Goal: Transaction & Acquisition: Purchase product/service

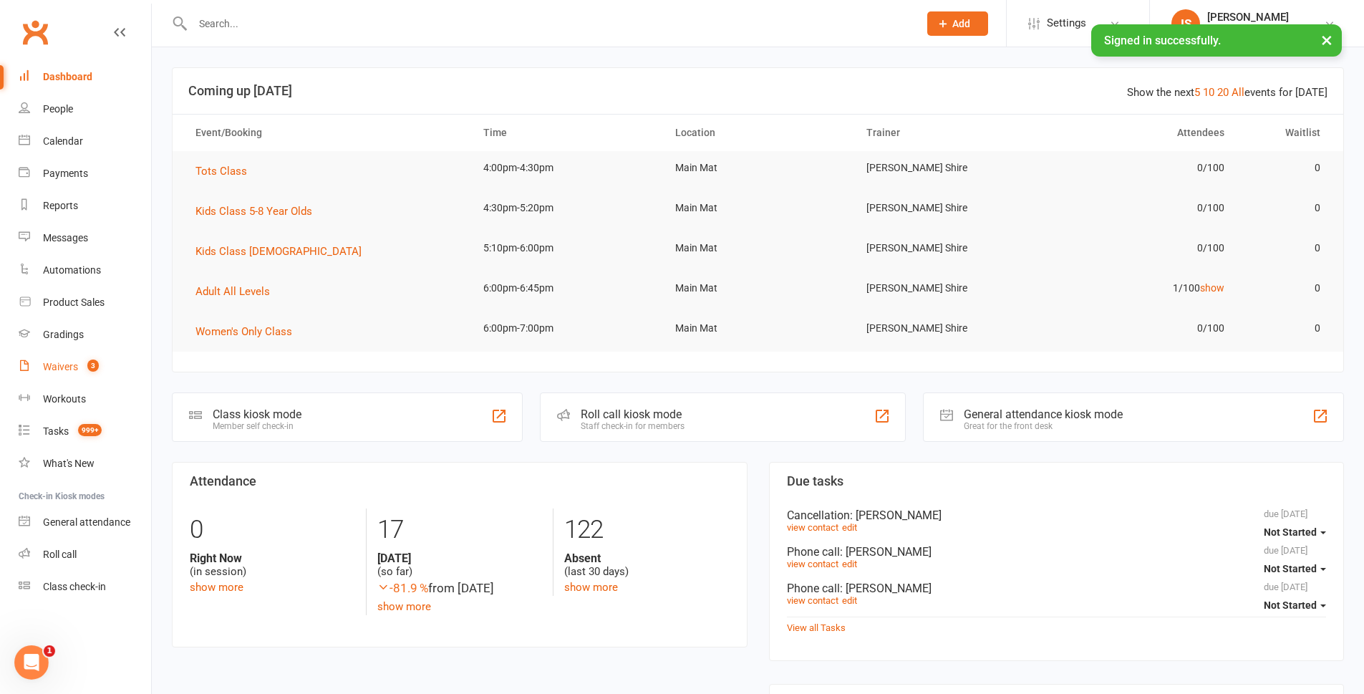
click at [84, 371] on count-badge "3" at bounding box center [89, 366] width 19 height 11
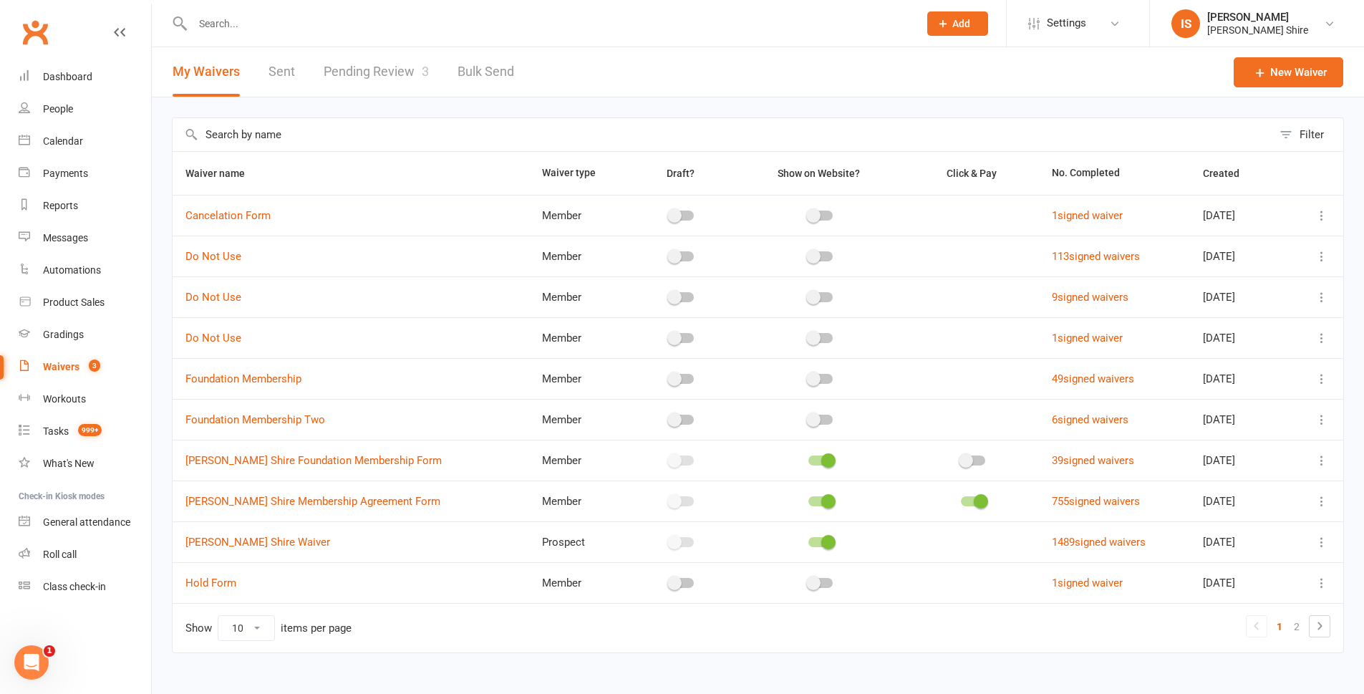
click at [359, 71] on link "Pending Review 3" at bounding box center [376, 71] width 105 height 49
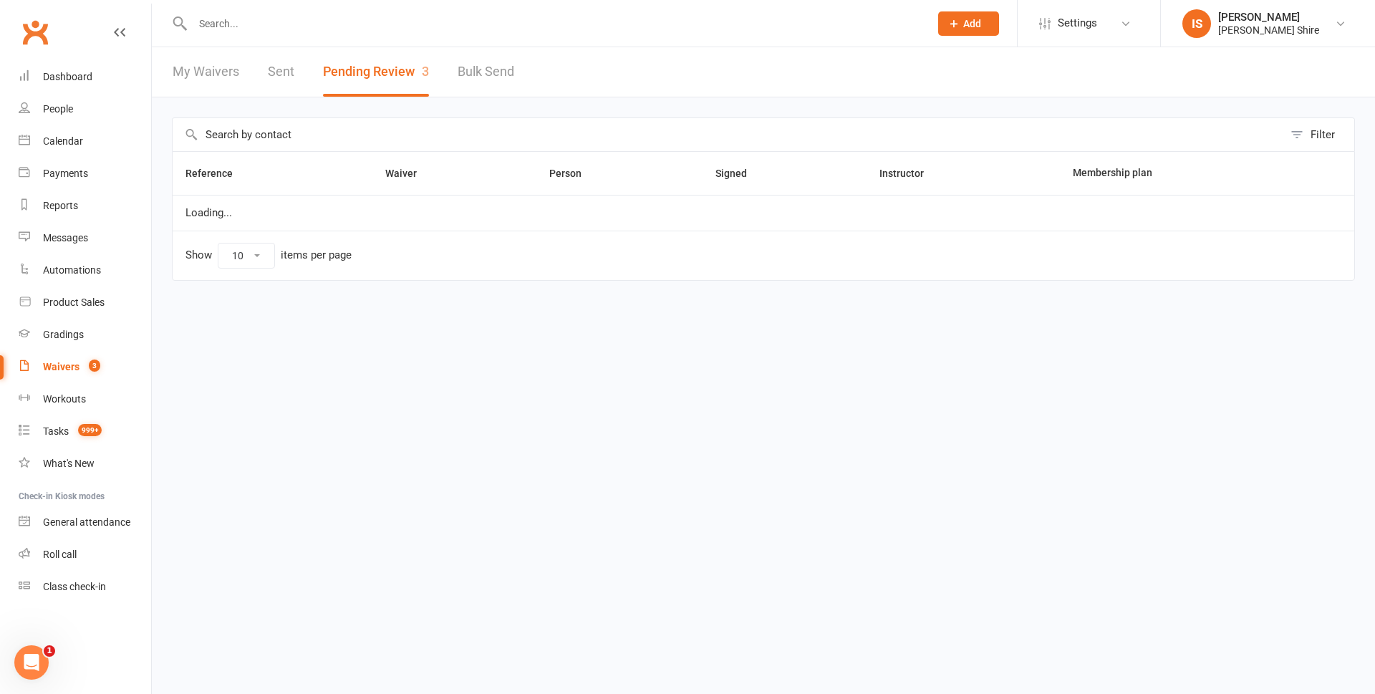
select select "100"
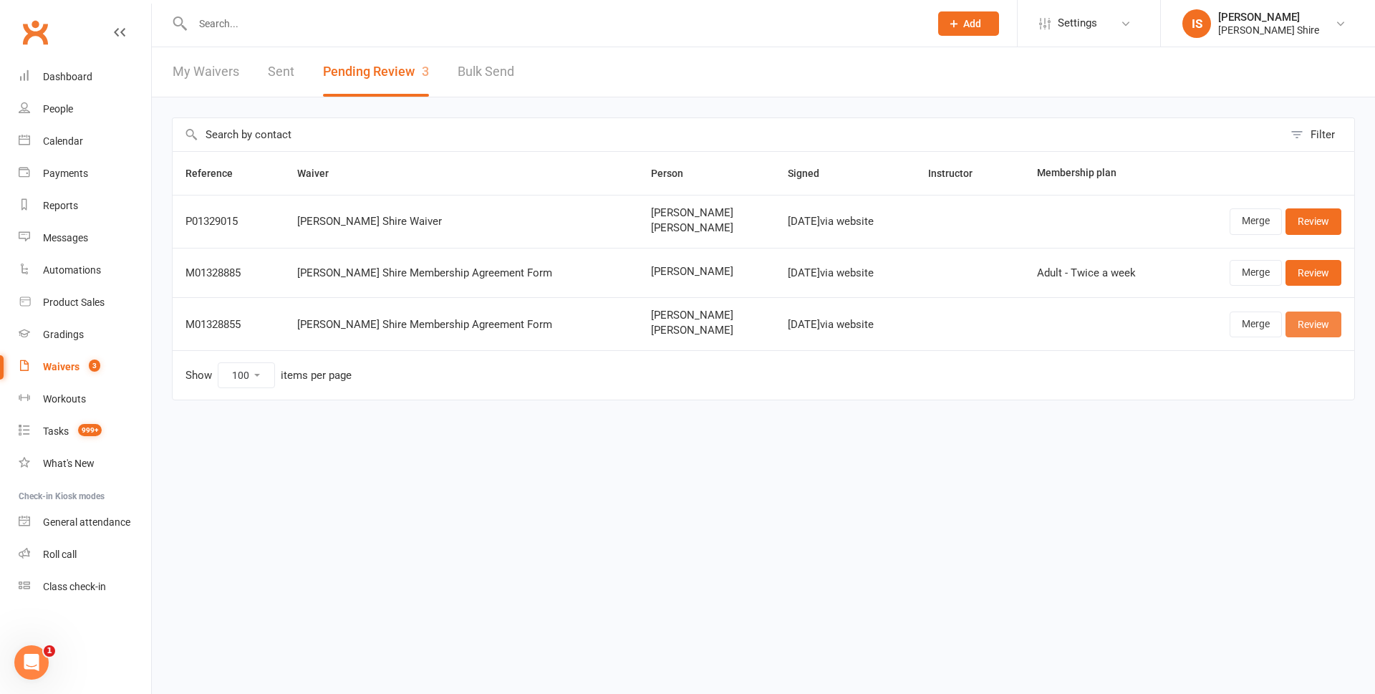
click at [1310, 325] on link "Review" at bounding box center [1313, 325] width 56 height 26
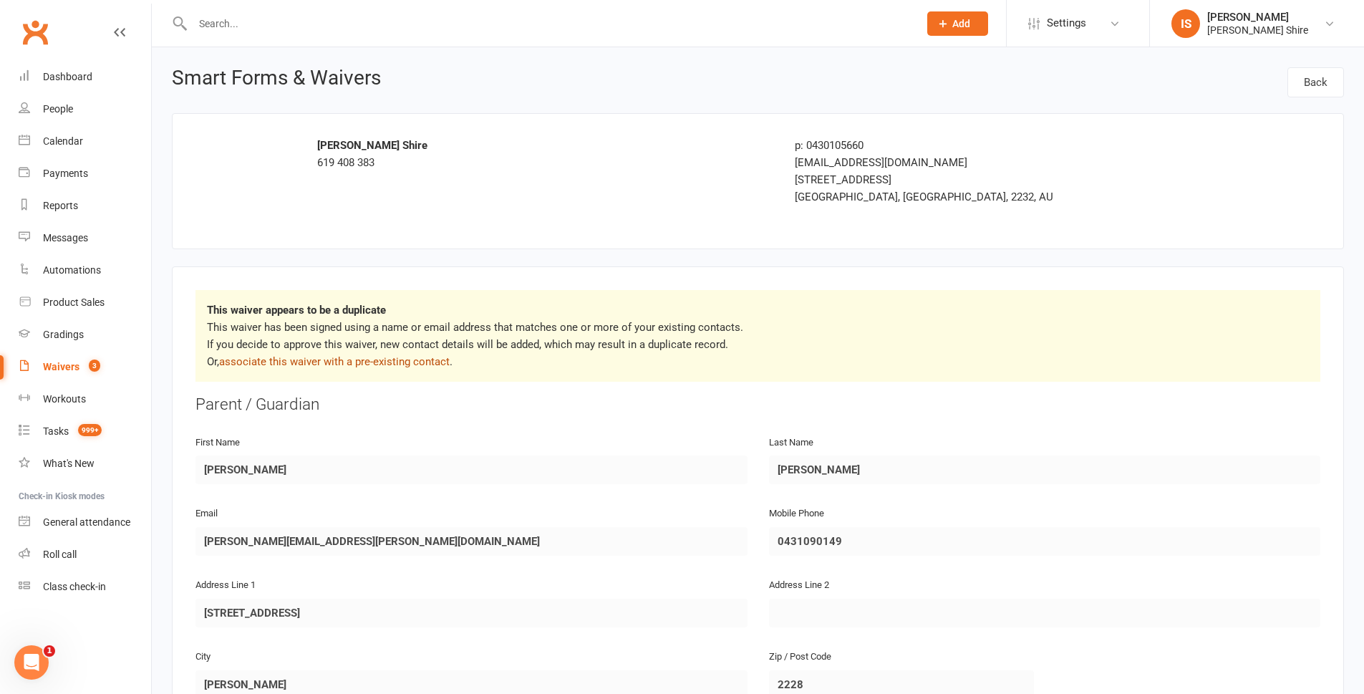
click at [367, 357] on link "associate this waiver with a pre-existing contact" at bounding box center [334, 361] width 231 height 13
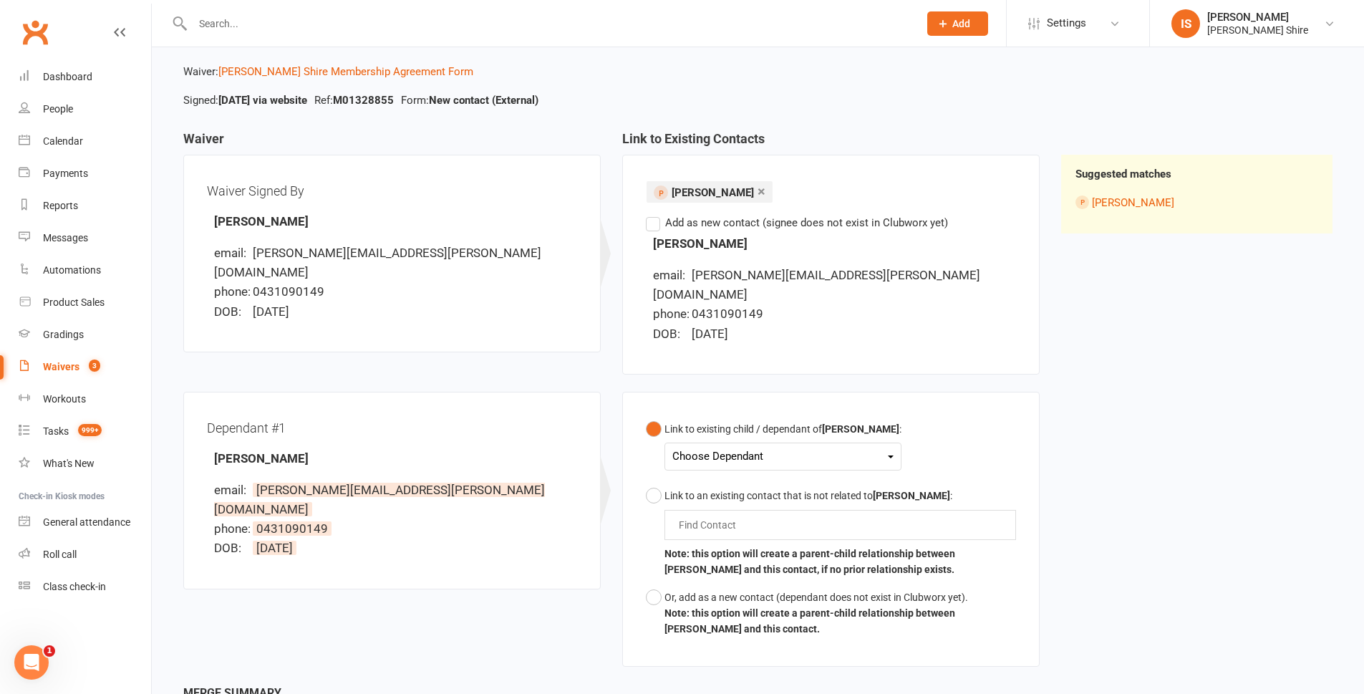
scroll to position [72, 0]
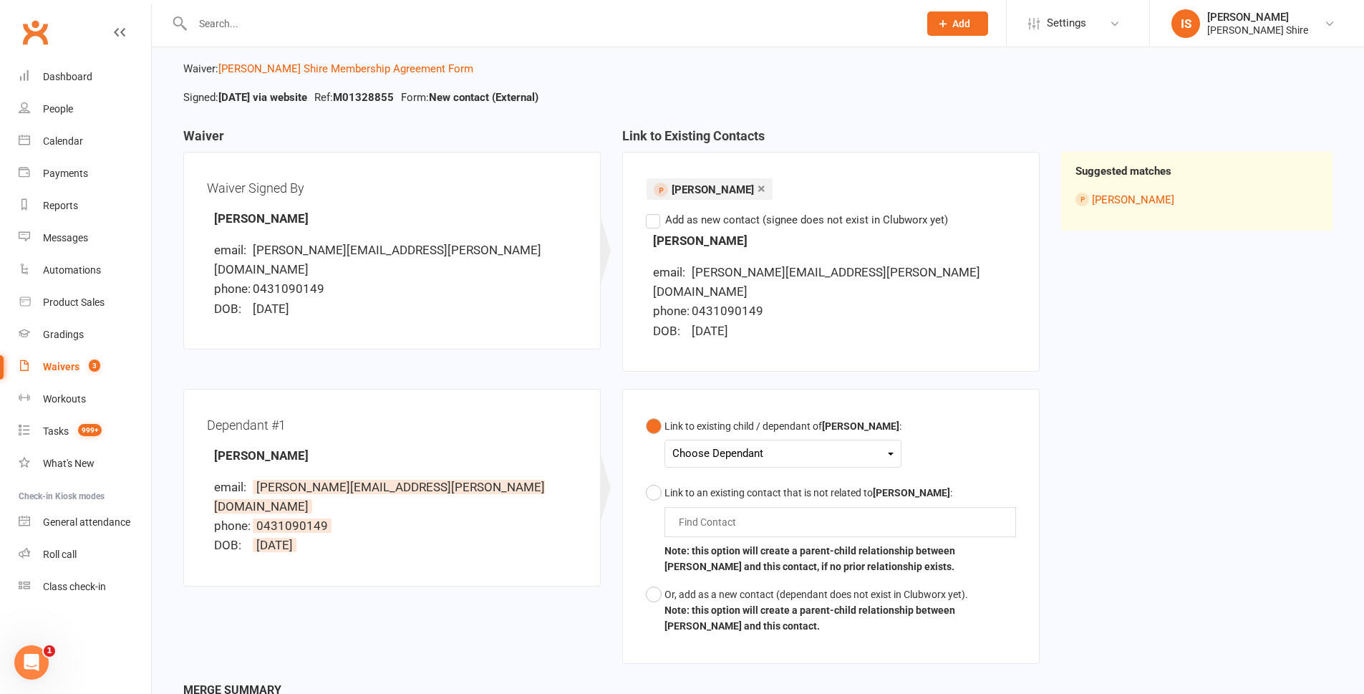
click at [690, 444] on div "Choose Dependant" at bounding box center [782, 453] width 221 height 19
click at [715, 472] on link "Hunter Blakley" at bounding box center [744, 487] width 142 height 31
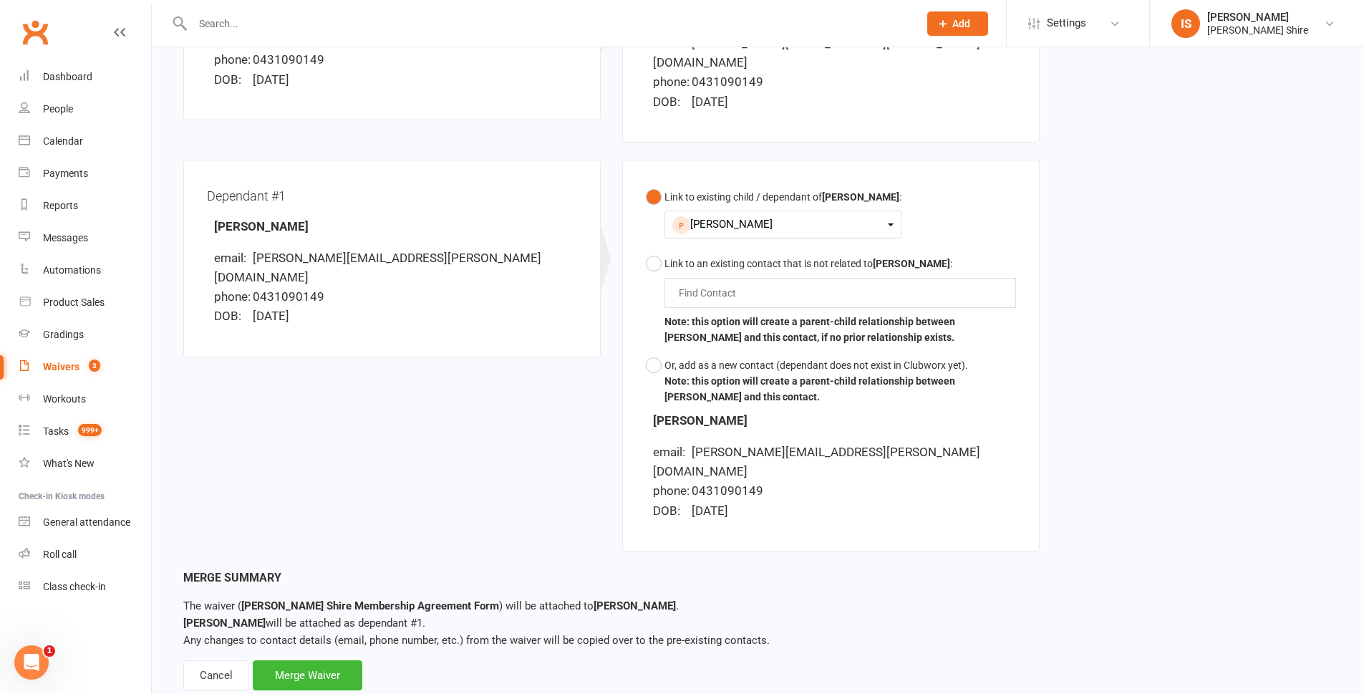
scroll to position [302, 0]
click at [342, 659] on div "Merge Waiver" at bounding box center [308, 674] width 110 height 30
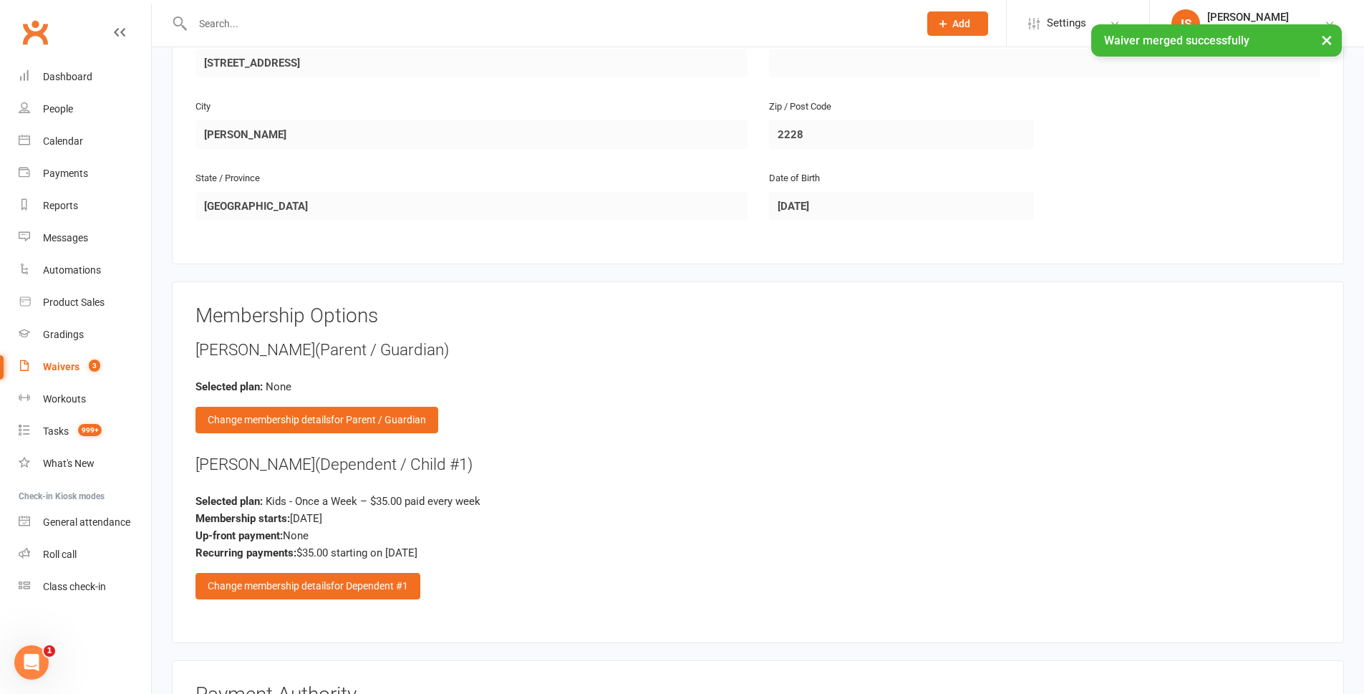
scroll to position [1003, 0]
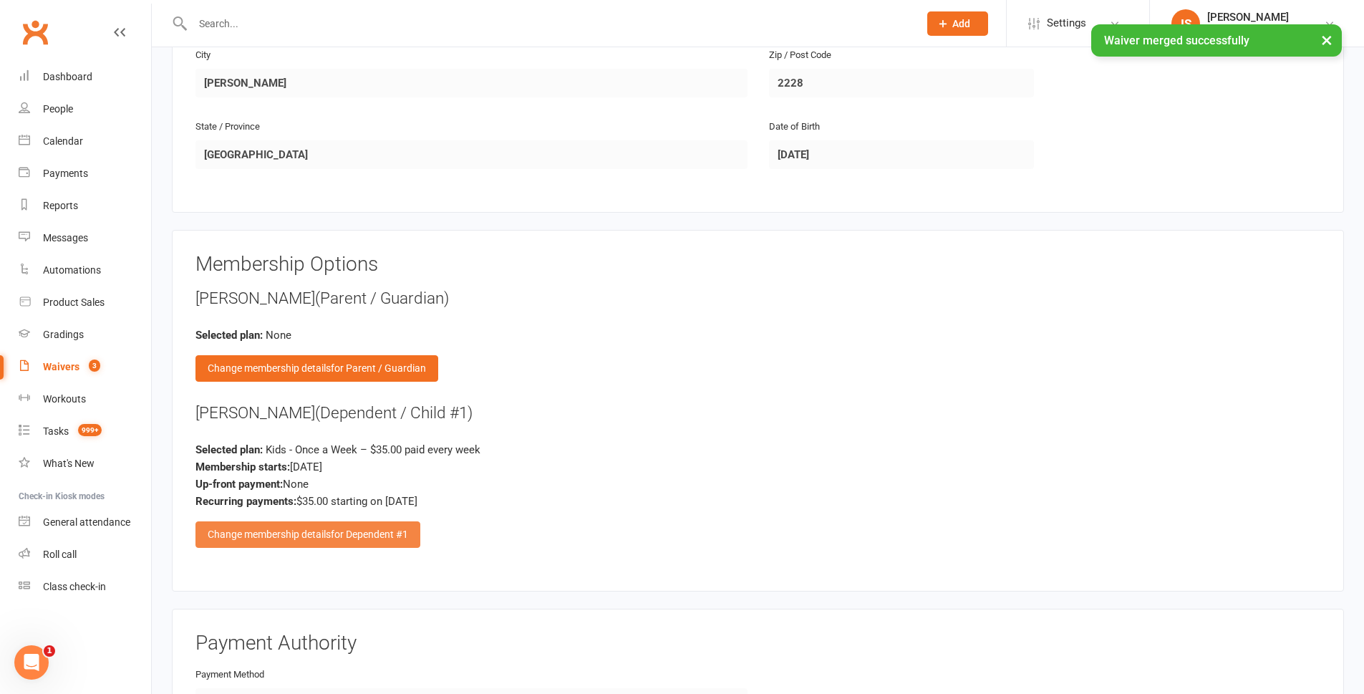
click at [349, 539] on span "for Dependent #1" at bounding box center [369, 533] width 77 height 11
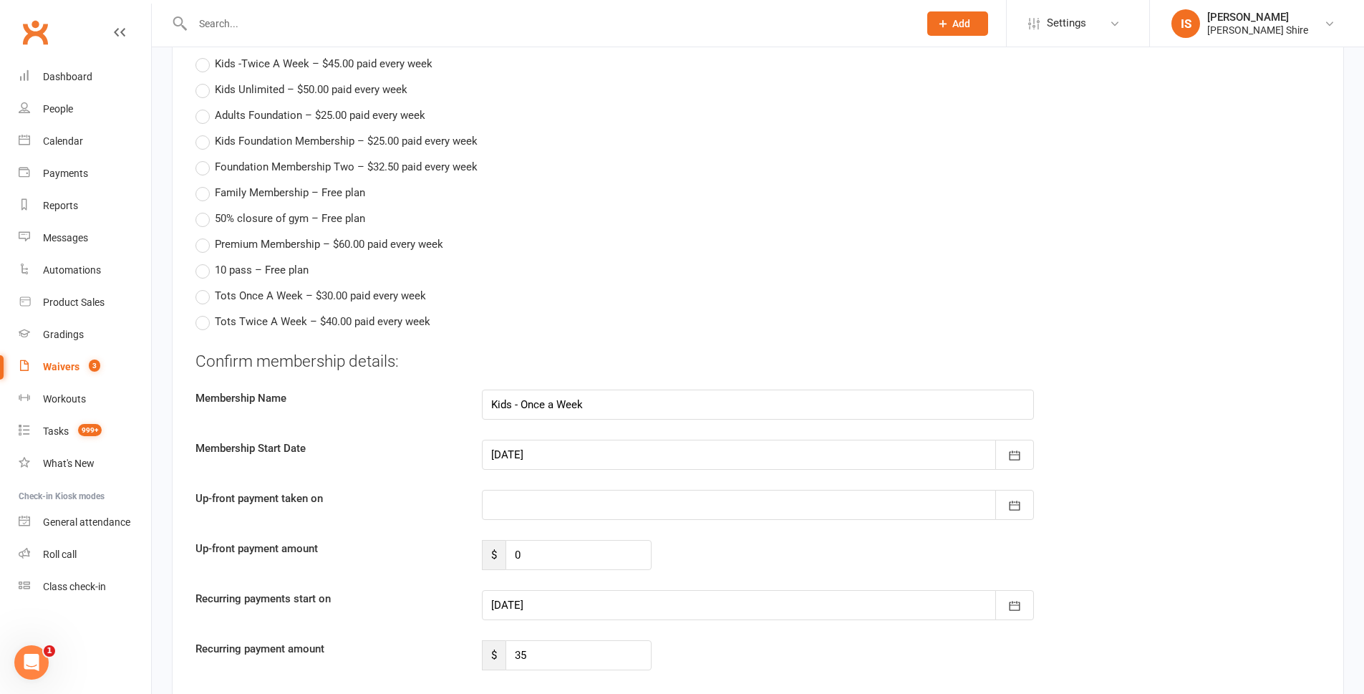
scroll to position [1504, 0]
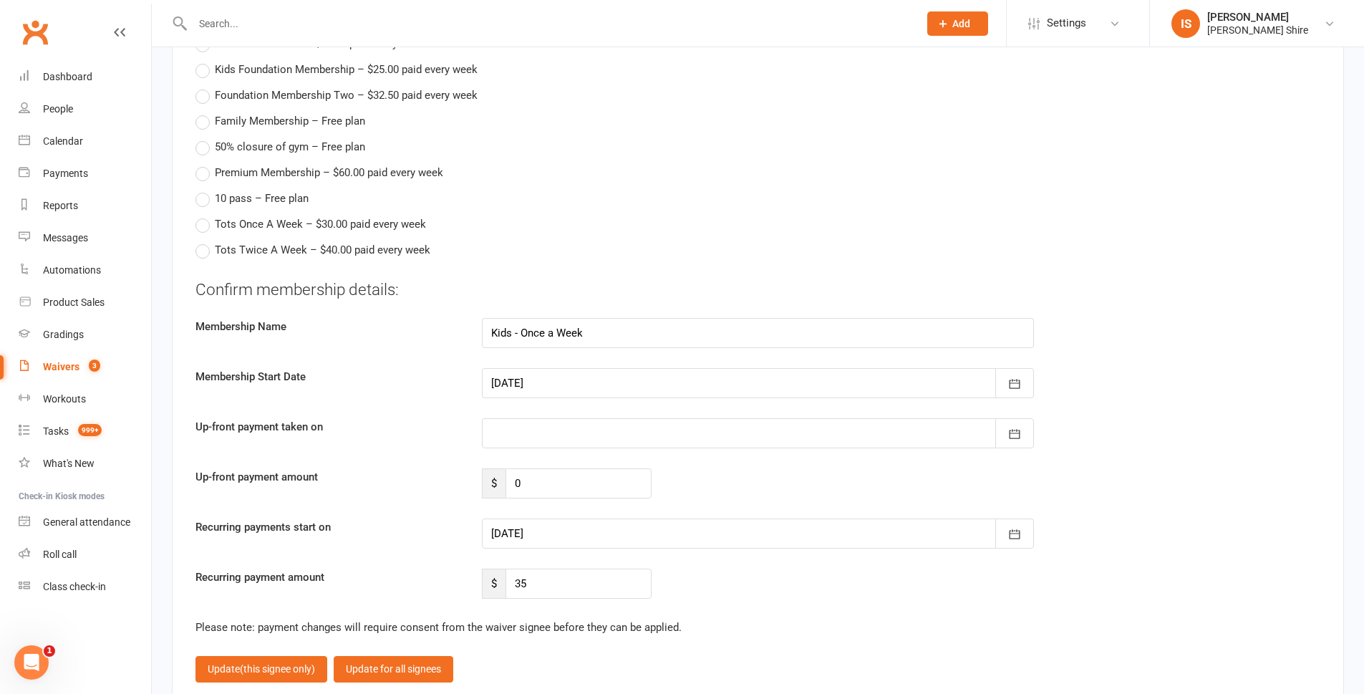
click at [560, 521] on div at bounding box center [758, 533] width 552 height 30
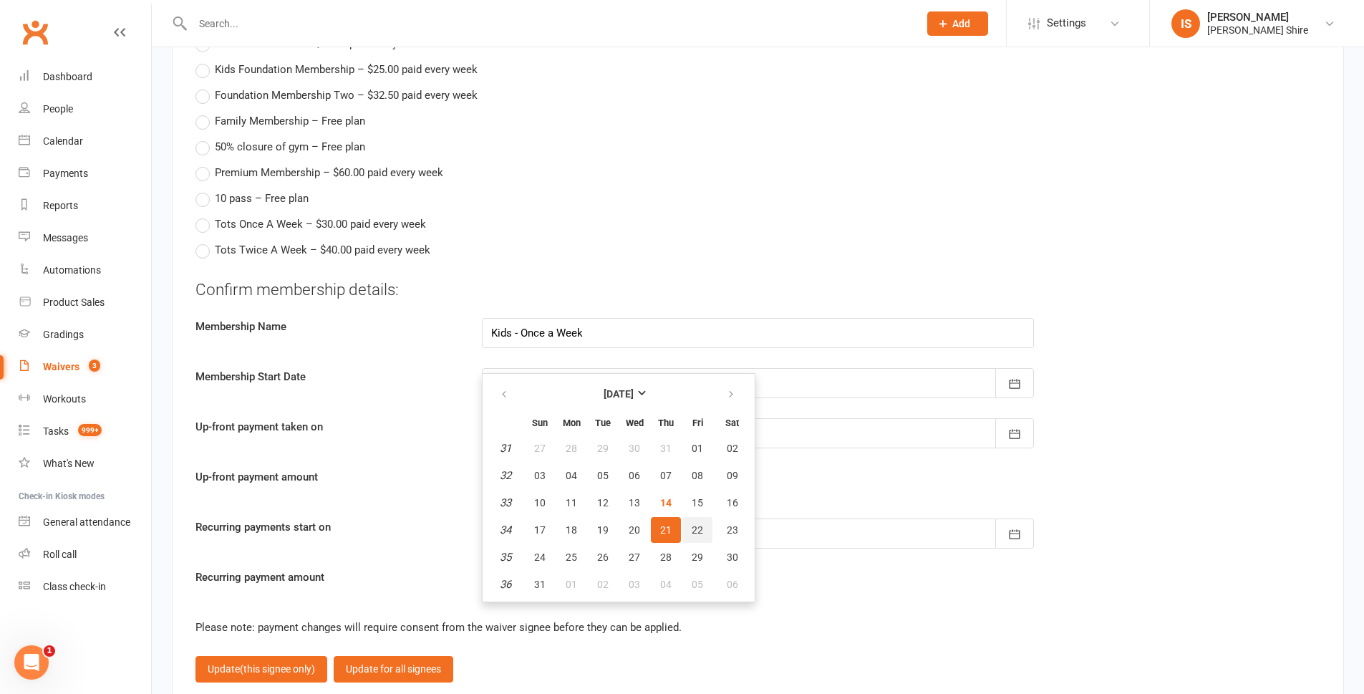
click at [690, 517] on button "22" at bounding box center [697, 530] width 30 height 26
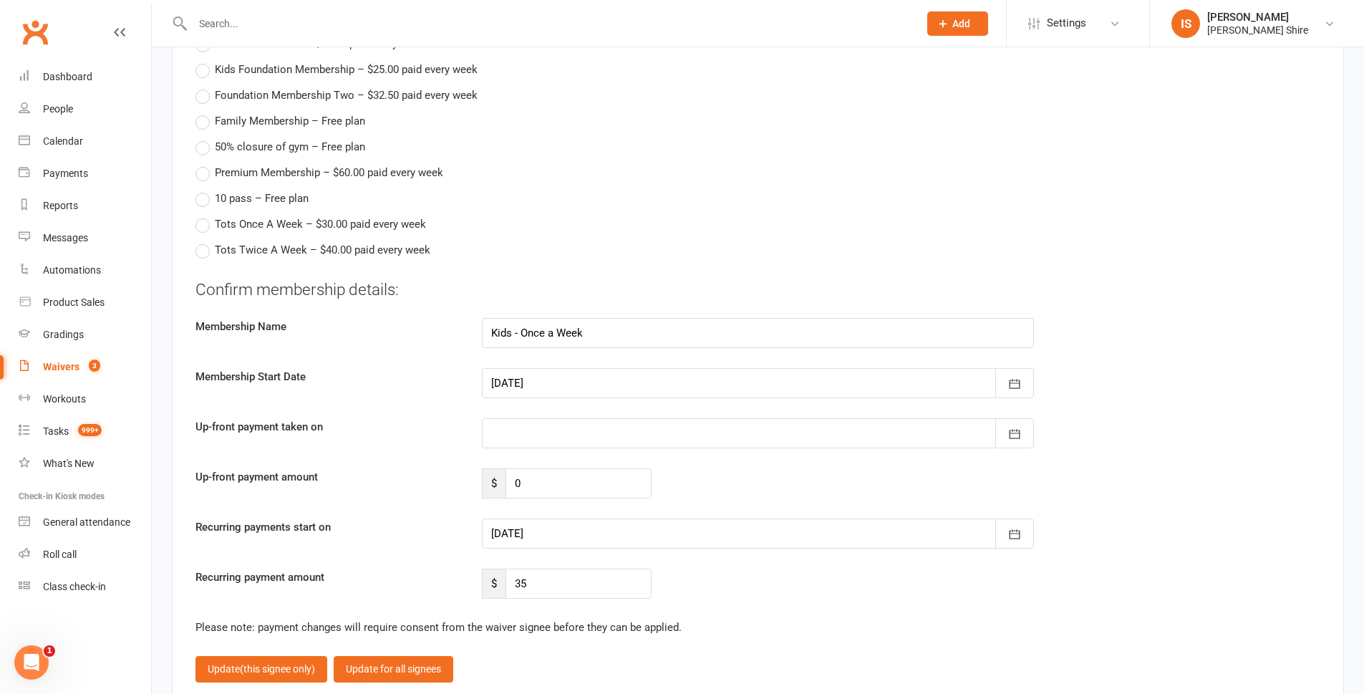
click at [606, 537] on div at bounding box center [758, 533] width 552 height 30
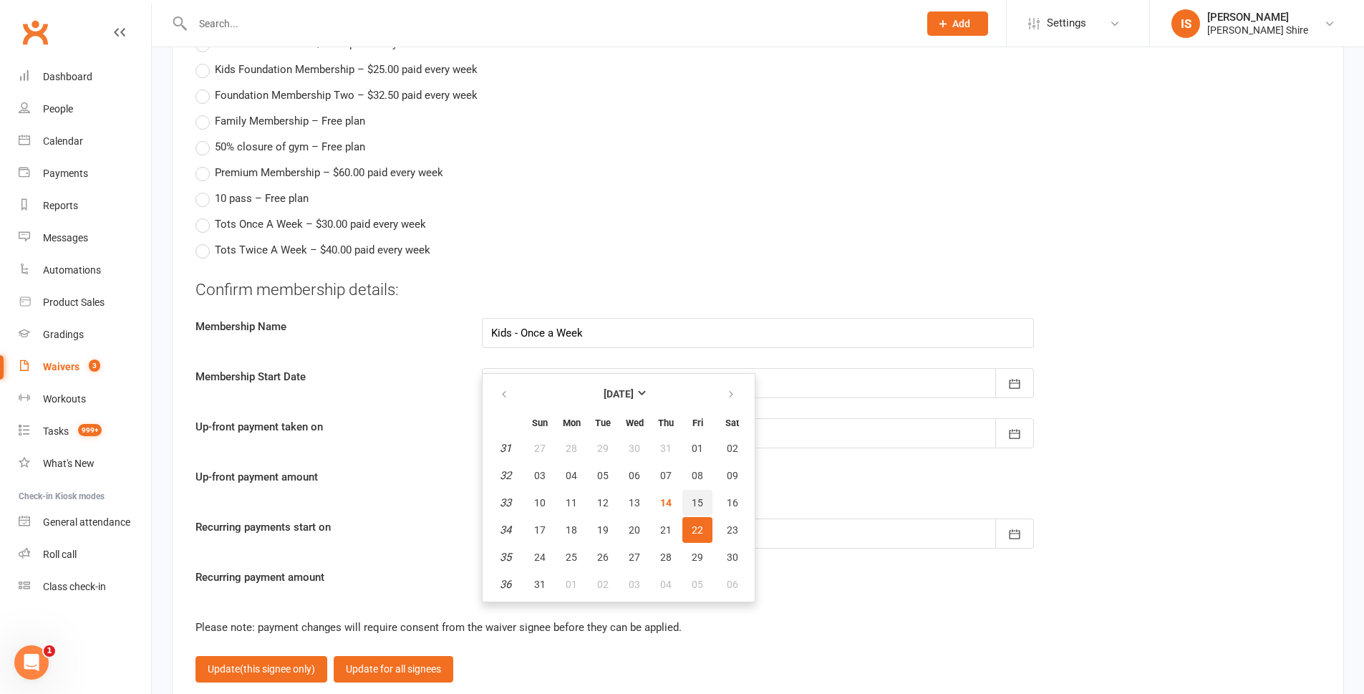
click at [695, 497] on span "15" at bounding box center [697, 502] width 11 height 11
type input "15 Aug 2025"
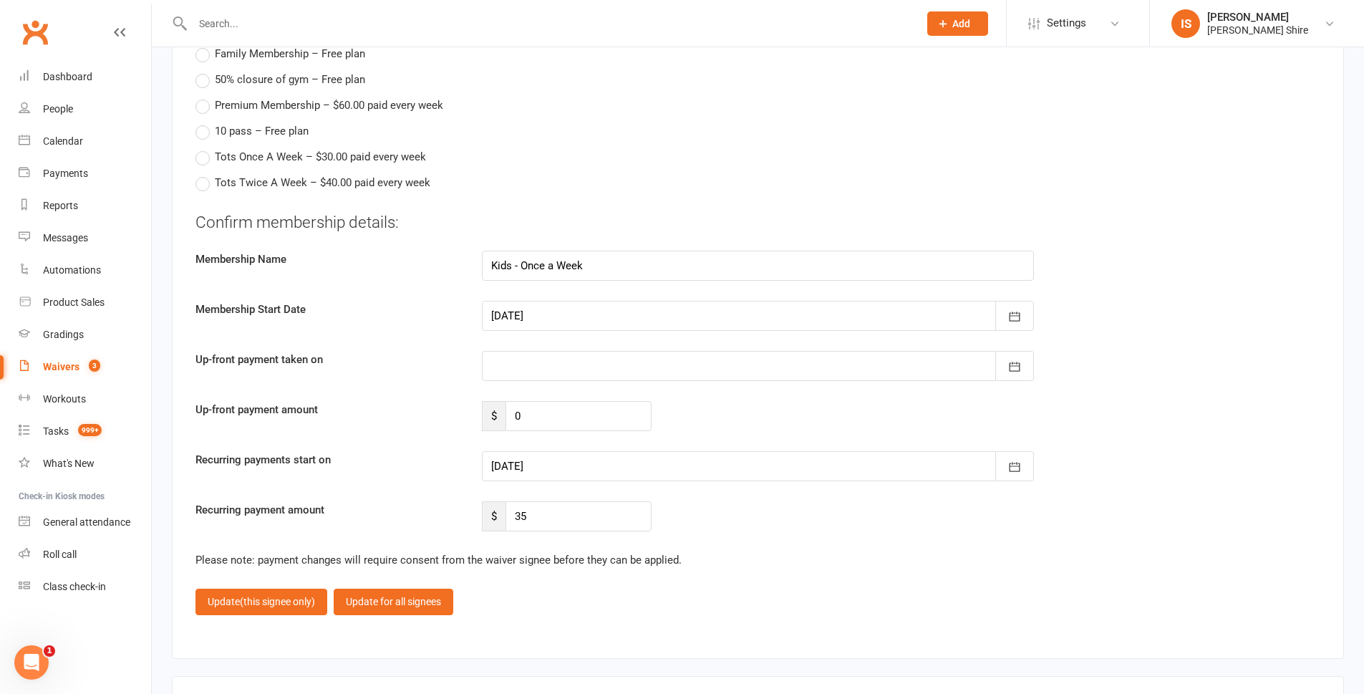
scroll to position [1575, 0]
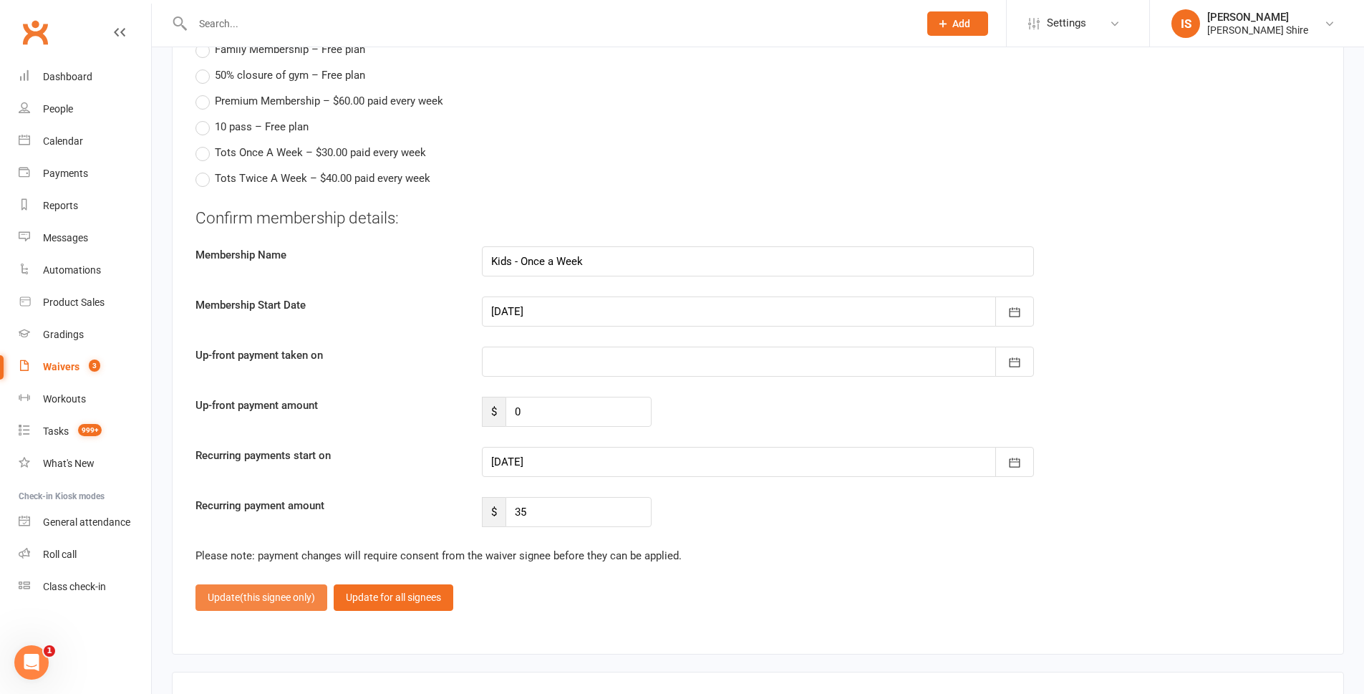
click at [262, 602] on span "(this signee only)" at bounding box center [277, 596] width 75 height 11
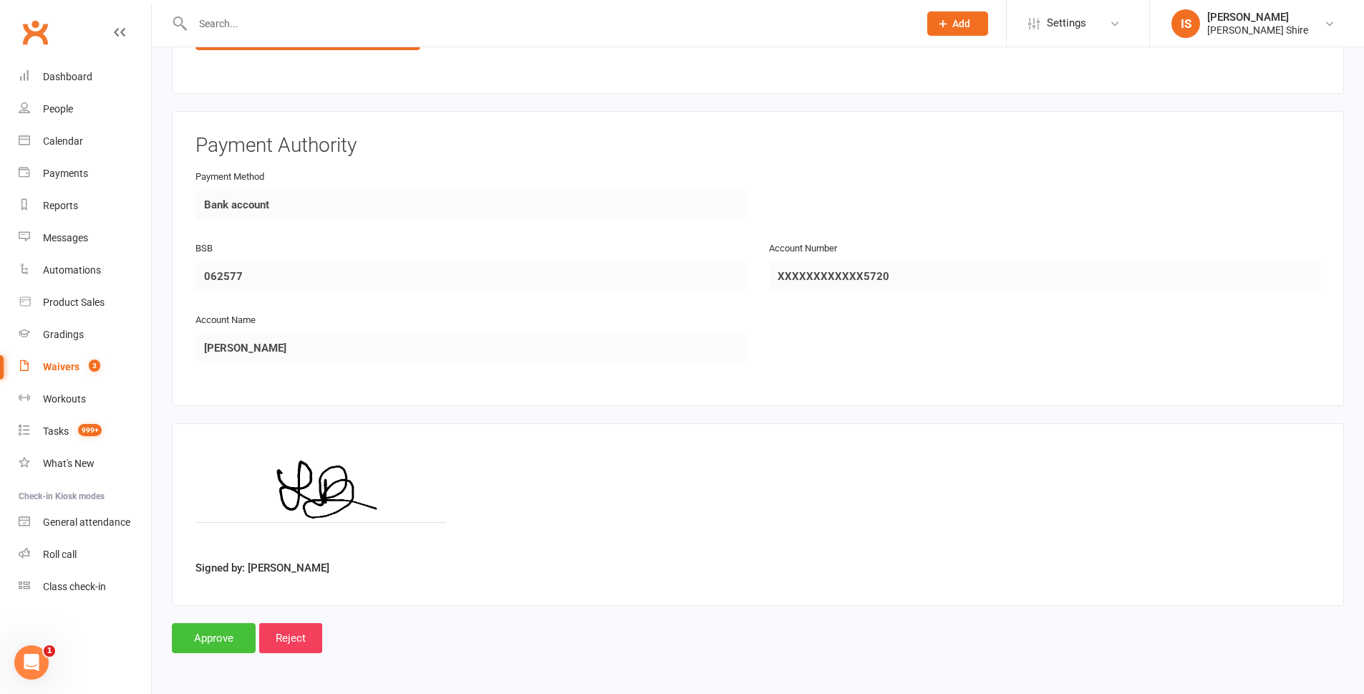
click at [198, 640] on input "Approve" at bounding box center [214, 638] width 84 height 30
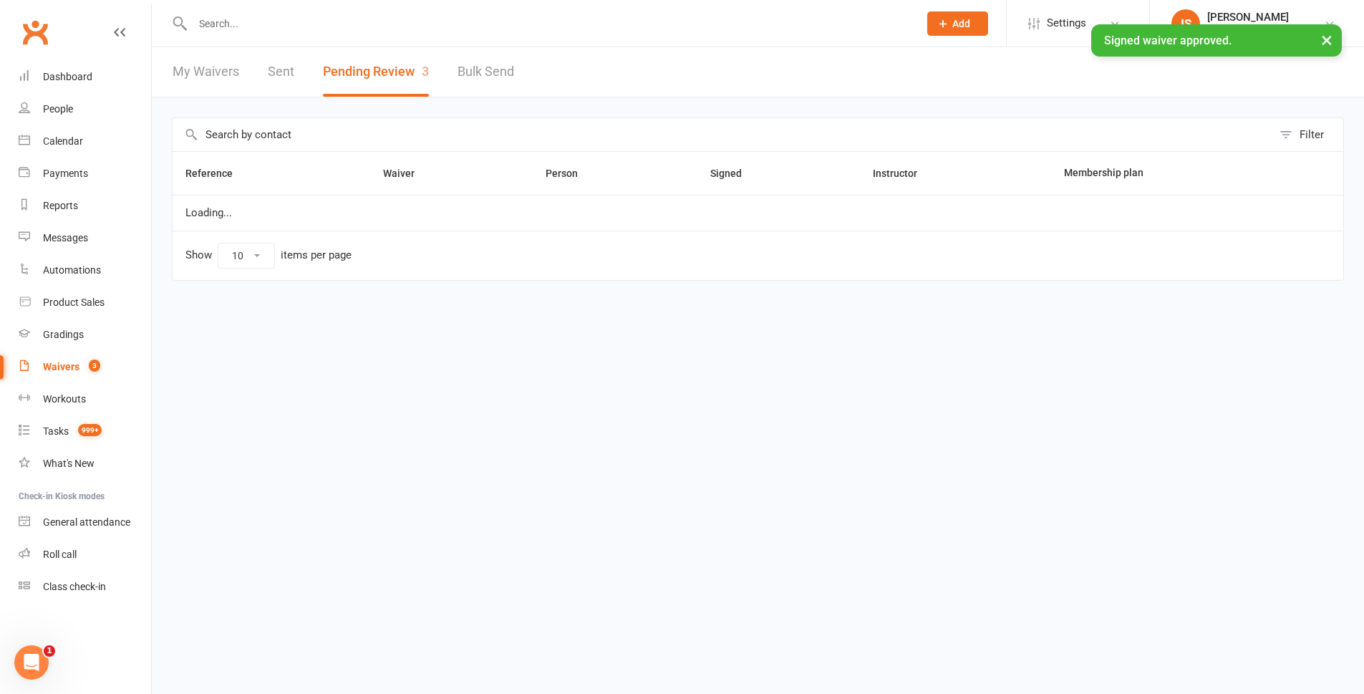
select select "100"
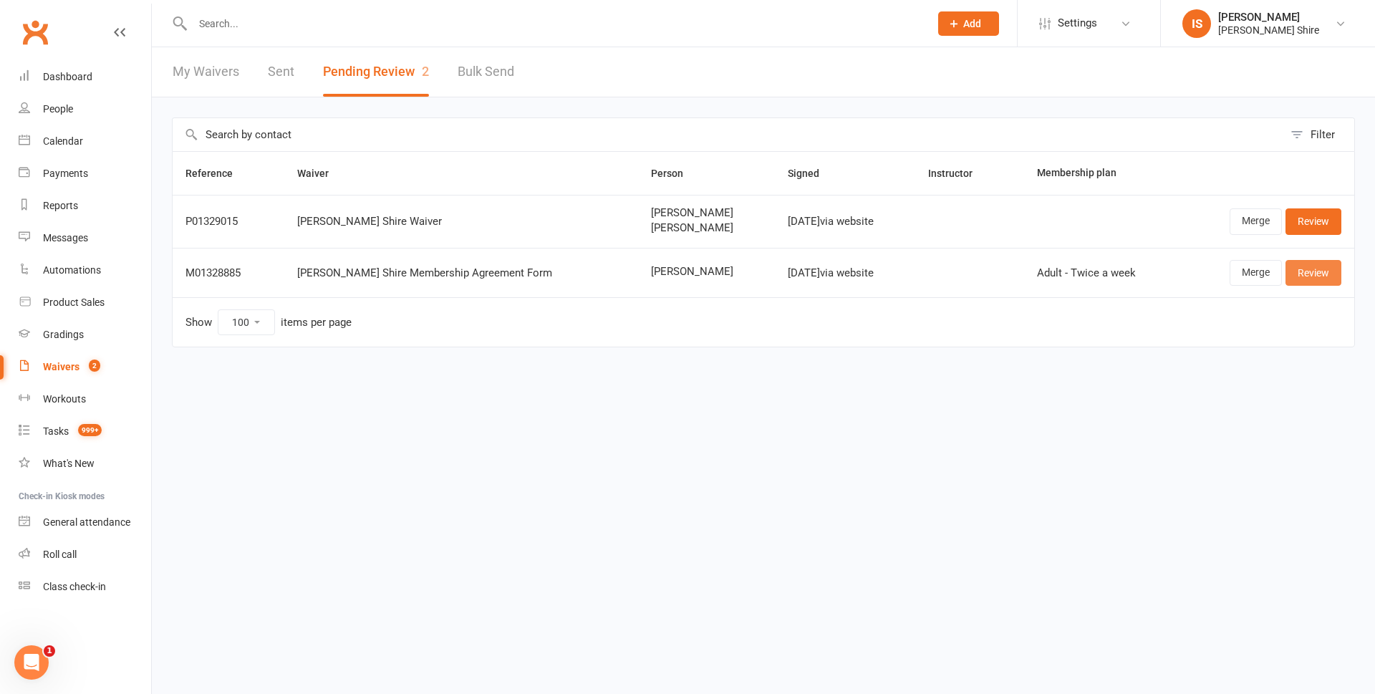
click at [1325, 266] on link "Review" at bounding box center [1313, 273] width 56 height 26
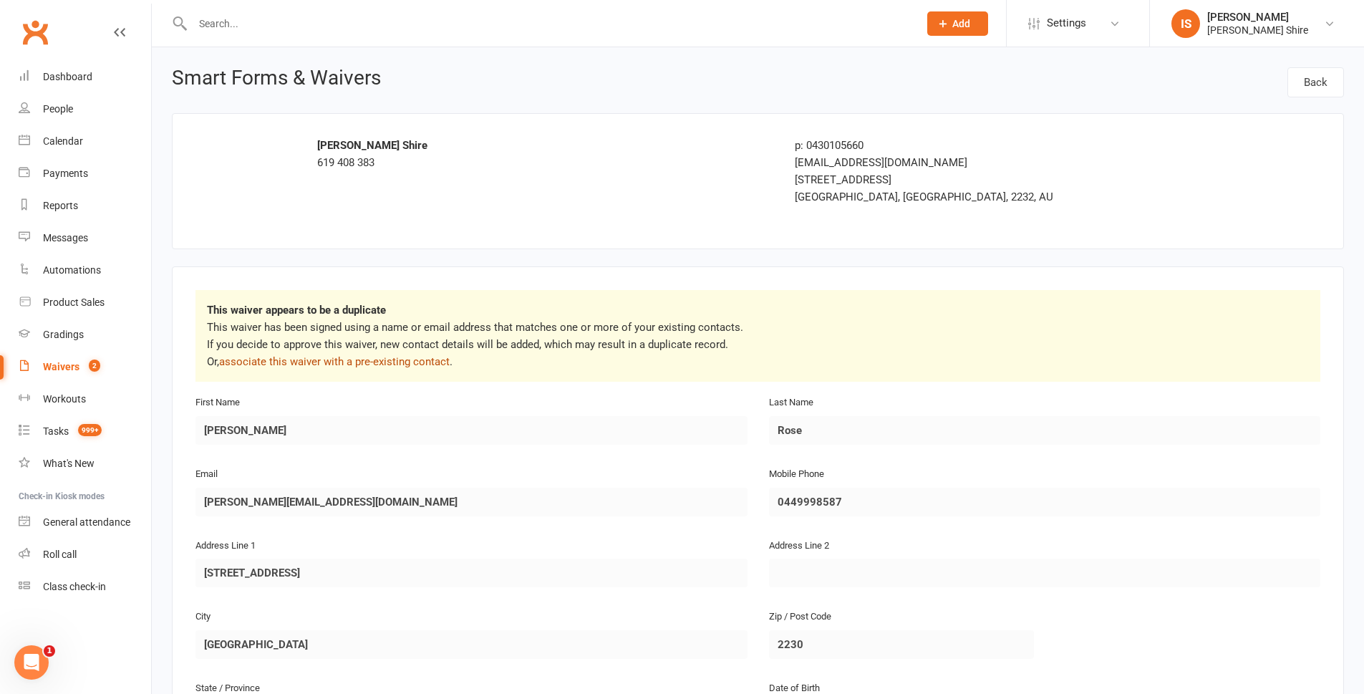
click at [351, 364] on link "associate this waiver with a pre-existing contact" at bounding box center [334, 361] width 231 height 13
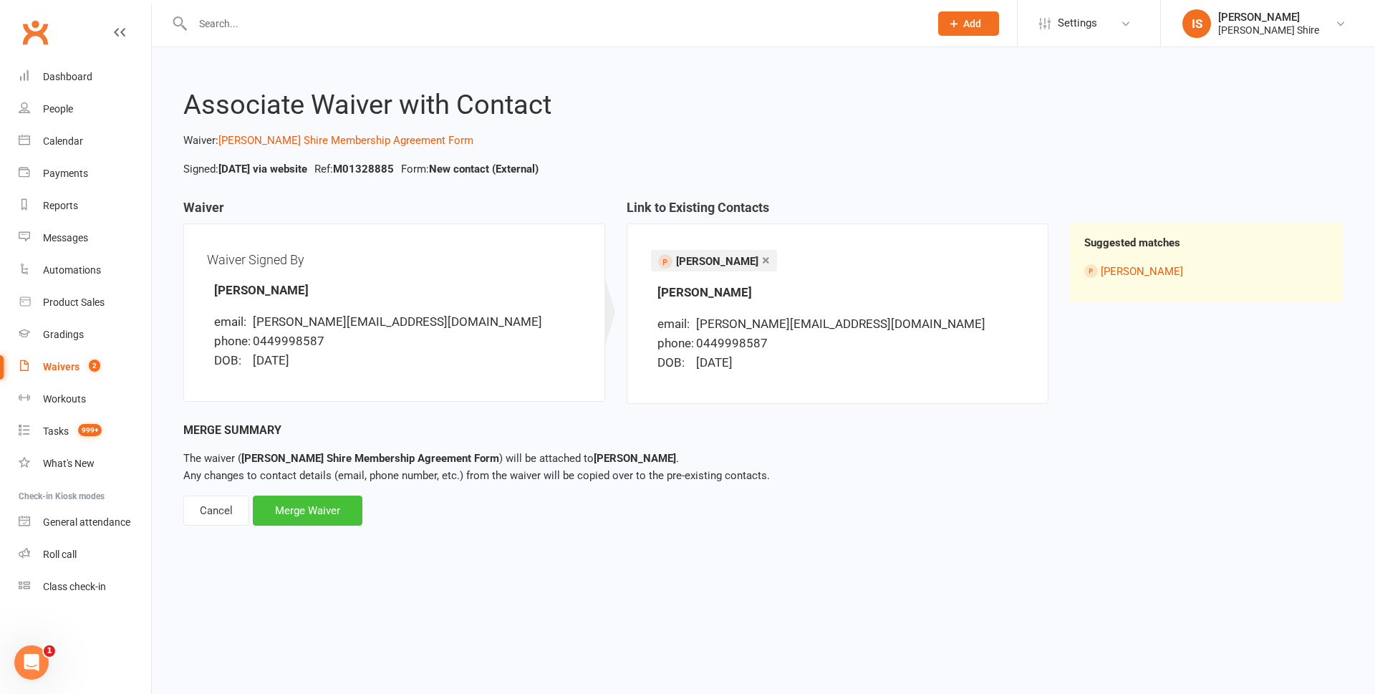
click at [333, 517] on div "Merge Waiver" at bounding box center [308, 511] width 110 height 30
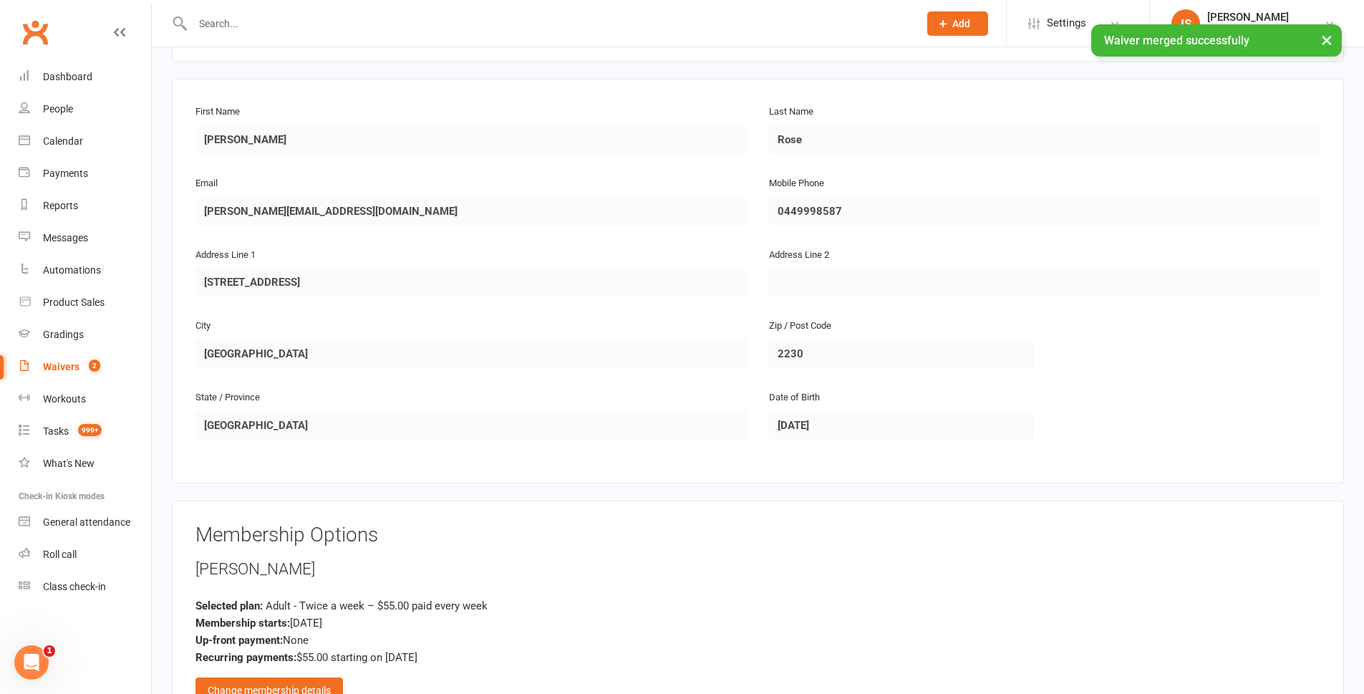
scroll to position [430, 0]
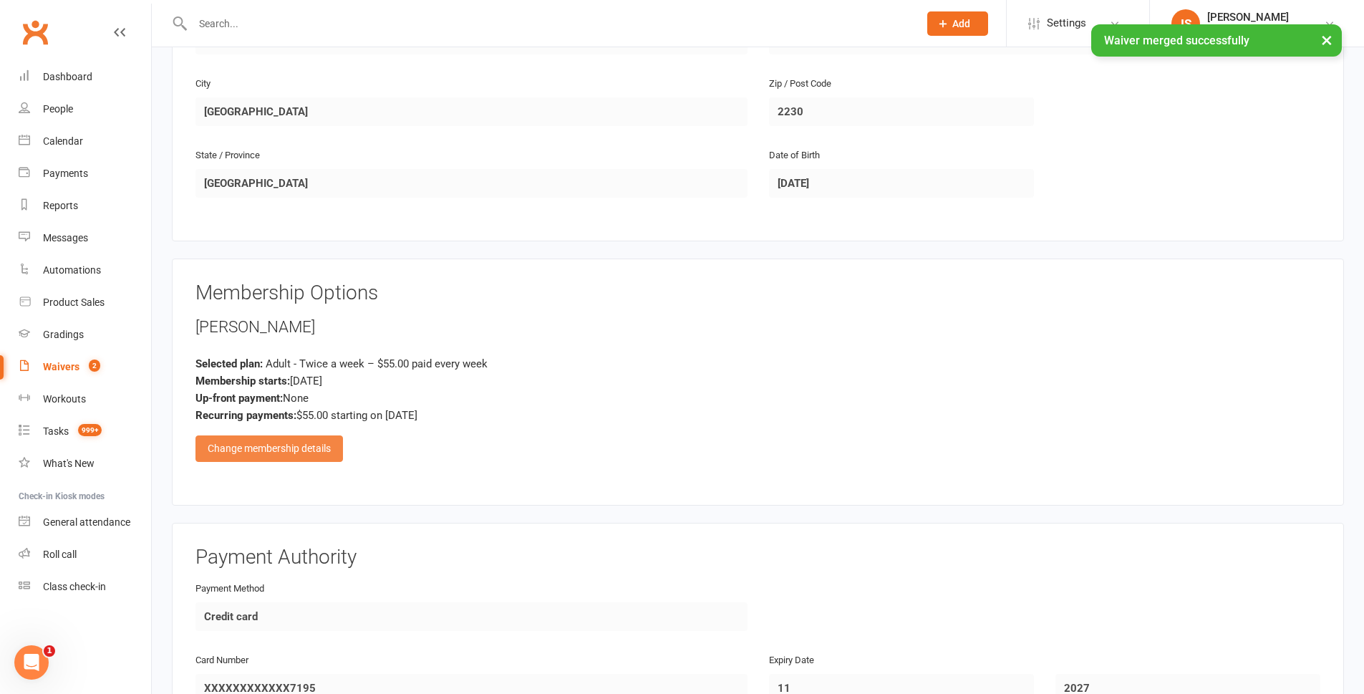
click at [295, 453] on div "Change membership details" at bounding box center [269, 448] width 148 height 26
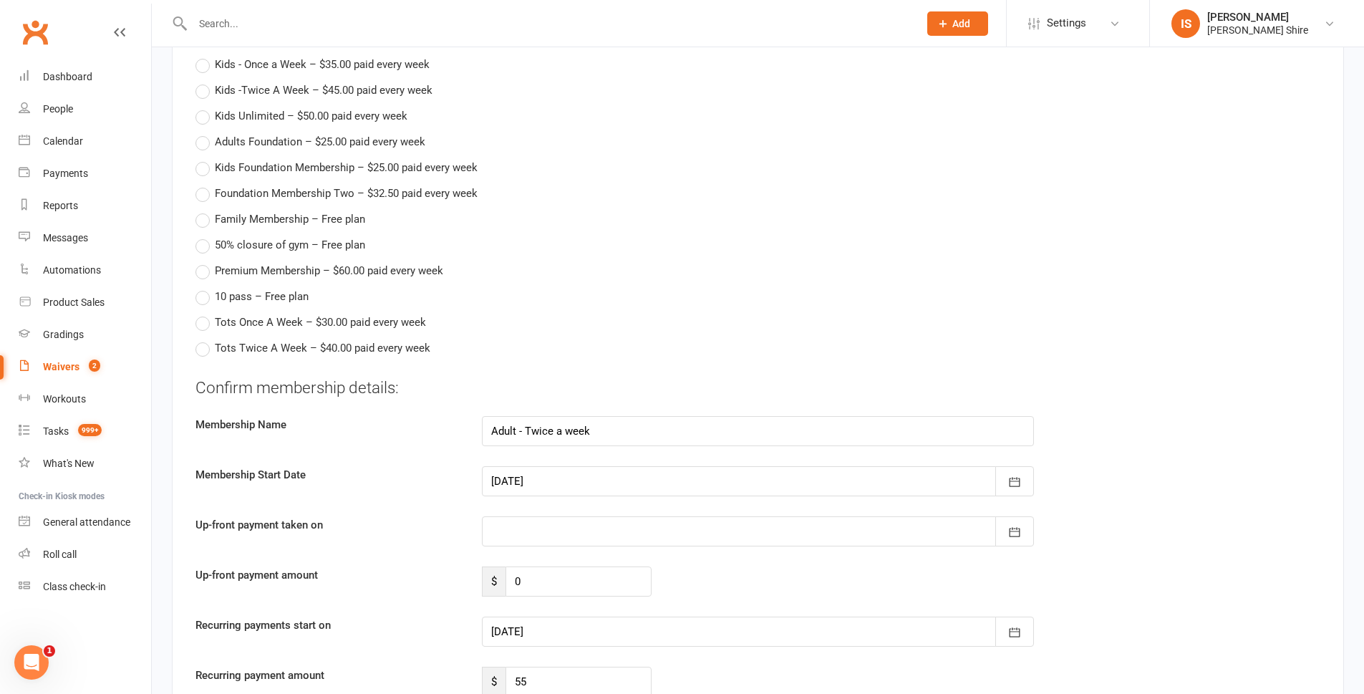
scroll to position [1003, 0]
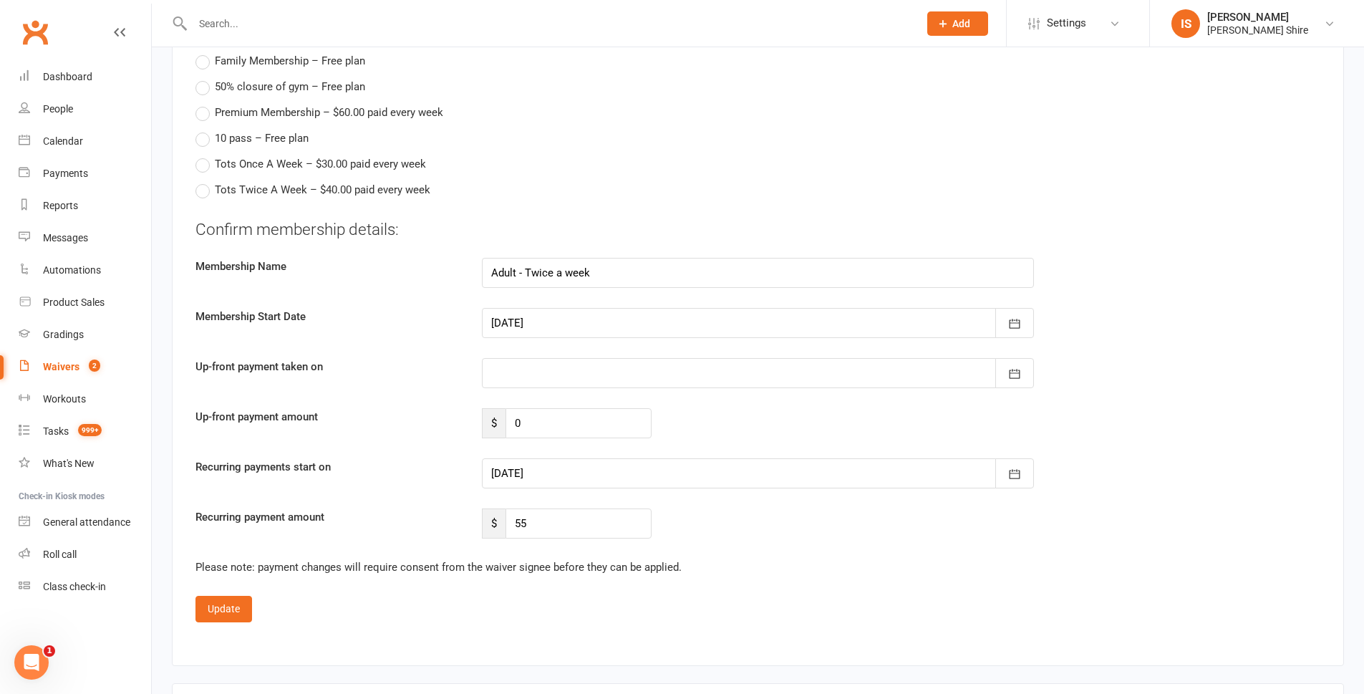
click at [605, 475] on div at bounding box center [758, 473] width 552 height 30
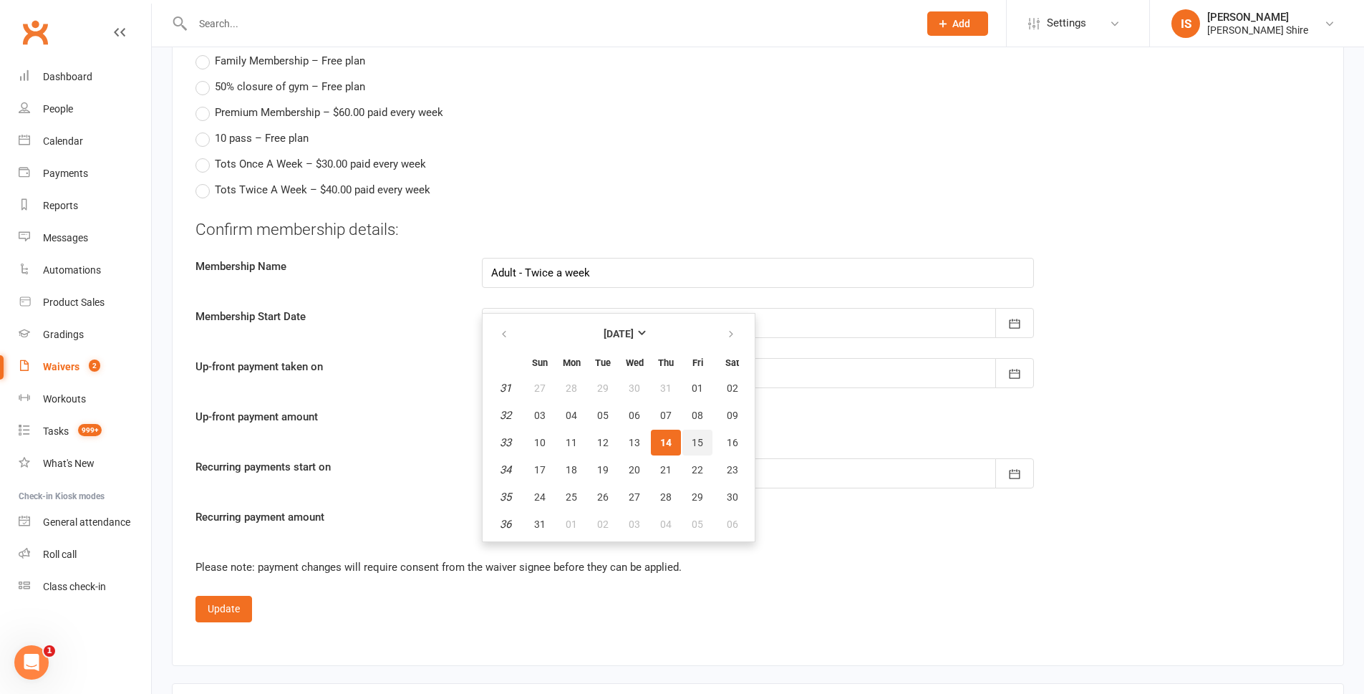
click at [698, 443] on span "15" at bounding box center [697, 442] width 11 height 11
type input "15 Aug 2025"
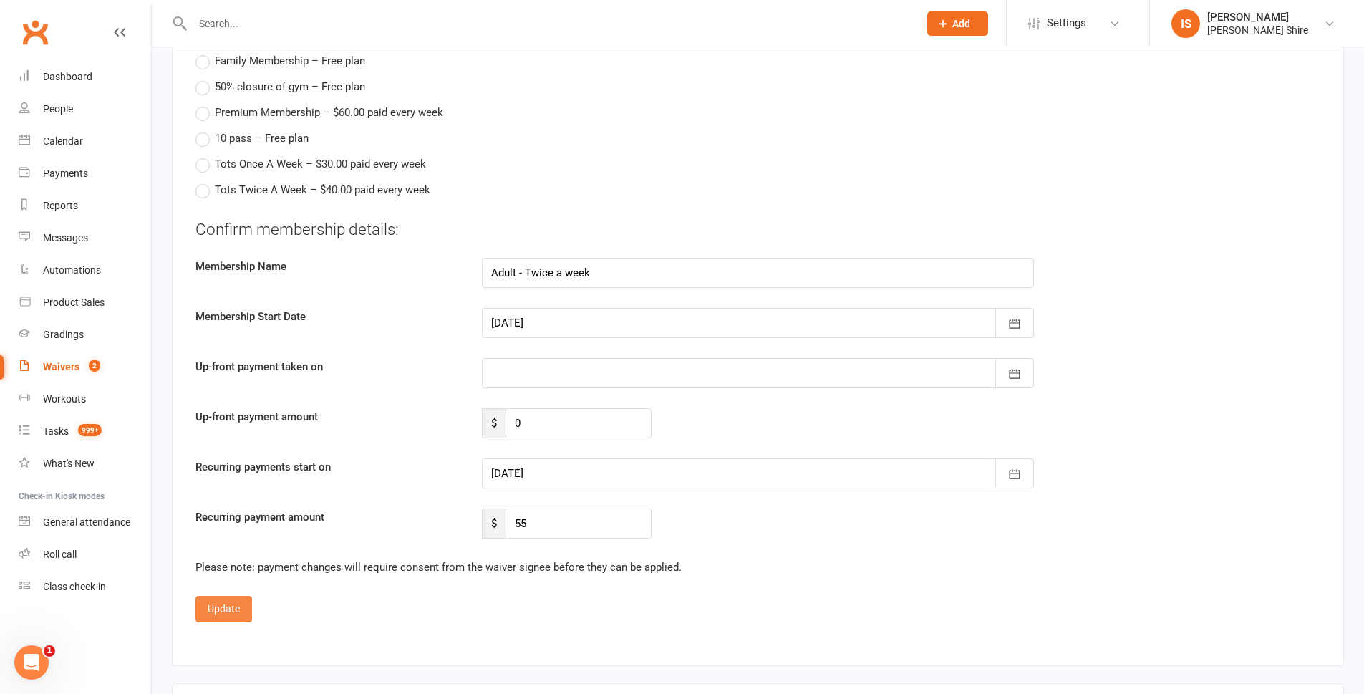
click at [229, 603] on button "Update" at bounding box center [223, 609] width 57 height 26
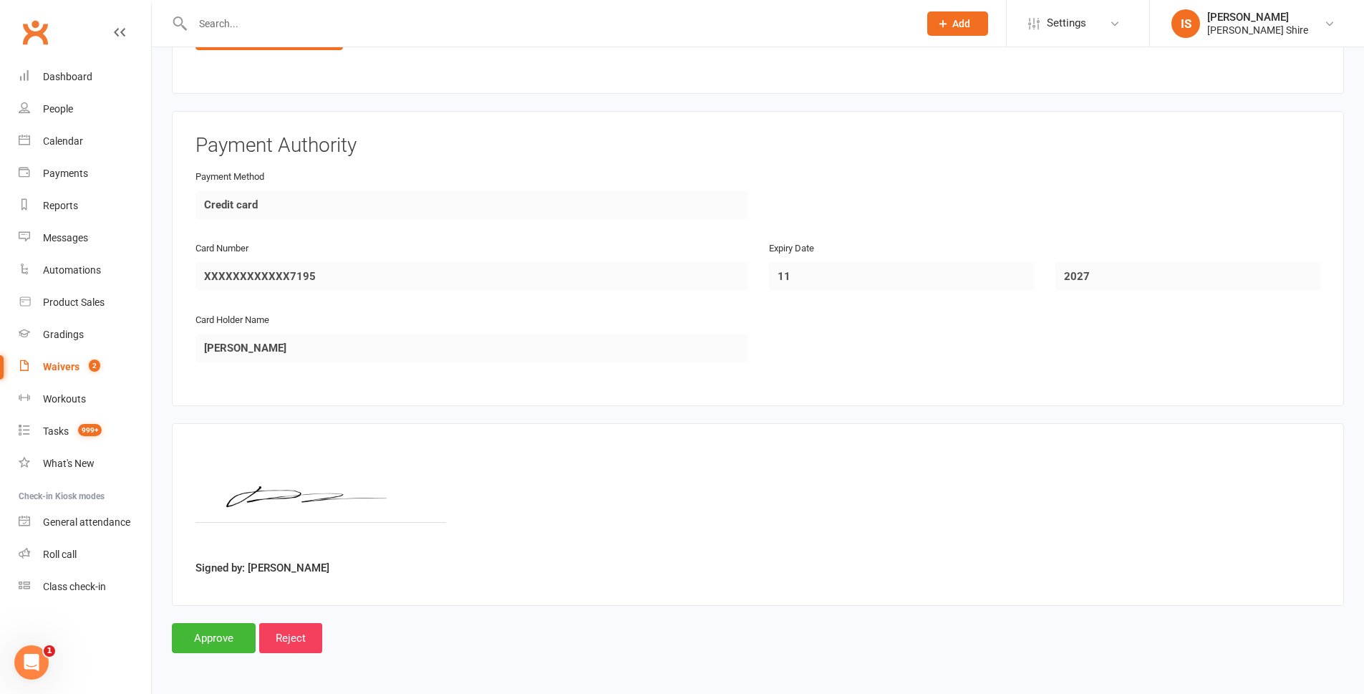
scroll to position [841, 0]
click at [193, 632] on input "Approve" at bounding box center [214, 638] width 84 height 30
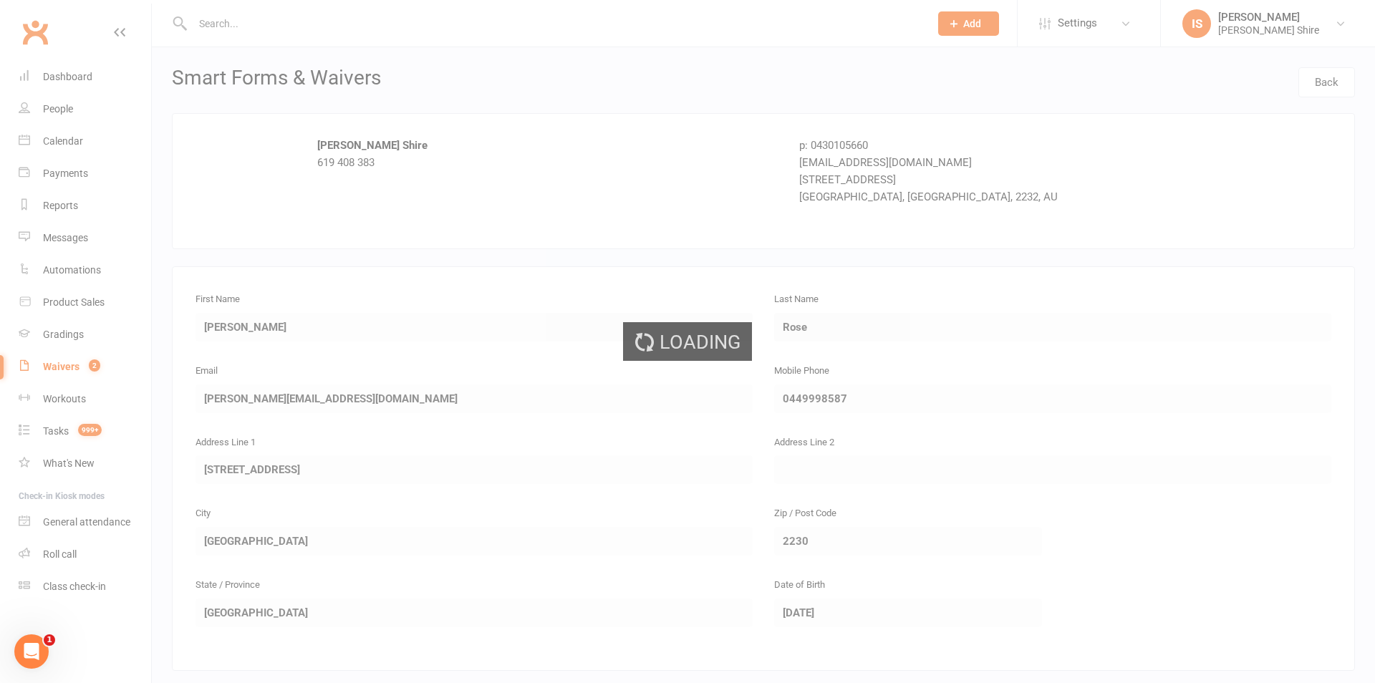
select select "100"
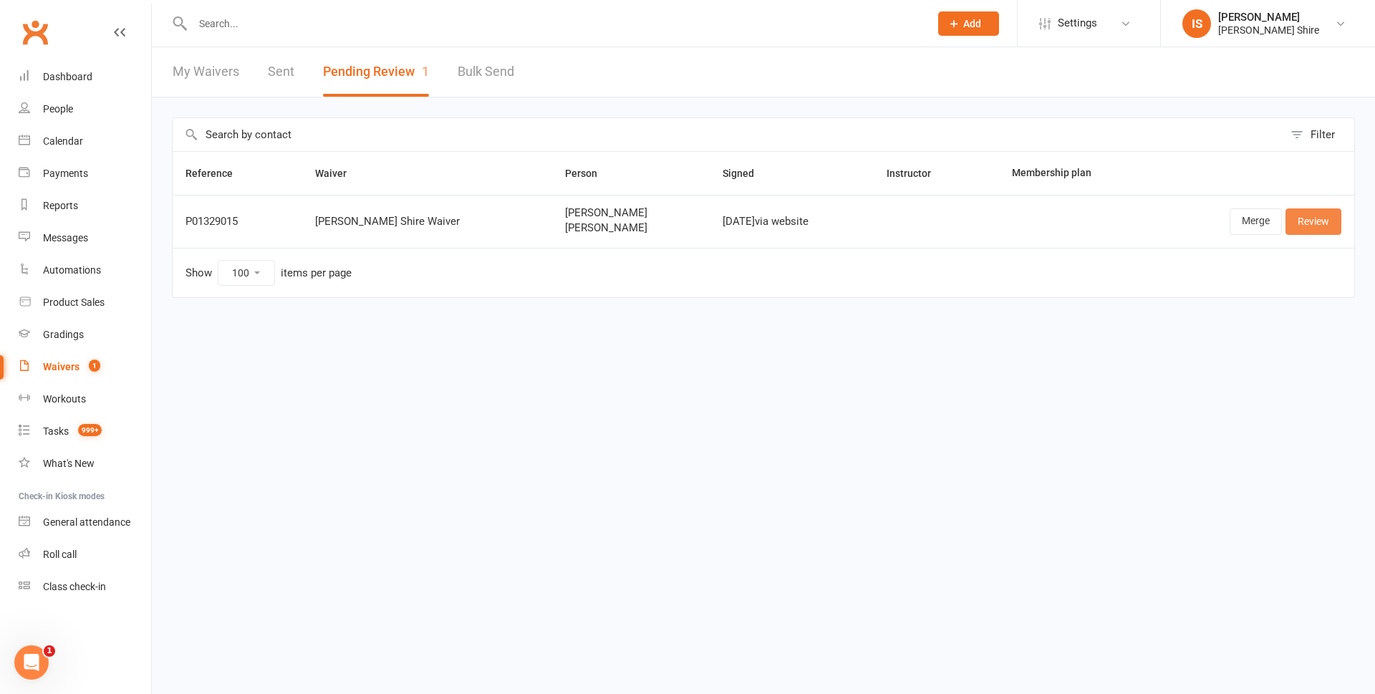
click at [1303, 212] on link "Review" at bounding box center [1313, 221] width 56 height 26
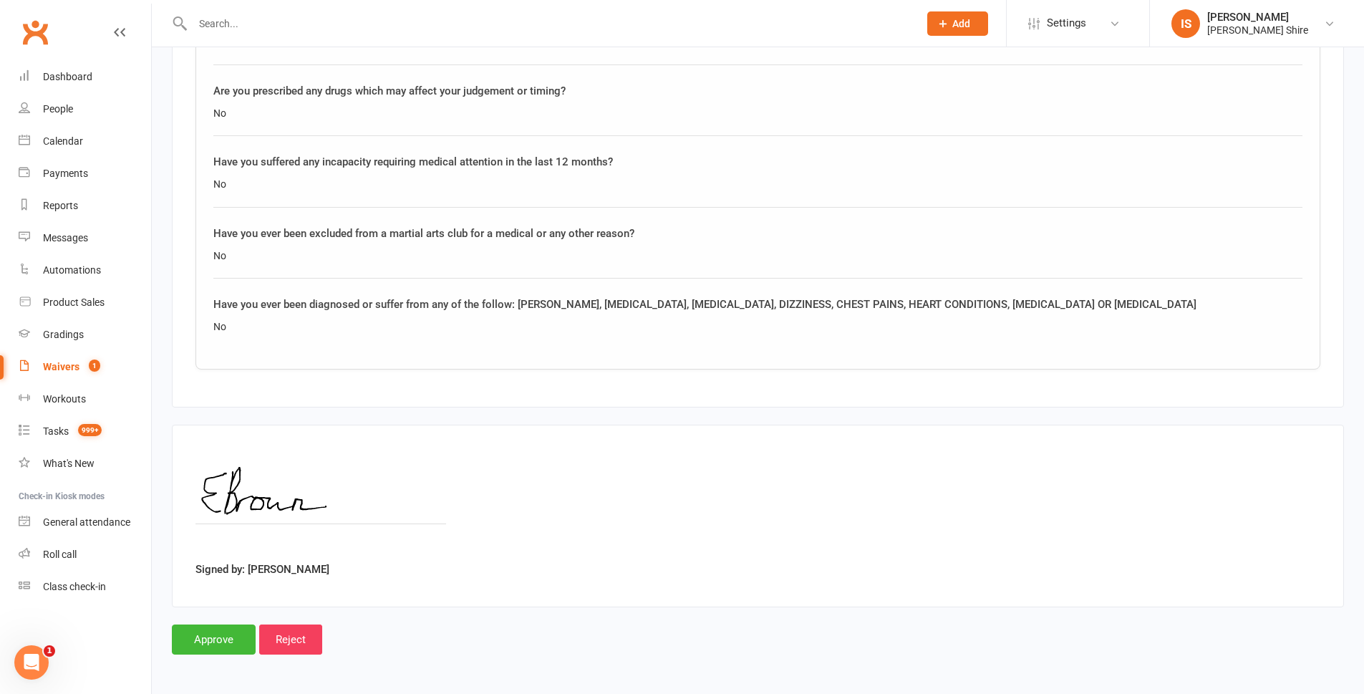
scroll to position [1962, 0]
click at [188, 639] on input "Approve" at bounding box center [214, 638] width 84 height 30
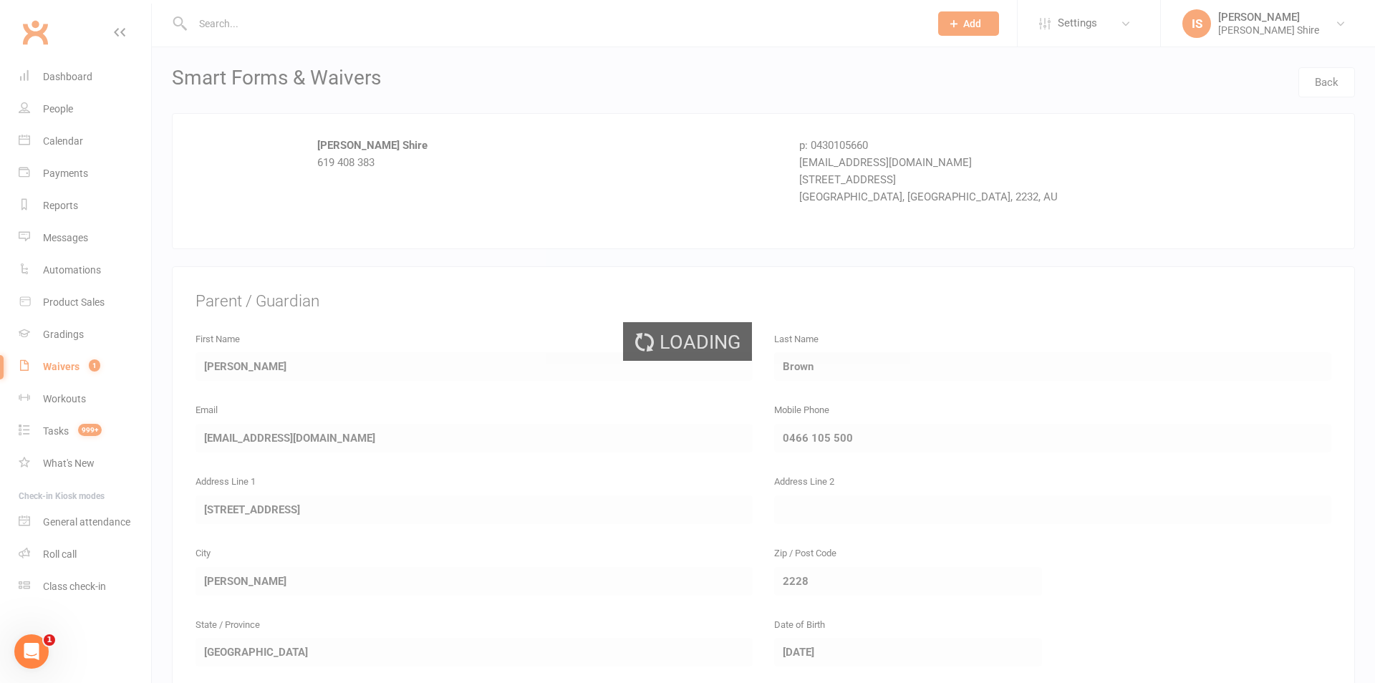
select select "100"
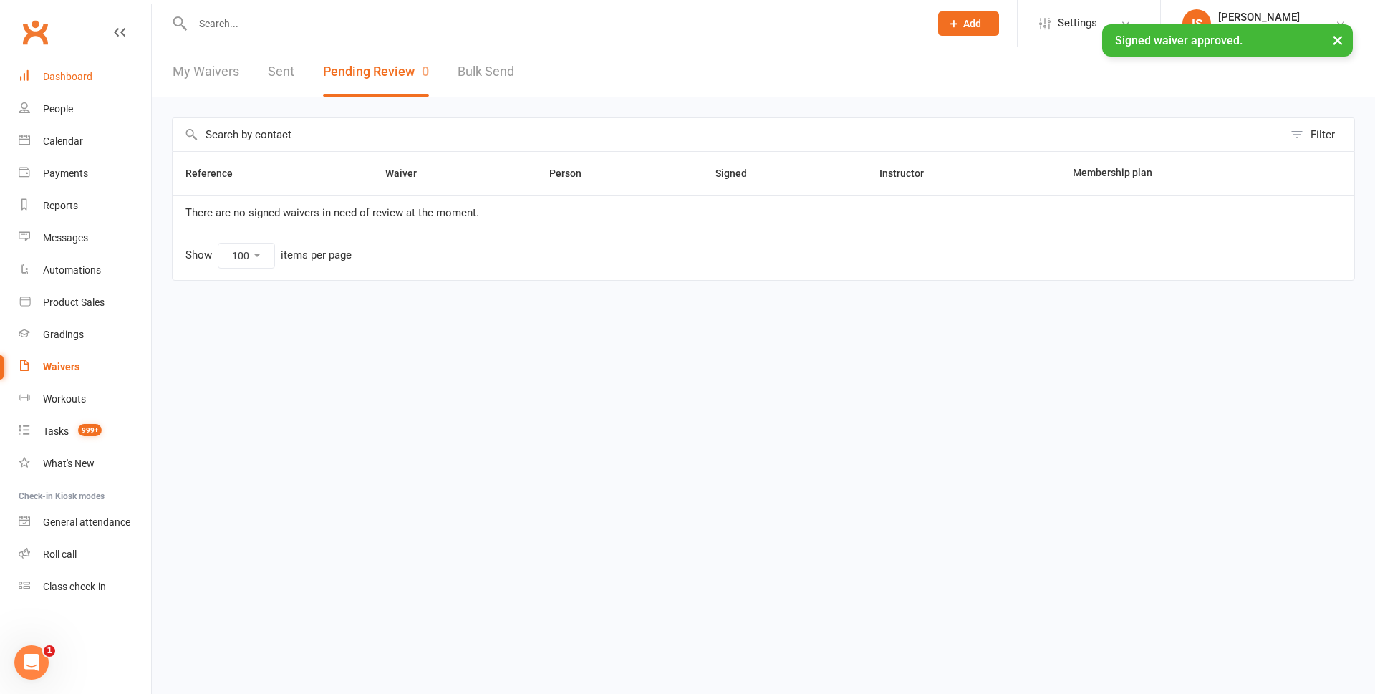
click at [57, 77] on div "Dashboard" at bounding box center [67, 76] width 49 height 11
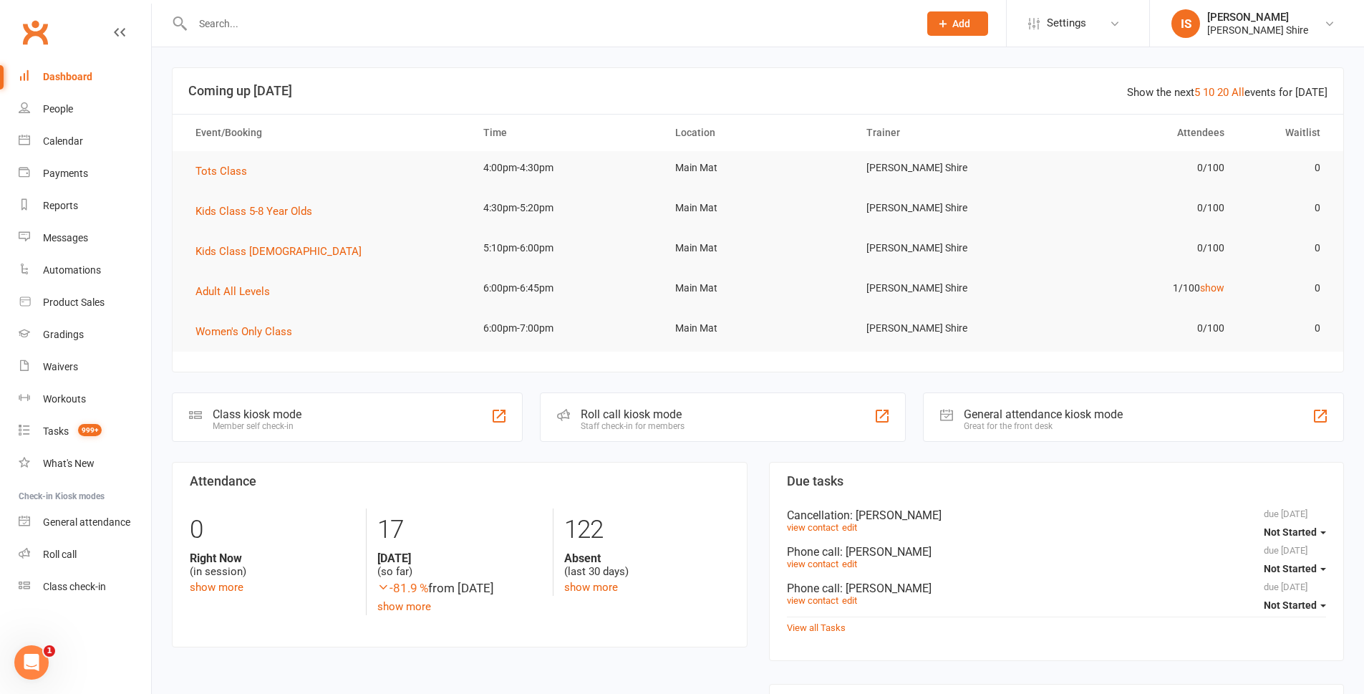
click at [350, 29] on input "text" at bounding box center [548, 24] width 720 height 20
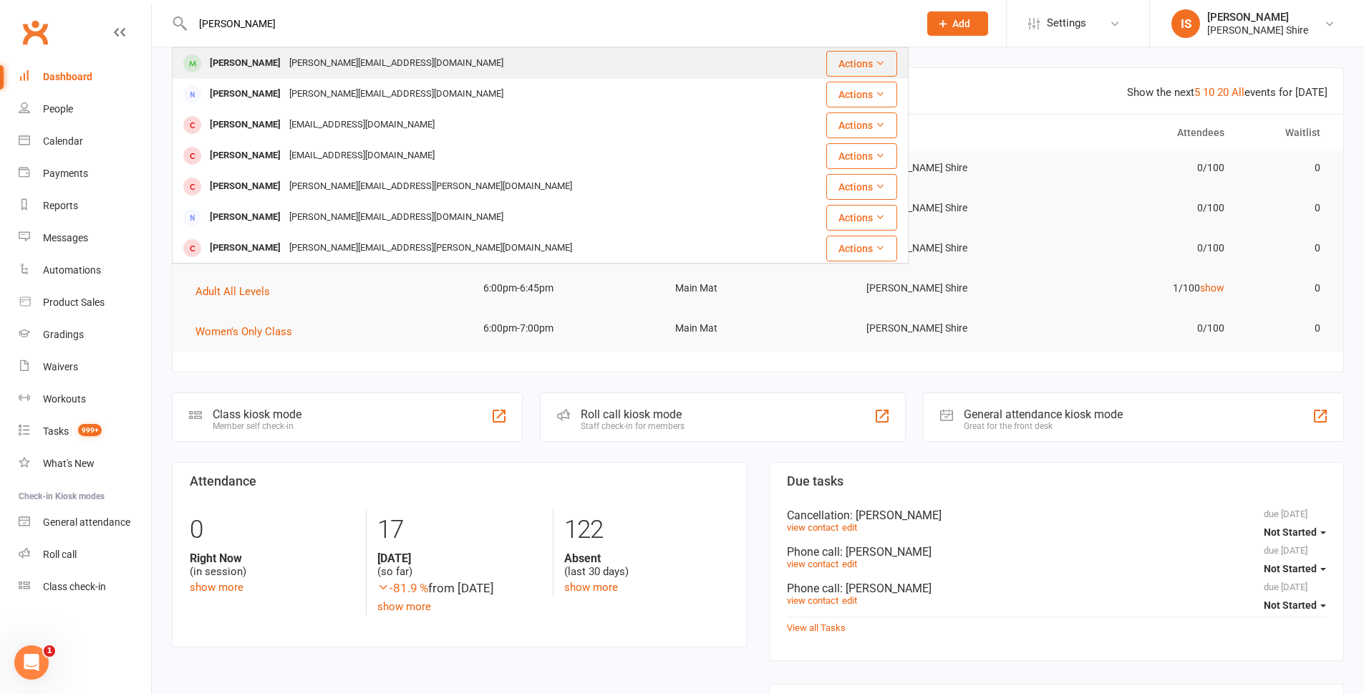
type input "nathan gi"
click at [380, 54] on div "nathan.giampaoli01@gmail.com" at bounding box center [396, 63] width 223 height 21
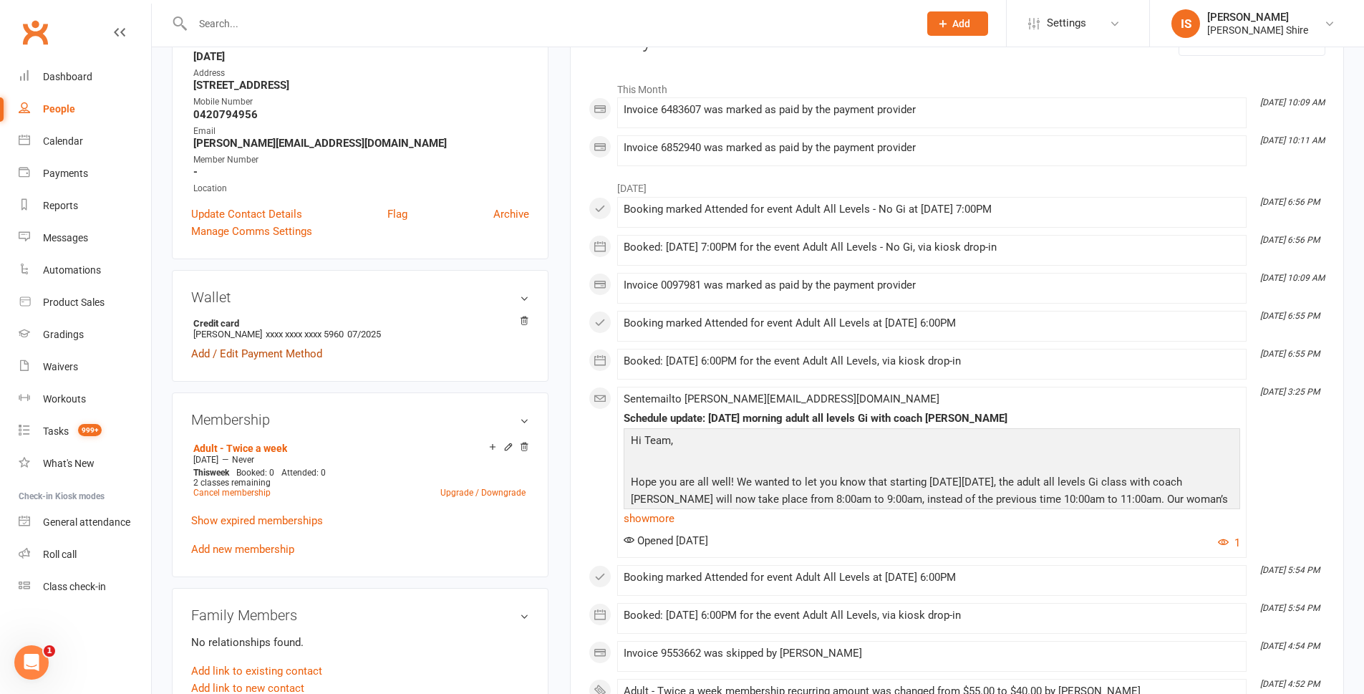
scroll to position [215, 0]
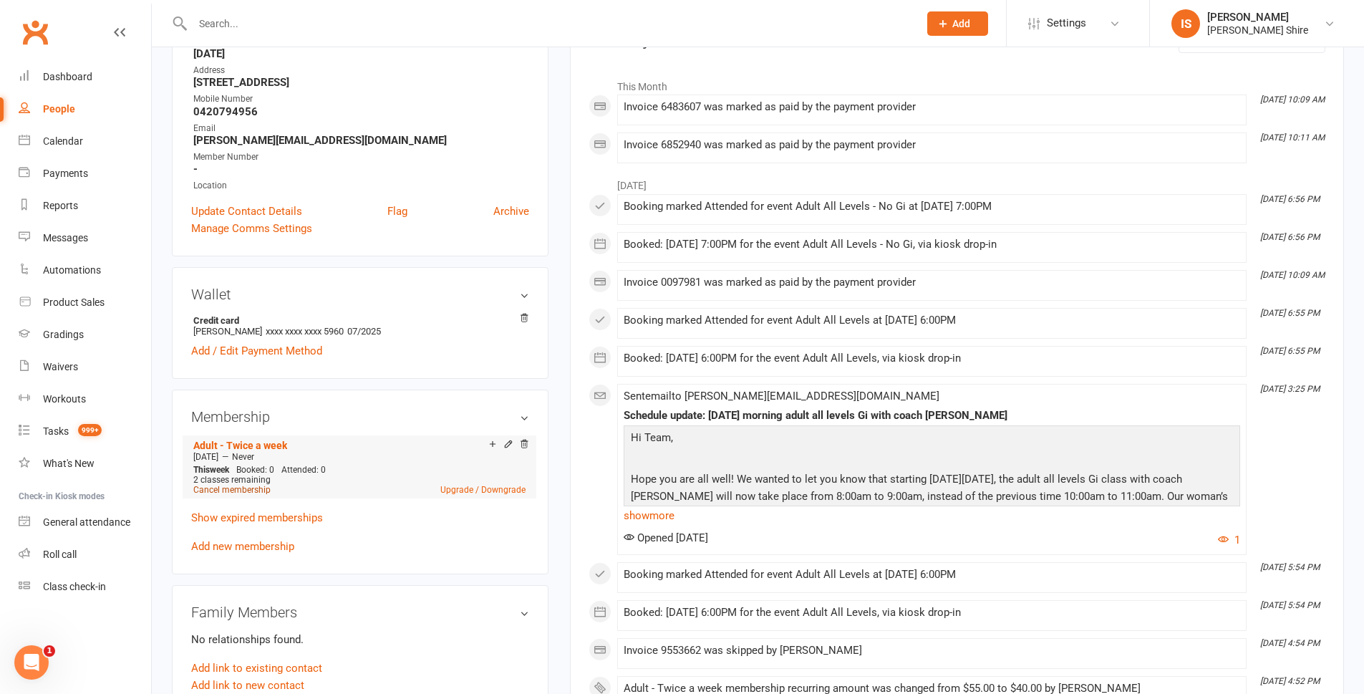
click at [255, 491] on link "Cancel membership" at bounding box center [231, 490] width 77 height 10
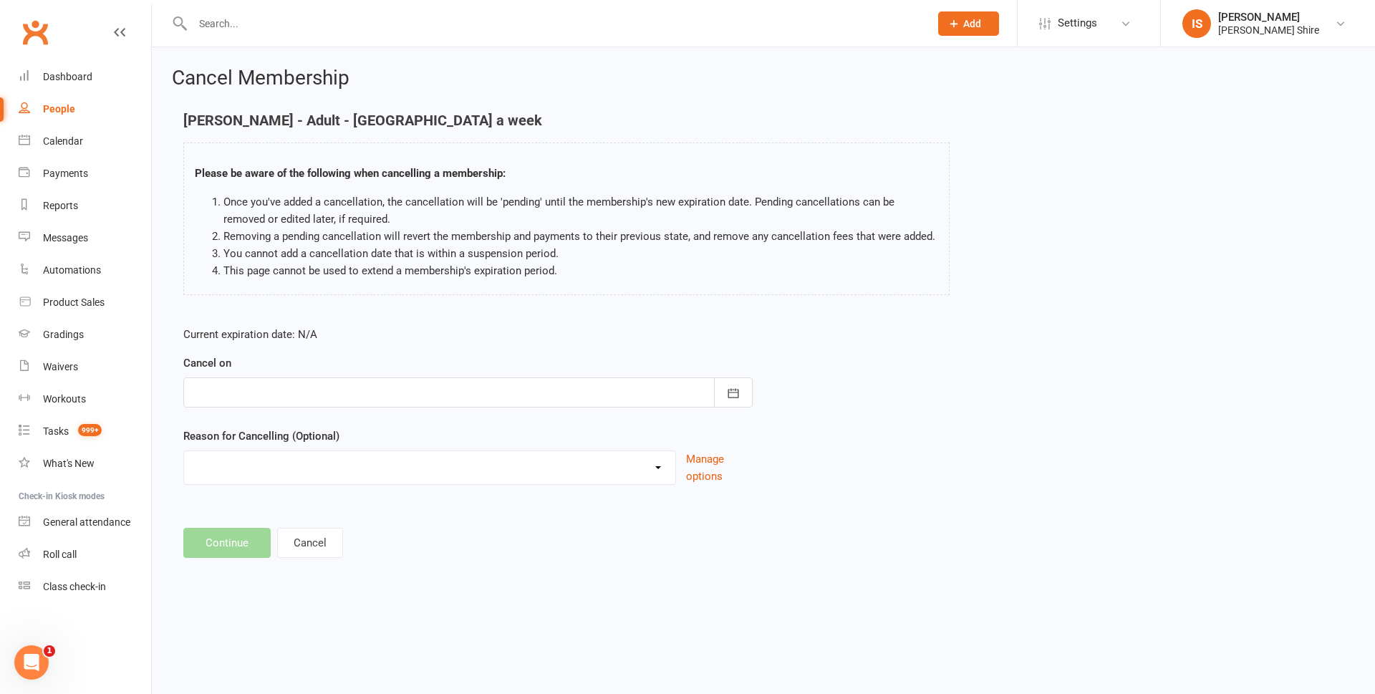
click at [272, 388] on div at bounding box center [467, 392] width 569 height 30
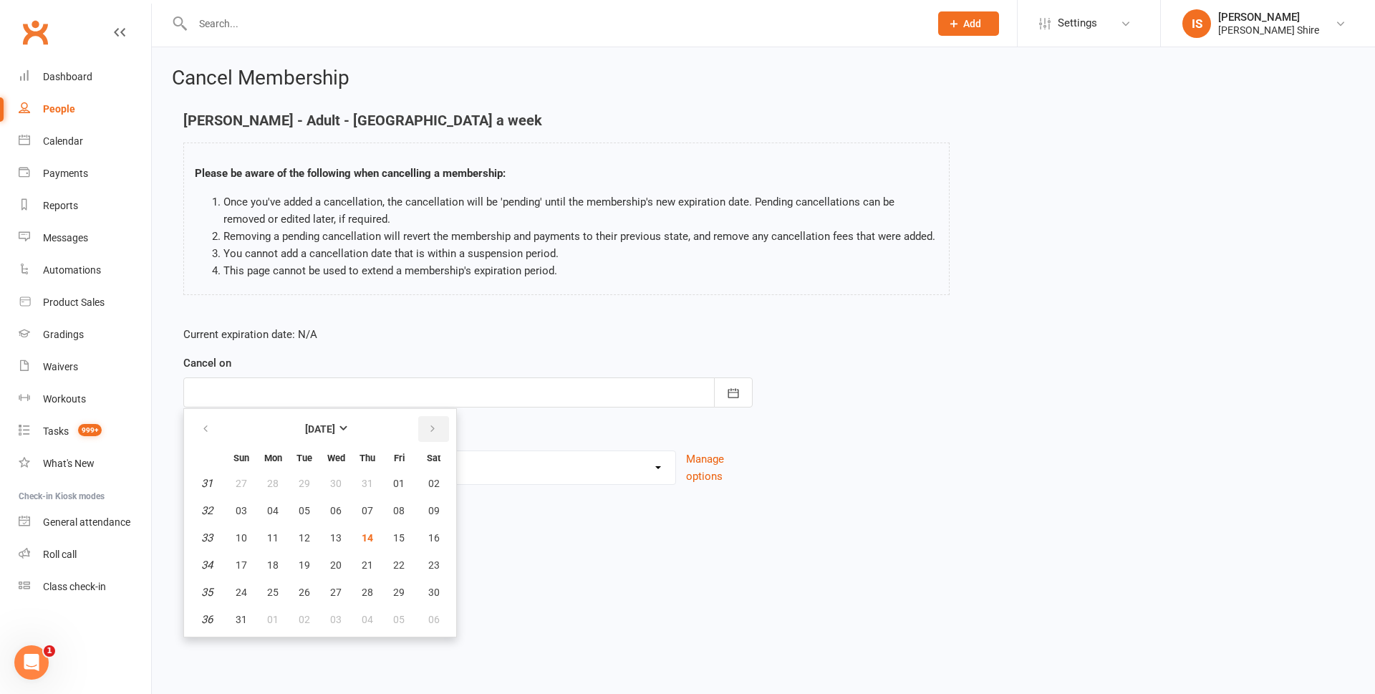
click at [431, 437] on button "button" at bounding box center [433, 429] width 31 height 26
click at [367, 512] on span "11" at bounding box center [367, 510] width 11 height 11
type input "11 Sep 2025"
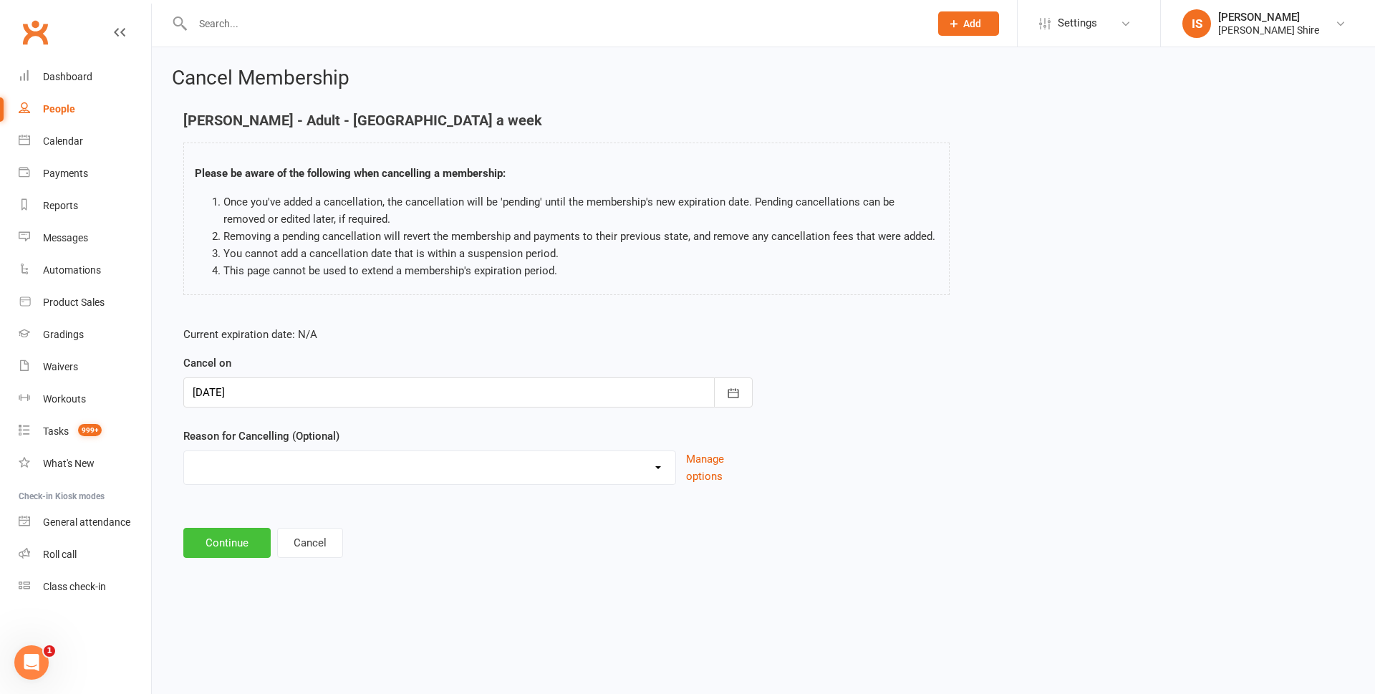
click at [238, 536] on button "Continue" at bounding box center [226, 543] width 87 height 30
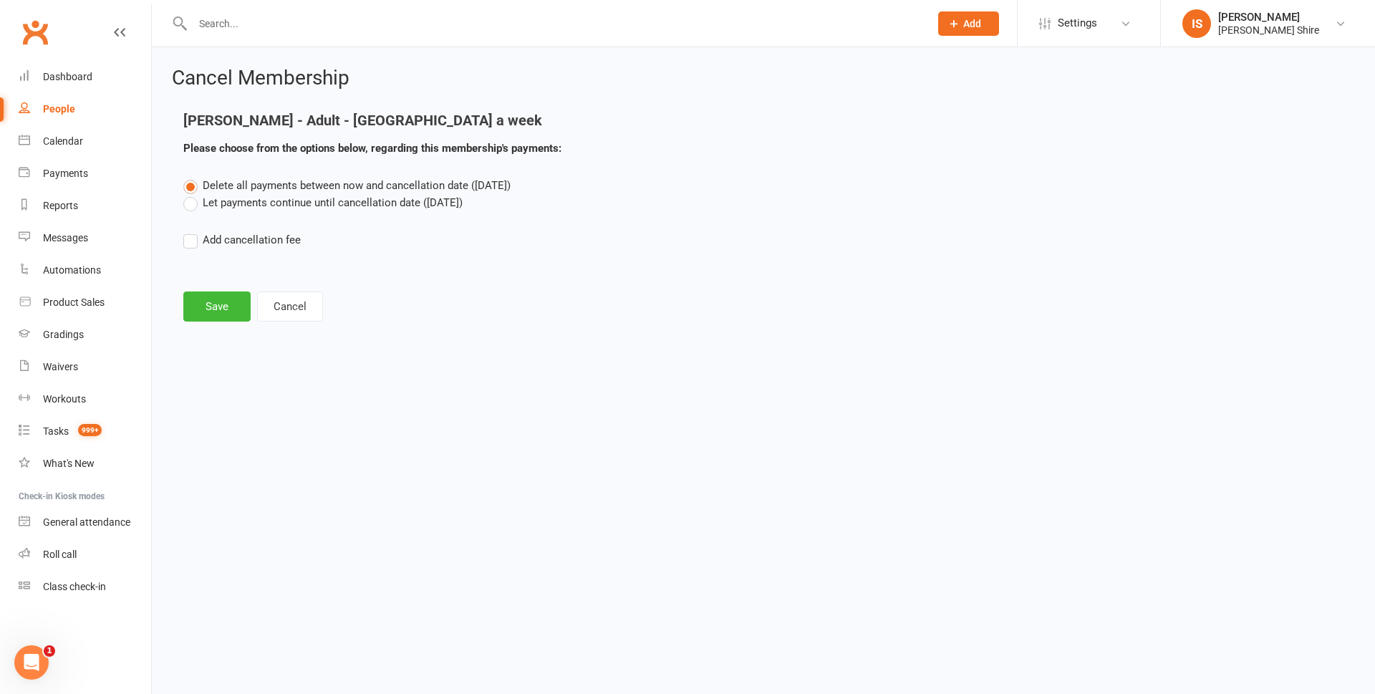
click at [188, 202] on label "Let payments continue until cancellation date (Sep 11, 2025)" at bounding box center [322, 202] width 279 height 17
click at [188, 194] on input "Let payments continue until cancellation date (Sep 11, 2025)" at bounding box center [187, 194] width 9 height 0
click at [200, 310] on button "Save" at bounding box center [216, 306] width 67 height 30
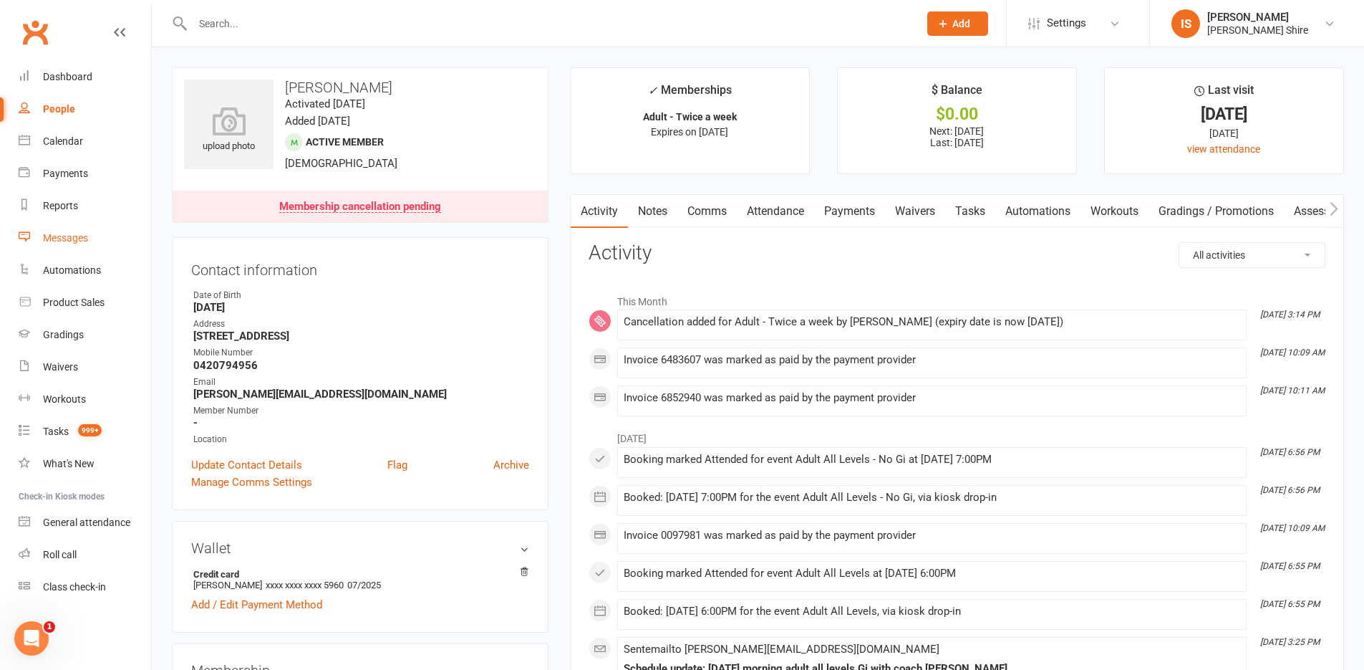
click at [82, 243] on div "Messages" at bounding box center [65, 237] width 45 height 11
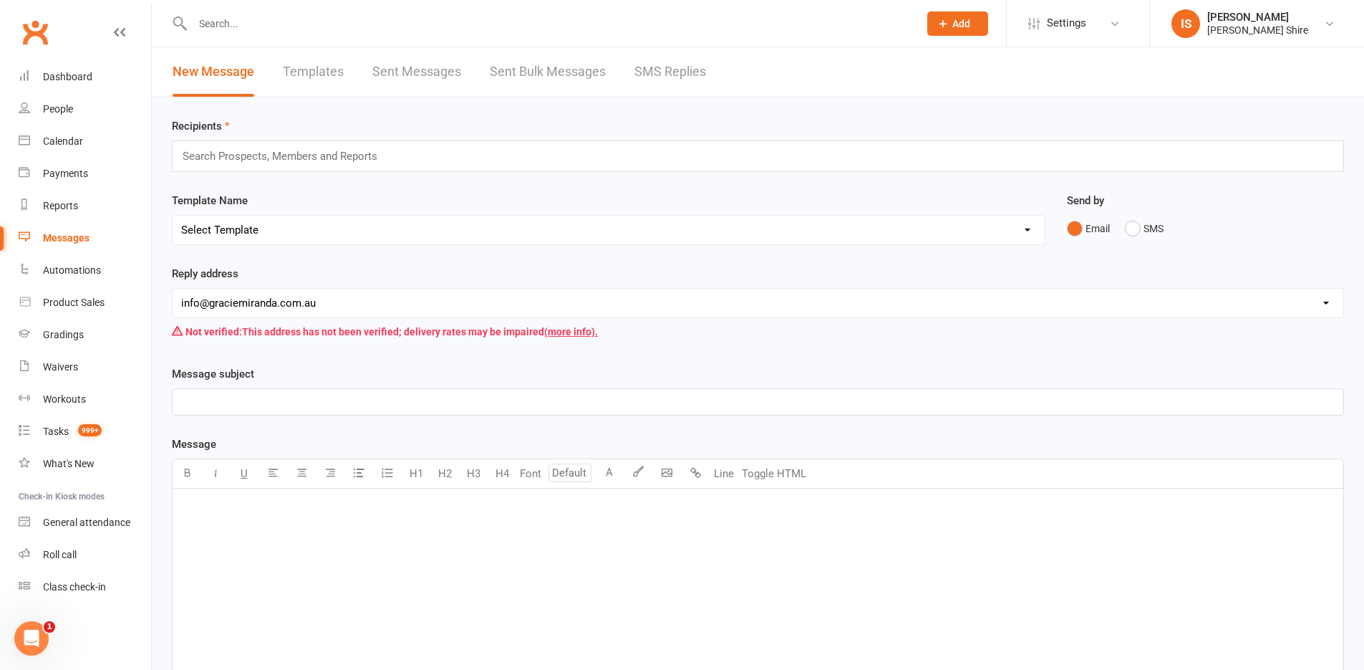
click at [261, 154] on input "text" at bounding box center [286, 156] width 210 height 19
click at [286, 540] on div "﻿" at bounding box center [758, 595] width 1171 height 215
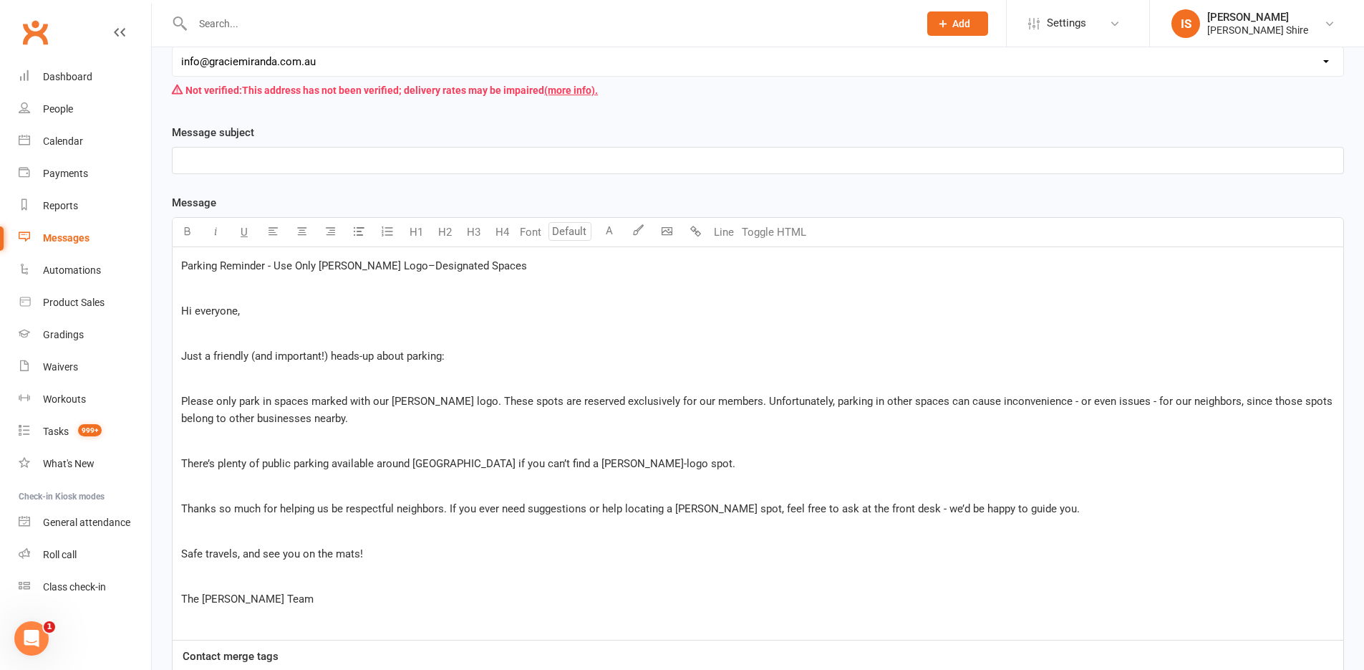
scroll to position [140, 0]
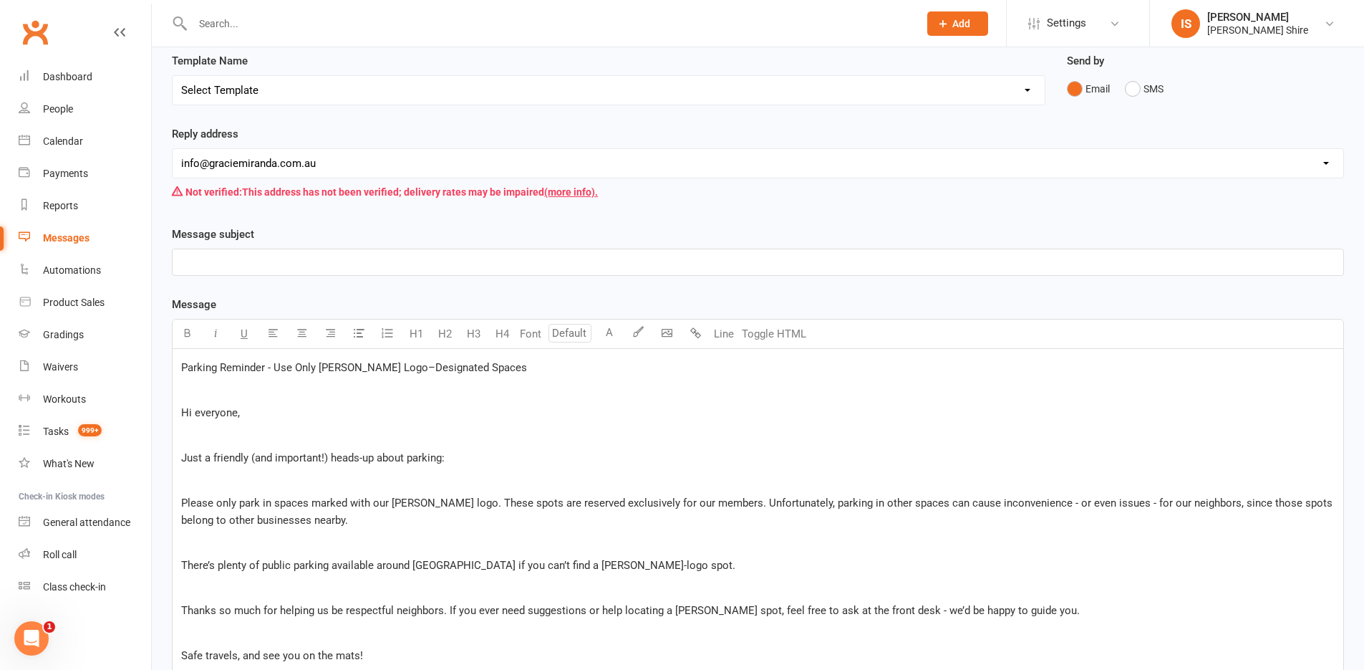
click at [269, 366] on span "Parking Reminder - Use Only Gracie Logo–Designated Spaces" at bounding box center [354, 367] width 346 height 13
click at [269, 363] on span "Parking Reminder - Use Only Gracie Logo–Designated Spaces" at bounding box center [354, 367] width 346 height 13
click at [190, 363] on span "Parking Reminder - Use Only Gracie Logo–Designated Spaces" at bounding box center [354, 367] width 346 height 13
drag, startPoint x: 184, startPoint y: 365, endPoint x: 525, endPoint y: 357, distance: 341.0
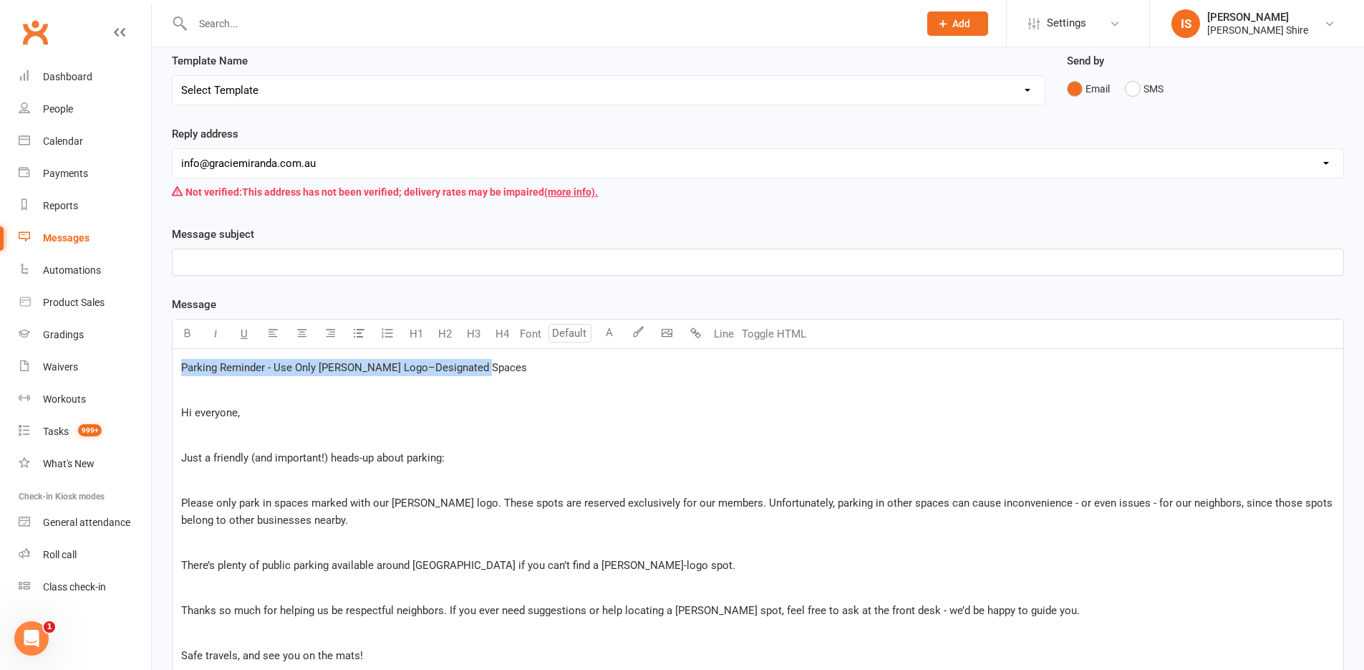
click at [525, 357] on div "Parking Reminder - Use Only Gracie Logo–Designated Spaces ﻿ Hi everyone, ﻿ Just…" at bounding box center [758, 545] width 1171 height 392
copy span "Parking Reminder - Use Only Gracie Logo–Designated Spaces"
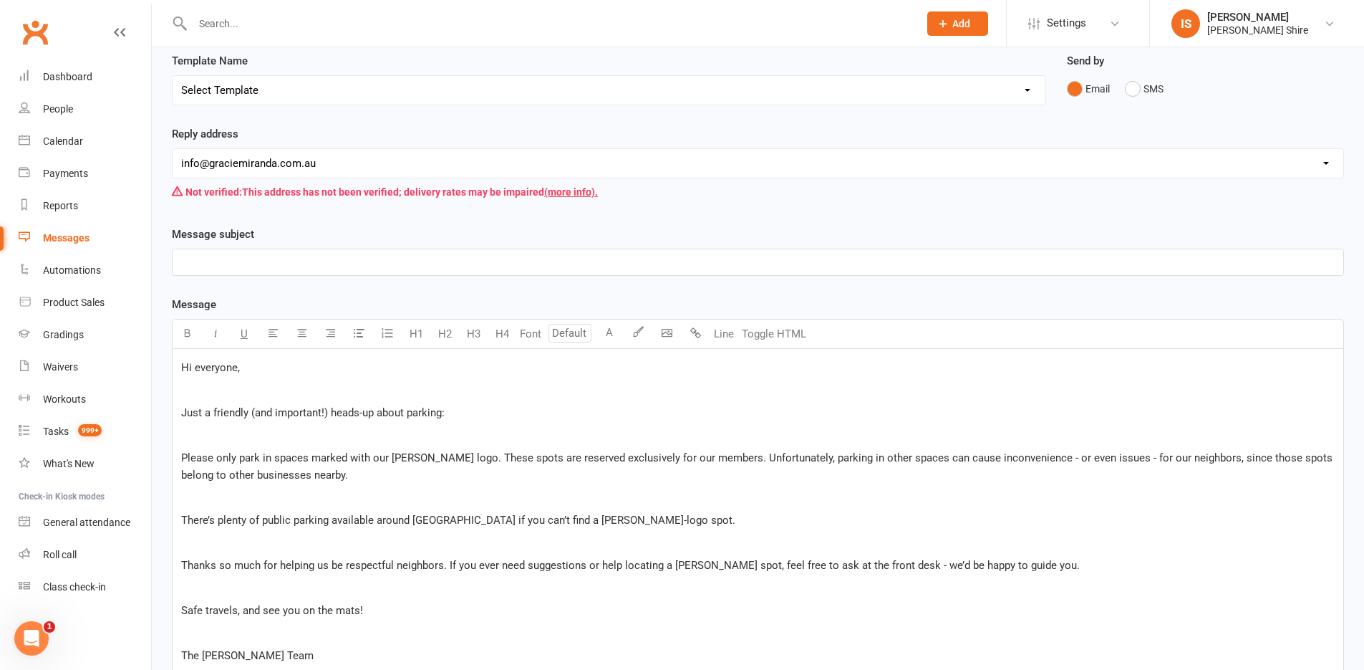
click at [216, 256] on p "﻿" at bounding box center [758, 261] width 1154 height 17
drag, startPoint x: 223, startPoint y: 397, endPoint x: 216, endPoint y: 395, distance: 8.2
click at [220, 396] on p "﻿" at bounding box center [758, 389] width 1154 height 17
click at [195, 445] on div "Hi everyone, ﻿ Just a friendly (and important!) heads‑up about parking: ﻿ Pleas…" at bounding box center [758, 522] width 1171 height 347
click at [284, 491] on p "﻿" at bounding box center [758, 496] width 1154 height 17
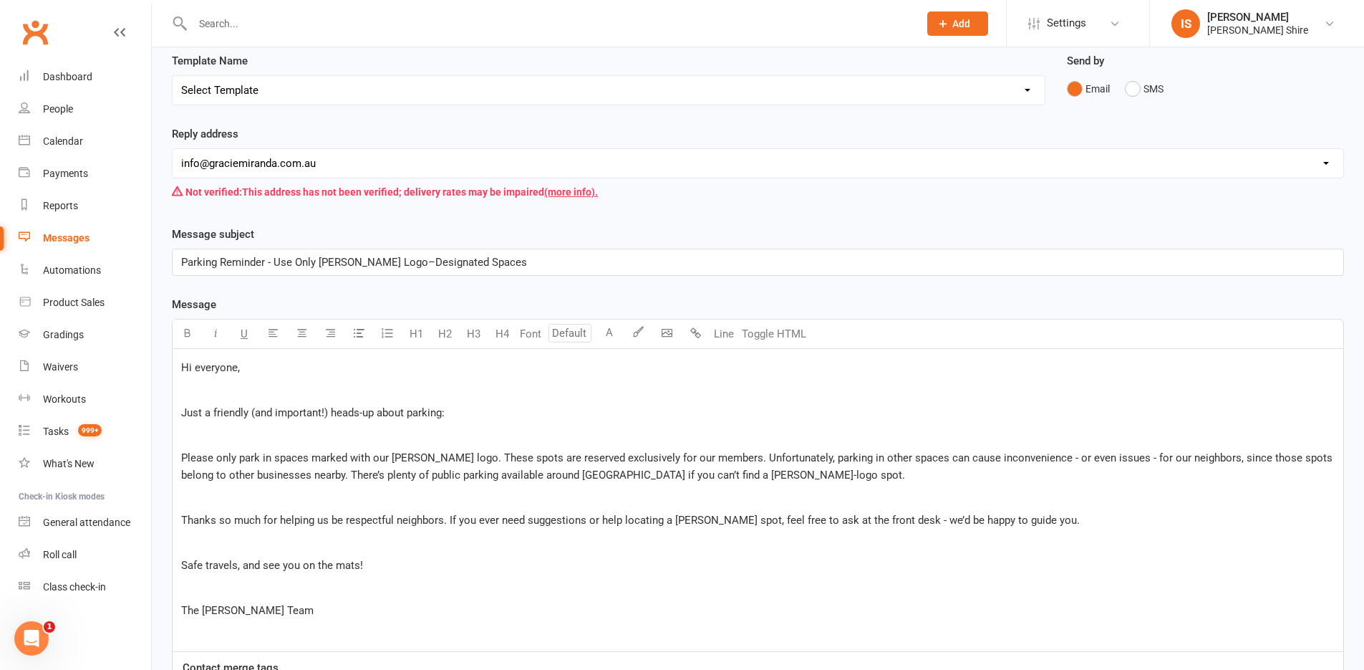
click at [400, 475] on span "Please only park in spaces marked with our Gracie logo. These spots are reserve…" at bounding box center [758, 466] width 1154 height 30
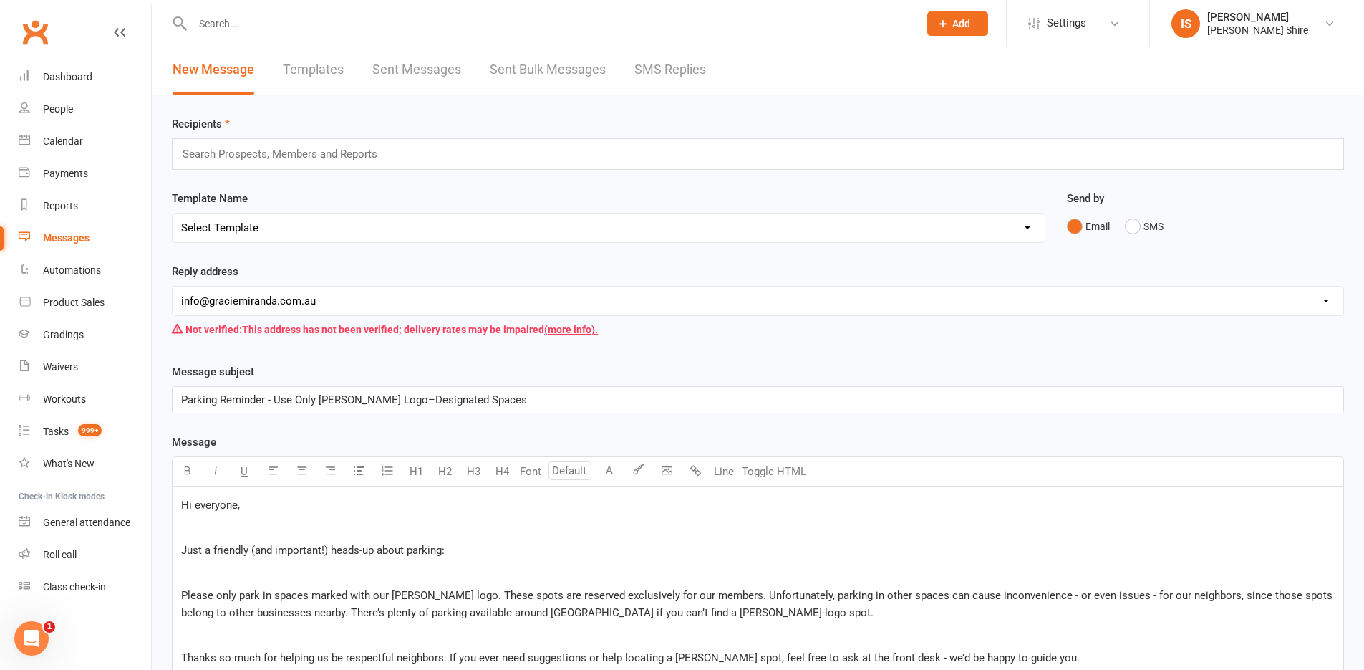
scroll to position [0, 0]
click at [235, 159] on input "text" at bounding box center [286, 156] width 210 height 19
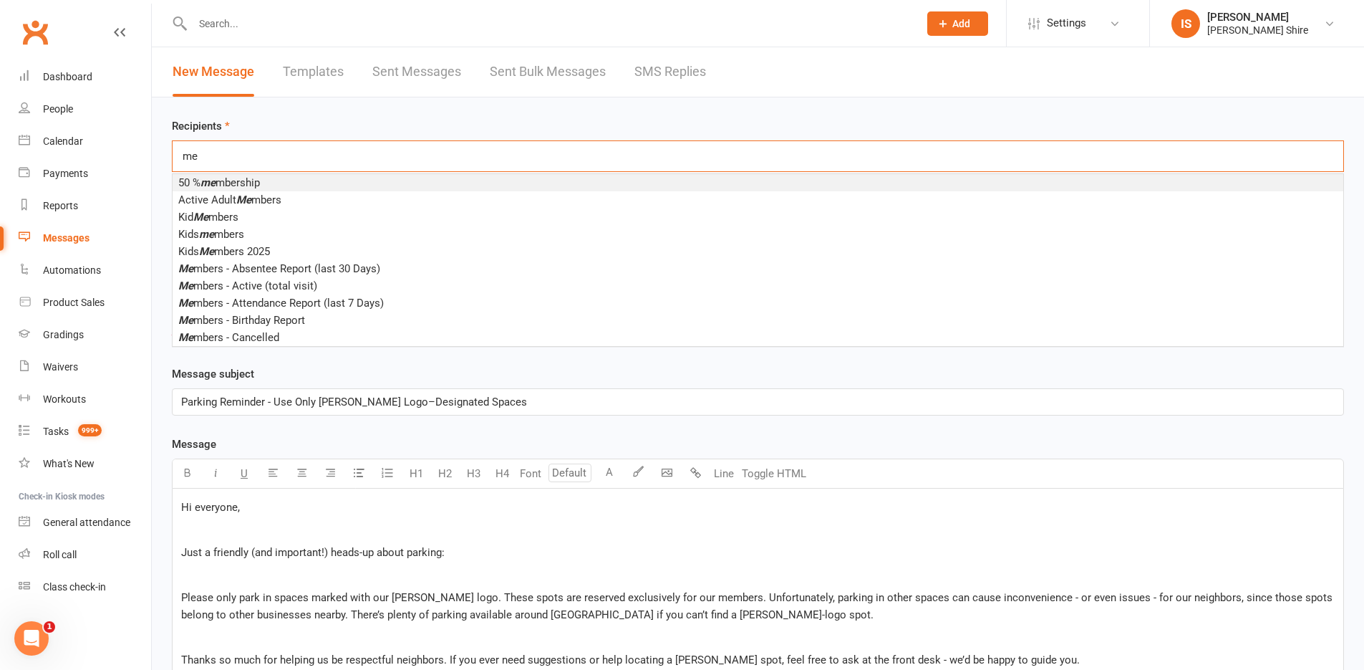
type input "m"
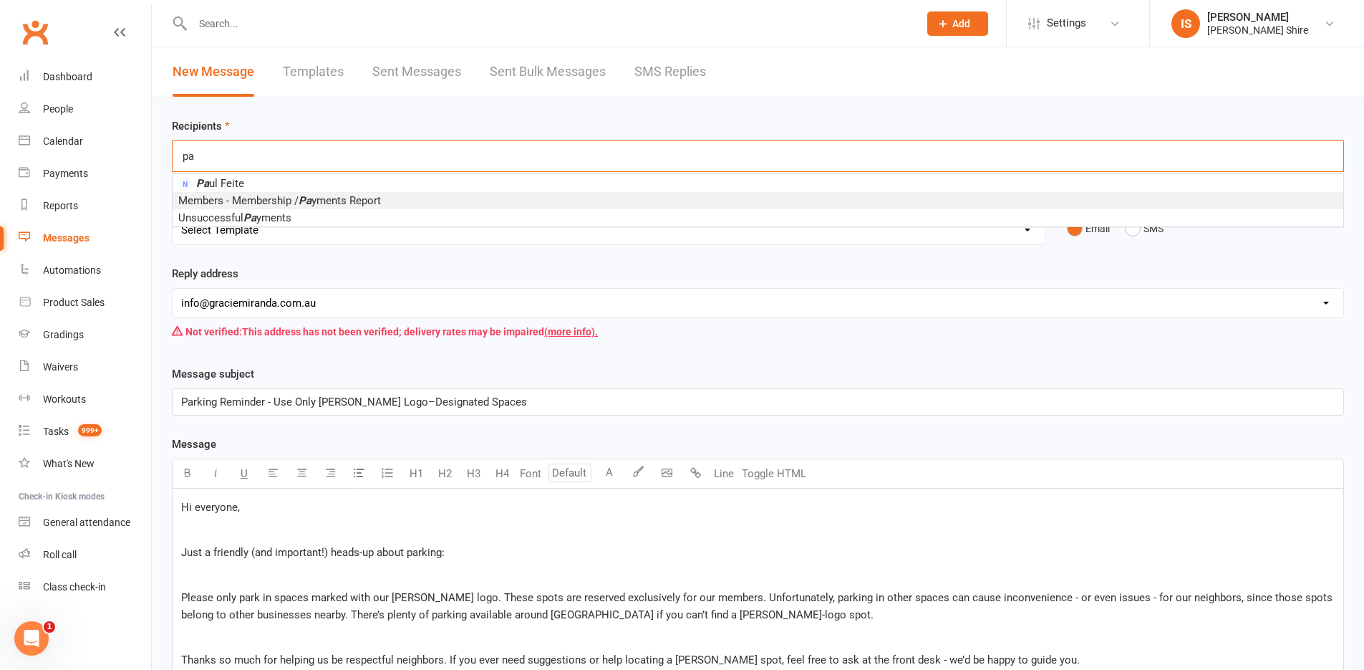
type input "pa"
click at [372, 193] on li "Members - Membership / Pa yments Report" at bounding box center [758, 200] width 1171 height 17
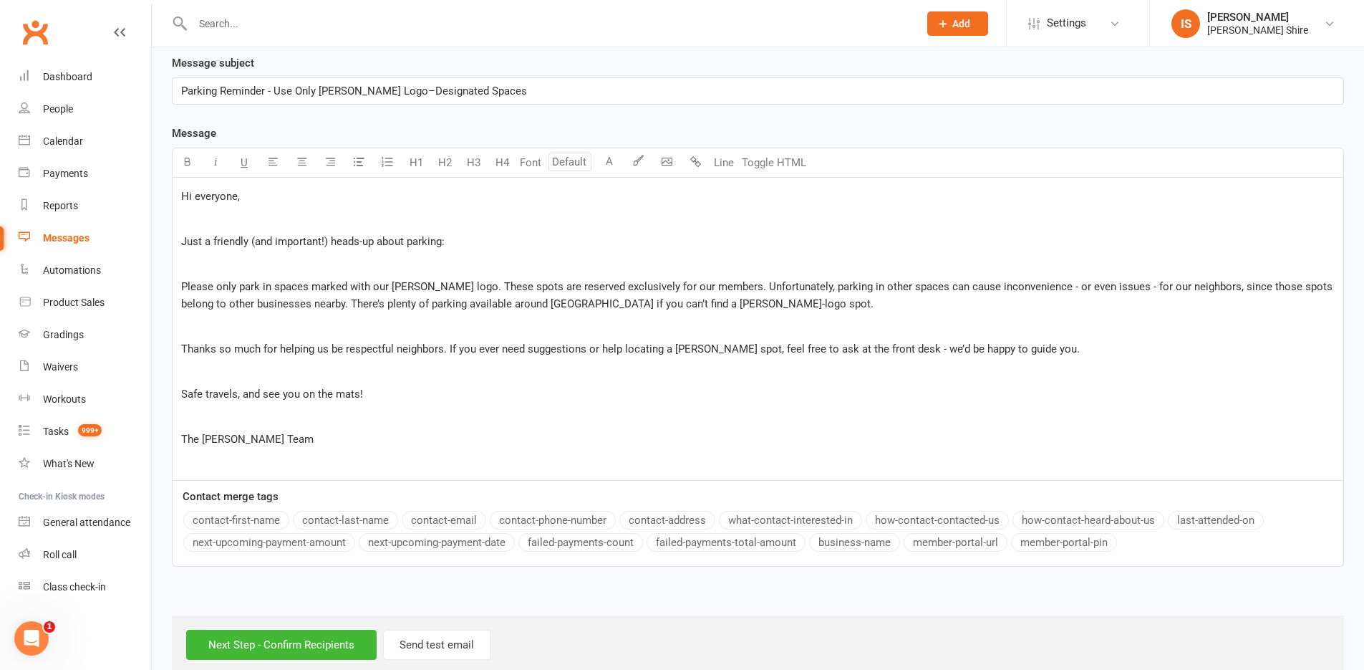
scroll to position [340, 0]
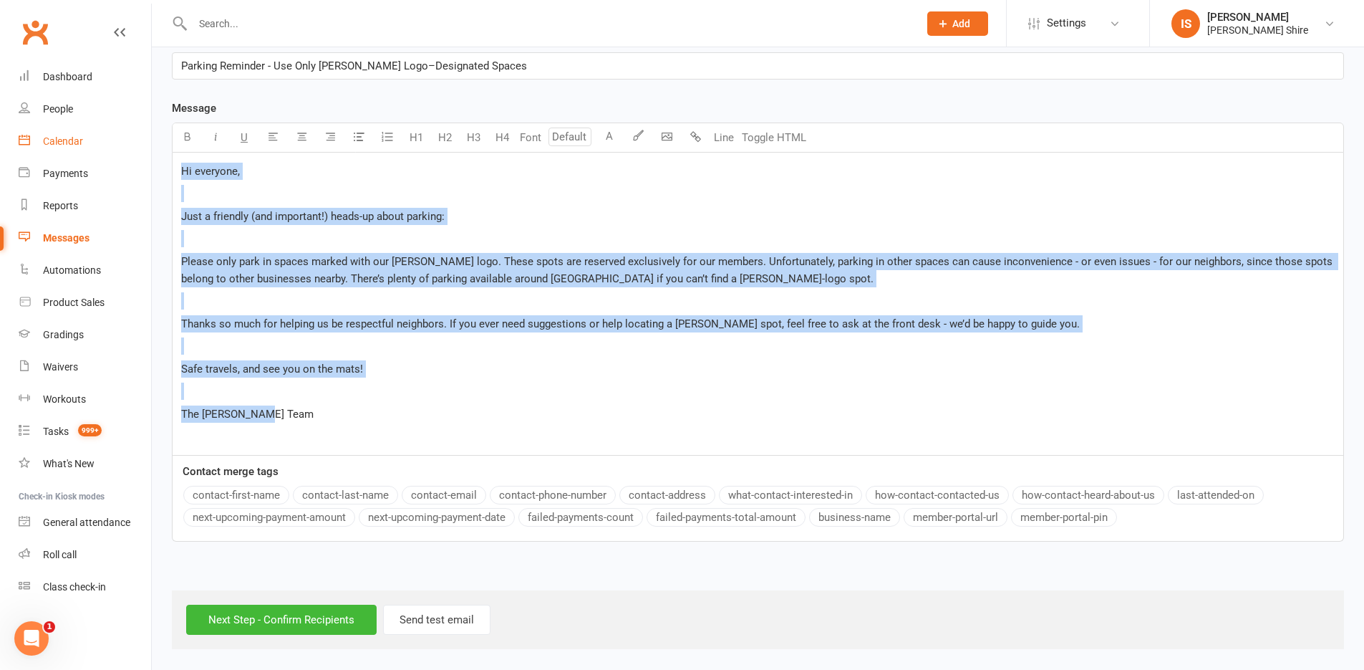
drag, startPoint x: 340, startPoint y: 415, endPoint x: 97, endPoint y: 140, distance: 366.7
click at [99, 144] on ui-view "Prospect Member Non-attending contact Class / event Appointment Grading event T…" at bounding box center [682, 155] width 1364 height 985
copy div "Hi everyone, ﻿ Just a friendly (and important!) heads‑up about parking: ﻿ Pleas…"
click at [480, 357] on div "Hi everyone, ﻿ Just a friendly (and important!) heads‑up about parking: ﻿ Pleas…" at bounding box center [758, 304] width 1171 height 302
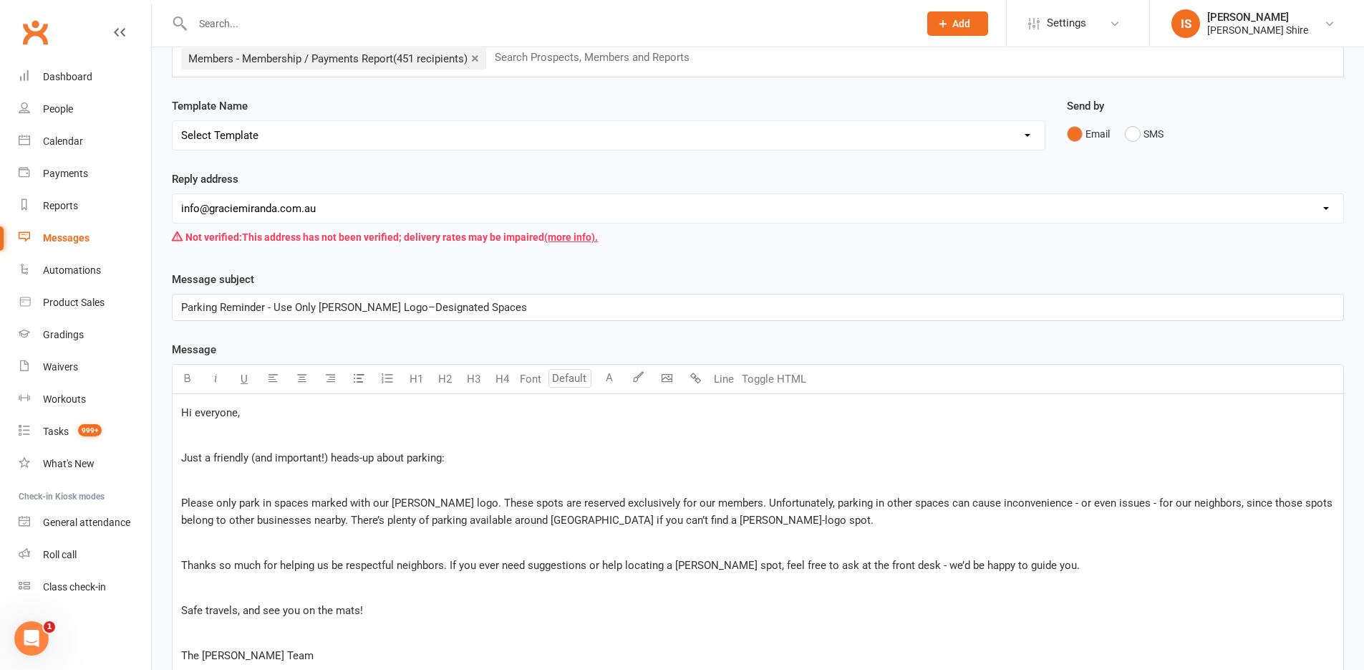
scroll to position [143, 0]
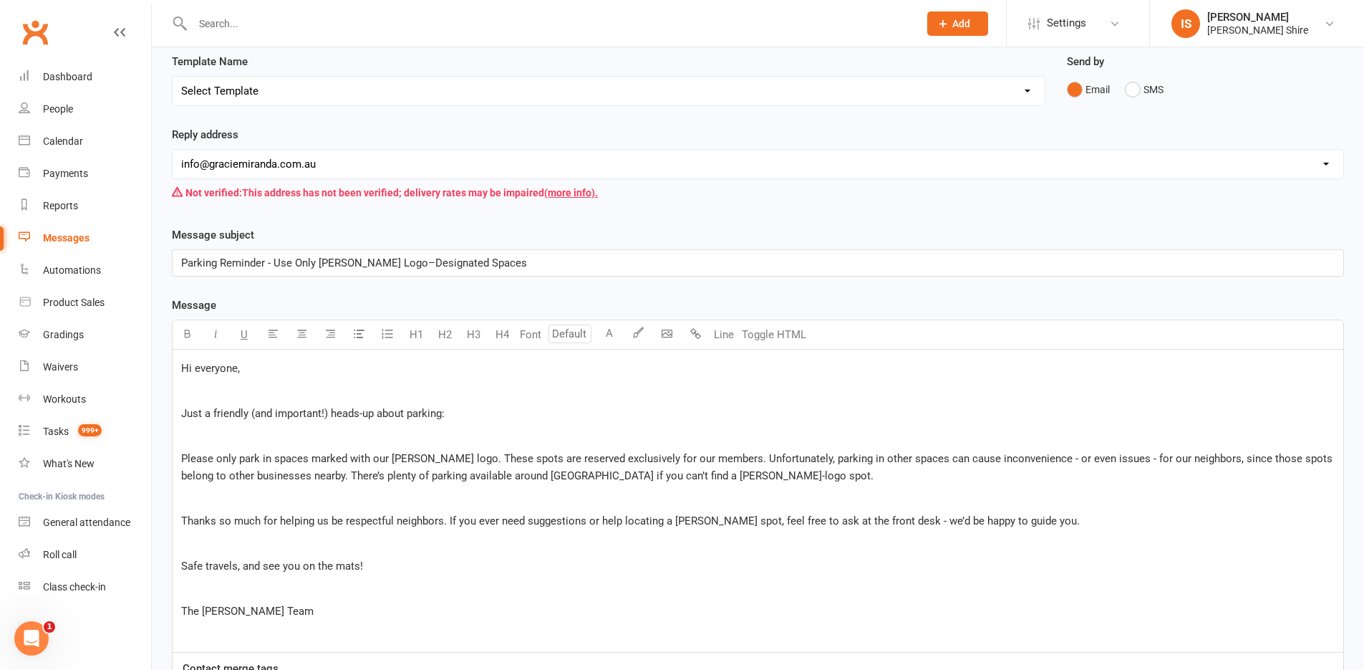
click at [436, 520] on span "Thanks so much for helping us be respectful neighbors. If you ever need suggest…" at bounding box center [630, 520] width 899 height 13
click at [1173, 458] on span "Please only park in spaces marked with our Gracie logo. These spots are reserve…" at bounding box center [758, 467] width 1154 height 30
click at [1169, 544] on p "﻿" at bounding box center [758, 542] width 1154 height 17
click at [215, 562] on span "Safe travels, and see you on the mats!" at bounding box center [272, 565] width 182 height 13
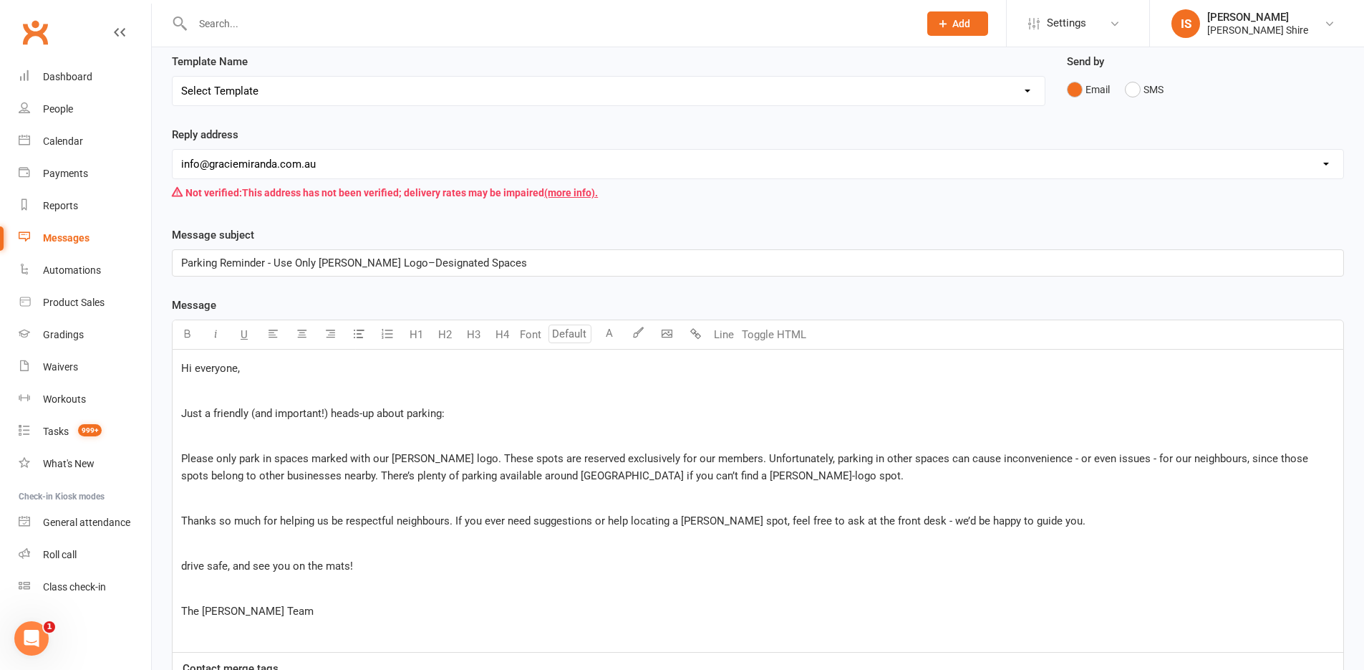
click at [183, 564] on span "drive safe, and see you on the mats!" at bounding box center [267, 565] width 172 height 13
click at [376, 495] on p "﻿" at bounding box center [758, 497] width 1154 height 17
click at [304, 478] on span "Please only park in spaces marked with our Gracie logo. These spots are reserve…" at bounding box center [746, 467] width 1130 height 30
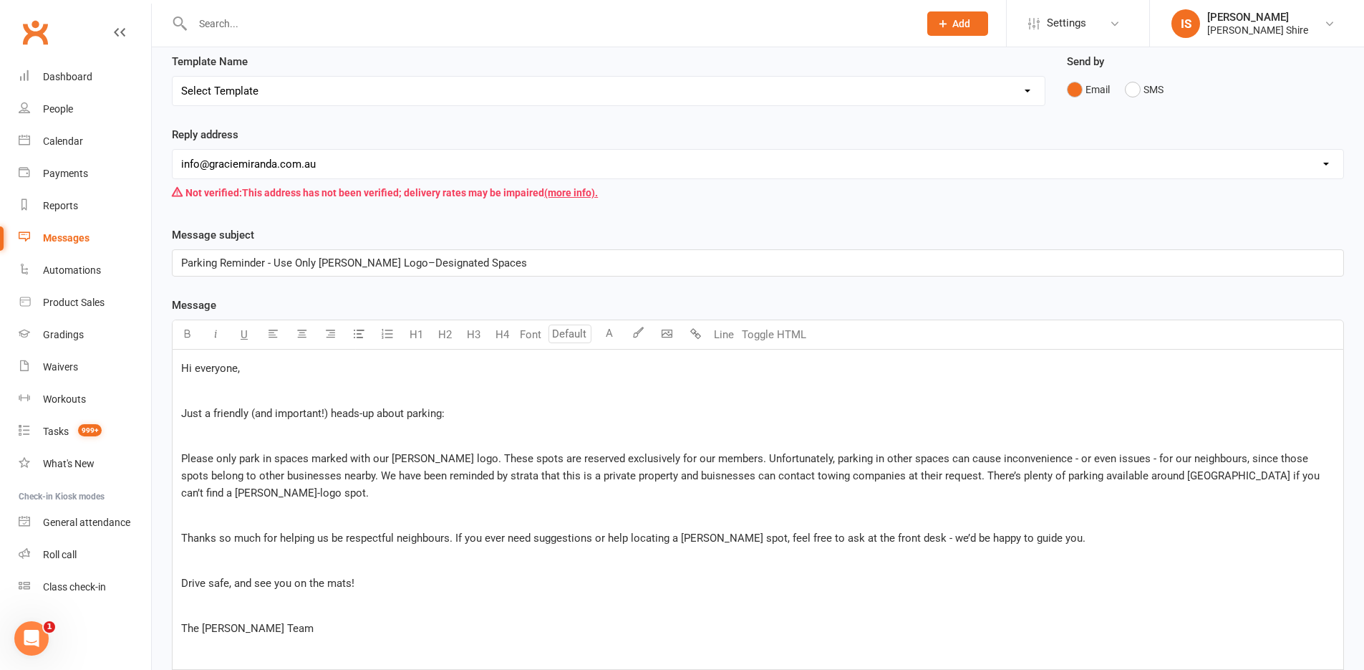
click at [445, 476] on span "Please only park in spaces marked with our Gracie logo. These spots are reserve…" at bounding box center [751, 475] width 1141 height 47
copy span "strata"
click at [440, 474] on span "Please only park in spaces marked with our Gracie logo. These spots are reserve…" at bounding box center [751, 475] width 1141 height 47
click at [393, 486] on div "Hi everyone, ﻿ Just a friendly (and important!) heads‑up about parking: ﻿ Pleas…" at bounding box center [758, 508] width 1171 height 319
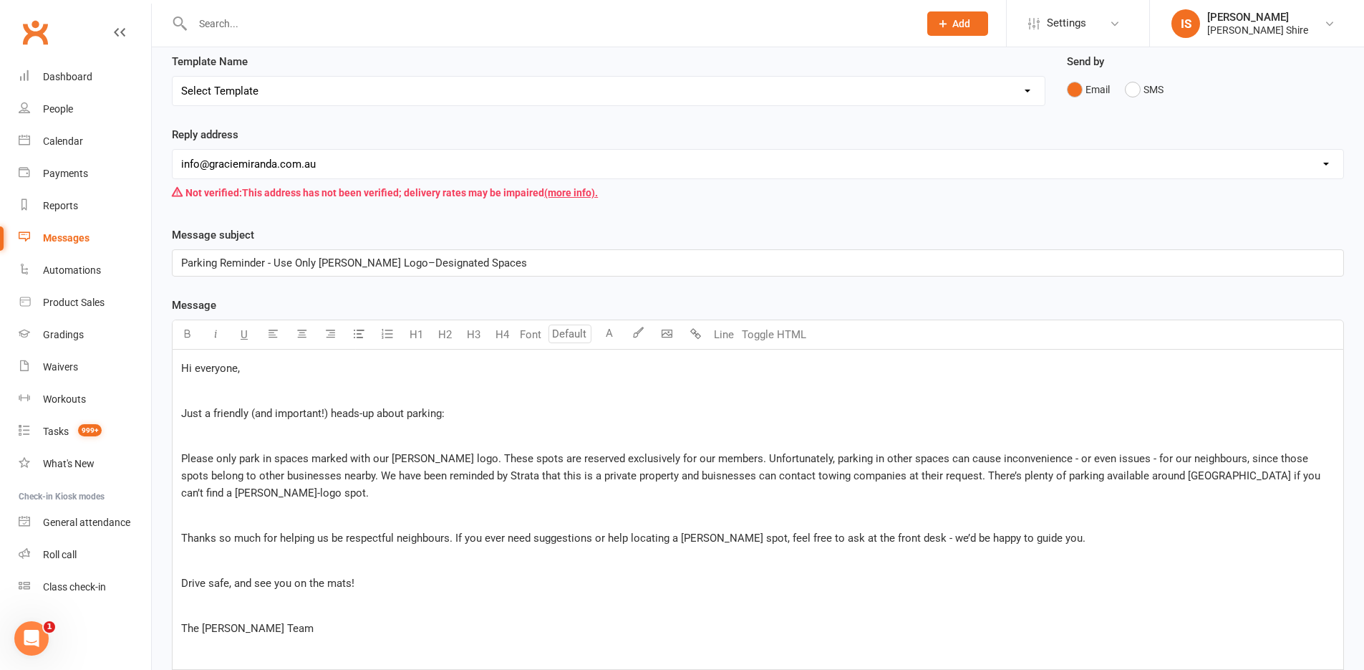
click at [495, 477] on span "Please only park in spaces marked with our Gracie logo. These spots are reserve…" at bounding box center [752, 475] width 1142 height 47
click at [496, 477] on span "Please only park in spaces marked with our Gracie logo. These spots are reserve…" at bounding box center [752, 475] width 1142 height 47
click at [506, 477] on span "Please only park in spaces marked with our Gracie logo. These spots are reserve…" at bounding box center [752, 475] width 1142 height 47
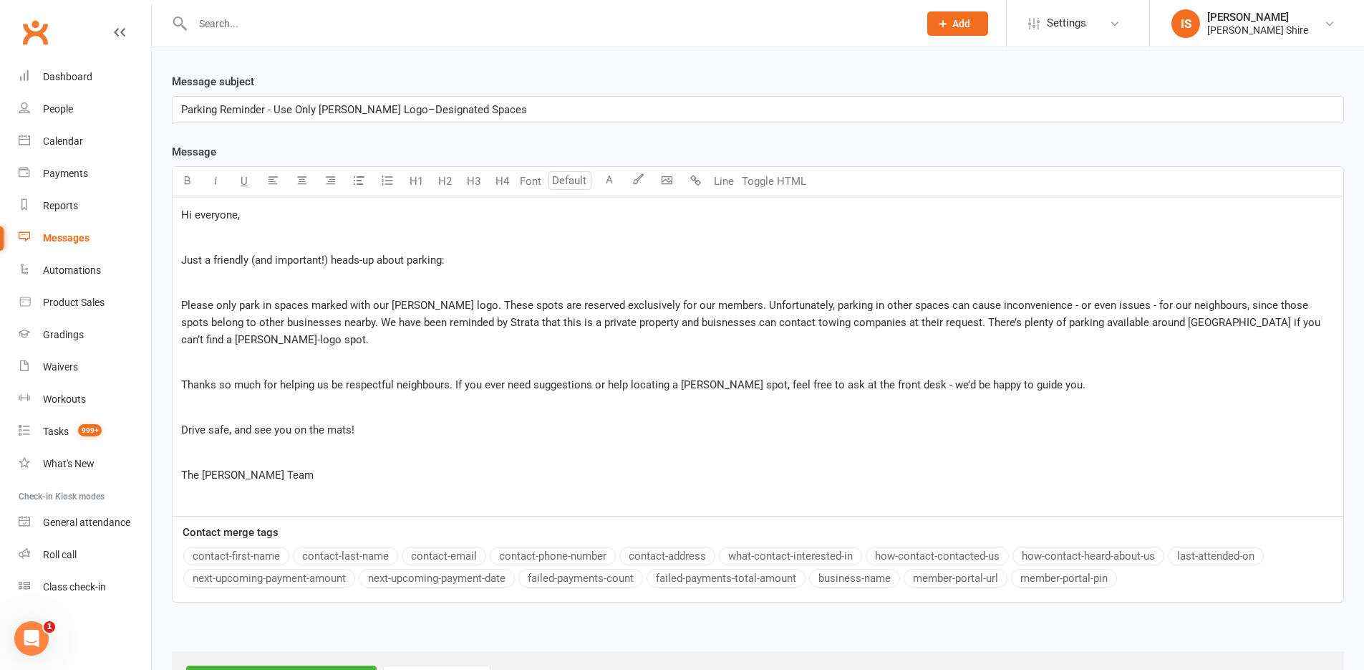
scroll to position [340, 0]
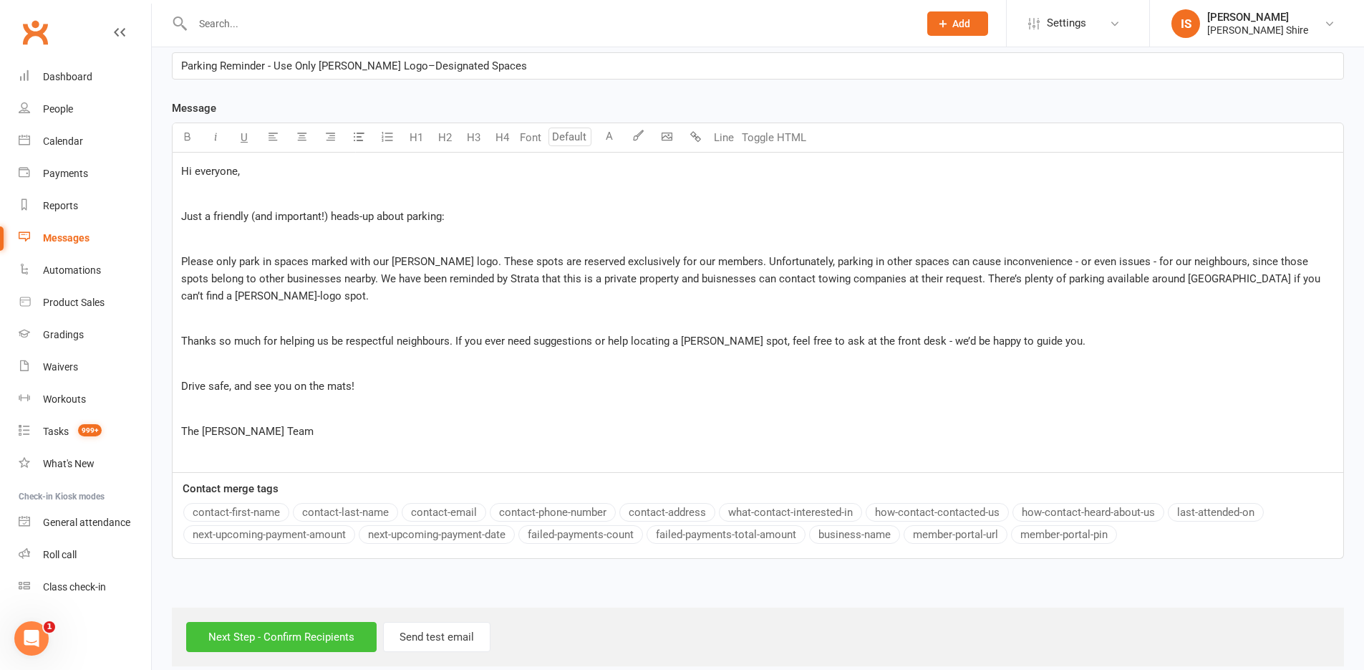
click at [317, 622] on input "Next Step - Confirm Recipients" at bounding box center [281, 637] width 190 height 30
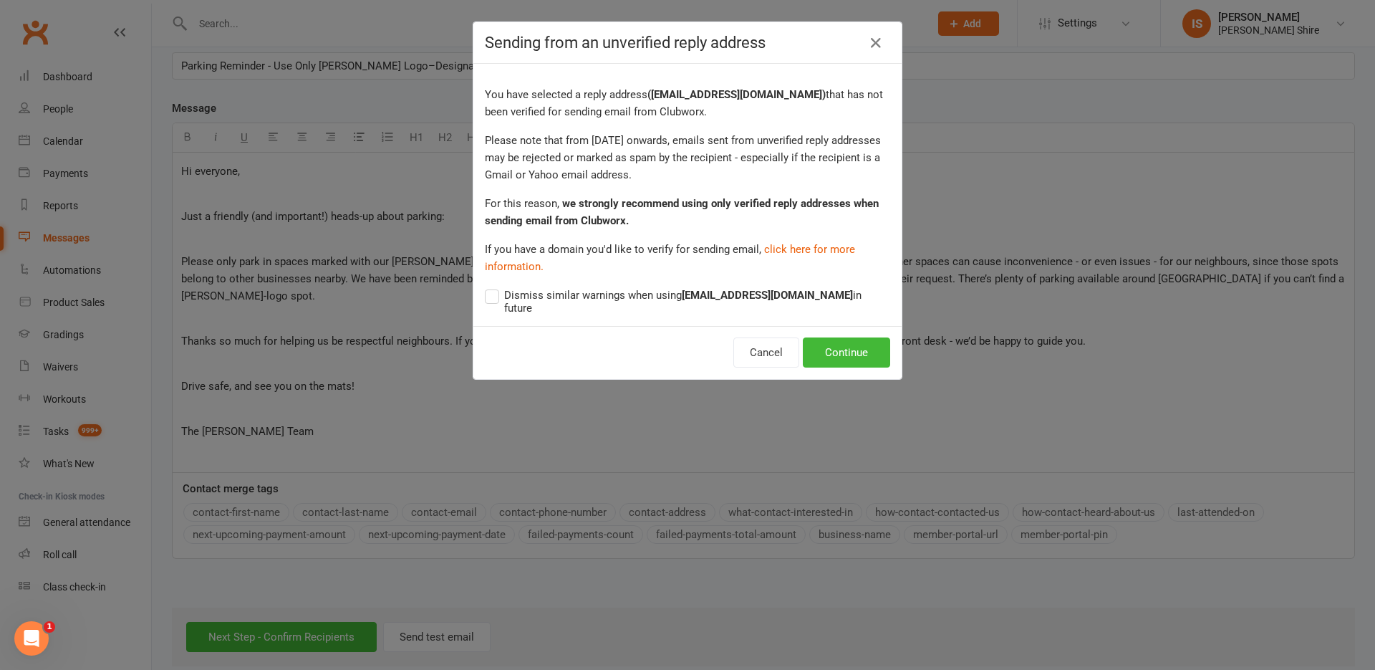
click at [523, 295] on span "Dismiss similar warnings when using info@graciemiranda.com.au in future" at bounding box center [697, 300] width 386 height 28
click at [523, 286] on input "Dismiss similar warnings when using info@graciemiranda.com.au in future" at bounding box center [687, 286] width 405 height 0
click at [836, 344] on button "Continue" at bounding box center [846, 352] width 87 height 30
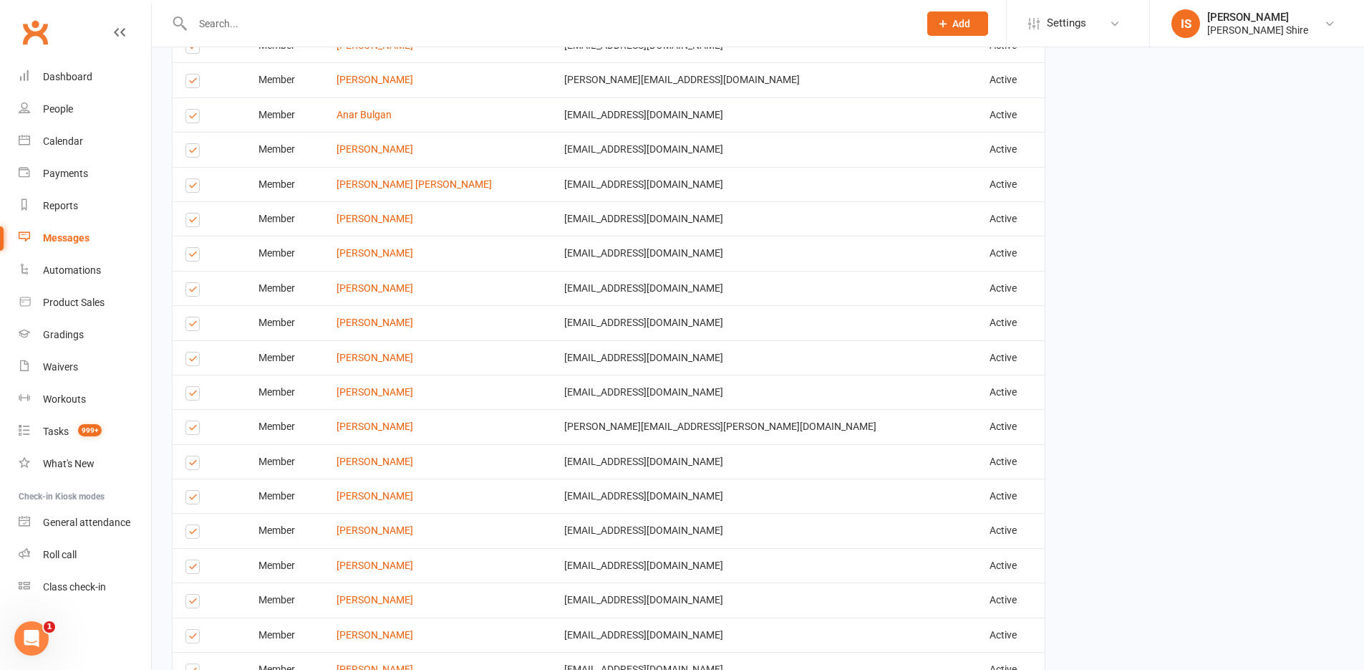
scroll to position [1916, 0]
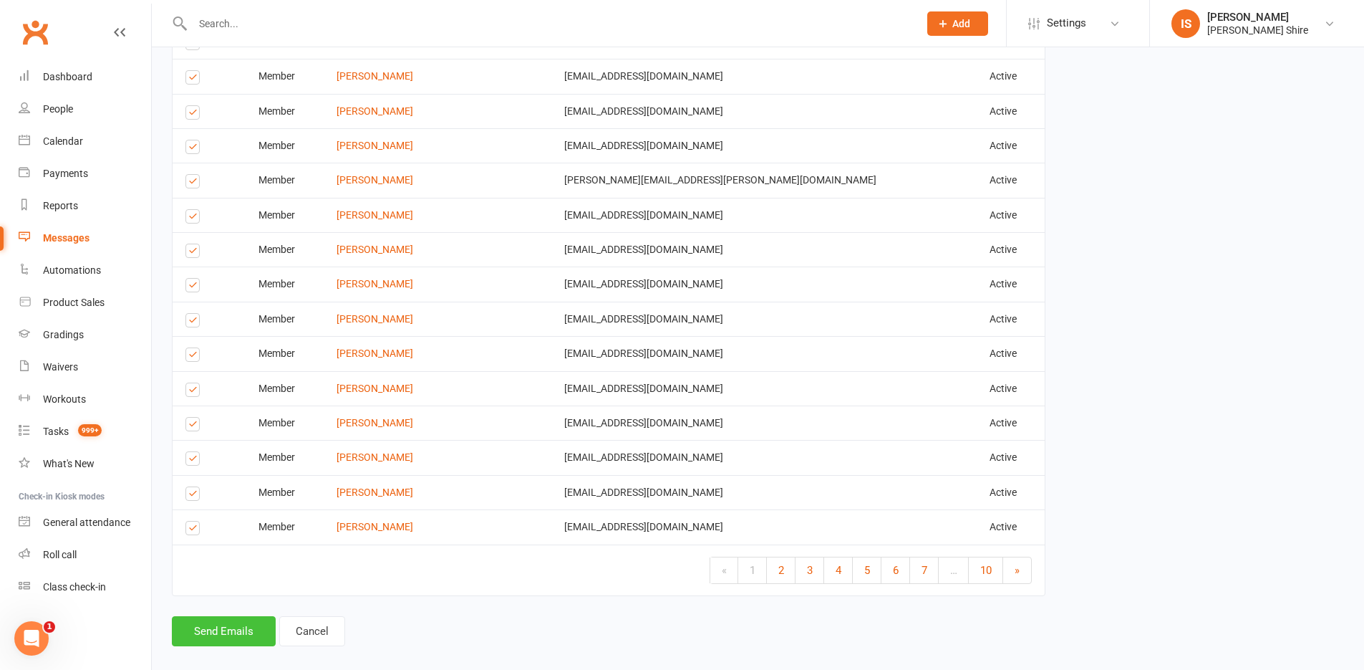
click at [215, 618] on button "Send Emails" at bounding box center [224, 631] width 104 height 30
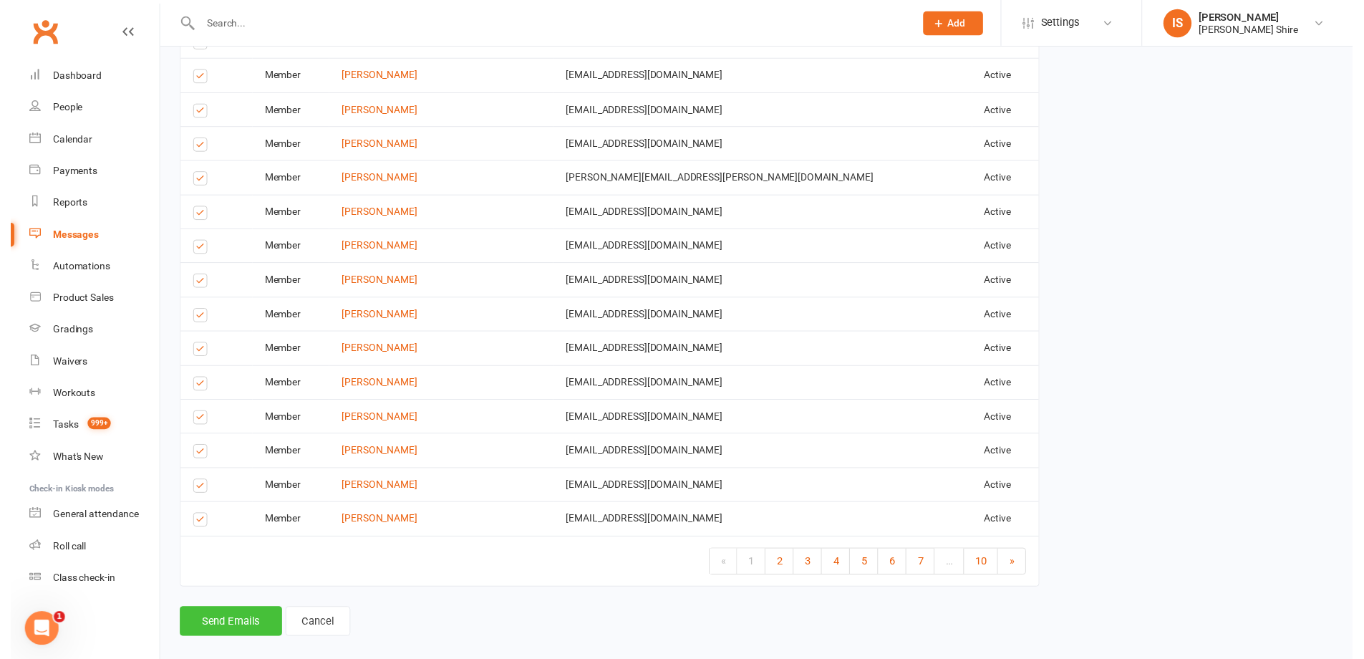
scroll to position [1910, 0]
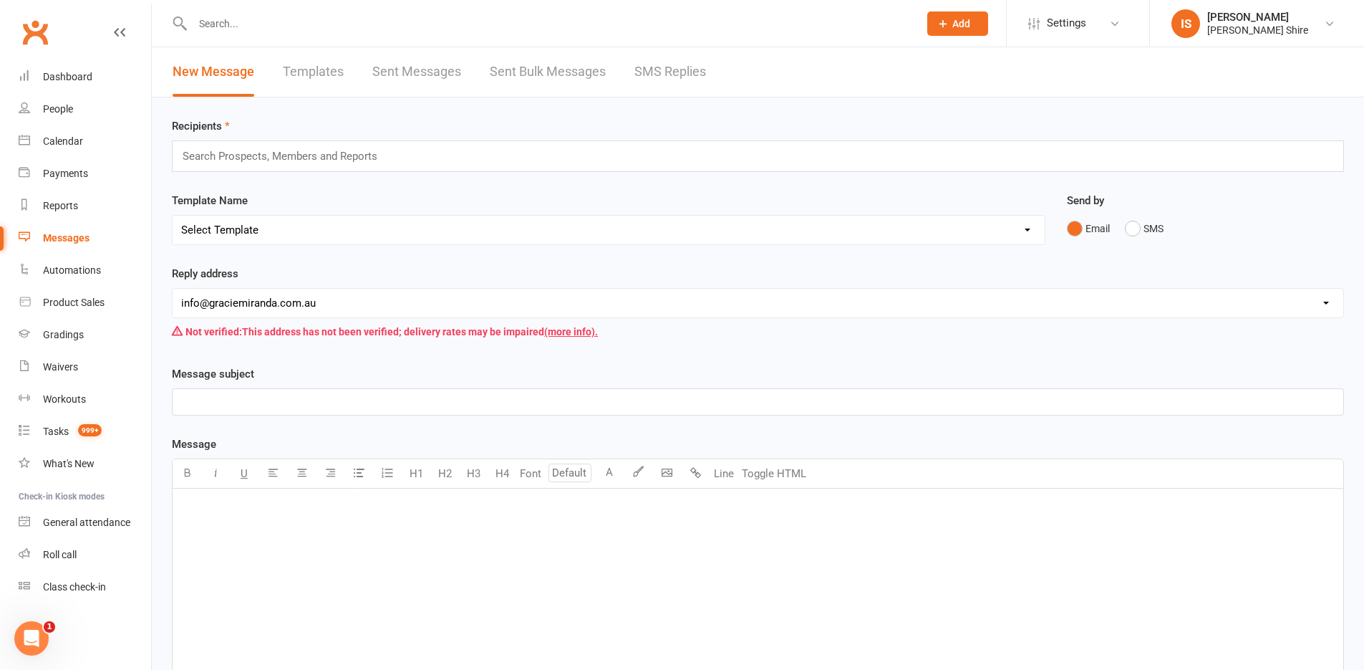
click at [232, 14] on input "text" at bounding box center [548, 24] width 720 height 20
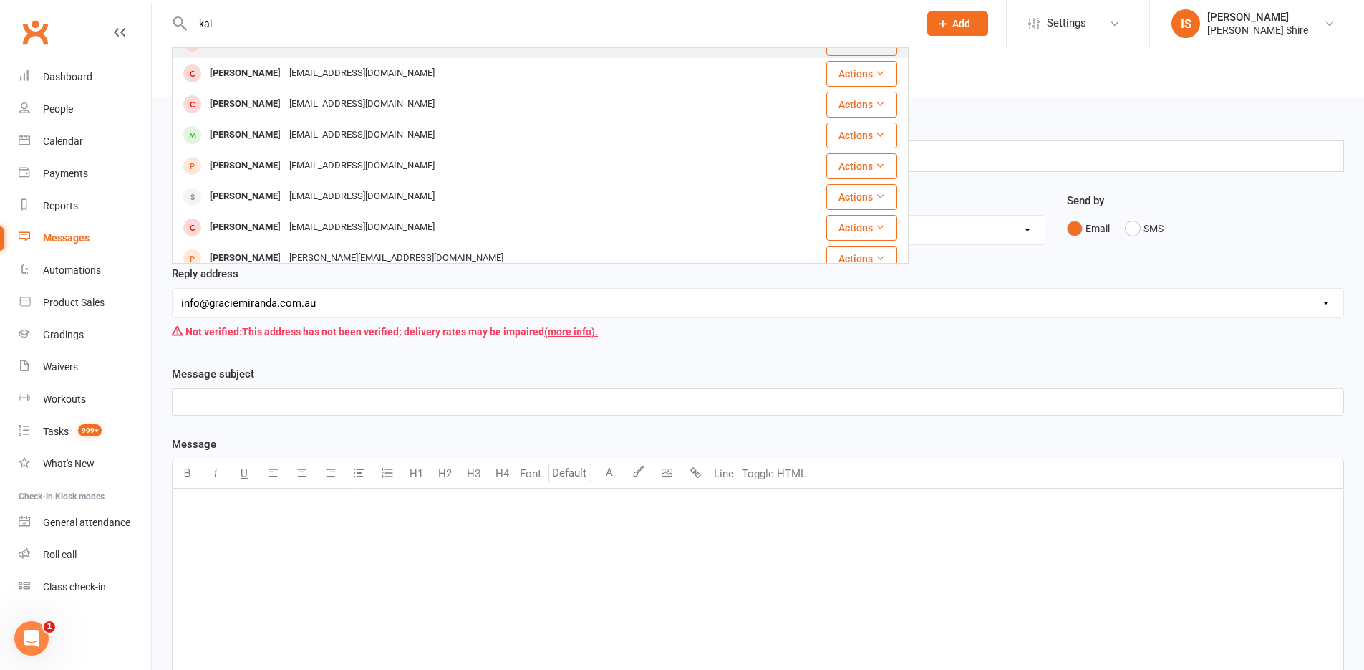
scroll to position [401, 0]
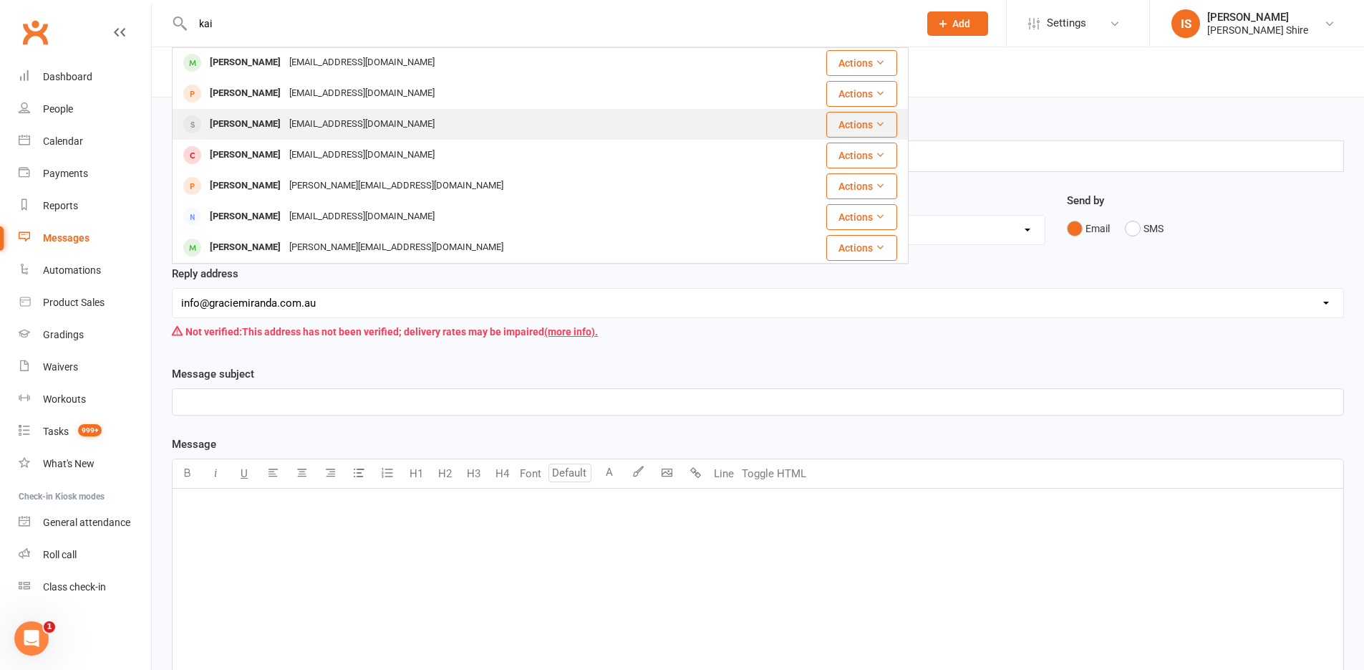
type input "kai"
click at [332, 112] on div "Kai Howell howietriplebull@dhre.com.au" at bounding box center [478, 124] width 611 height 29
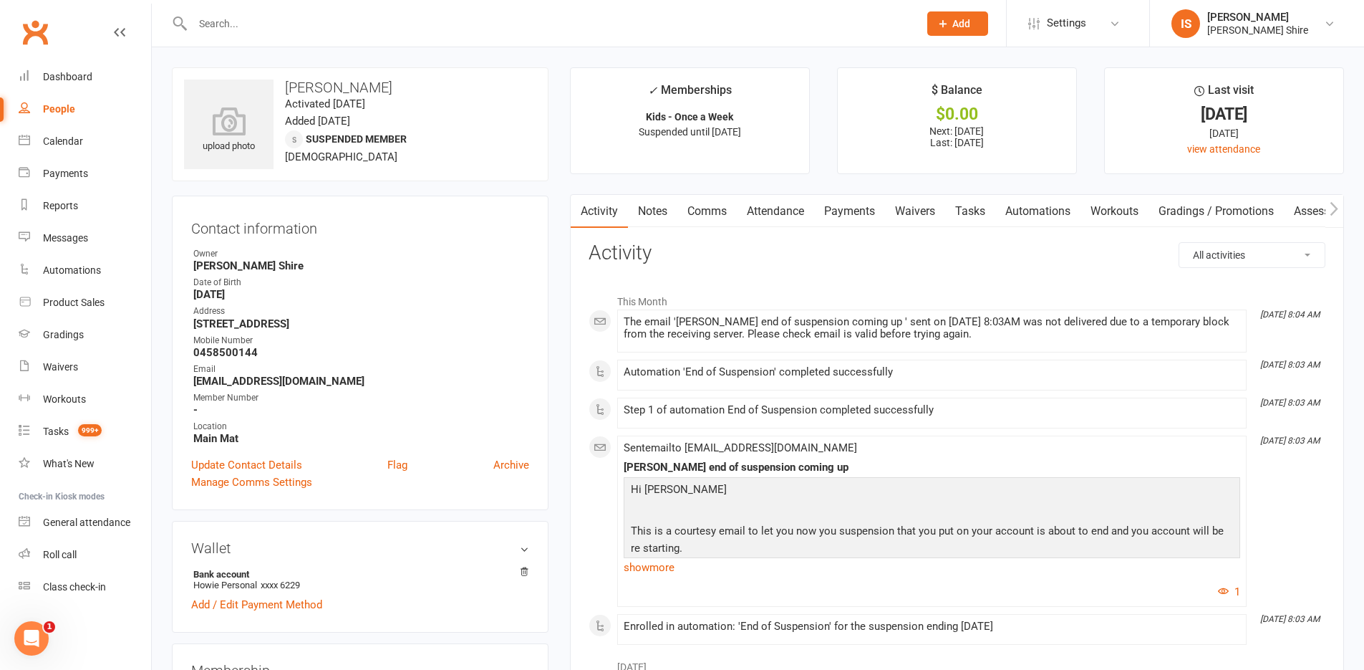
click at [234, 15] on input "text" at bounding box center [548, 24] width 720 height 20
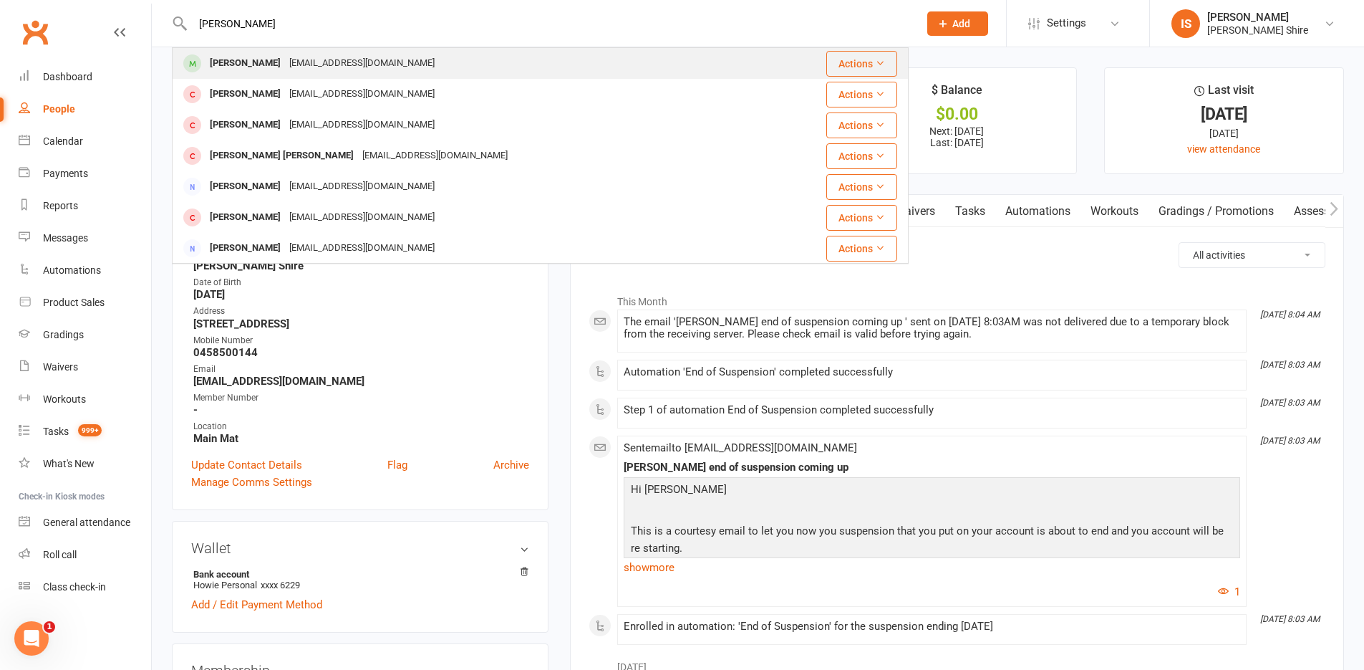
type input "ella walter"
click at [309, 61] on div "ashawalter80@gmail.com" at bounding box center [362, 63] width 154 height 21
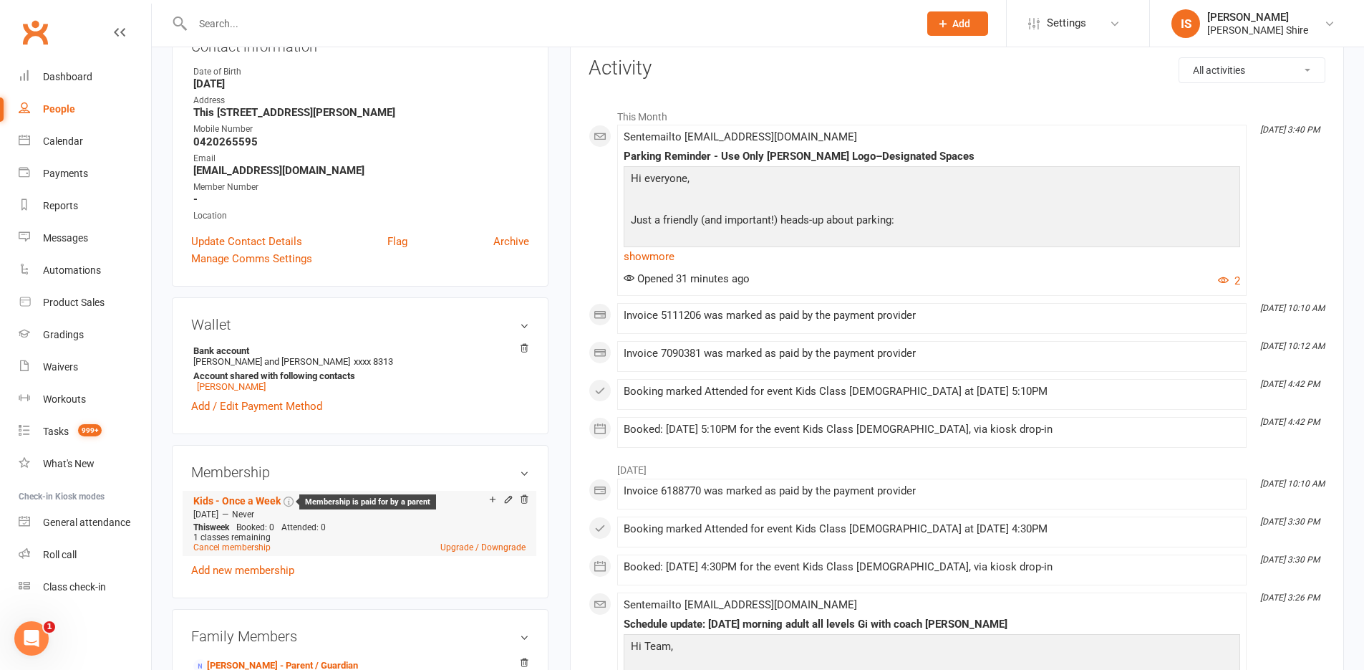
scroll to position [215, 0]
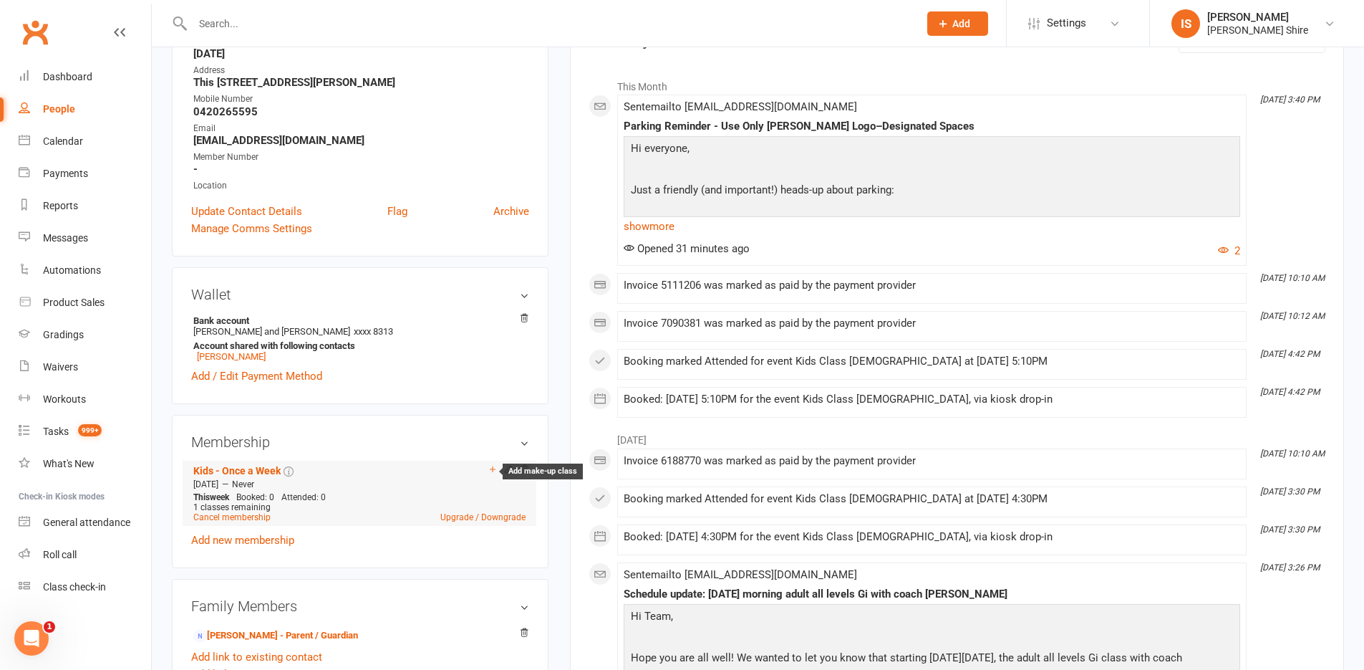
click at [491, 469] on icon at bounding box center [493, 469] width 6 height 6
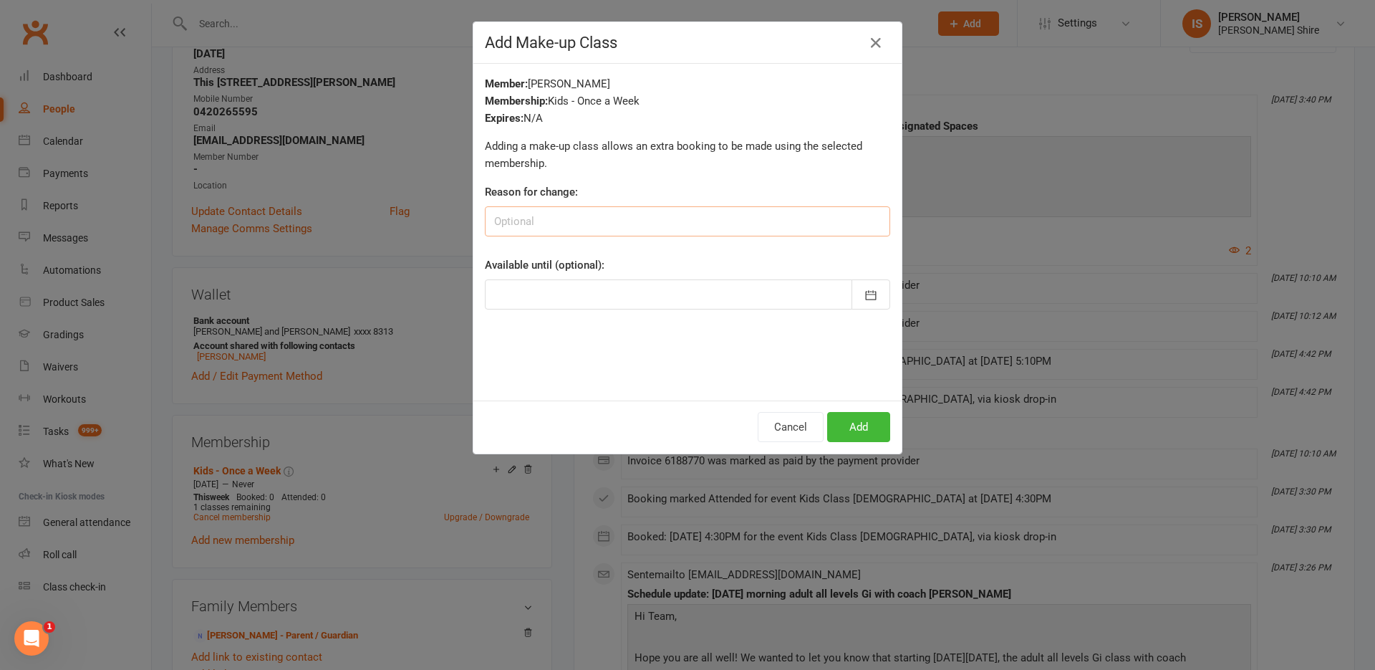
click at [587, 223] on input at bounding box center [687, 221] width 405 height 30
click at [877, 46] on icon "button" at bounding box center [875, 42] width 17 height 17
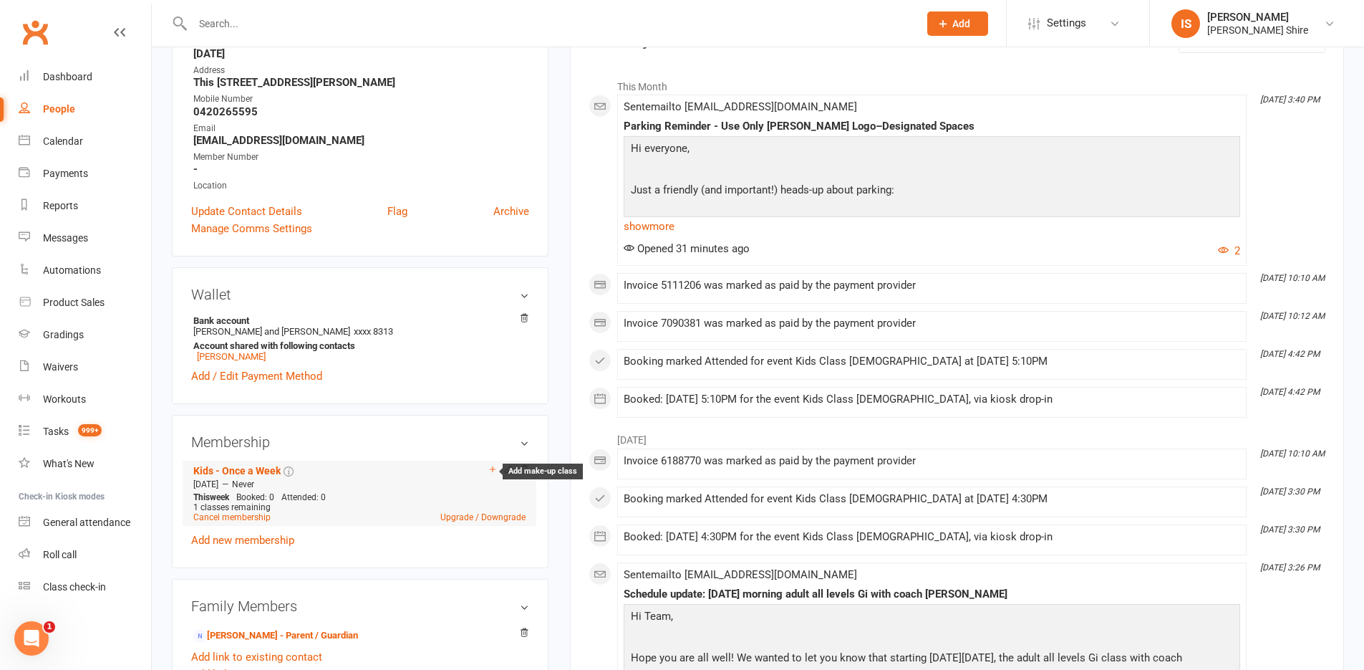
click at [488, 468] on icon at bounding box center [493, 469] width 10 height 10
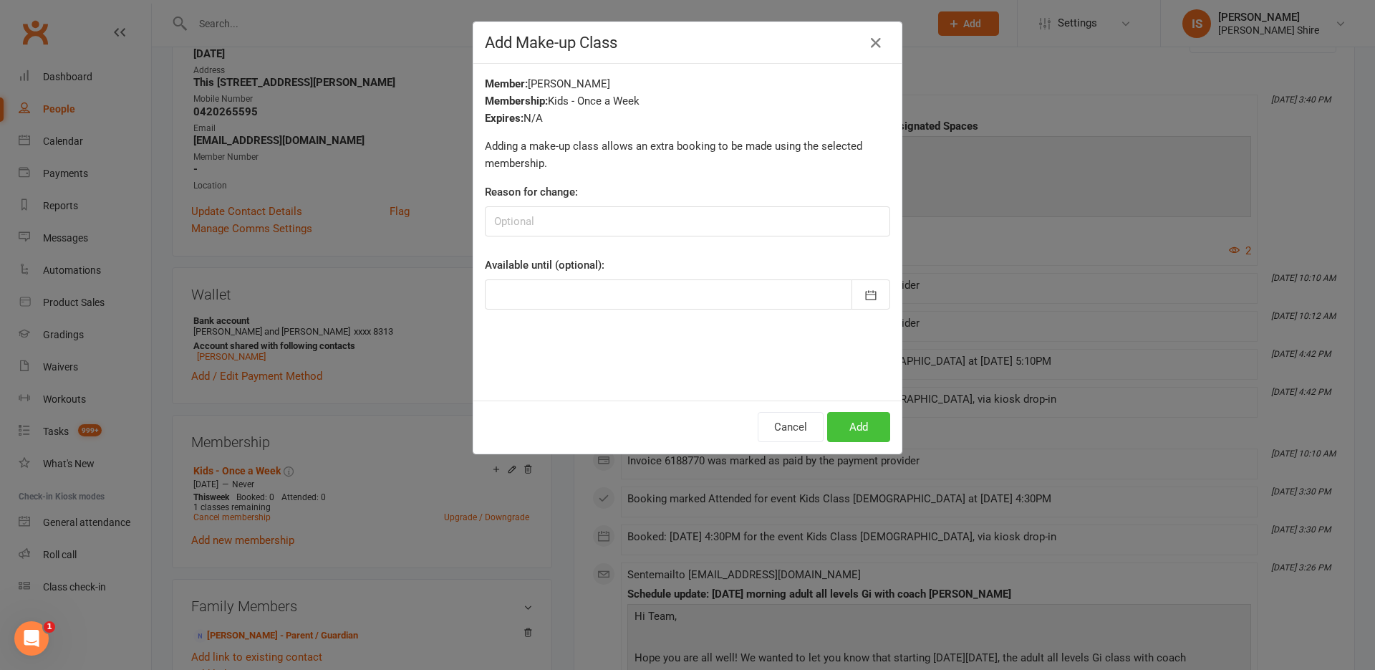
click at [857, 433] on button "Add" at bounding box center [858, 427] width 63 height 30
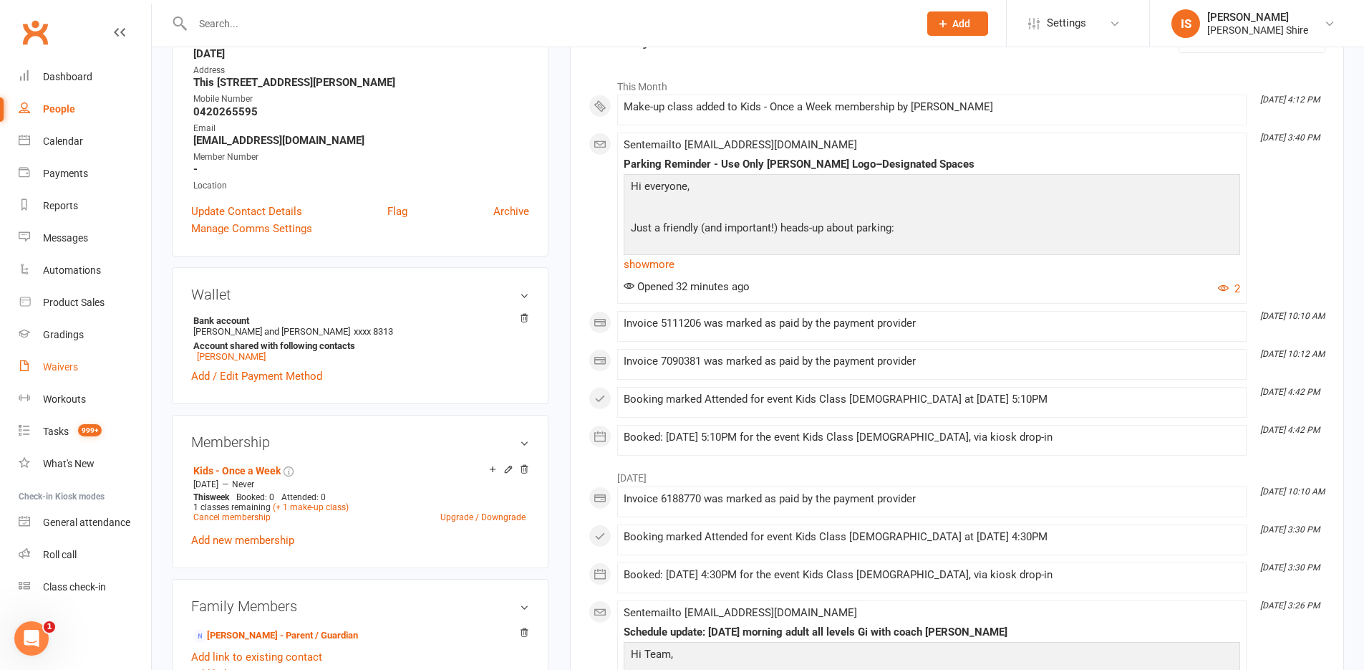
click at [77, 362] on div "Waivers" at bounding box center [60, 366] width 35 height 11
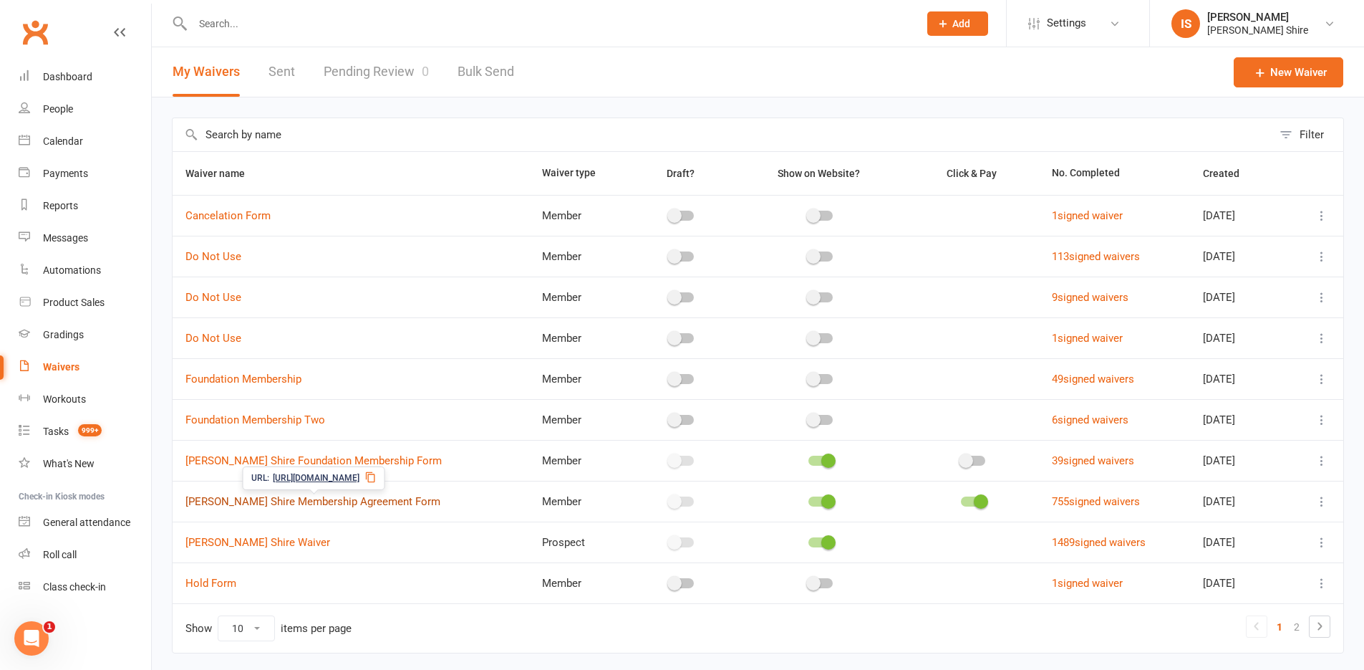
click at [417, 499] on link "Gracie Sutherland Shire Membership Agreement Form" at bounding box center [312, 501] width 255 height 13
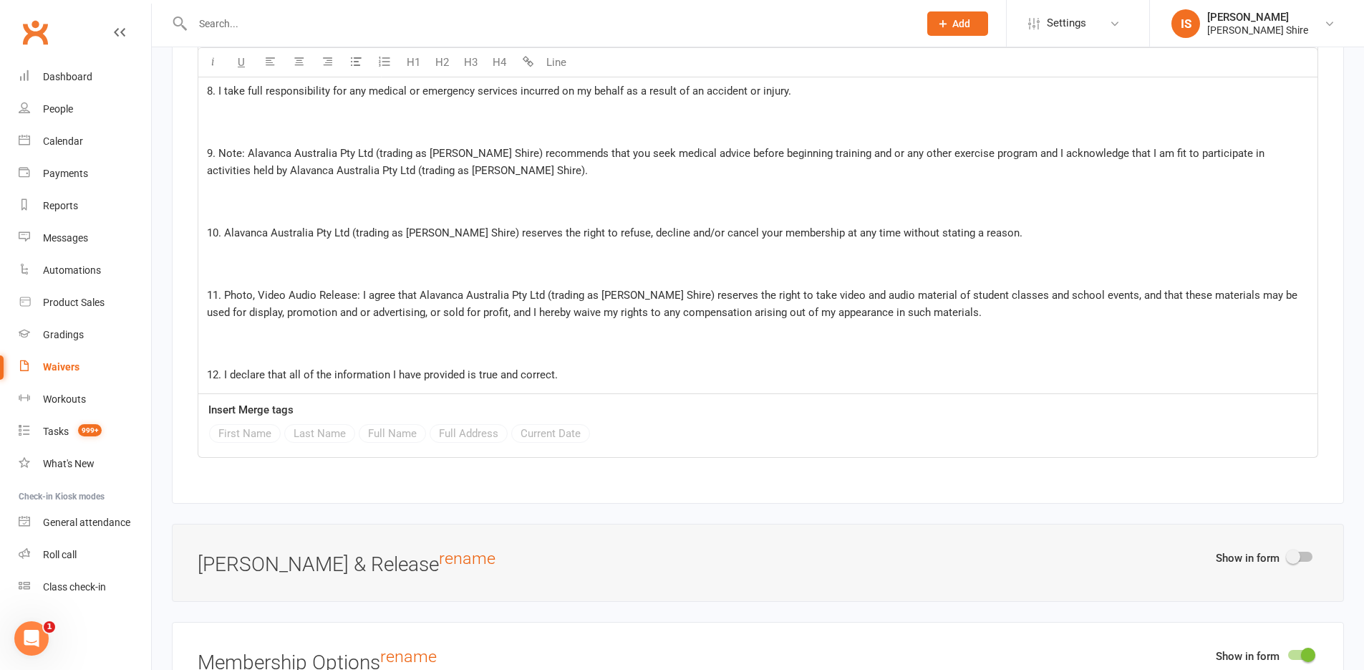
scroll to position [2578, 0]
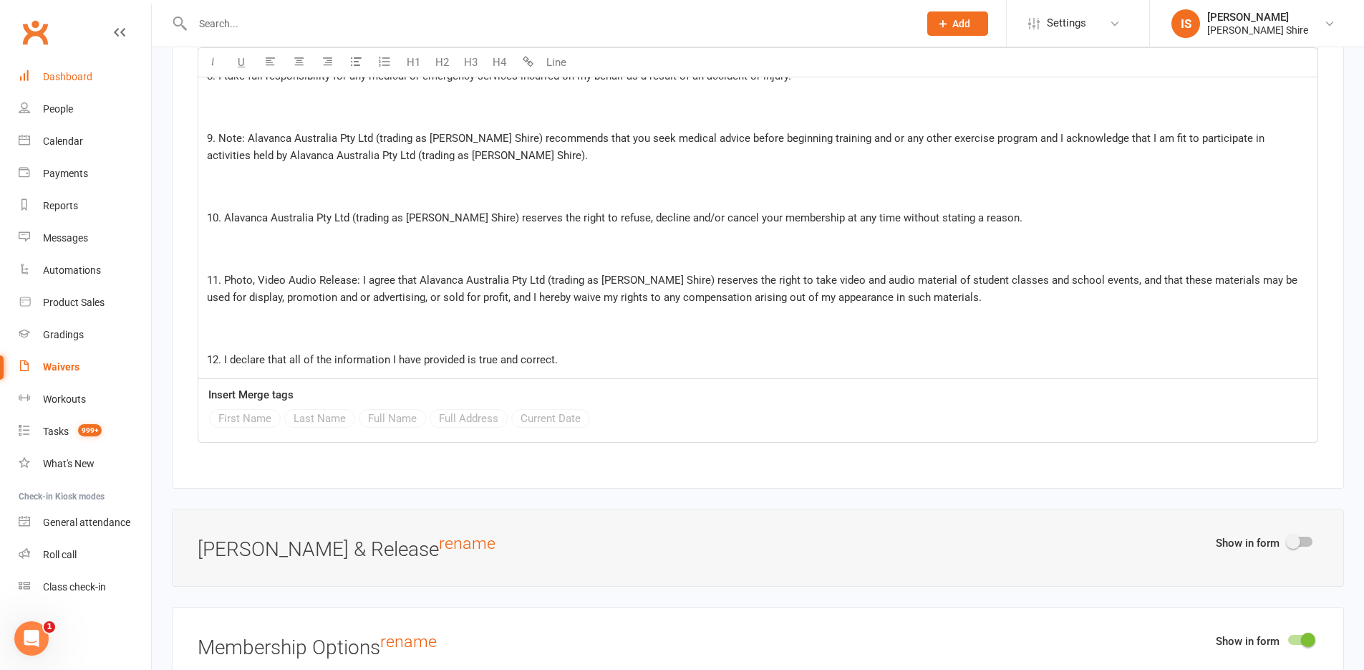
click at [61, 82] on div "Dashboard" at bounding box center [67, 76] width 49 height 11
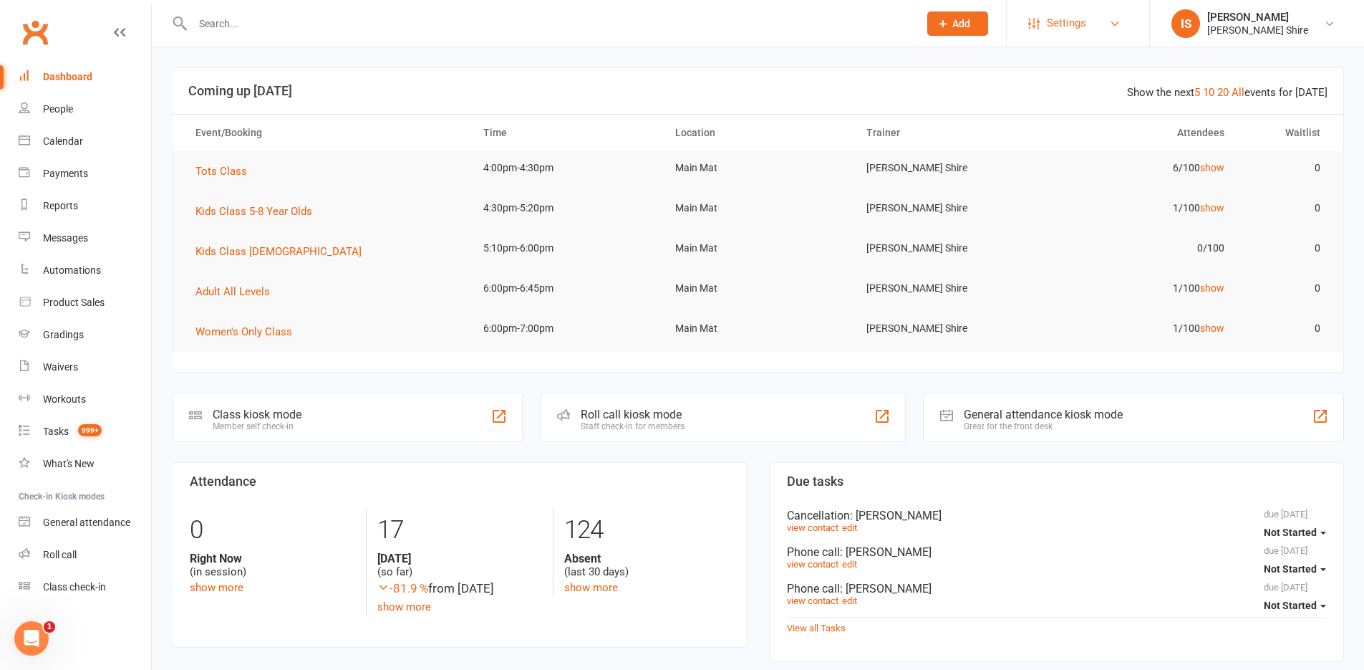
click at [1073, 26] on span "Settings" at bounding box center [1066, 23] width 39 height 32
click at [1087, 65] on link "Membership Plans" at bounding box center [1078, 63] width 143 height 33
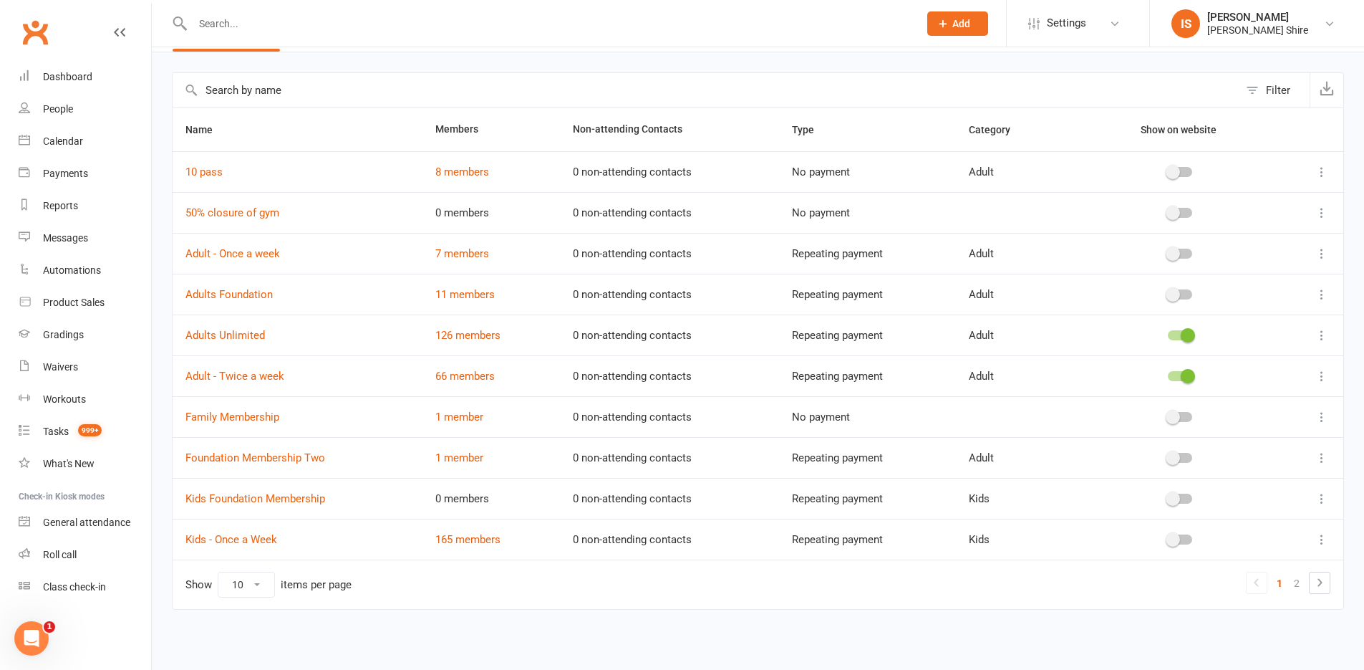
scroll to position [46, 0]
click at [249, 372] on link "Adult - Twice a week" at bounding box center [234, 375] width 99 height 13
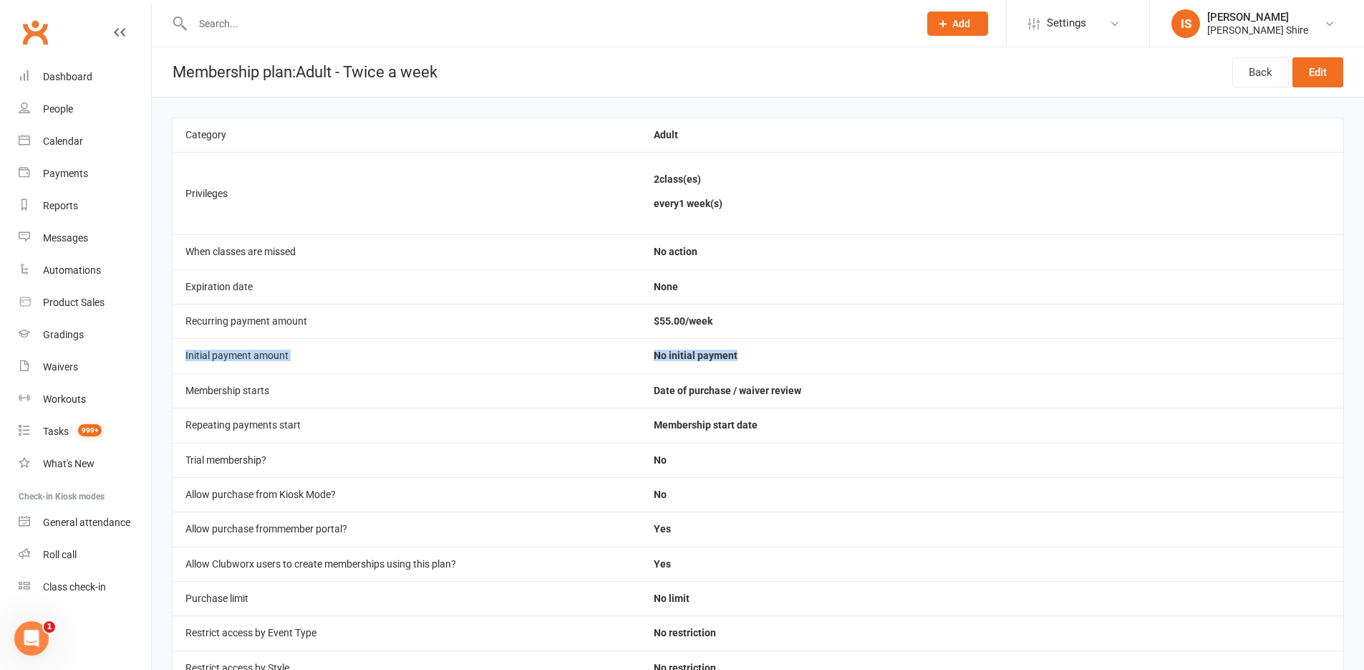
drag, startPoint x: 183, startPoint y: 357, endPoint x: 776, endPoint y: 357, distance: 593.6
click at [771, 359] on tr "Initial payment amount No initial payment" at bounding box center [758, 355] width 1171 height 34
click at [49, 137] on div "Calendar" at bounding box center [63, 140] width 40 height 11
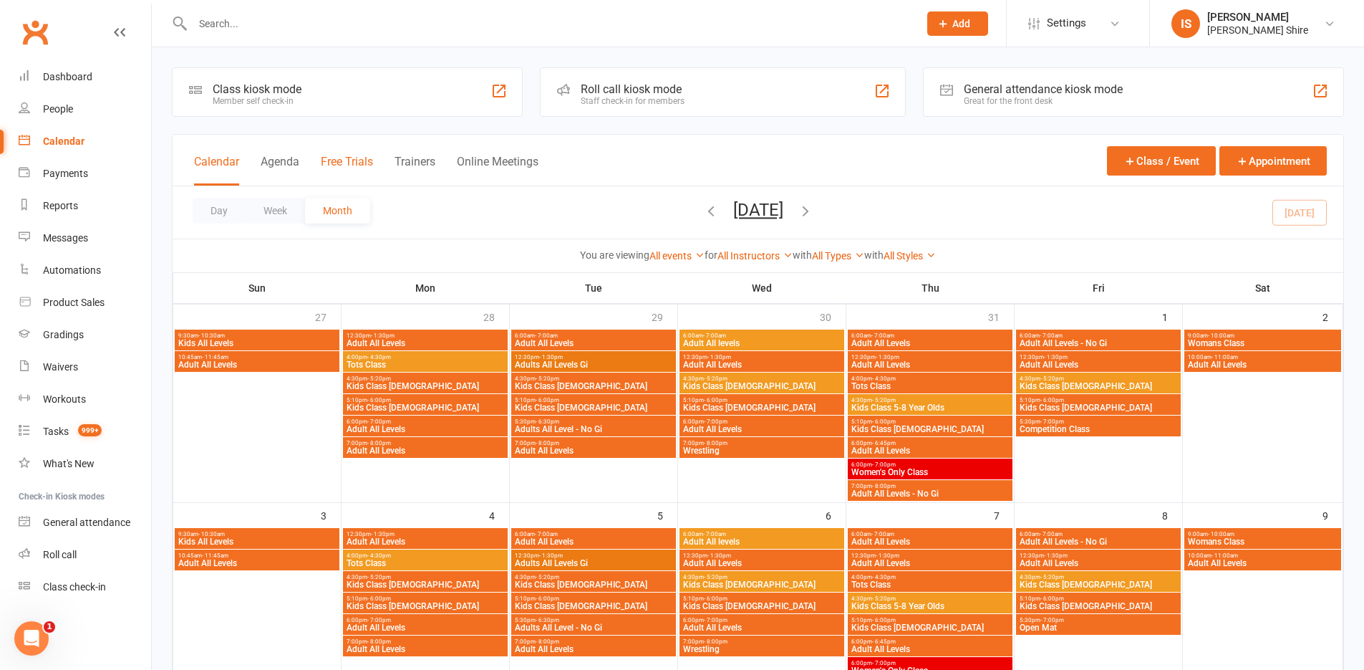
click at [327, 160] on button "Free Trials" at bounding box center [347, 170] width 52 height 31
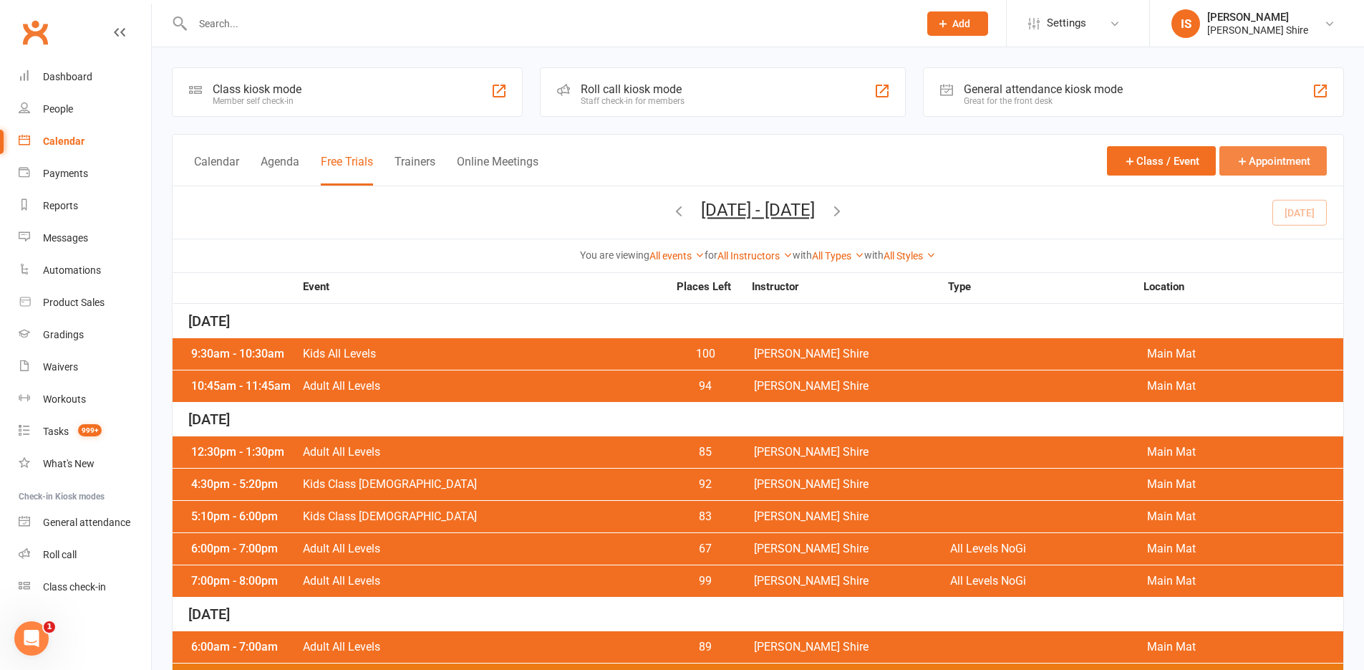
click at [1278, 156] on button "Appointment" at bounding box center [1273, 160] width 107 height 29
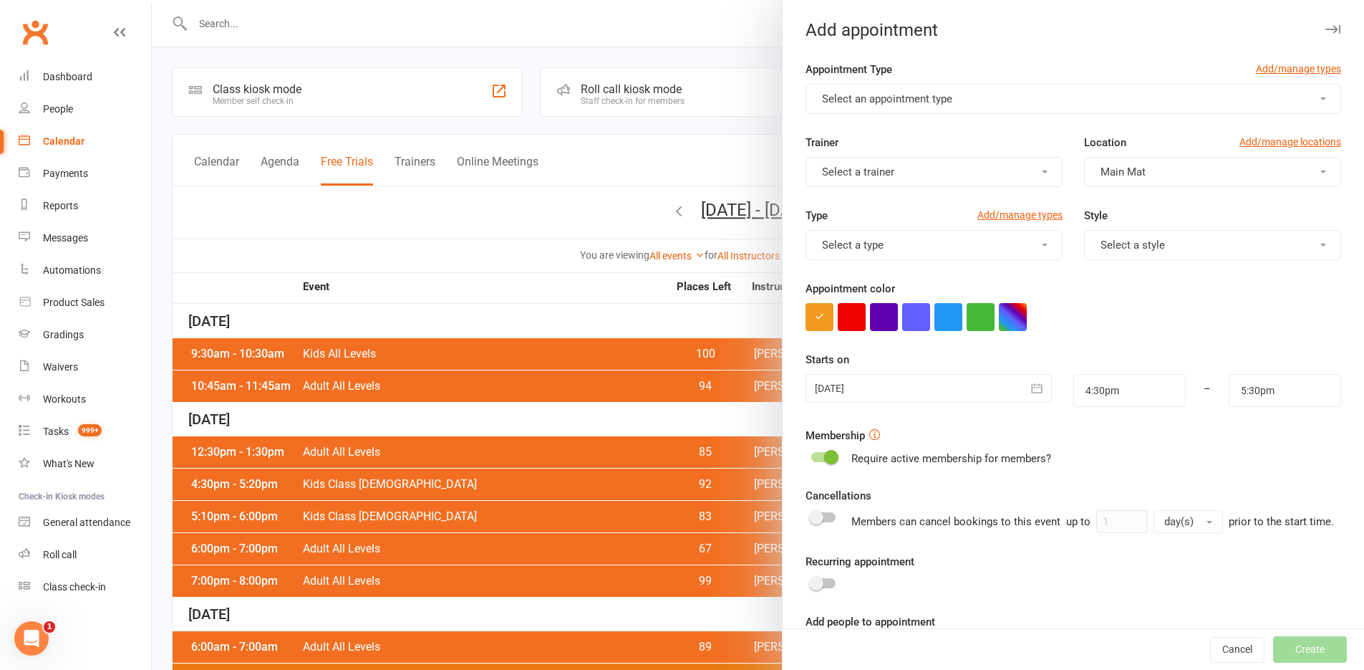
click at [929, 90] on button "Select an appointment type" at bounding box center [1074, 99] width 536 height 30
click at [977, 101] on button "Select an appointment type" at bounding box center [1074, 99] width 536 height 30
click at [1289, 63] on link "Add/manage types" at bounding box center [1298, 69] width 85 height 16
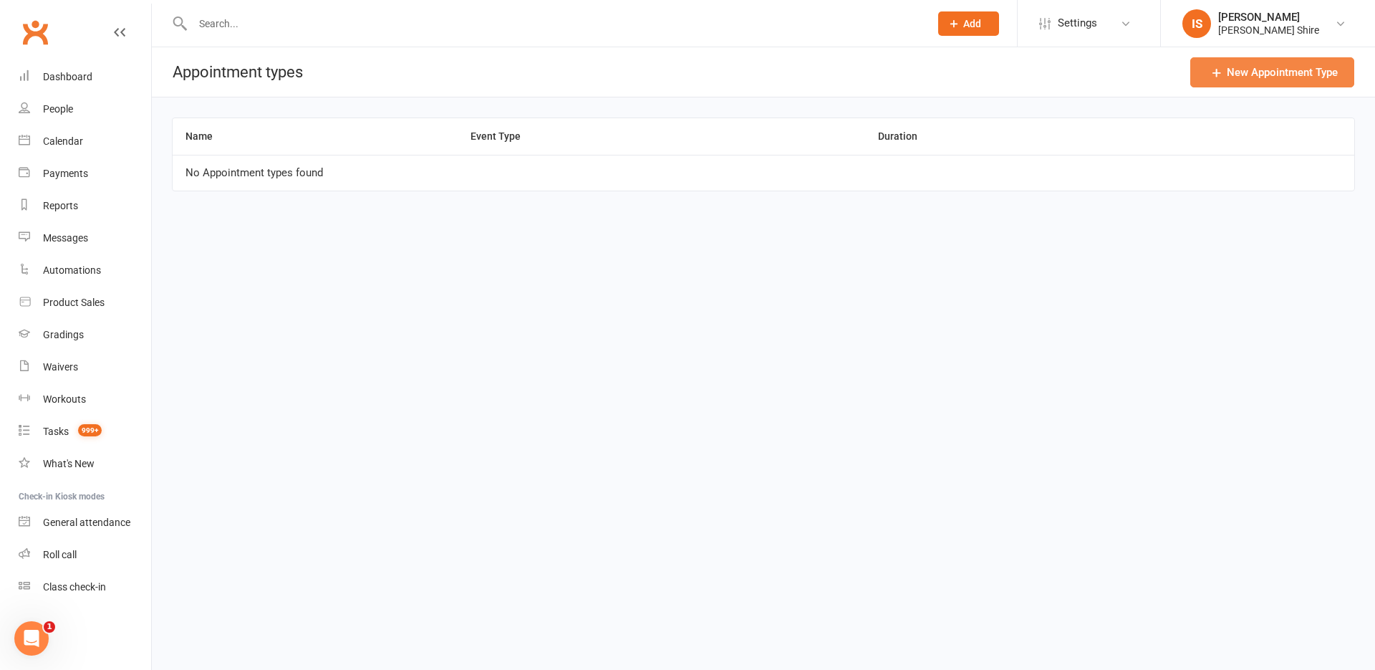
click at [1255, 70] on link "New Appointment Type" at bounding box center [1272, 72] width 164 height 30
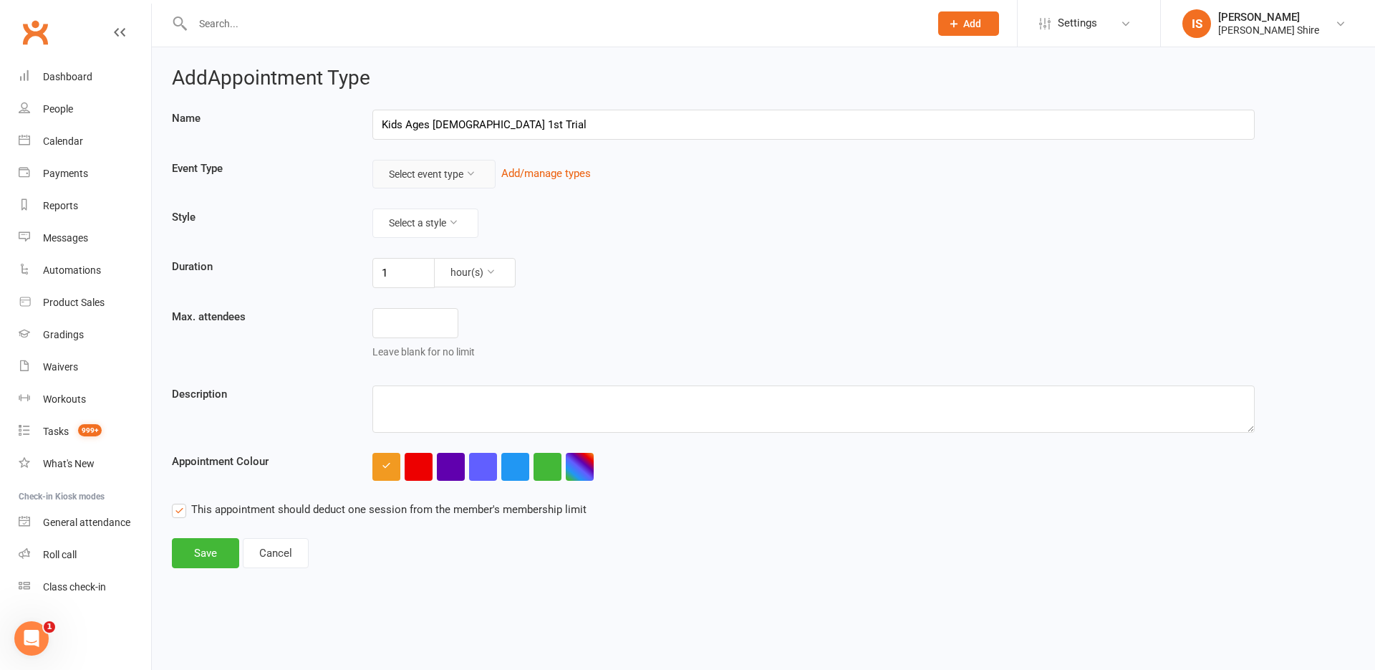
type input "Kids Ages 5-8 1st Trial"
click at [425, 183] on button "Select event type" at bounding box center [433, 174] width 123 height 29
click at [433, 175] on button "Select event type" at bounding box center [433, 174] width 123 height 29
click at [450, 473] on button "button" at bounding box center [451, 467] width 28 height 28
click at [182, 512] on label "This appointment should deduct one session from the member's membership limit" at bounding box center [379, 509] width 415 height 17
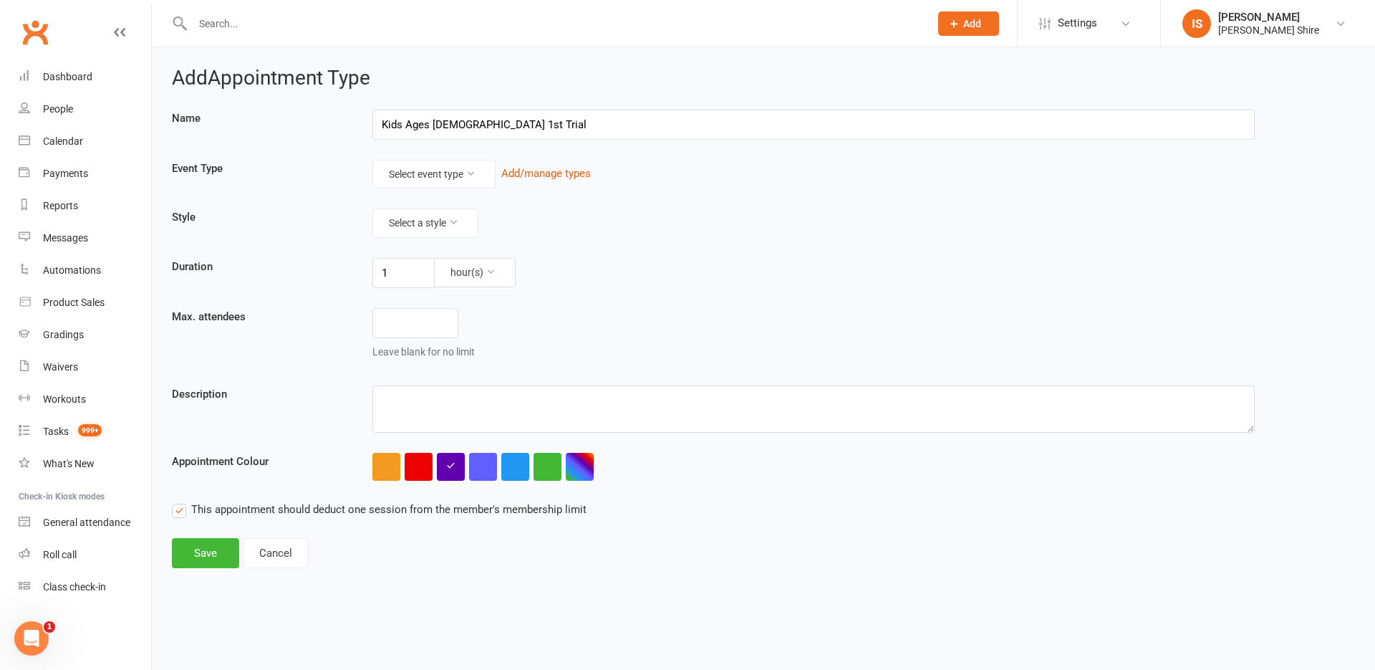
click at [182, 501] on input "This appointment should deduct one session from the member's membership limit" at bounding box center [379, 501] width 415 height 0
click at [218, 546] on button "Save" at bounding box center [205, 553] width 67 height 30
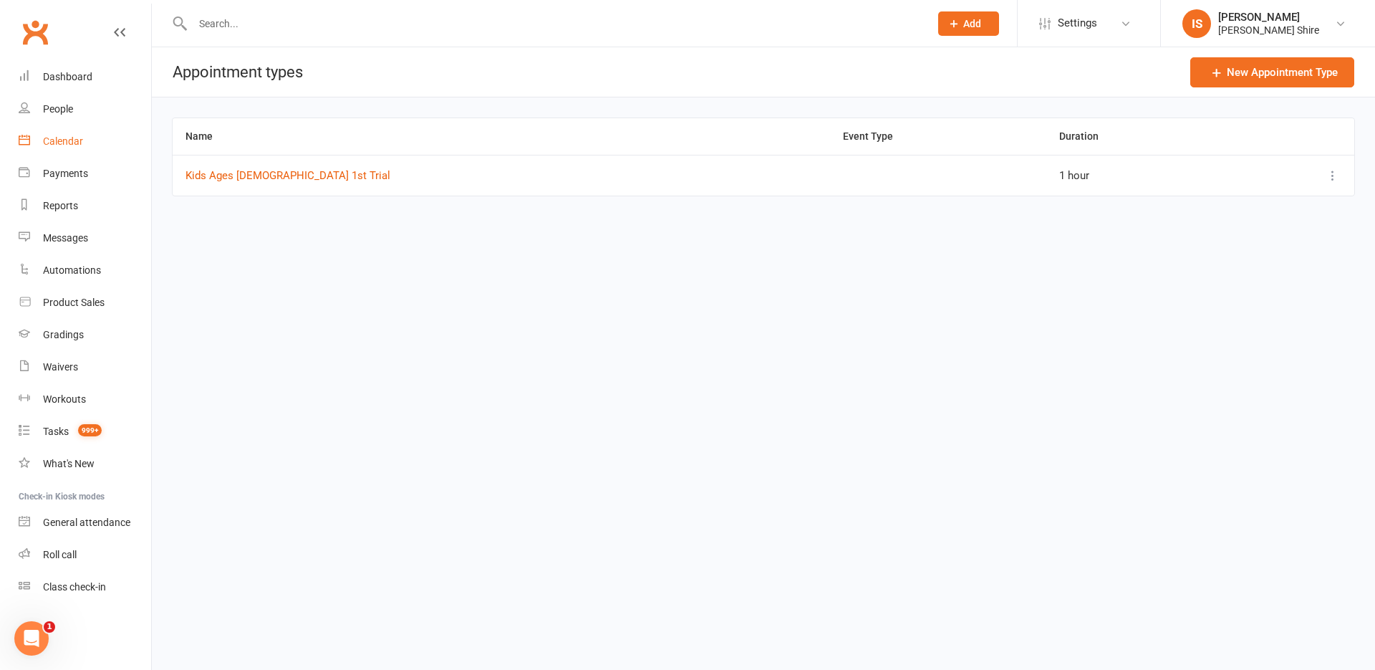
click at [67, 137] on div "Calendar" at bounding box center [63, 140] width 40 height 11
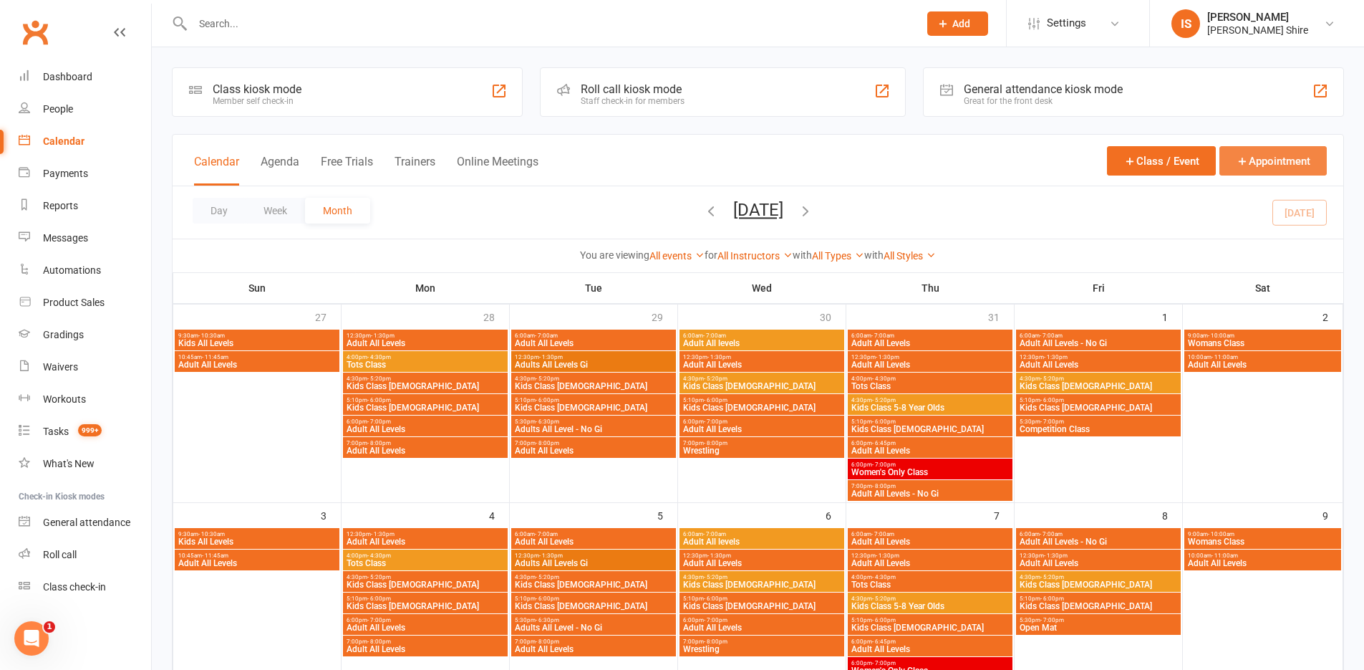
click at [1302, 163] on button "Appointment" at bounding box center [1273, 160] width 107 height 29
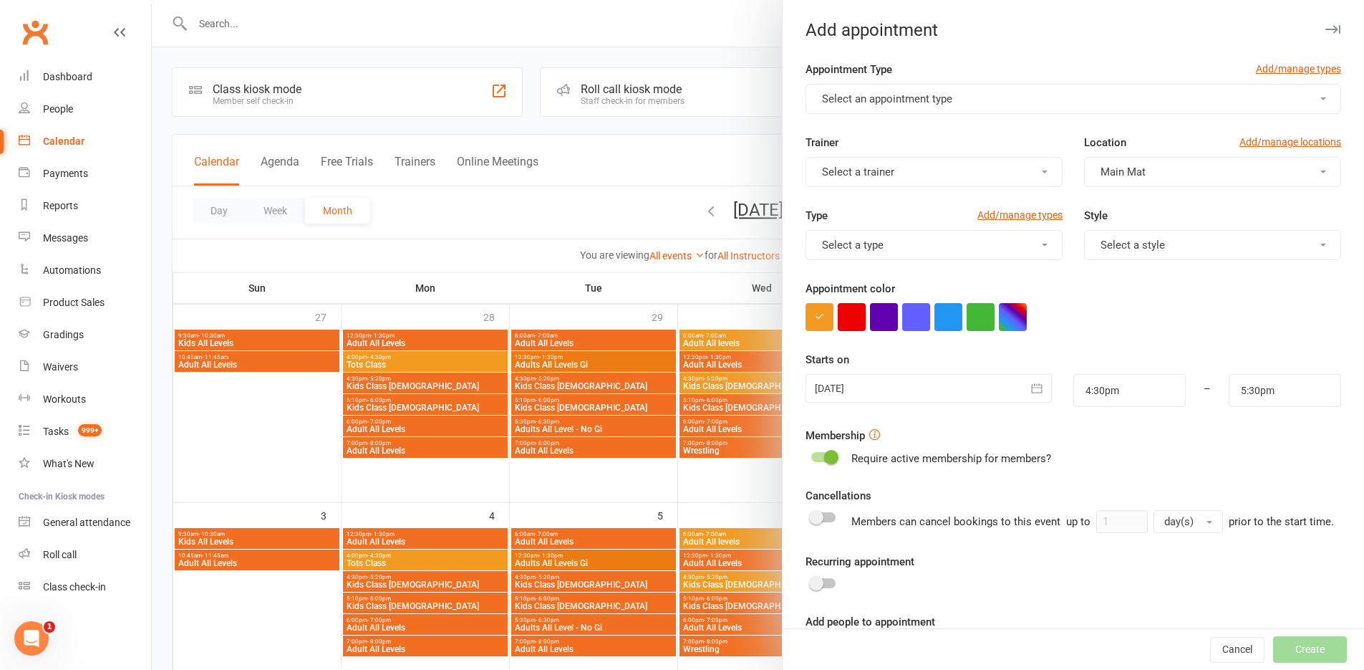
click at [953, 113] on button "Select an appointment type" at bounding box center [1074, 99] width 536 height 30
click at [900, 122] on link "Kids Ages 5-8 1st Trial" at bounding box center [920, 133] width 228 height 29
click at [932, 394] on div at bounding box center [929, 388] width 246 height 29
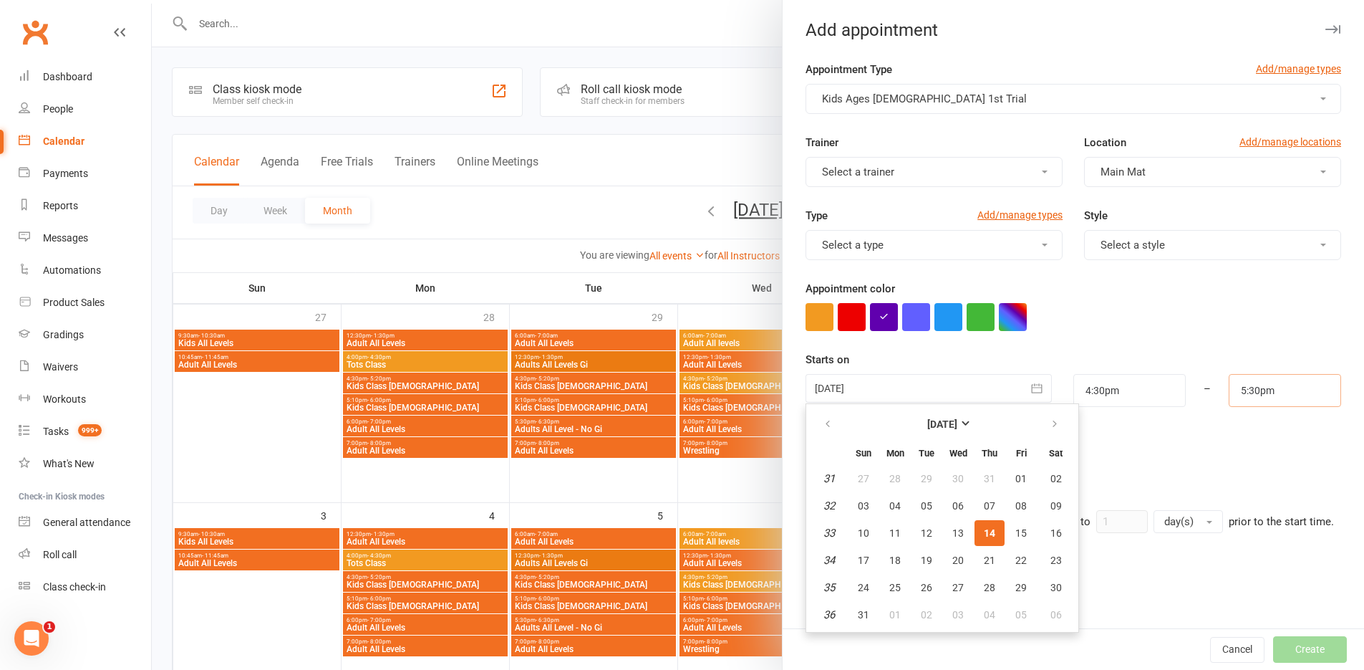
click at [1256, 390] on input "5:30pm" at bounding box center [1285, 390] width 112 height 33
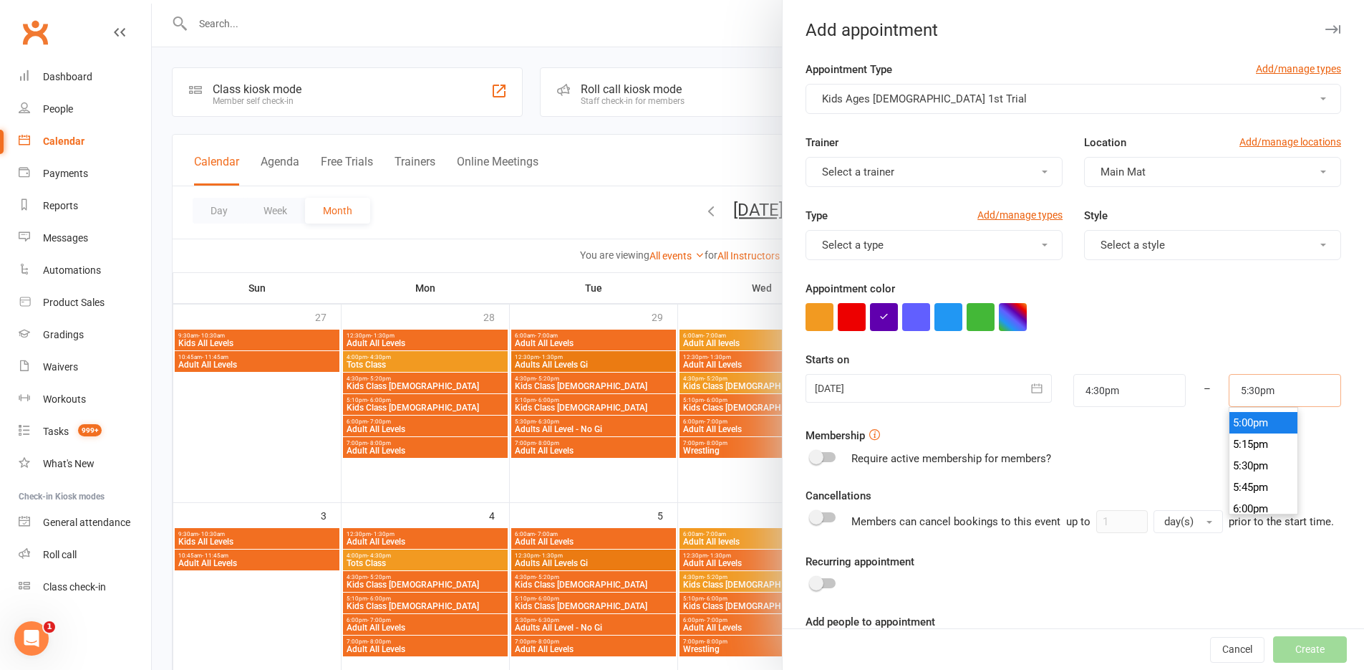
scroll to position [1411, 0]
click at [1260, 481] on li "5:15pm" at bounding box center [1264, 489] width 69 height 21
click at [1239, 392] on input "5:15pm" at bounding box center [1285, 390] width 112 height 33
type input "5:20pm"
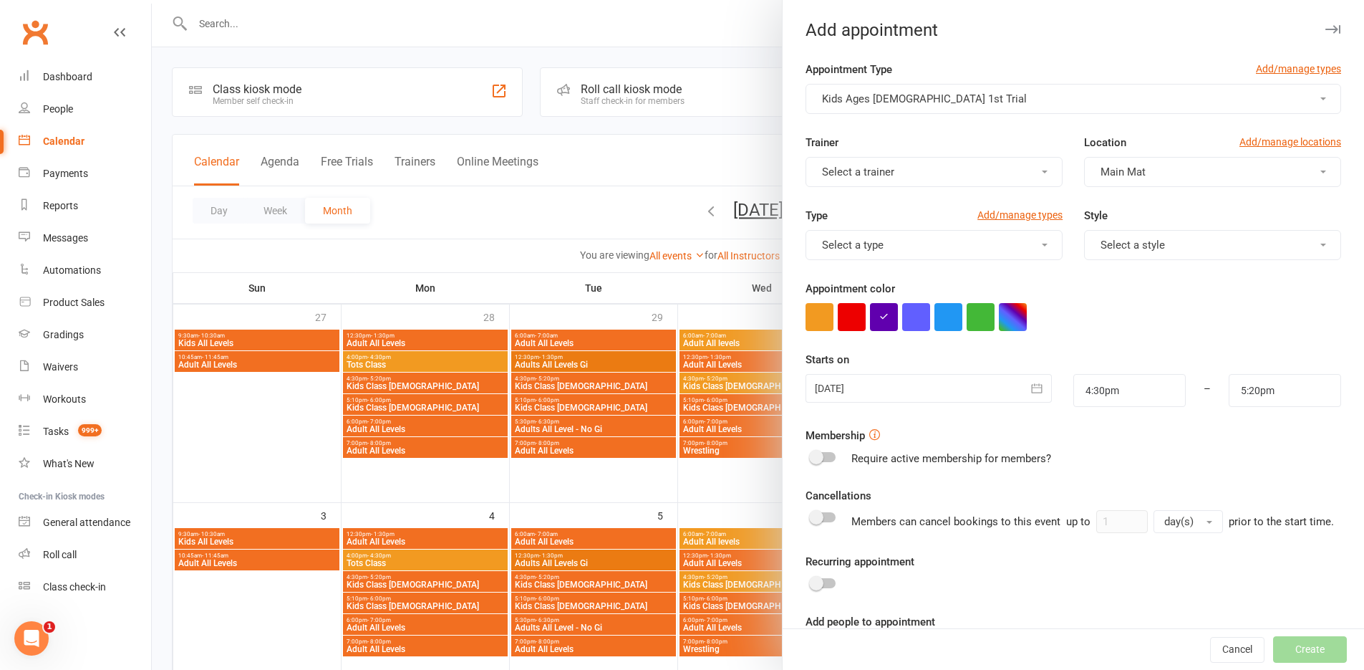
click at [1297, 328] on div at bounding box center [1074, 317] width 536 height 28
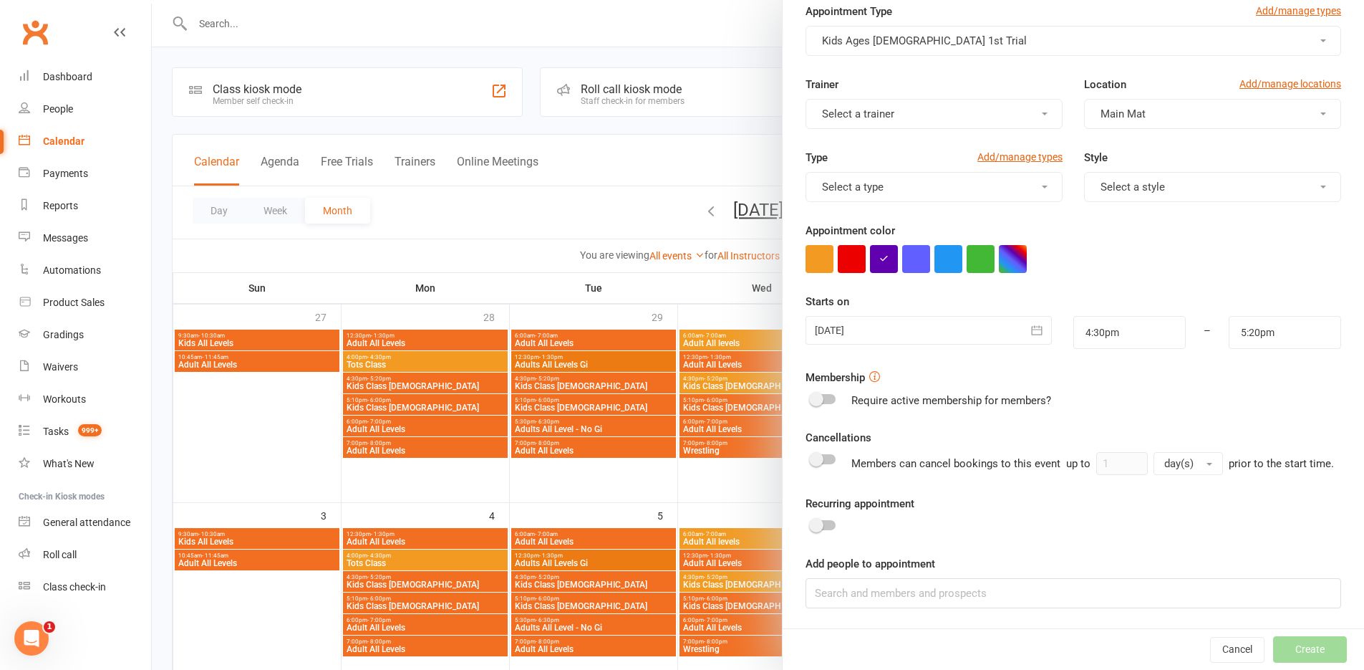
scroll to position [75, 0]
click at [999, 595] on input at bounding box center [1074, 593] width 536 height 30
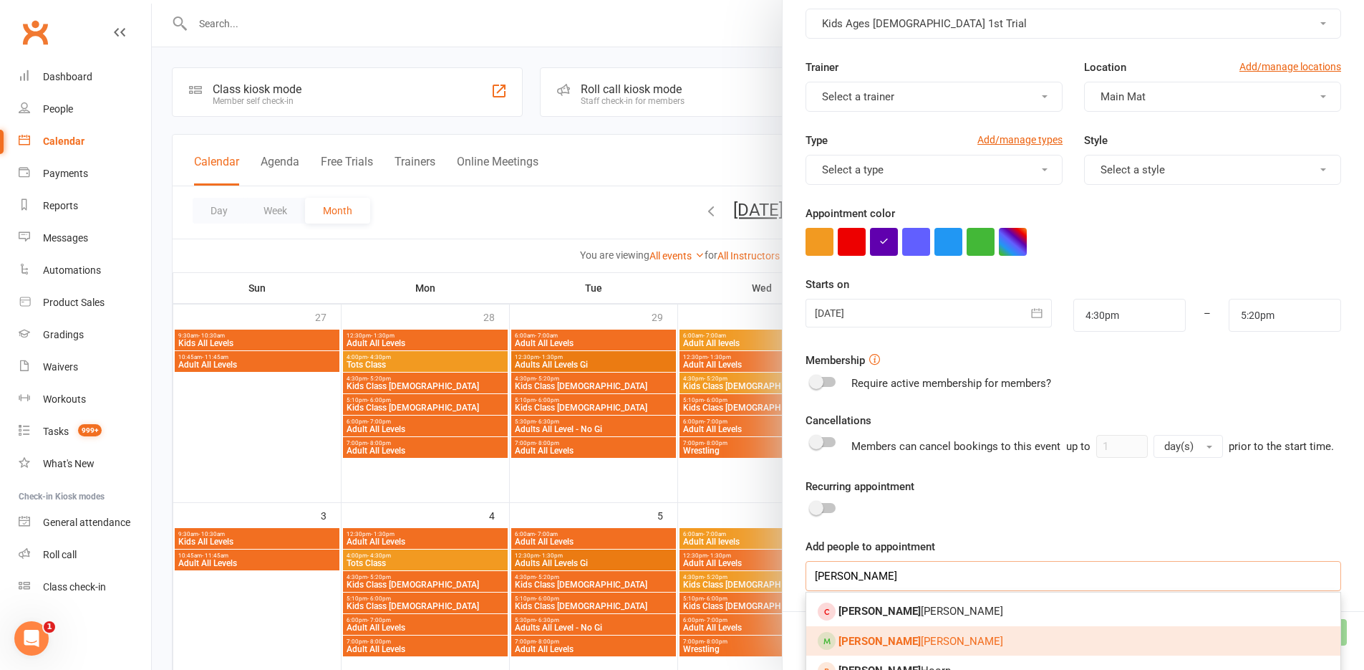
type input "anna"
click at [928, 652] on link "Anna Elyard" at bounding box center [1073, 641] width 534 height 30
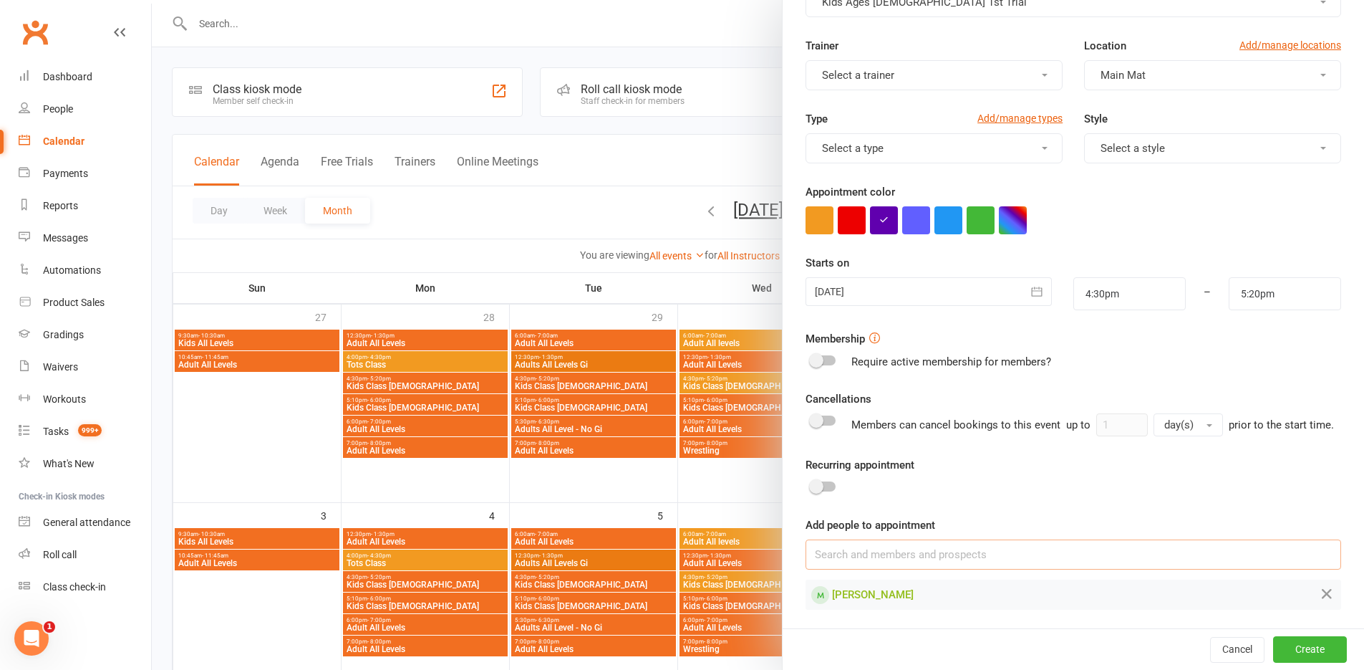
scroll to position [115, 0]
click at [1290, 642] on button "Create" at bounding box center [1310, 649] width 74 height 26
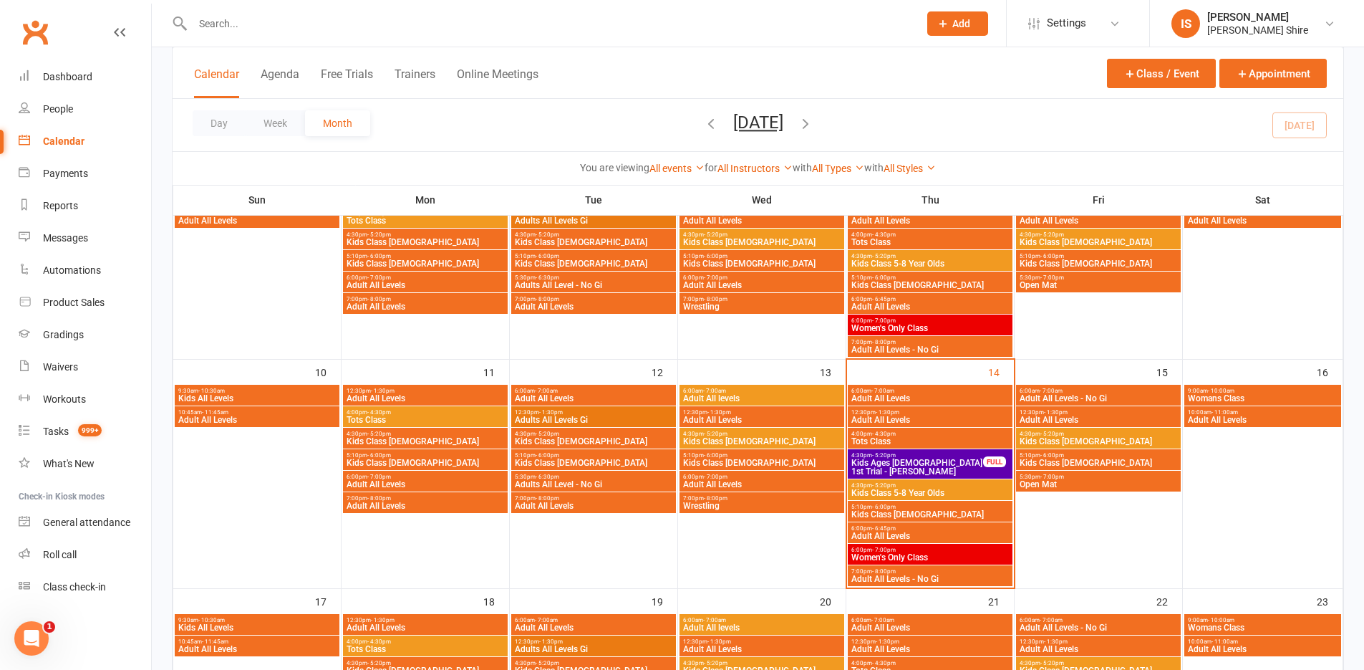
scroll to position [358, 0]
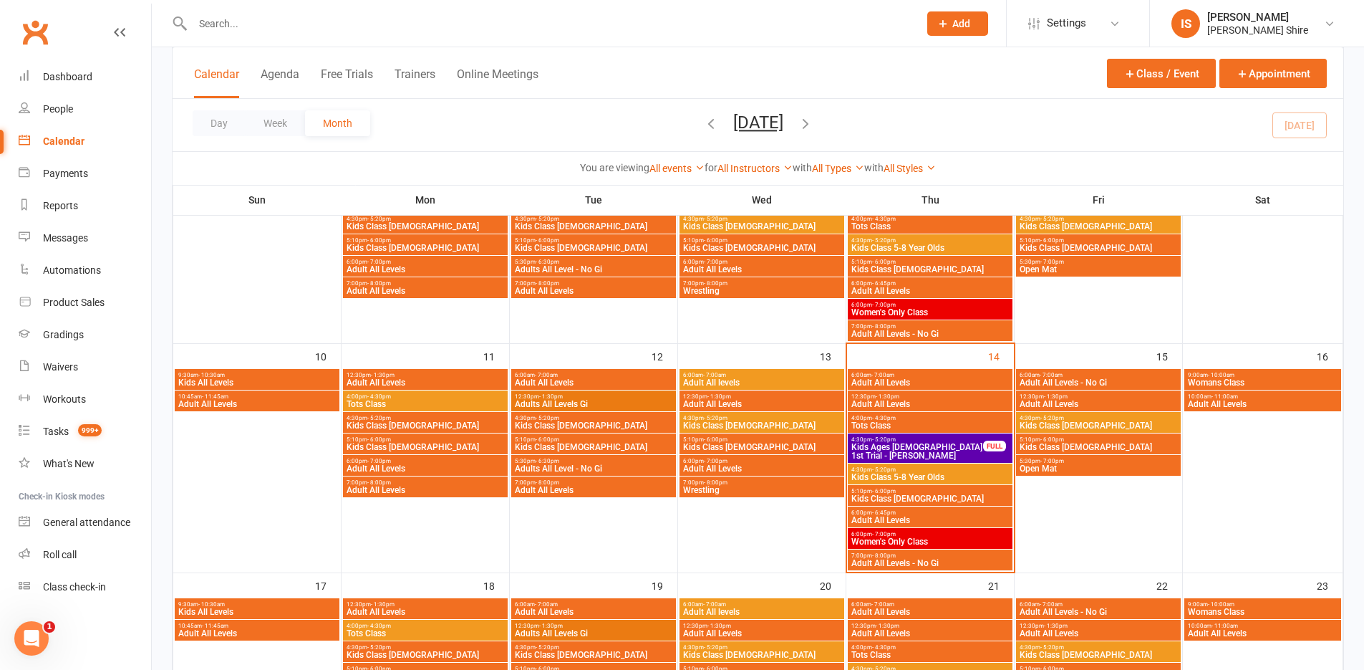
click at [901, 443] on span "Kids Ages 5-8 1st Trial - Anna Elyard" at bounding box center [917, 451] width 133 height 17
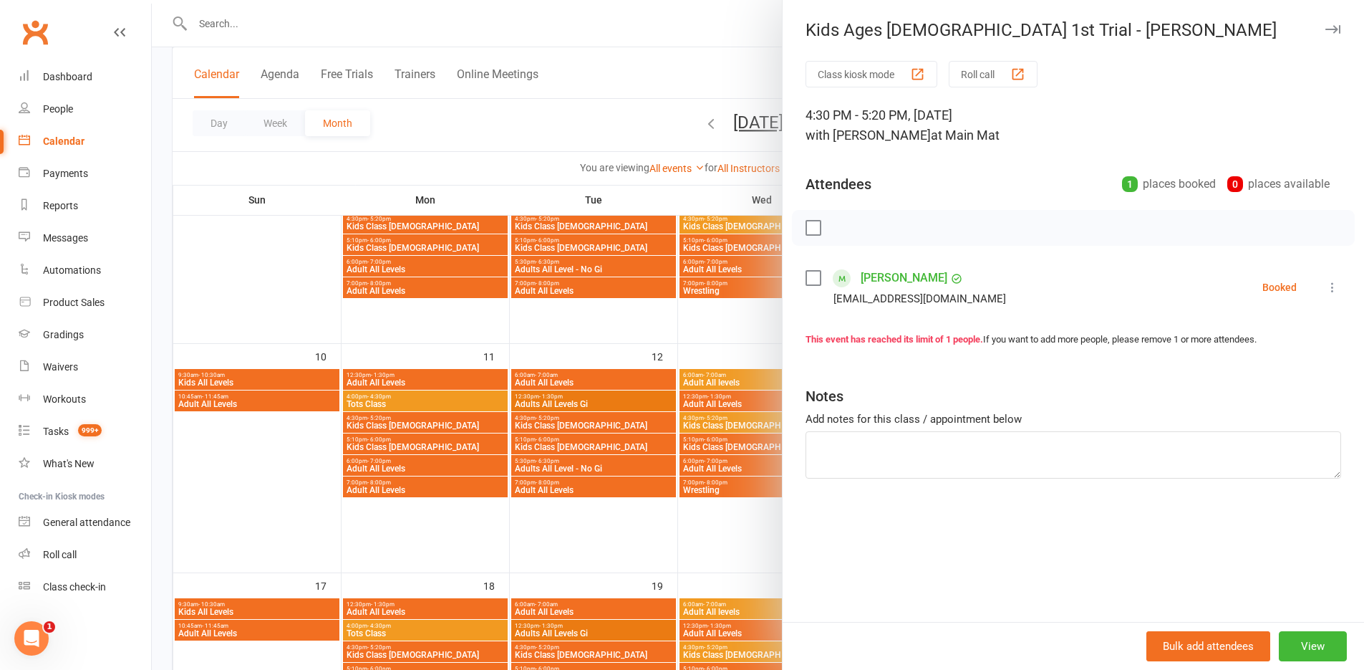
click at [809, 277] on label at bounding box center [813, 278] width 14 height 14
click at [837, 225] on icon "button" at bounding box center [845, 228] width 16 height 16
click at [876, 226] on icon "button" at bounding box center [875, 228] width 12 height 12
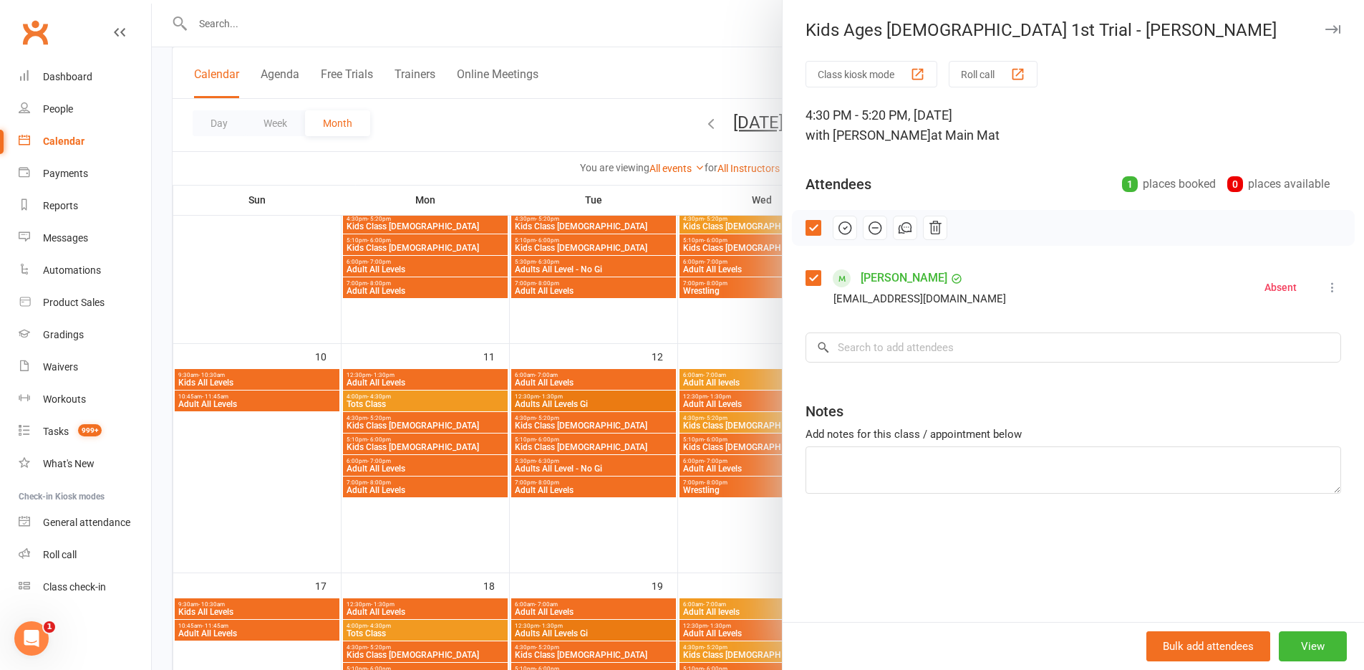
click at [927, 226] on icon "button" at bounding box center [935, 228] width 16 height 16
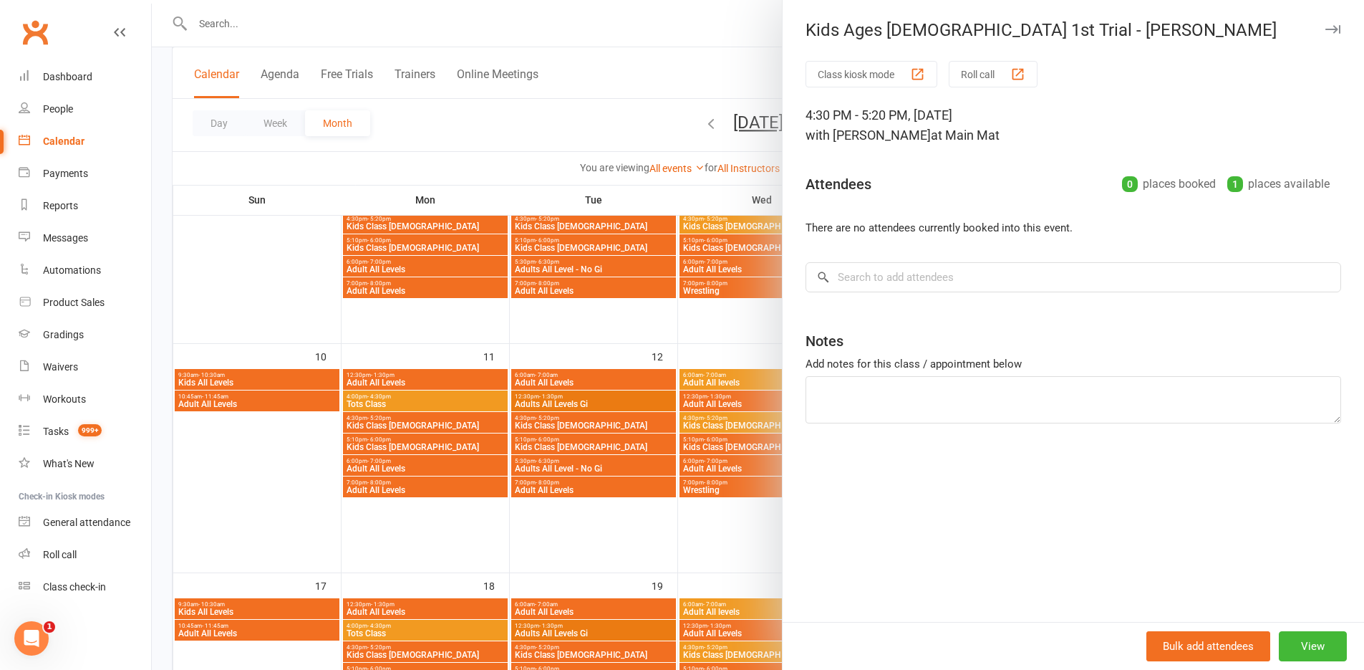
click at [684, 75] on div at bounding box center [758, 335] width 1212 height 670
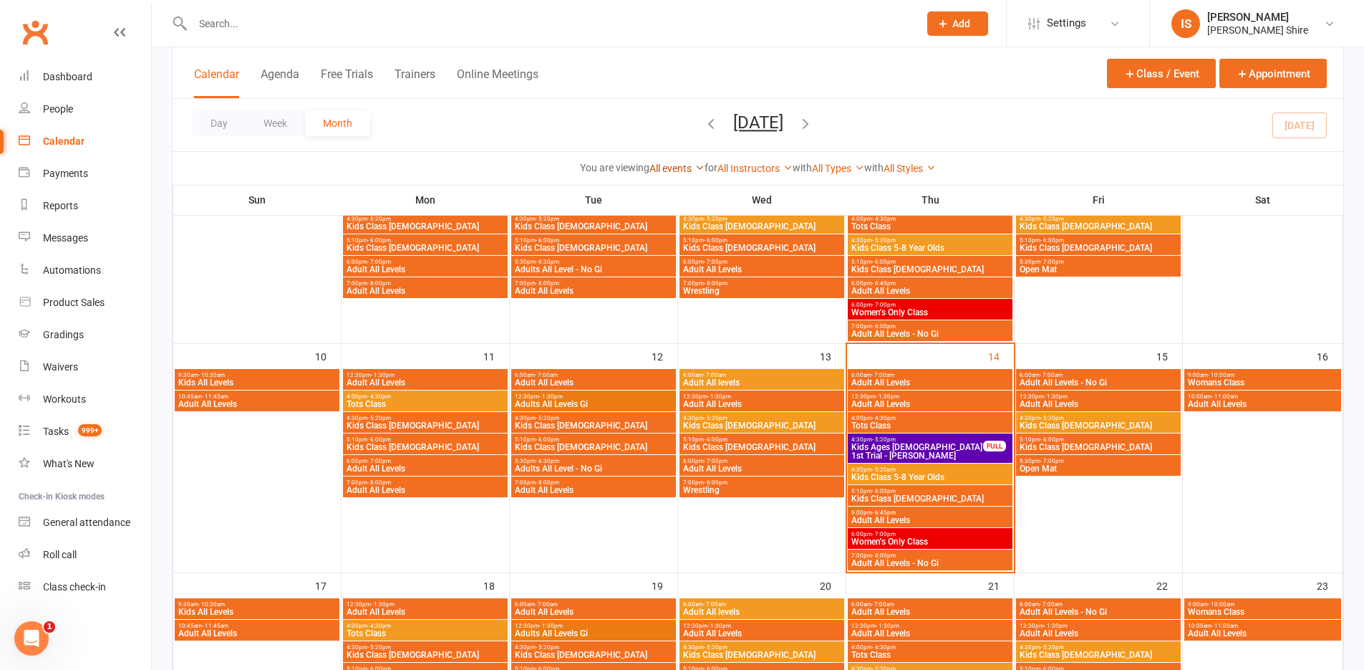
click at [657, 163] on link "All events" at bounding box center [676, 168] width 55 height 11
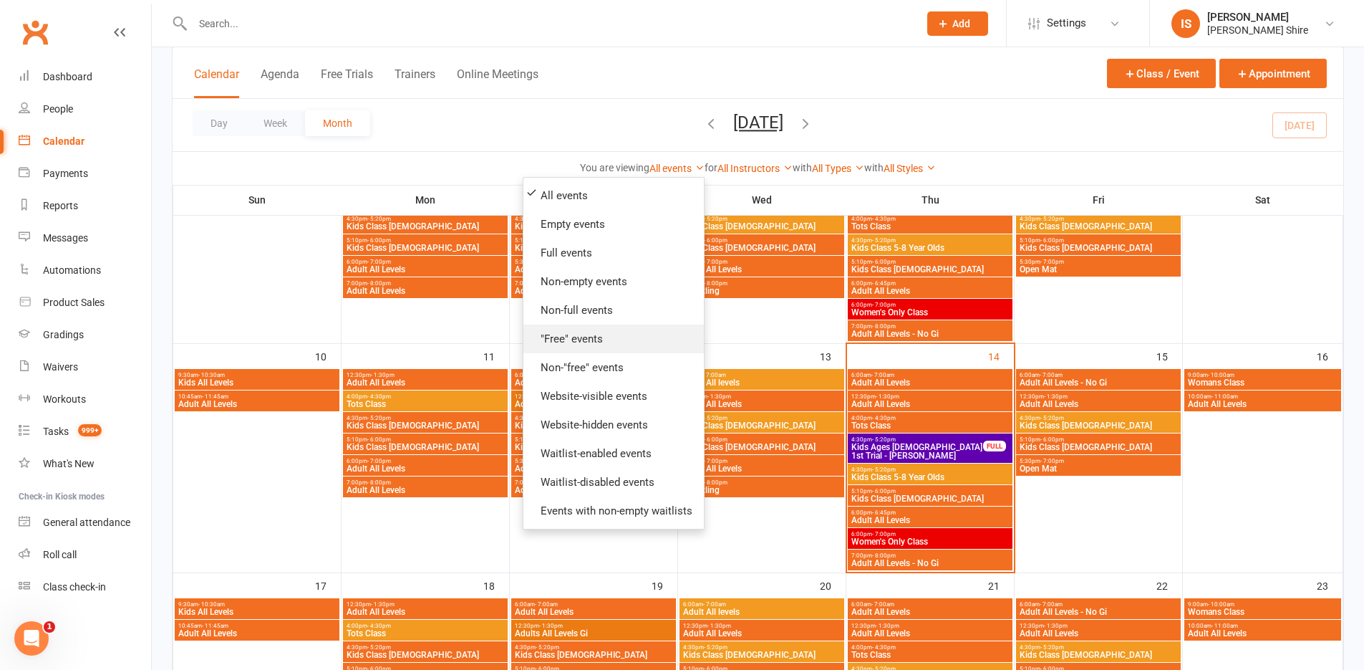
click at [611, 346] on link ""Free" events" at bounding box center [613, 338] width 180 height 29
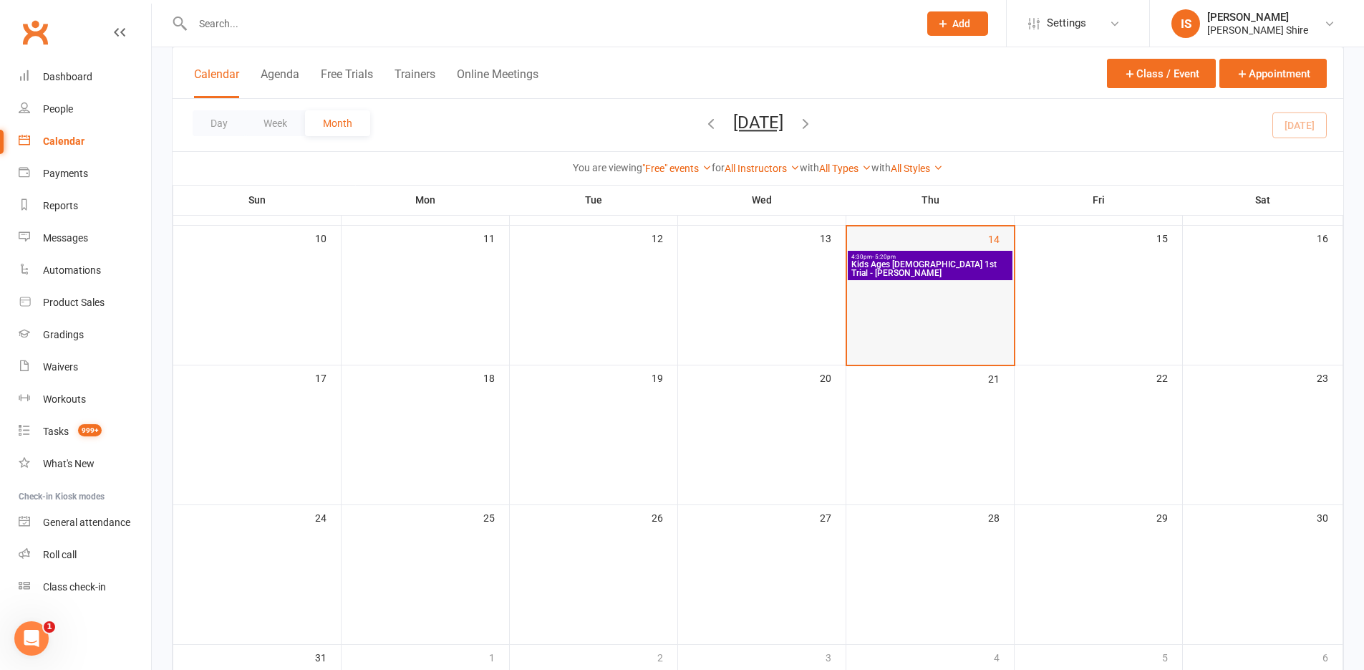
click at [962, 296] on td "14" at bounding box center [930, 296] width 168 height 140
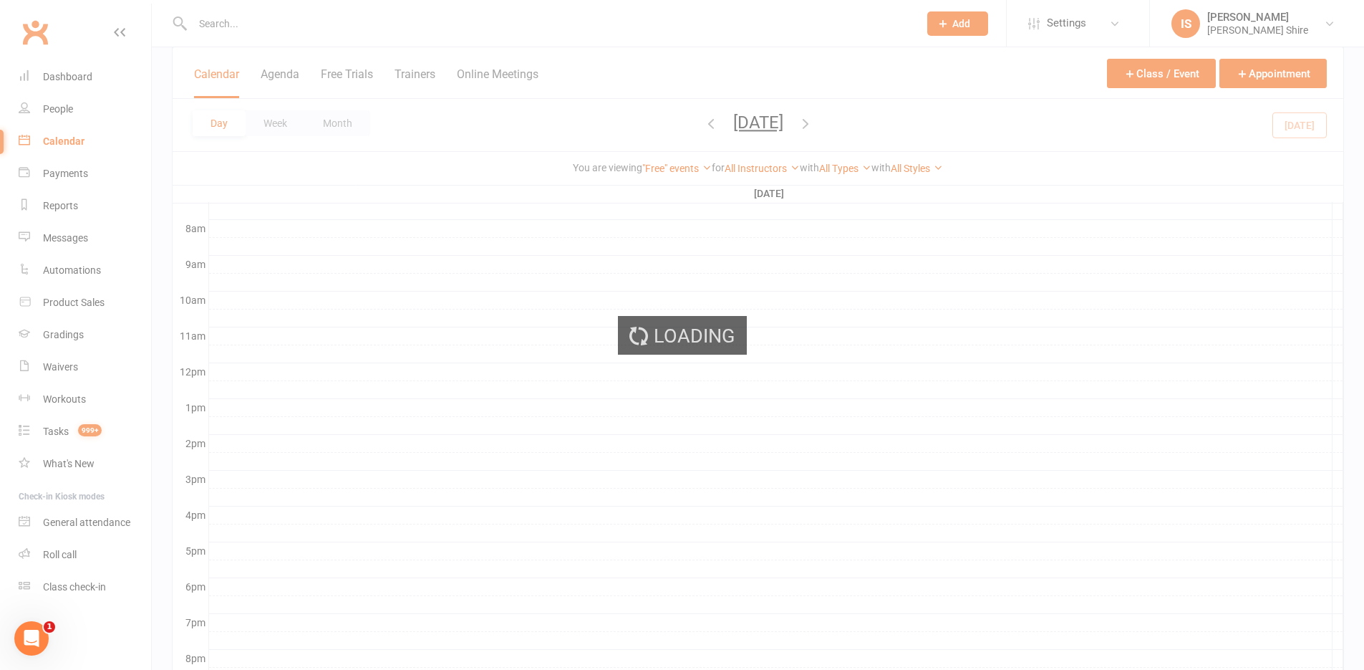
scroll to position [359, 0]
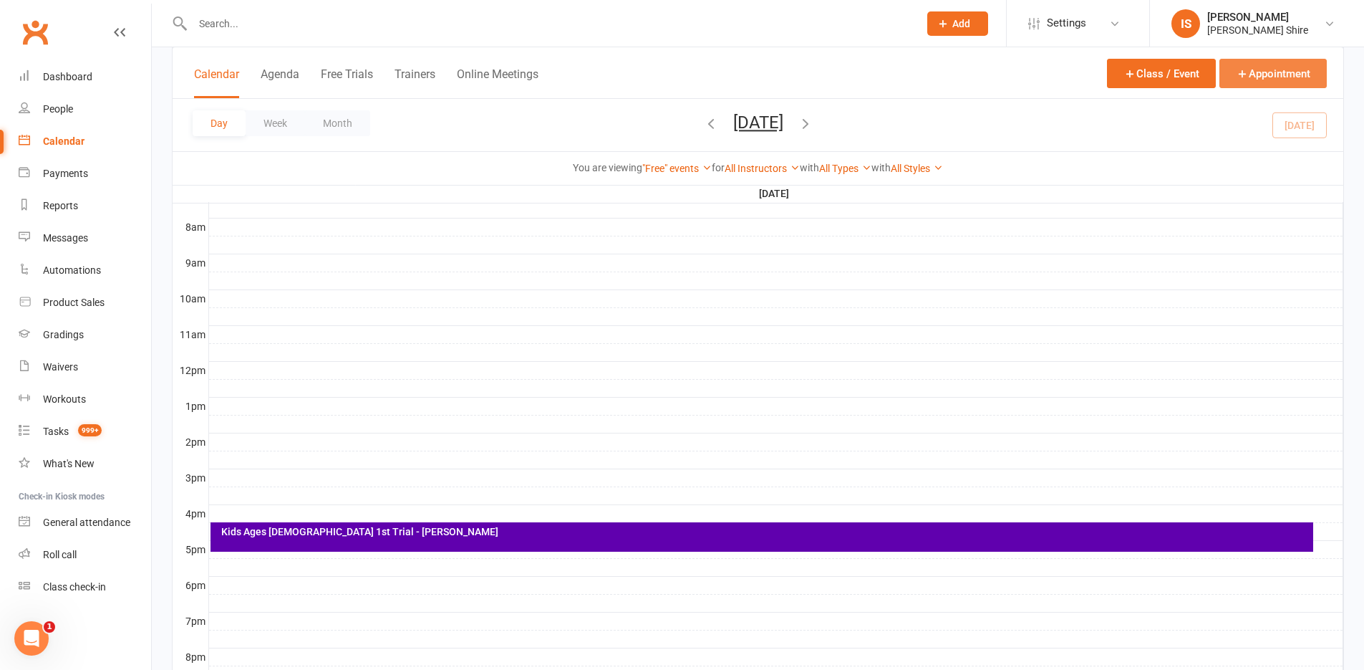
click at [1288, 72] on button "Appointment" at bounding box center [1273, 73] width 107 height 29
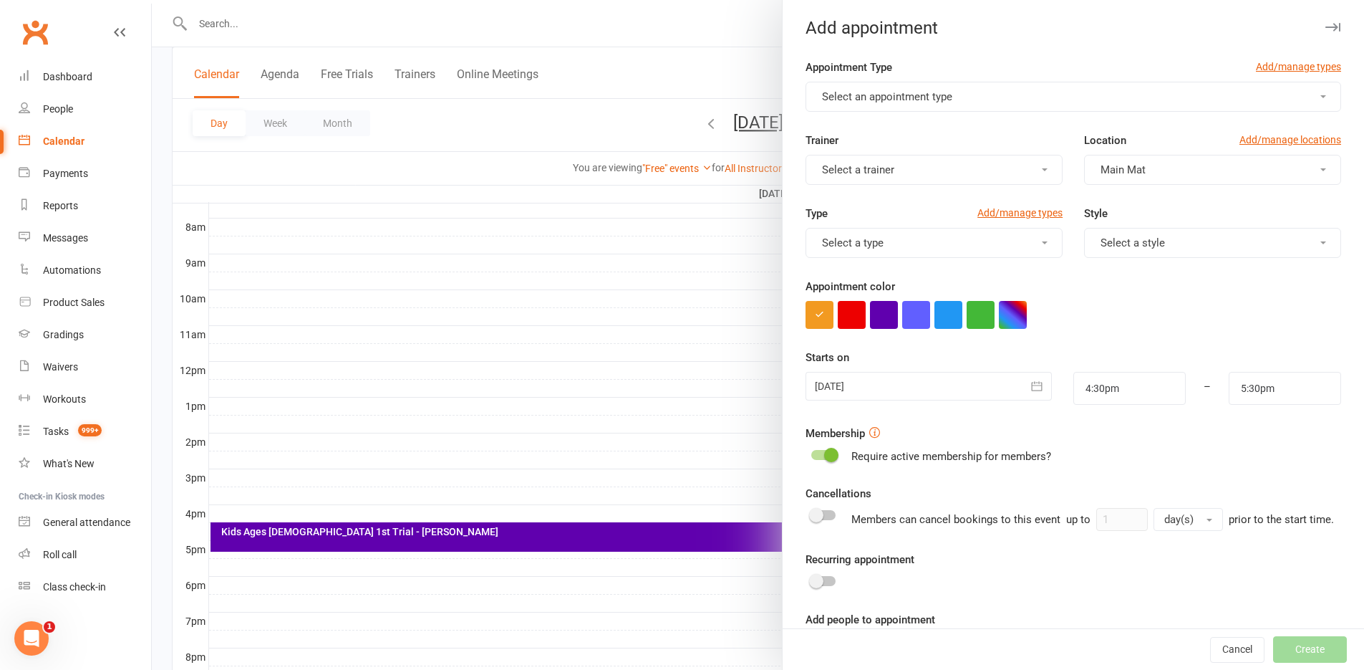
scroll to position [0, 0]
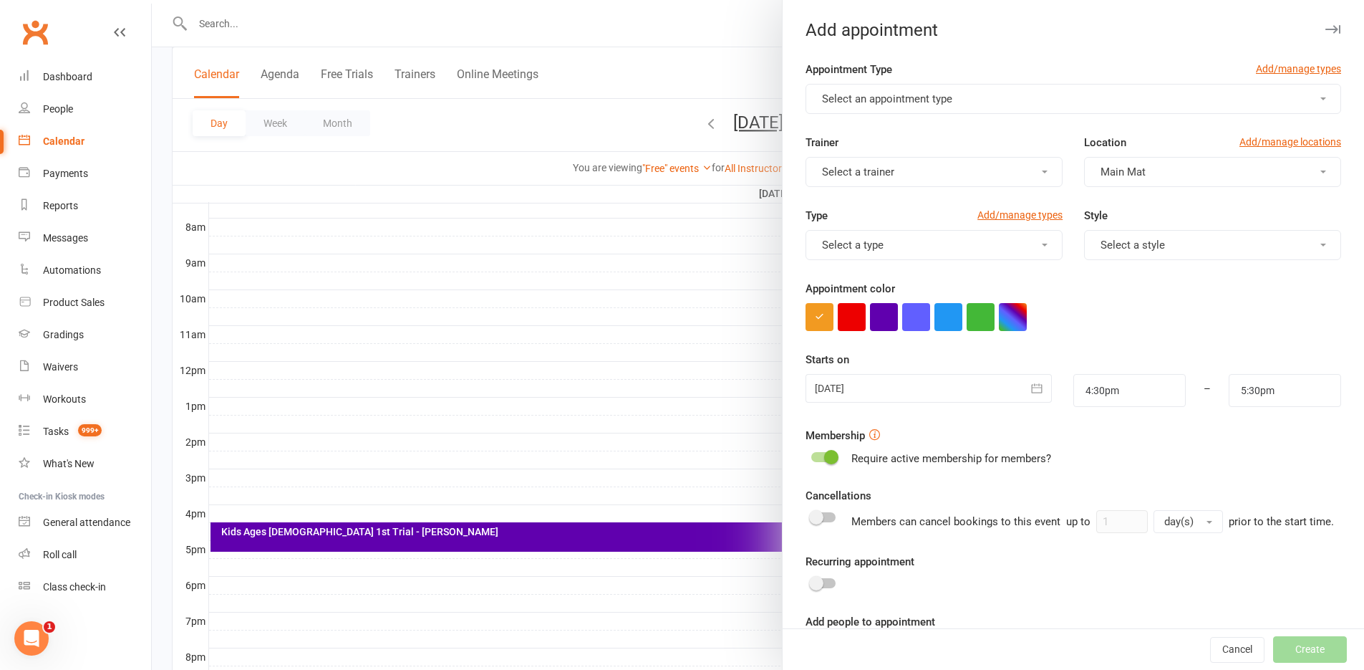
click at [838, 100] on span "Select an appointment type" at bounding box center [887, 98] width 130 height 13
click at [860, 131] on span "Kids Ages 5-8 1st Trial" at bounding box center [920, 133] width 205 height 13
click at [859, 170] on span "Select a trainer" at bounding box center [858, 171] width 72 height 13
click at [885, 216] on link "[PERSON_NAME] Shire" at bounding box center [877, 206] width 142 height 29
click at [1204, 172] on button "Main Mat" at bounding box center [1212, 172] width 257 height 30
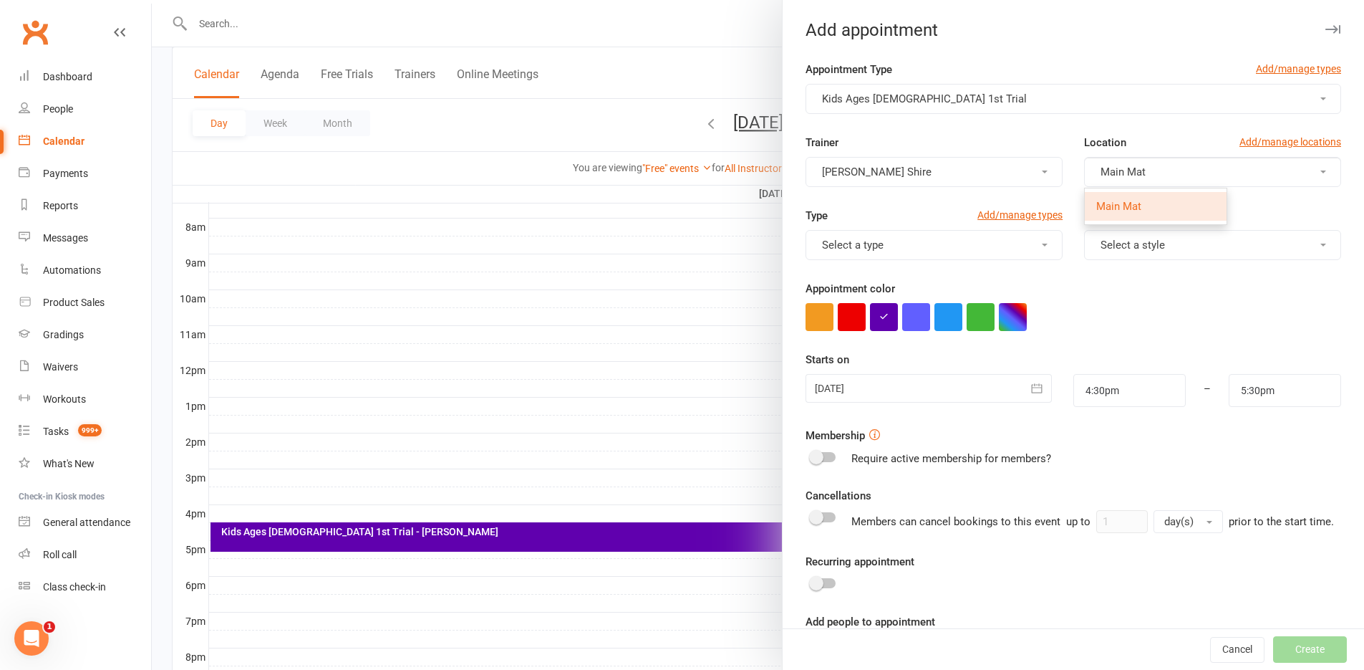
click at [1204, 172] on button "Main Mat" at bounding box center [1212, 172] width 257 height 30
click at [867, 241] on span "Select a type" at bounding box center [853, 244] width 62 height 13
click at [874, 240] on span "Select a type" at bounding box center [853, 244] width 62 height 13
click at [1195, 241] on button "Select a style" at bounding box center [1212, 245] width 257 height 30
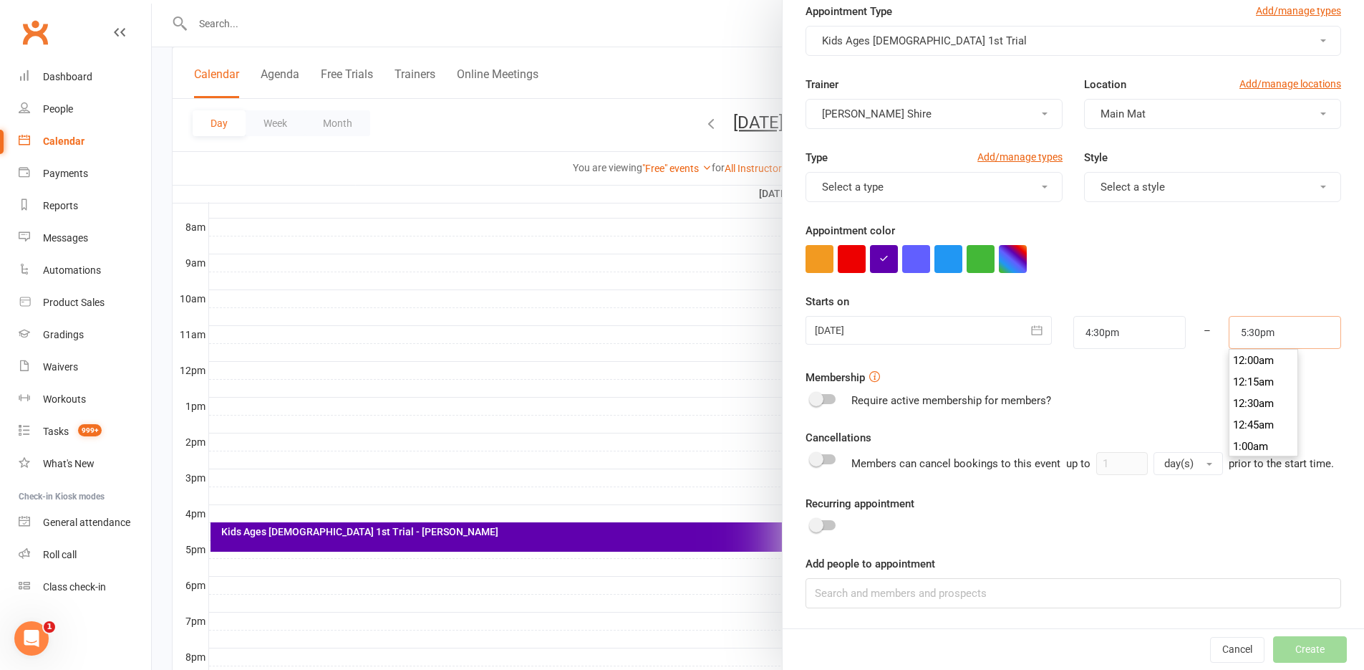
scroll to position [1482, 0]
click at [1259, 316] on input "5:30pm" at bounding box center [1285, 332] width 112 height 33
click at [1243, 319] on input "5:30pm" at bounding box center [1285, 332] width 112 height 33
type input "5:20pm"
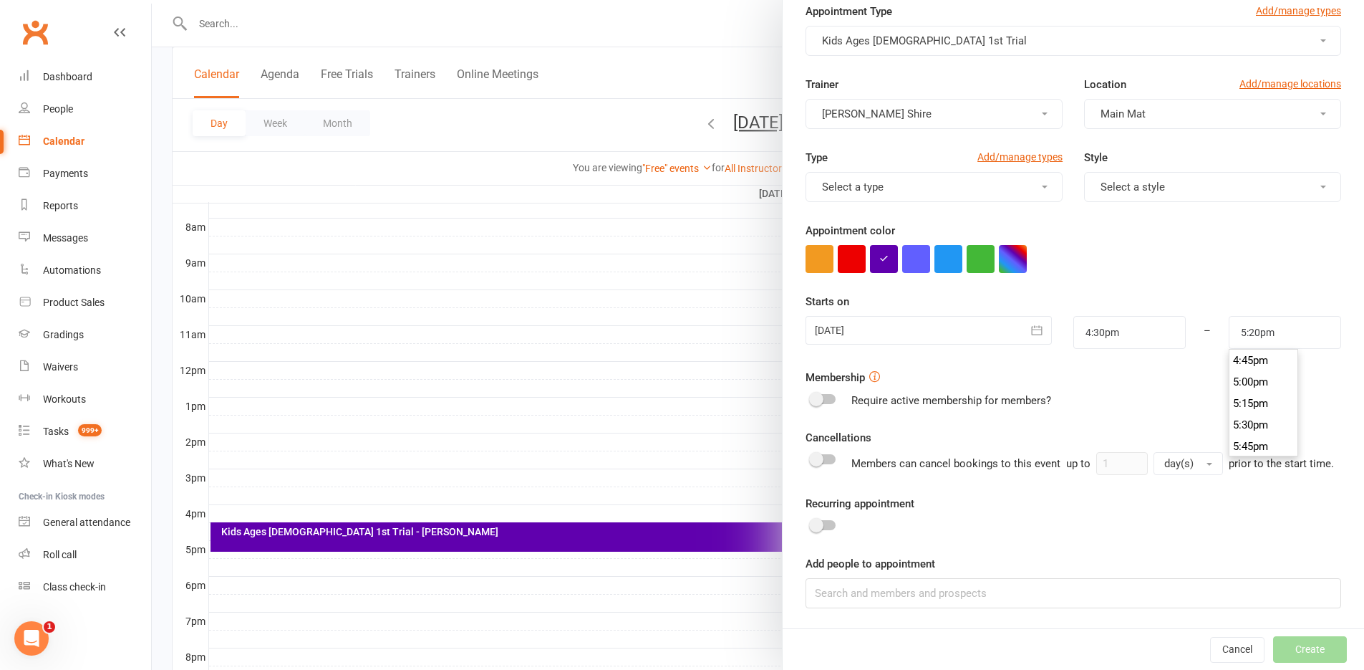
click at [1158, 395] on form "Appointment Type Add/manage types Kids Ages 5-8 1st Trial Trainer Gracie Suther…" at bounding box center [1074, 305] width 536 height 605
click at [816, 392] on span at bounding box center [816, 399] width 14 height 14
click at [811, 397] on input "checkbox" at bounding box center [811, 397] width 0 height 0
click at [825, 392] on span at bounding box center [831, 399] width 14 height 14
click at [811, 397] on input "checkbox" at bounding box center [811, 397] width 0 height 0
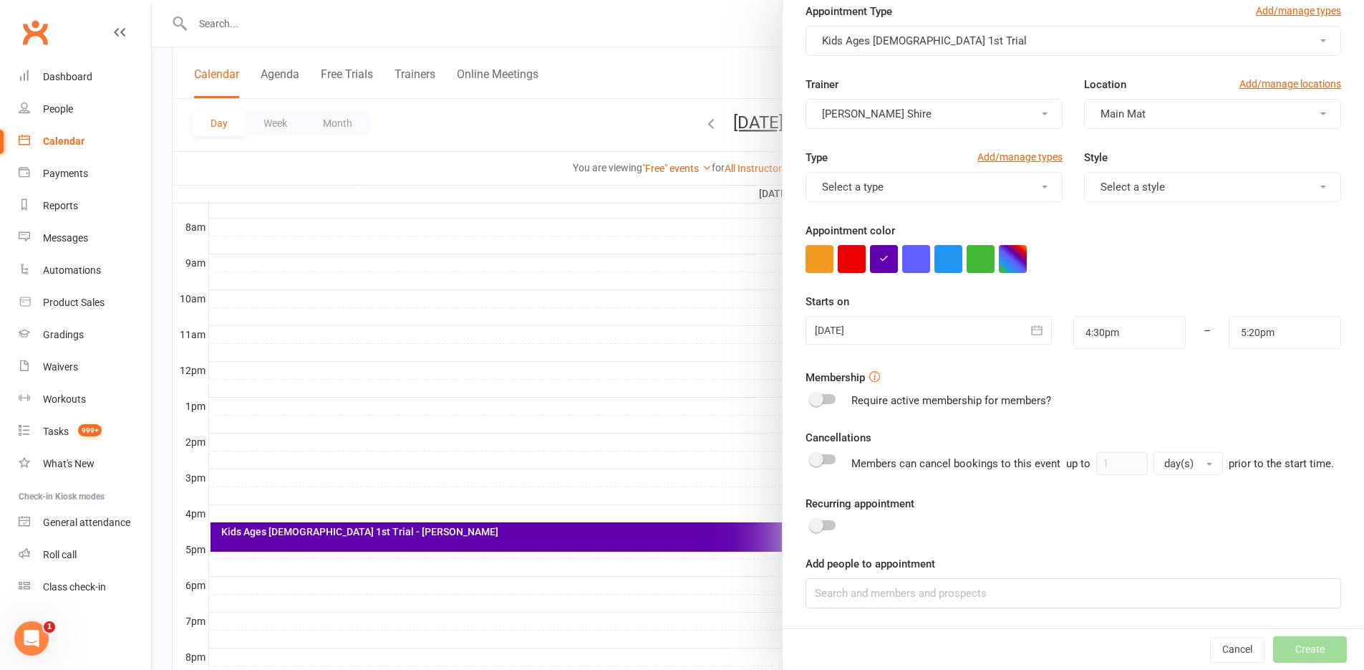
click at [869, 371] on icon at bounding box center [874, 376] width 11 height 11
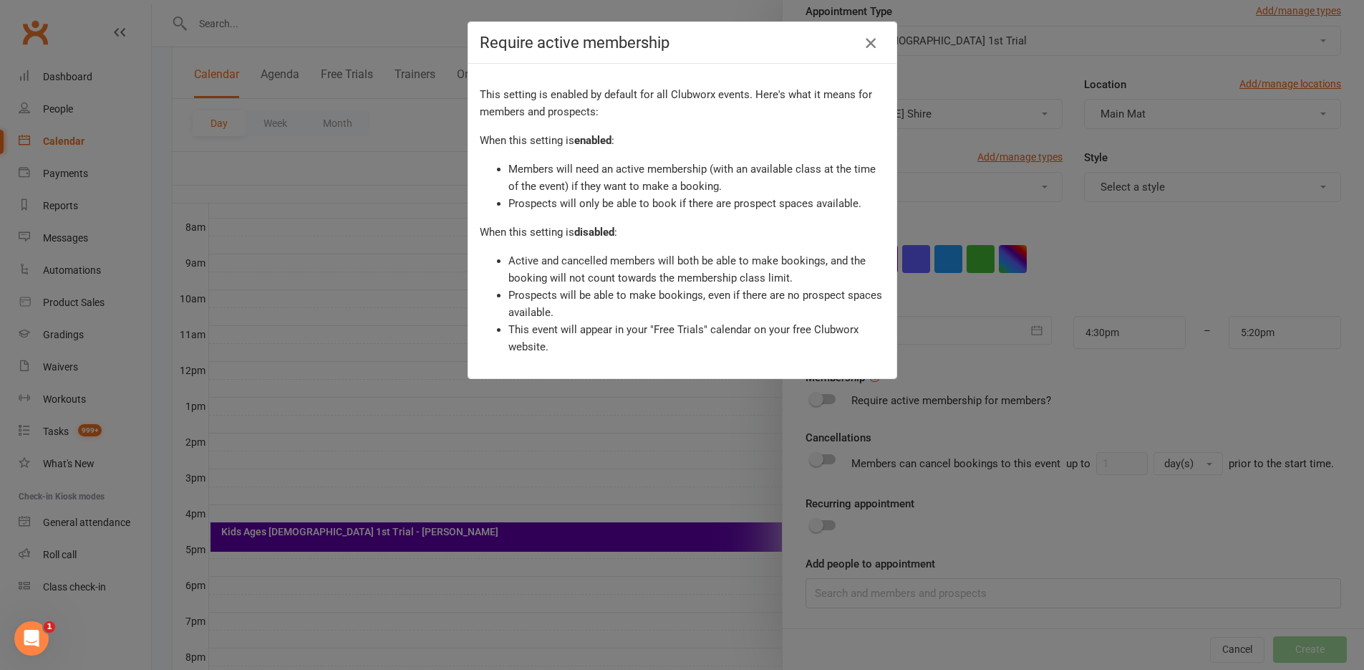
click at [871, 51] on button "button" at bounding box center [870, 43] width 23 height 23
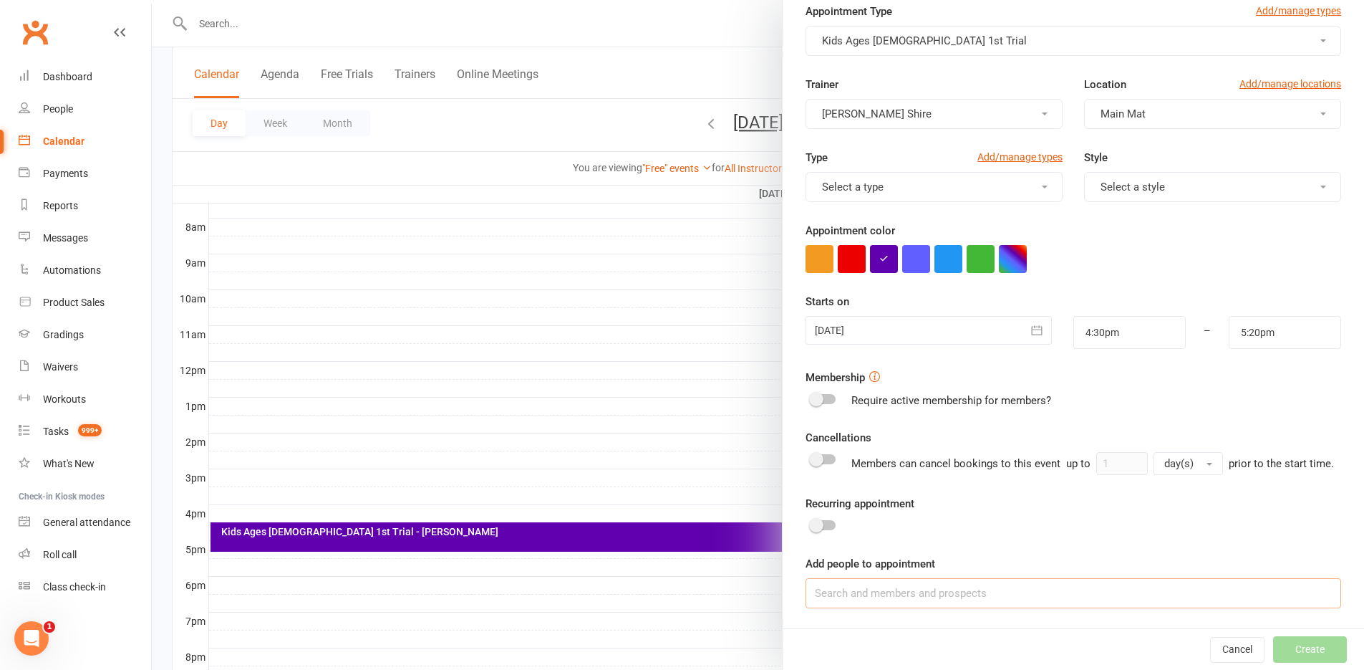
click at [892, 603] on input at bounding box center [1074, 593] width 536 height 30
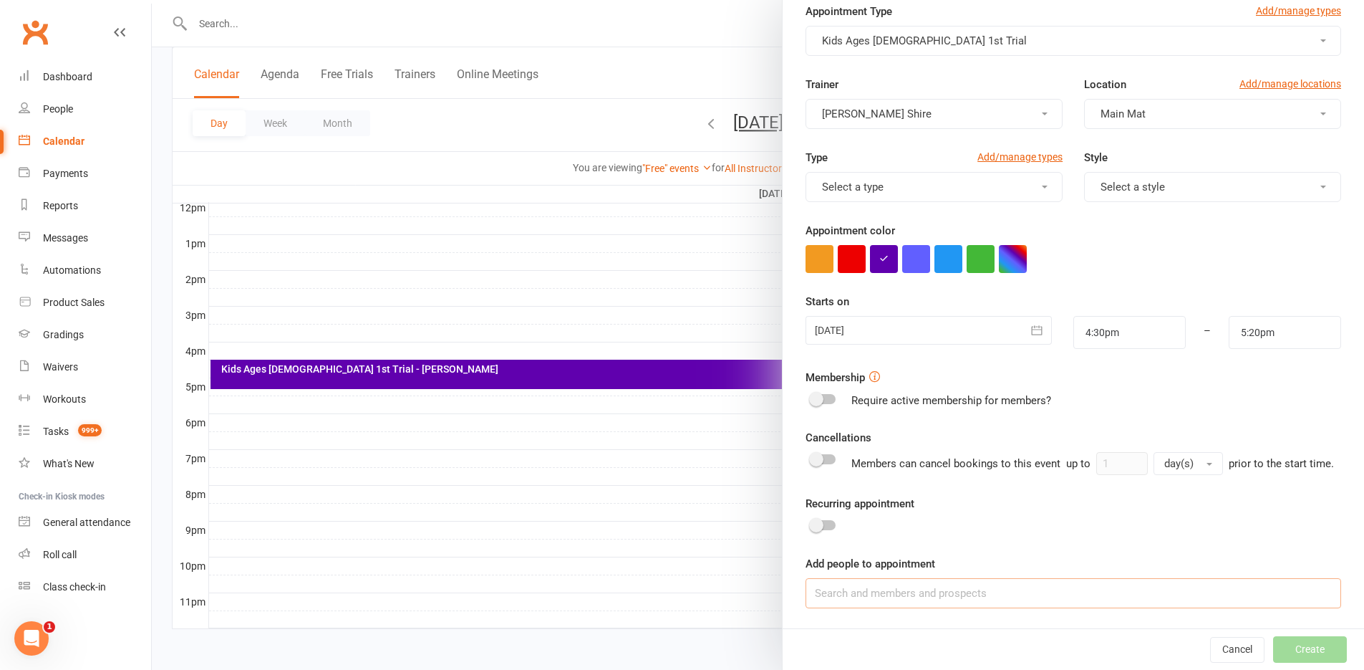
scroll to position [75, 0]
click at [887, 588] on input at bounding box center [1074, 593] width 536 height 30
type input "tiarn"
drag, startPoint x: 821, startPoint y: 606, endPoint x: 725, endPoint y: 620, distance: 97.7
click at [725, 0] on div "Add appointment Appointment Type Add/manage types Kids Ages 5-8 1st Trial Train…" at bounding box center [758, 0] width 1212 height 0
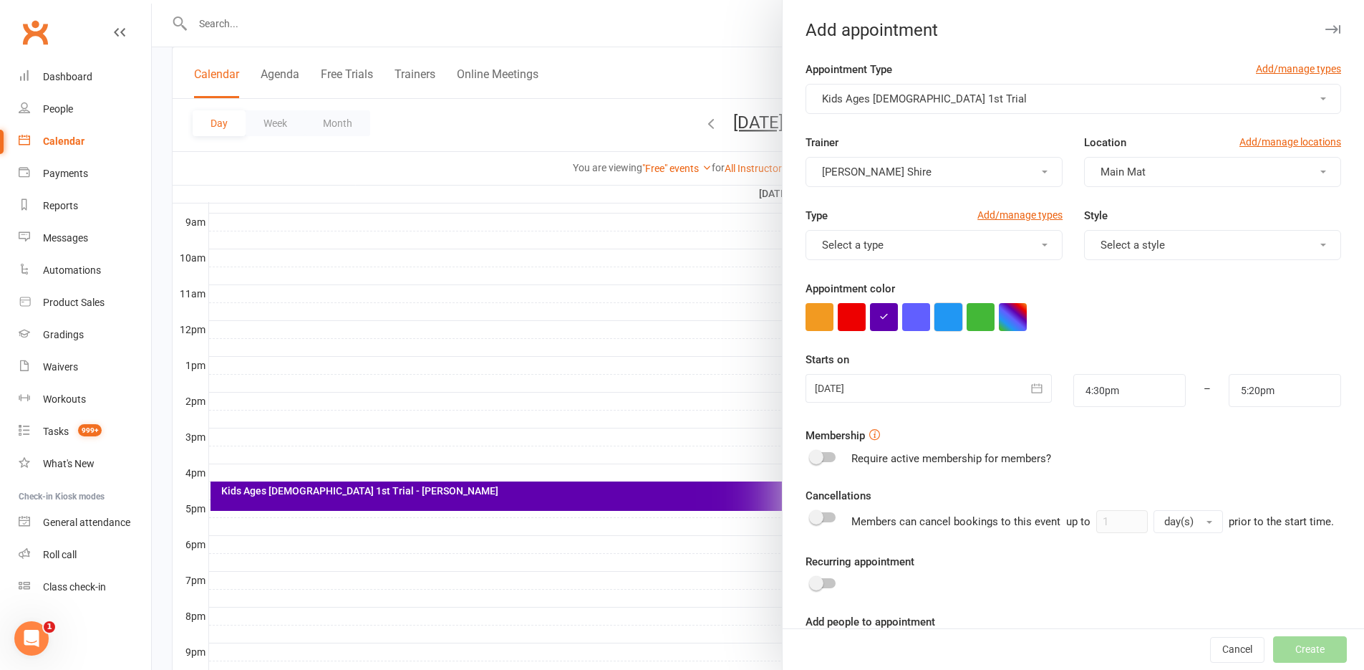
scroll to position [379, 0]
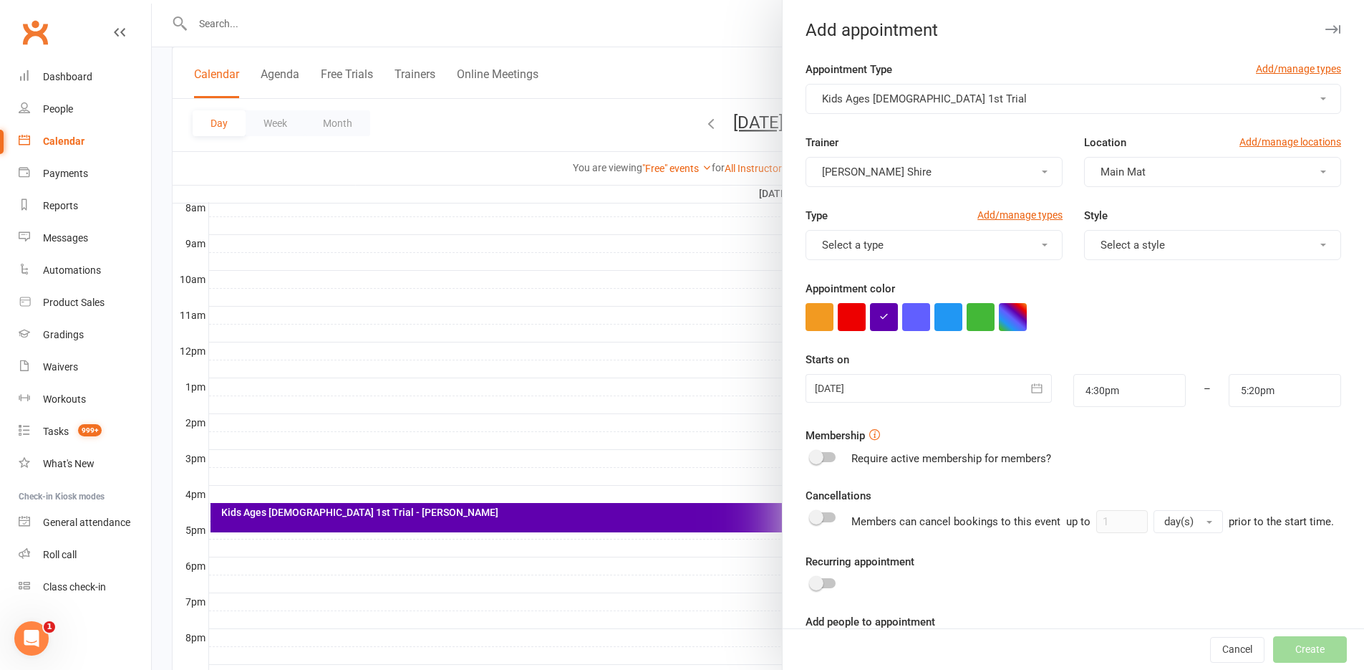
click at [1325, 30] on icon "button" at bounding box center [1332, 29] width 15 height 9
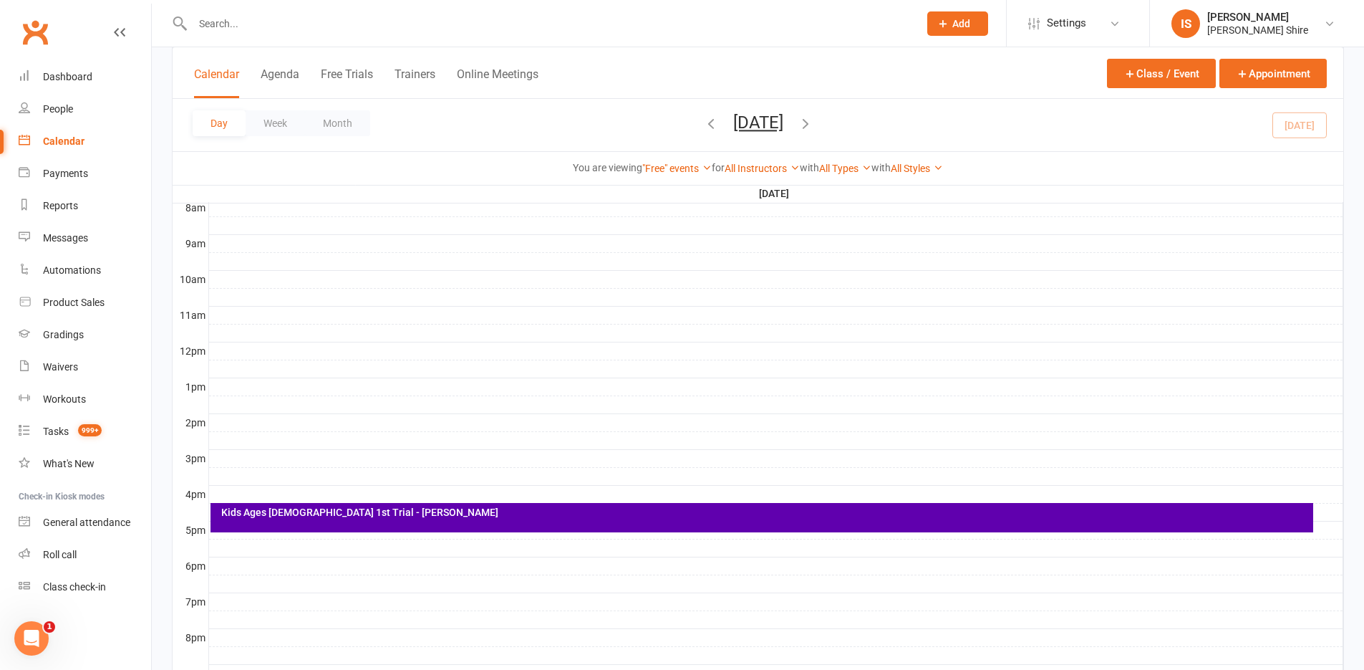
click at [964, 531] on div "Kids Ages 5-8 1st Trial - Anna Elyard" at bounding box center [762, 517] width 1103 height 29
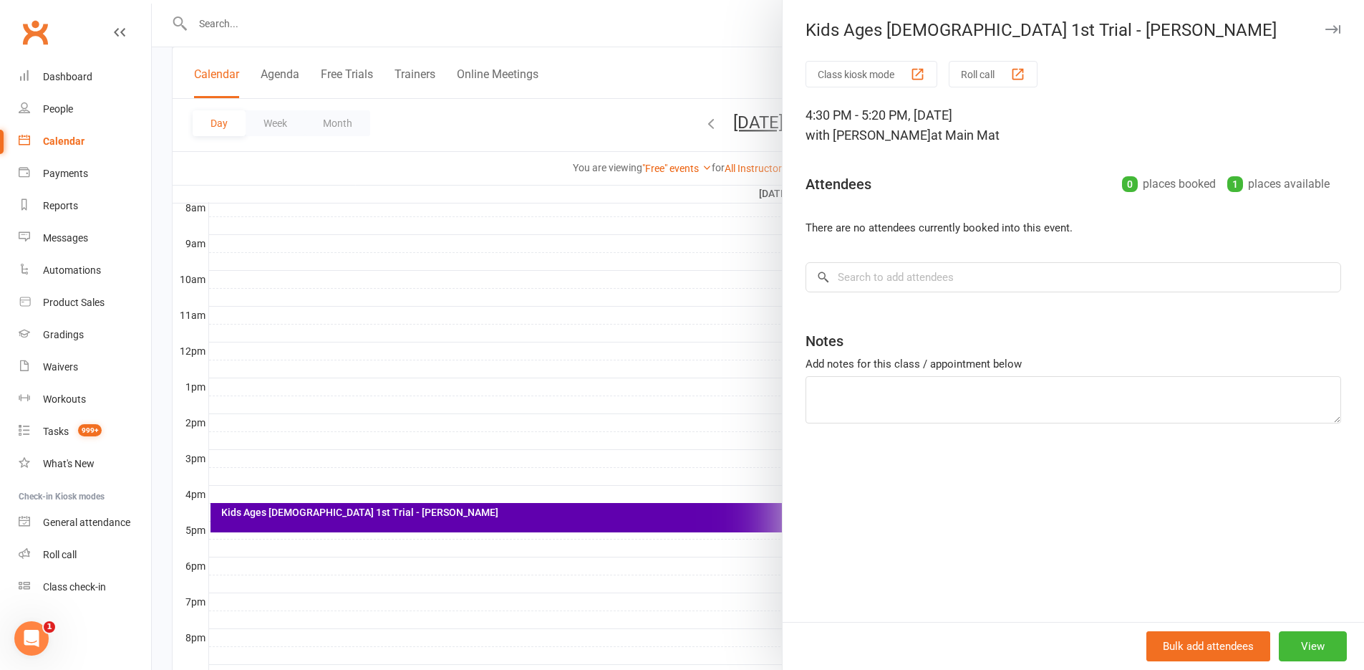
click at [549, 407] on div at bounding box center [758, 335] width 1212 height 670
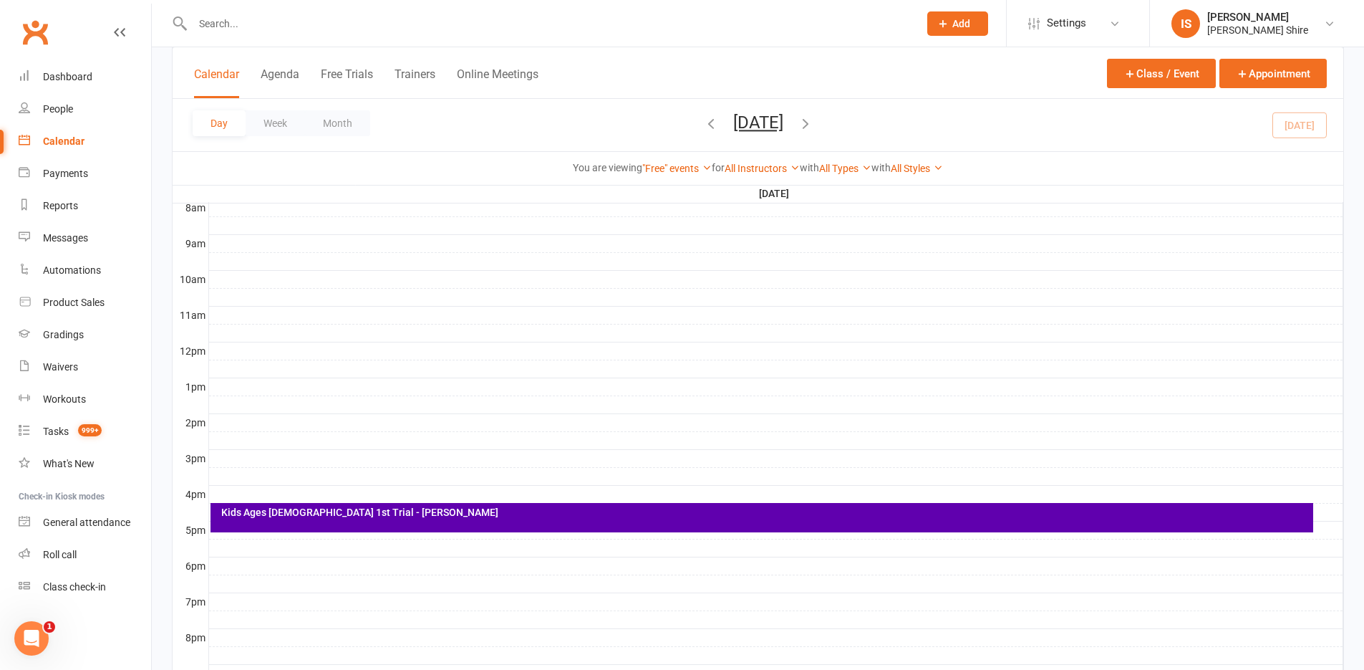
click at [597, 510] on div "Kids Ages 5-8 1st Trial - Anna Elyard" at bounding box center [766, 512] width 1090 height 10
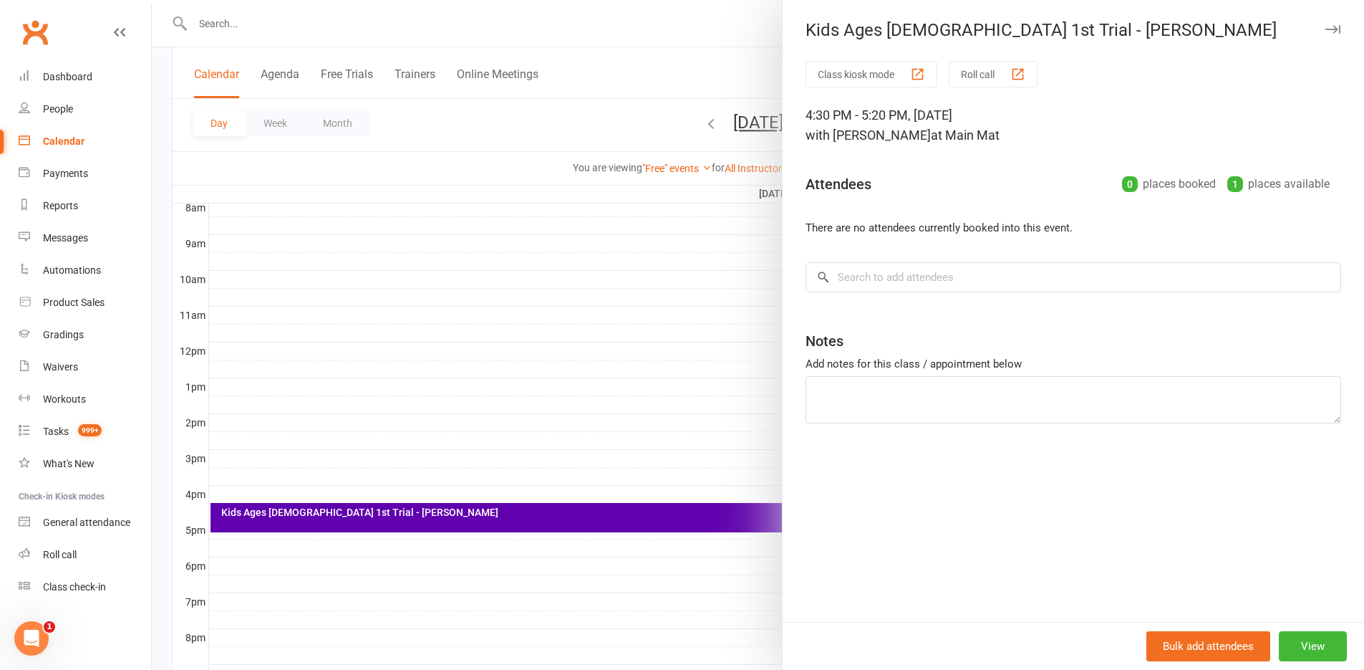
click at [655, 483] on div at bounding box center [758, 335] width 1212 height 670
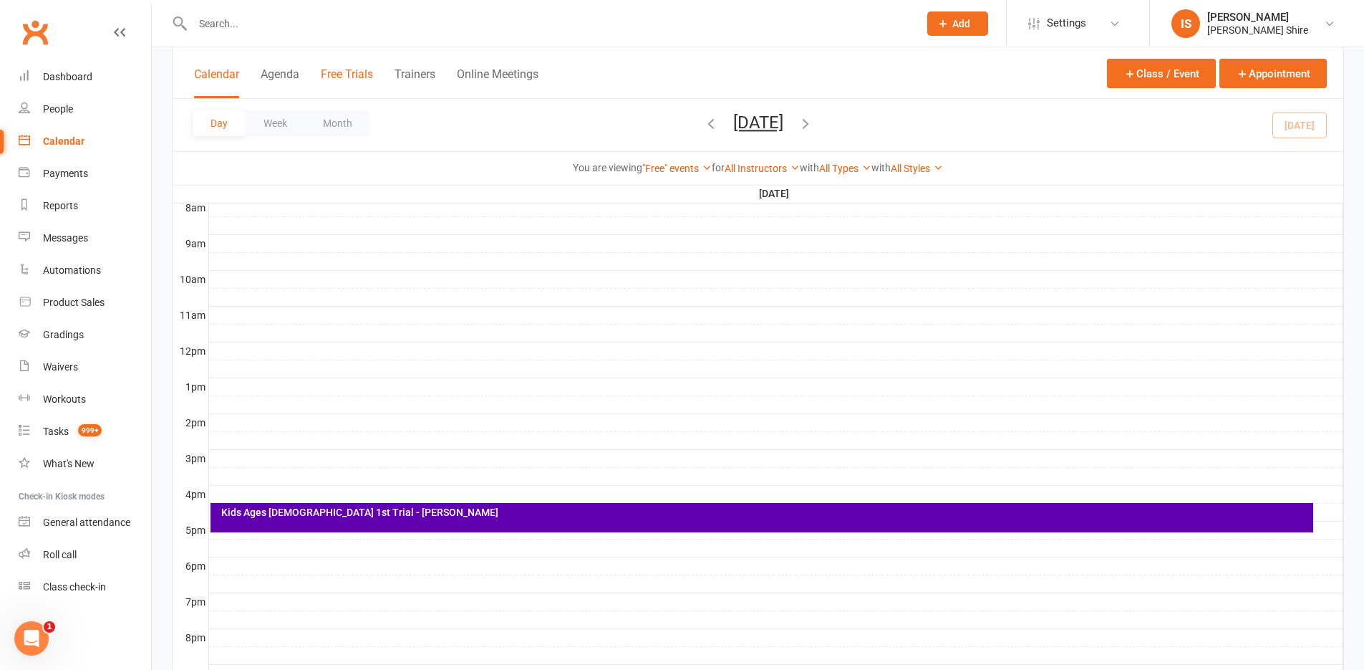
click at [357, 69] on button "Free Trials" at bounding box center [347, 82] width 52 height 31
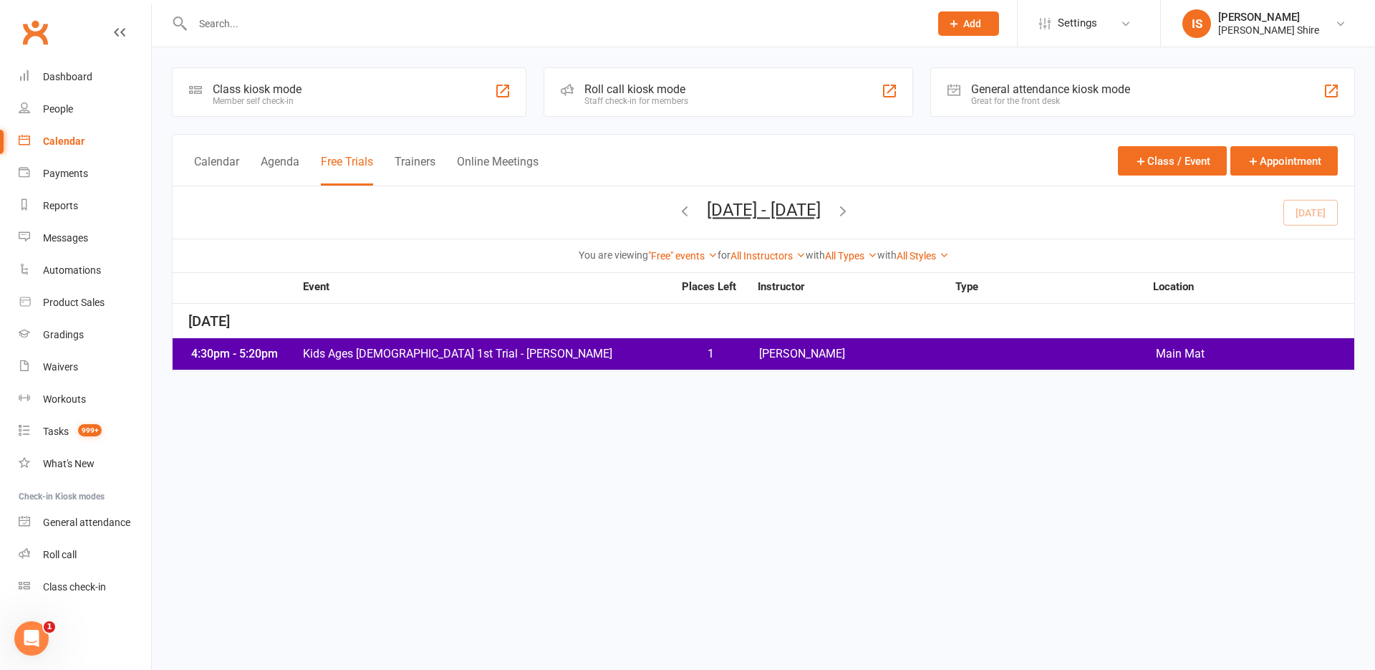
drag, startPoint x: 801, startPoint y: 344, endPoint x: 783, endPoint y: 347, distance: 18.1
click at [783, 348] on span "[PERSON_NAME]" at bounding box center [858, 353] width 198 height 11
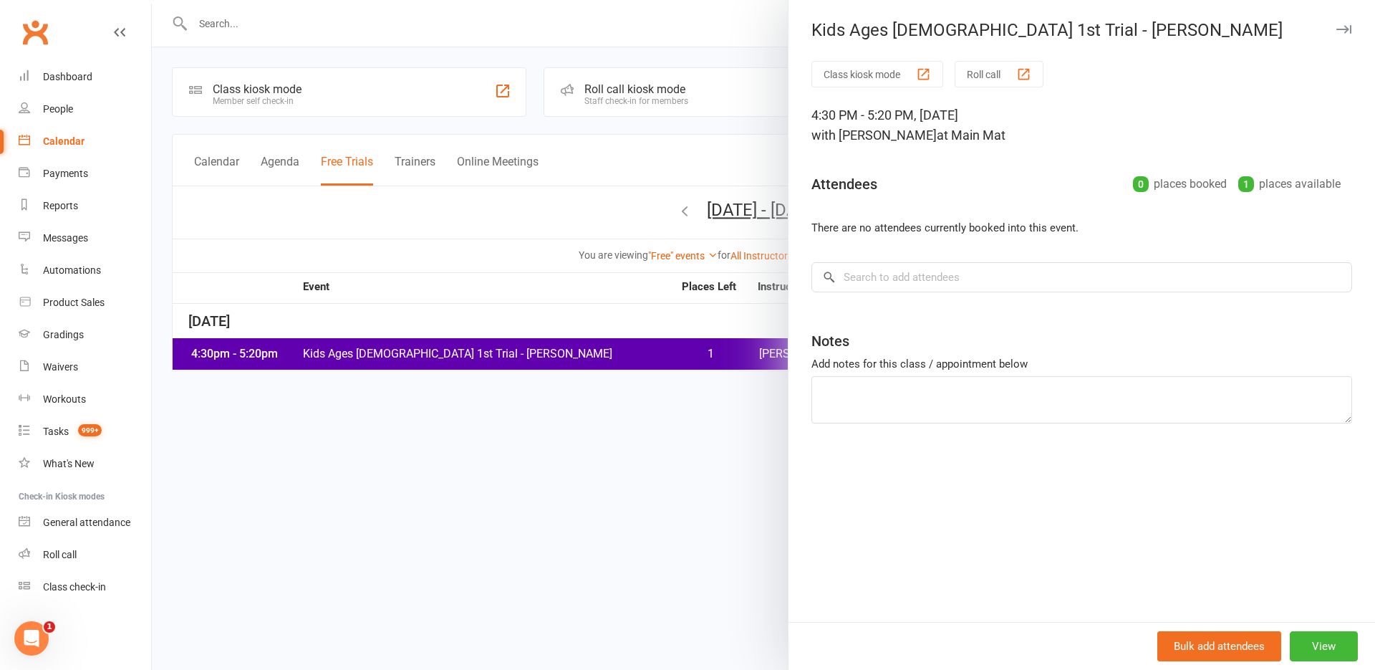
click at [639, 482] on div at bounding box center [763, 335] width 1223 height 670
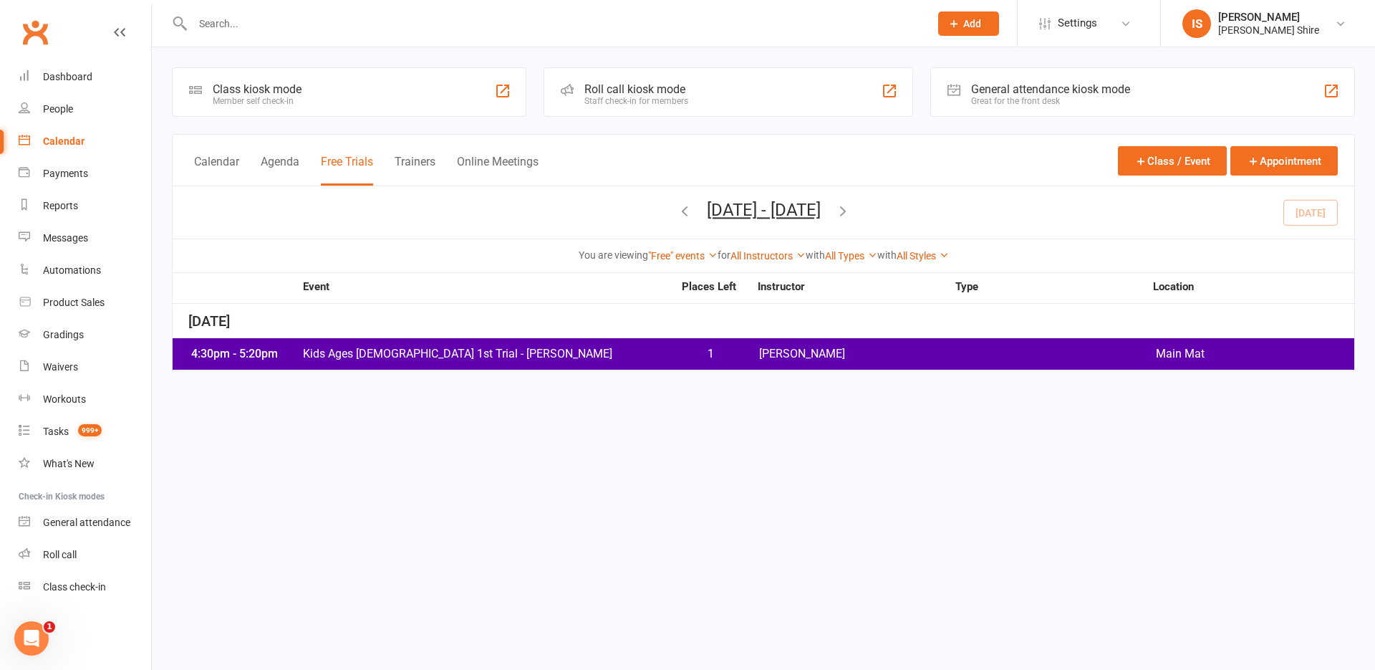
click at [1265, 351] on span "Main Mat" at bounding box center [1255, 353] width 198 height 11
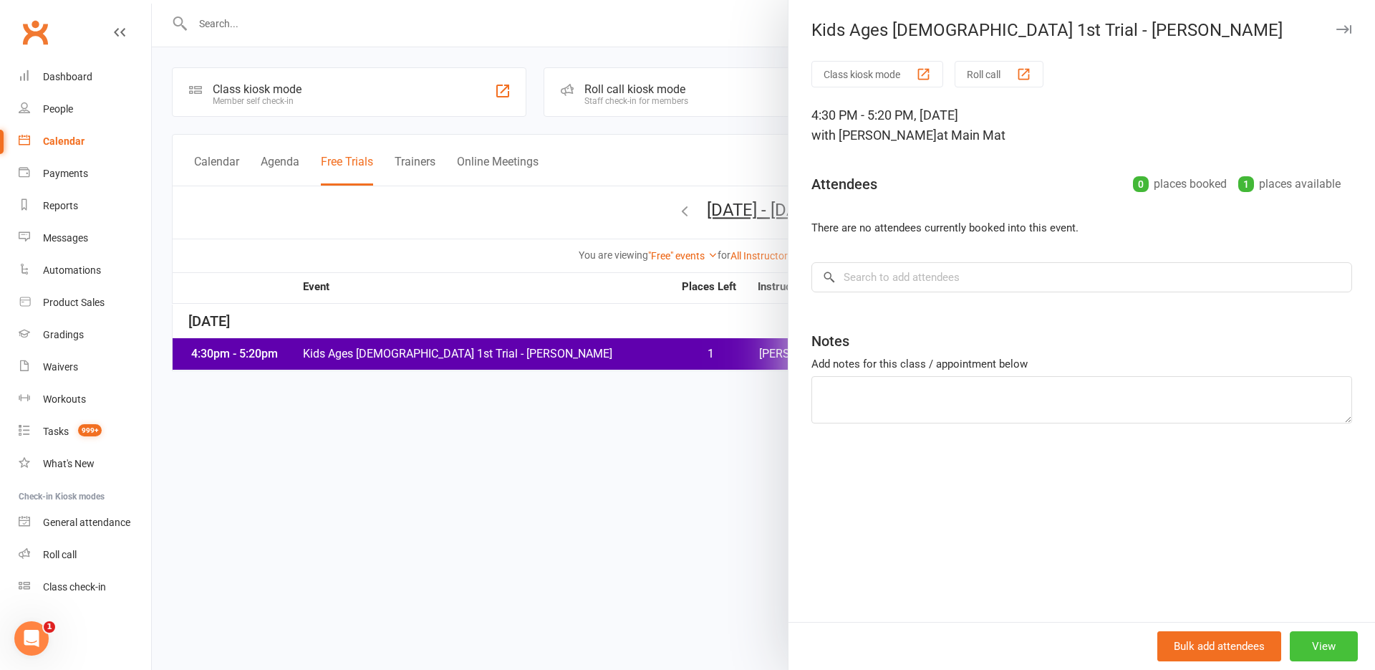
click at [1309, 632] on button "View" at bounding box center [1324, 646] width 68 height 30
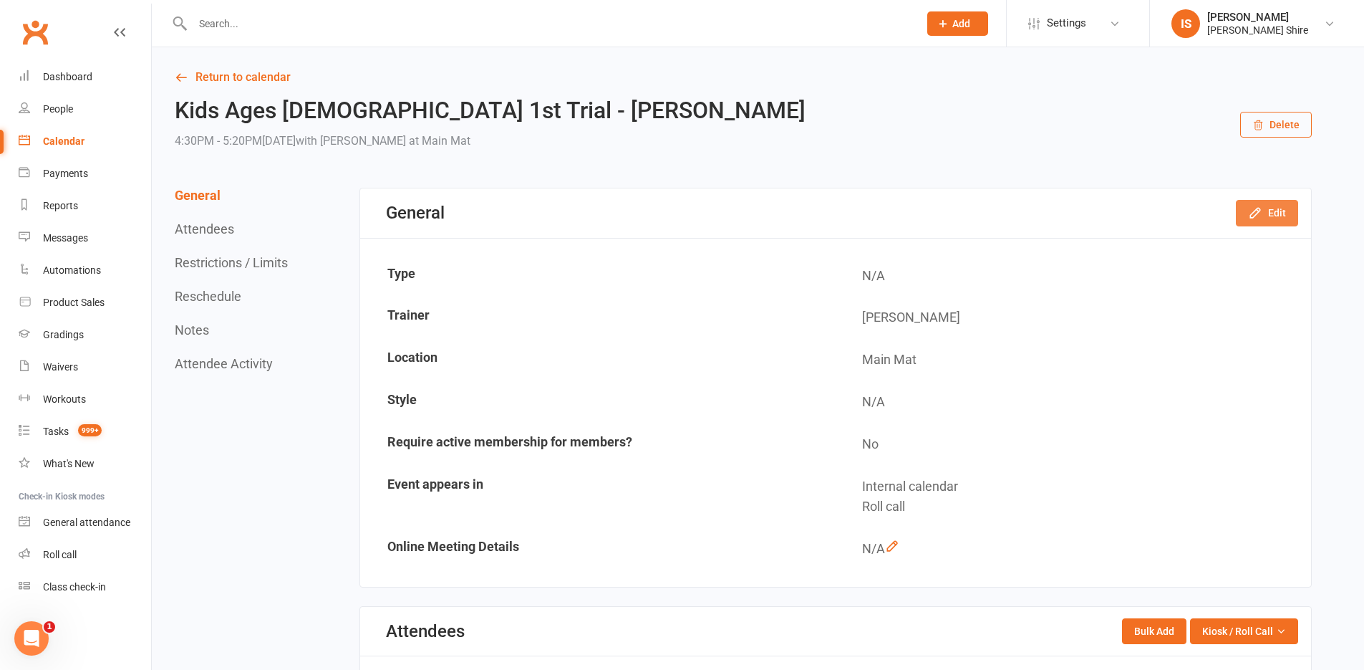
click at [1270, 210] on button "Edit" at bounding box center [1267, 213] width 62 height 26
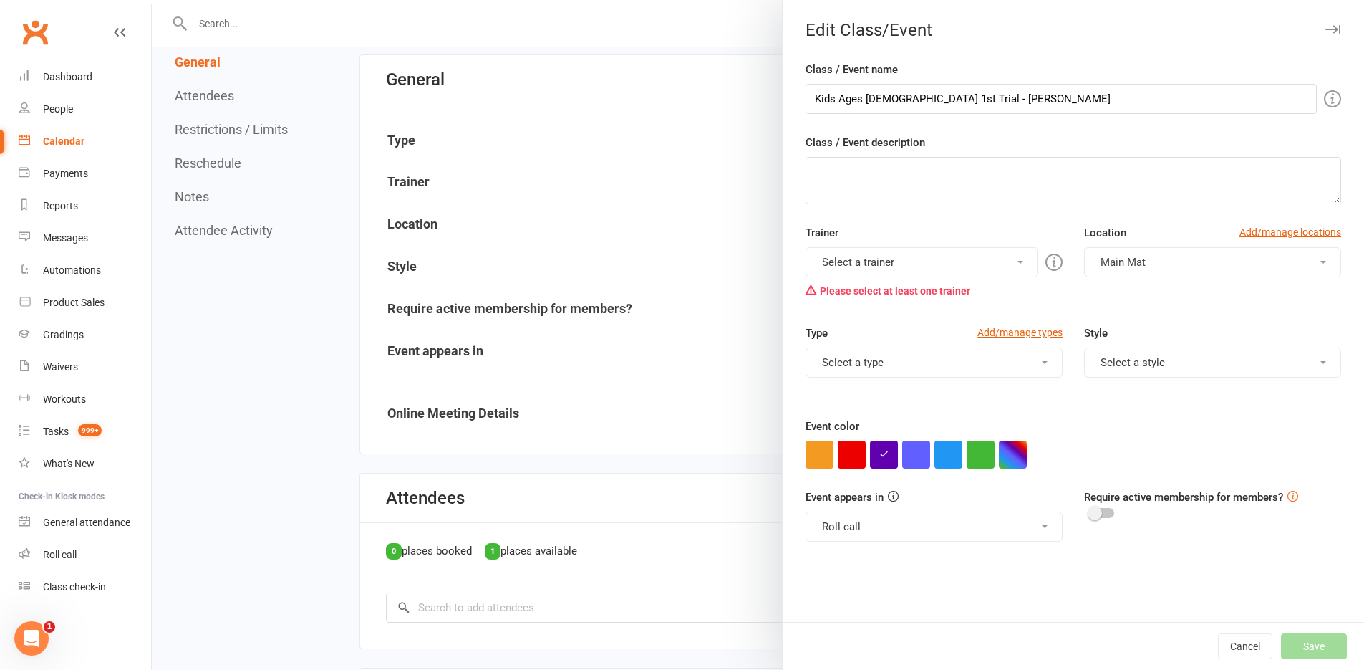
scroll to position [143, 0]
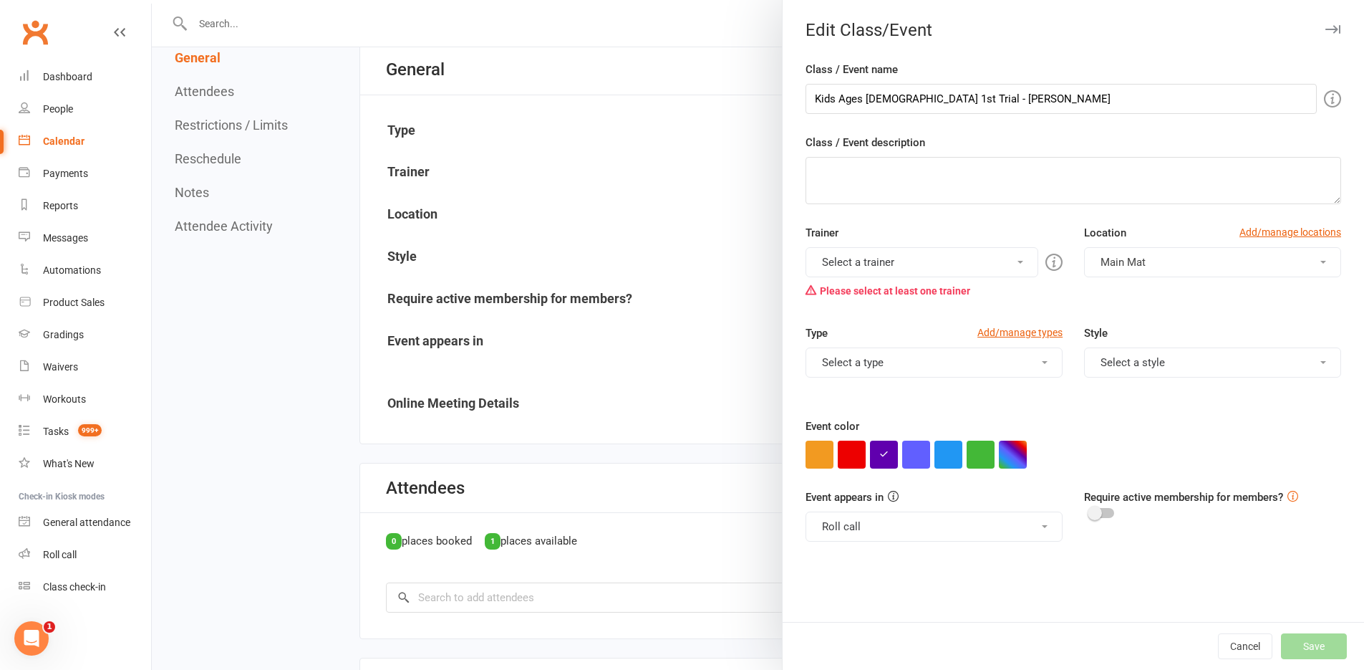
click at [1000, 272] on div "You can assign a trainer/instructor to the event. Don't see your trainer in the…" at bounding box center [888, 262] width 275 height 33
click at [962, 264] on button "Select a trainer" at bounding box center [922, 262] width 233 height 30
click at [912, 291] on link "[PERSON_NAME] Shire" at bounding box center [921, 296] width 231 height 29
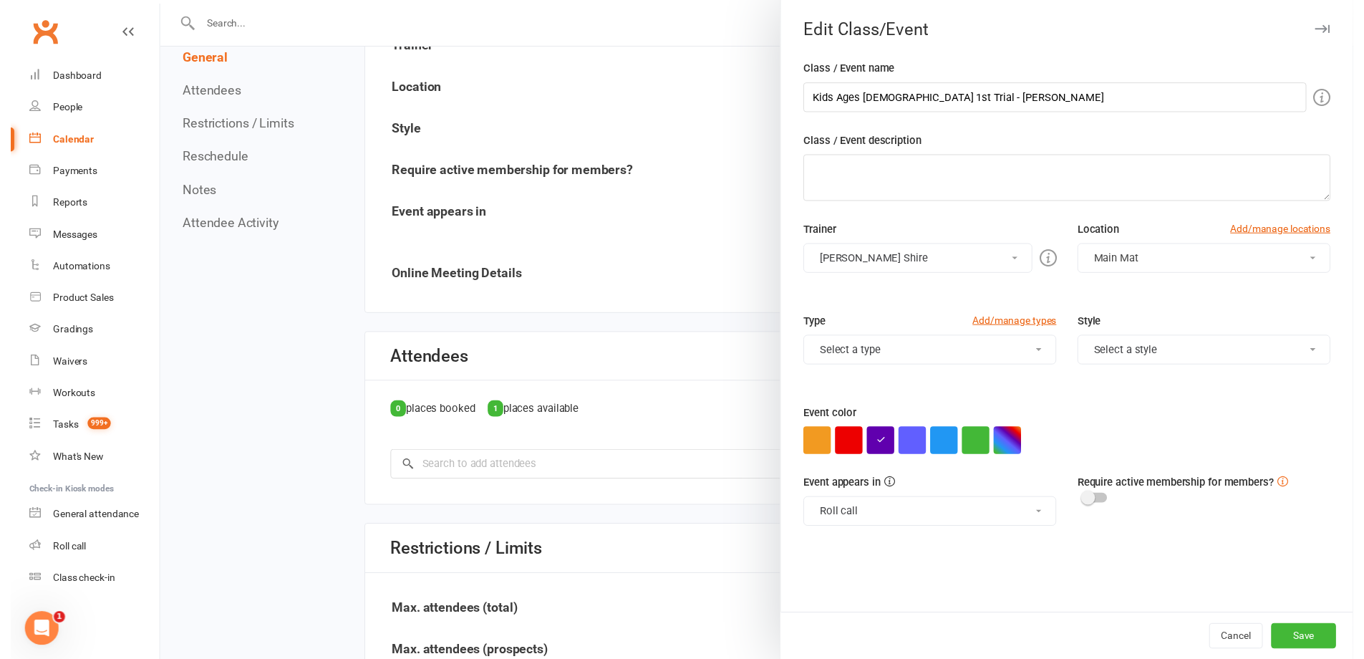
scroll to position [286, 0]
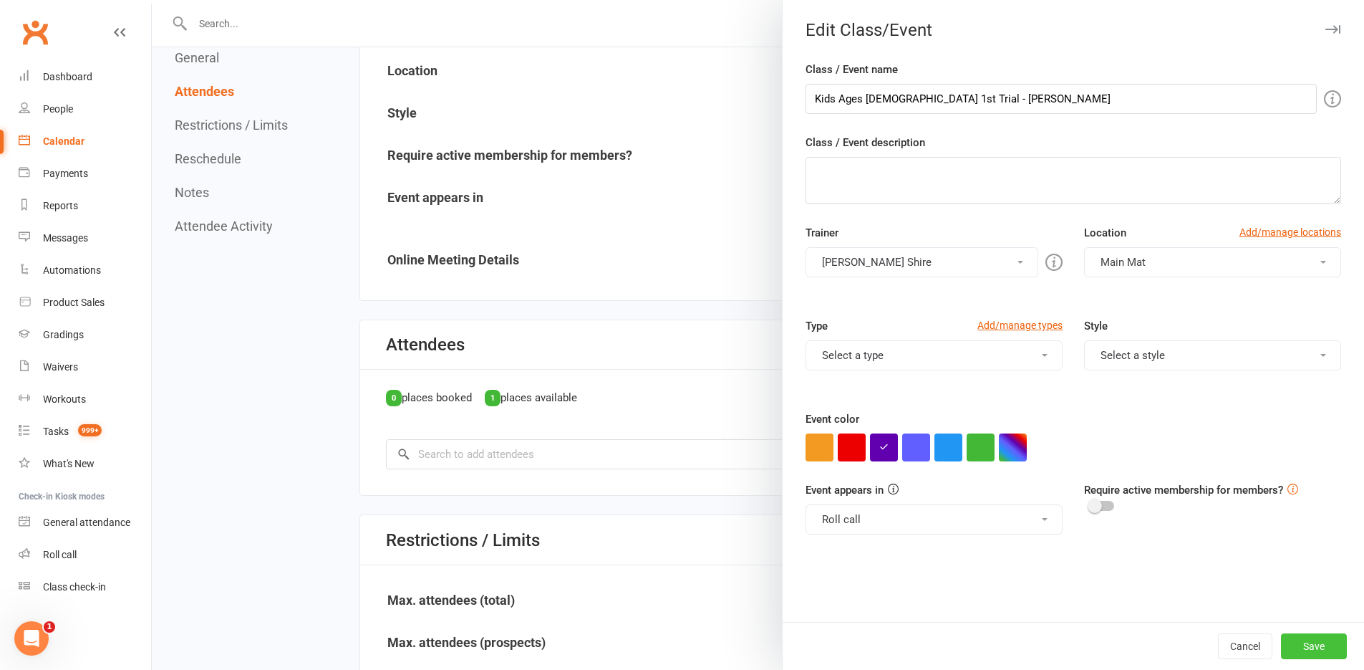
click at [1306, 643] on button "Save" at bounding box center [1314, 646] width 66 height 26
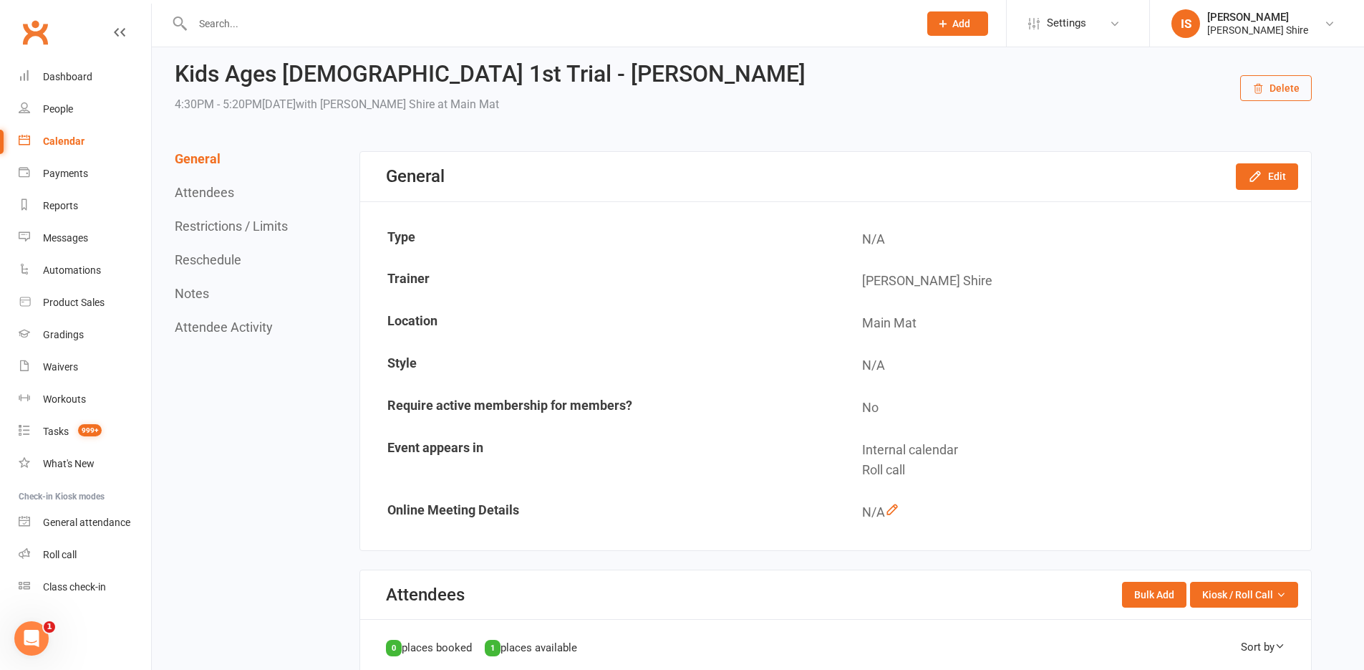
scroll to position [0, 0]
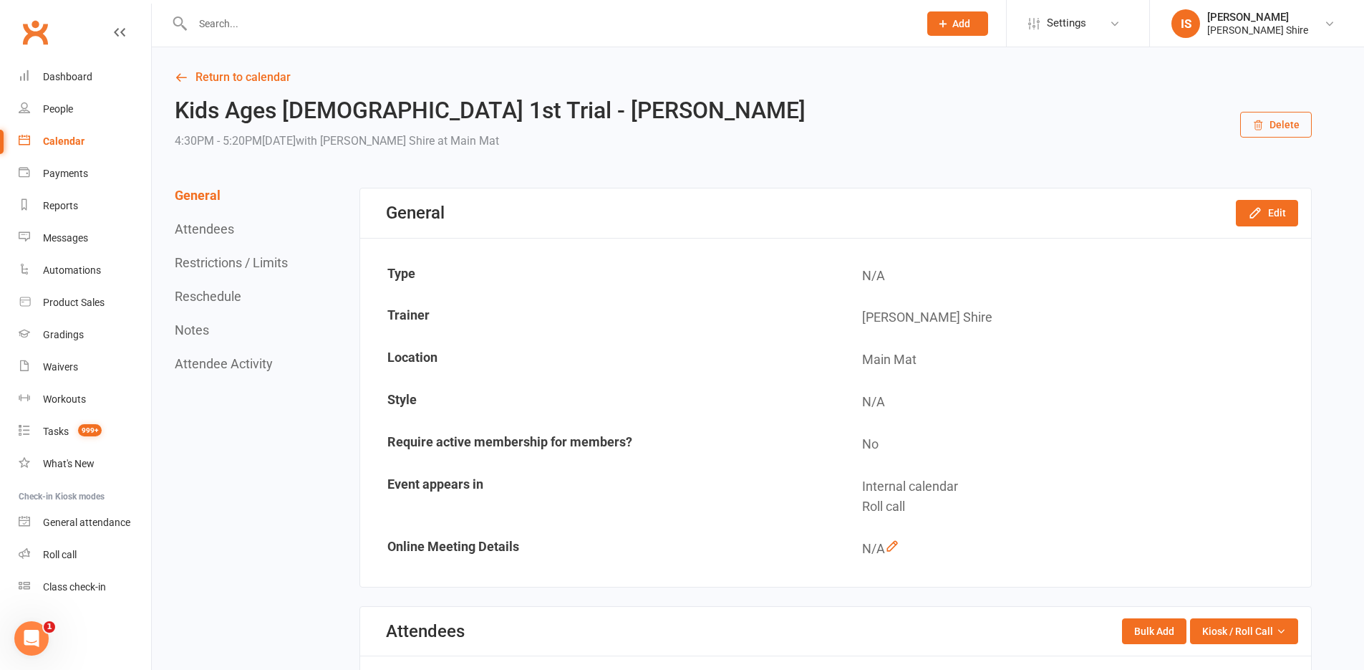
click at [1294, 120] on button "Delete" at bounding box center [1276, 125] width 72 height 26
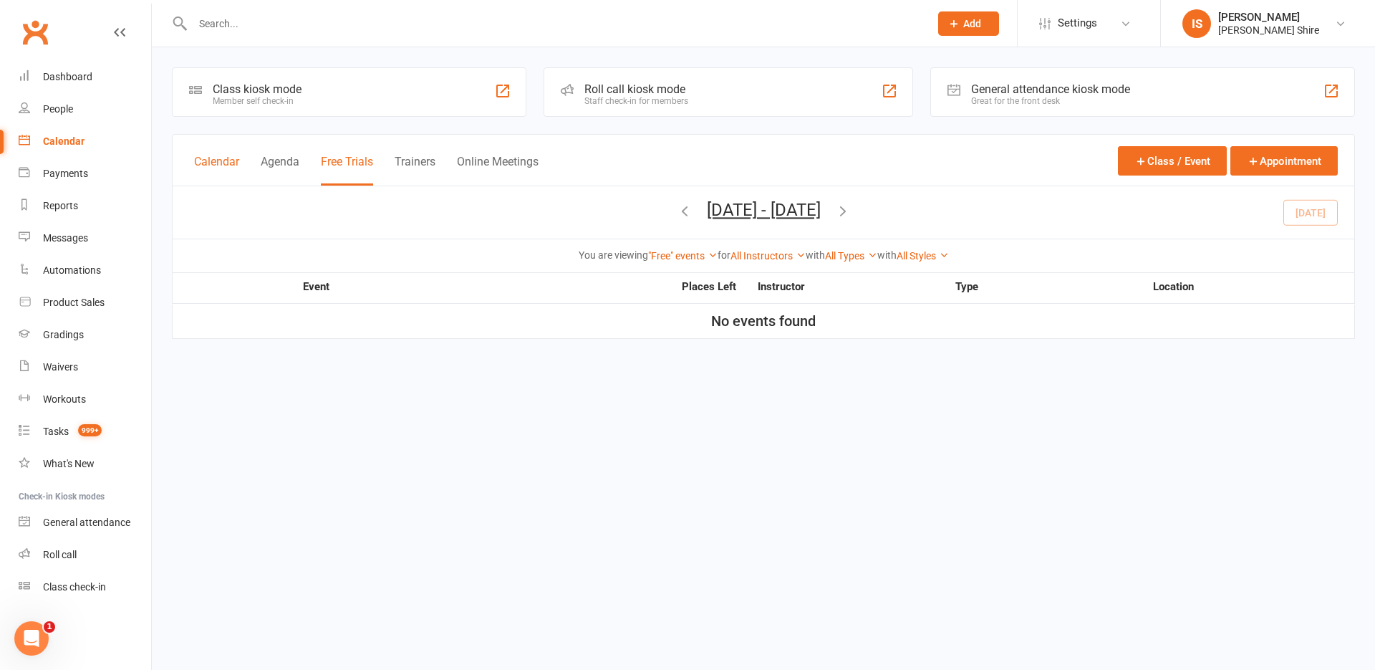
click at [216, 173] on button "Calendar" at bounding box center [216, 170] width 45 height 31
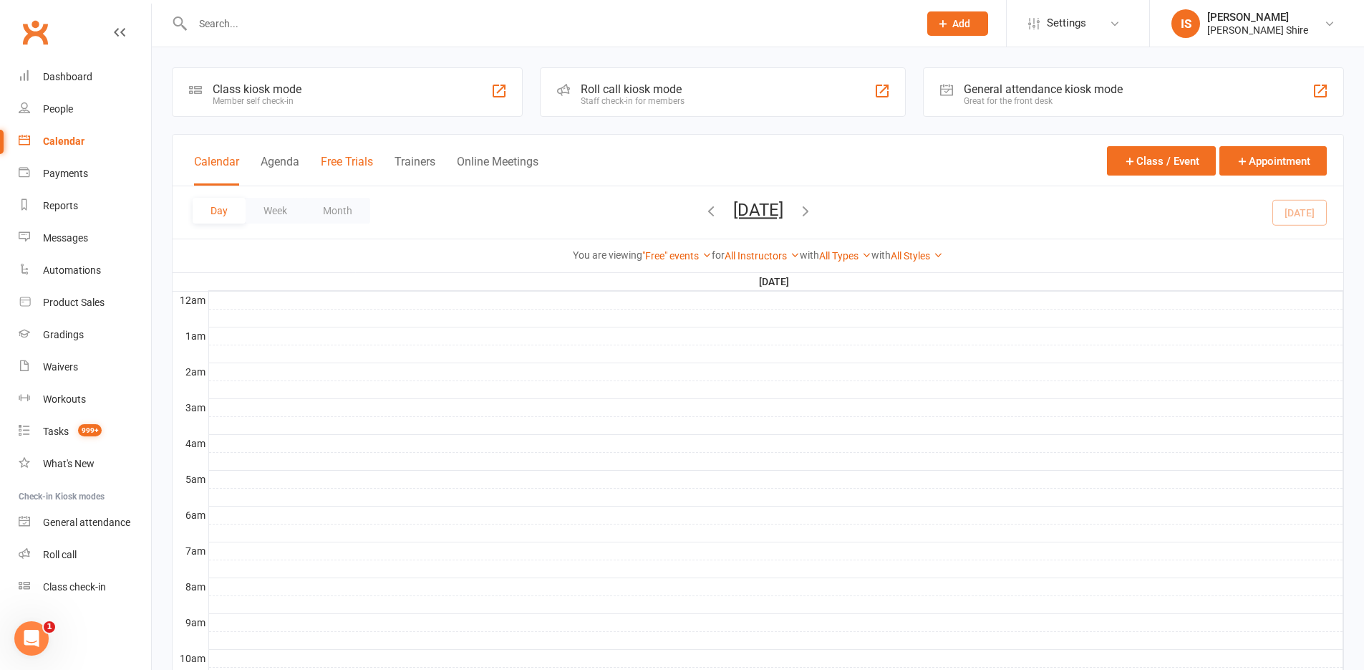
click at [362, 167] on button "Free Trials" at bounding box center [347, 170] width 52 height 31
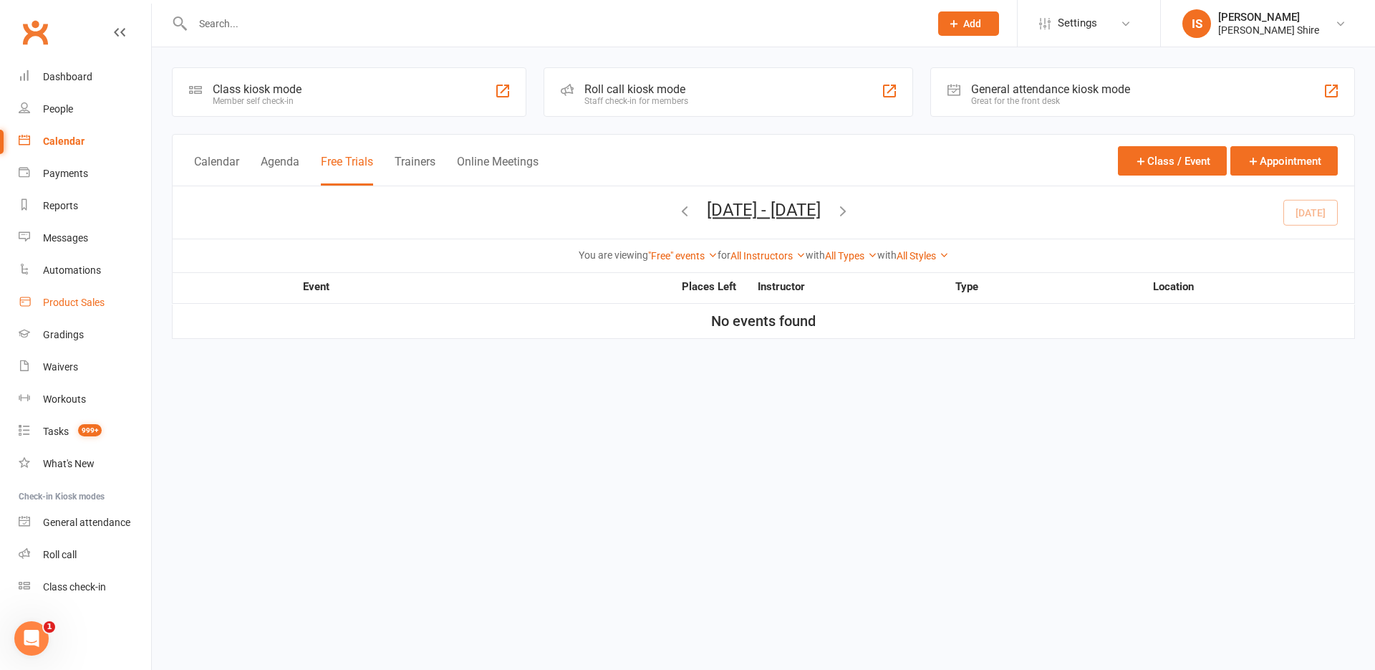
click at [90, 305] on div "Product Sales" at bounding box center [74, 301] width 62 height 11
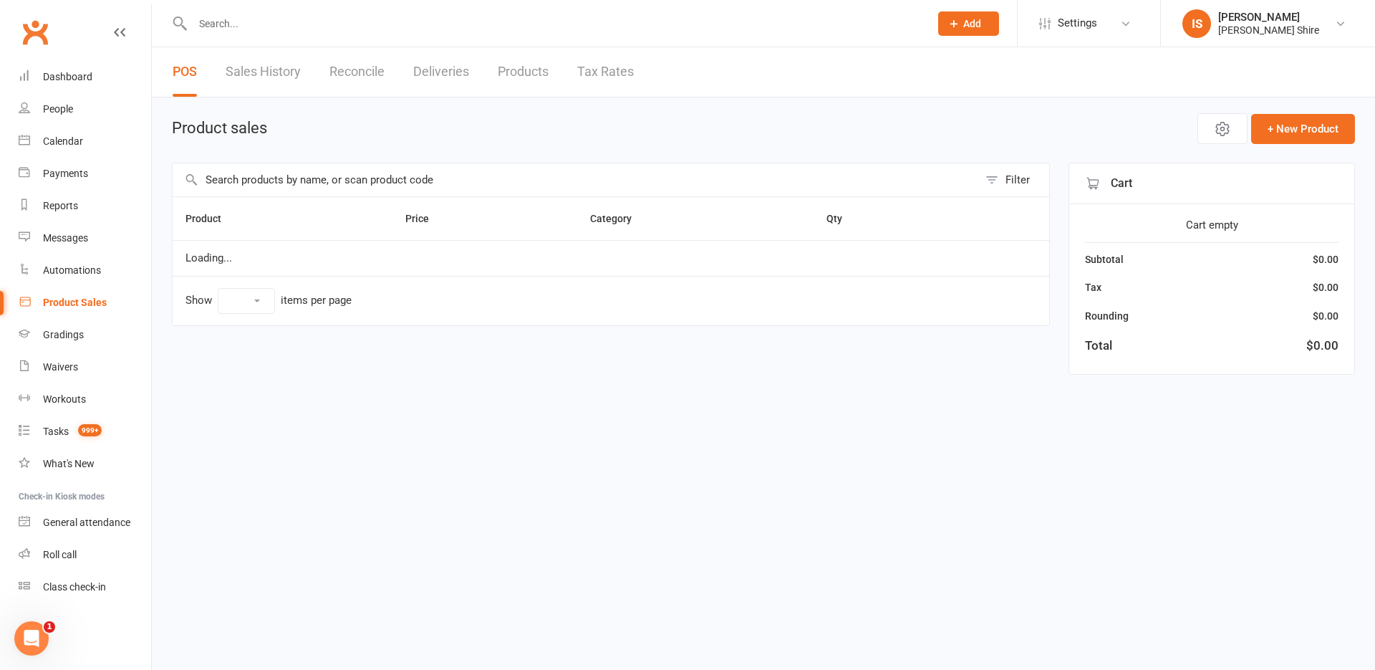
select select "10"
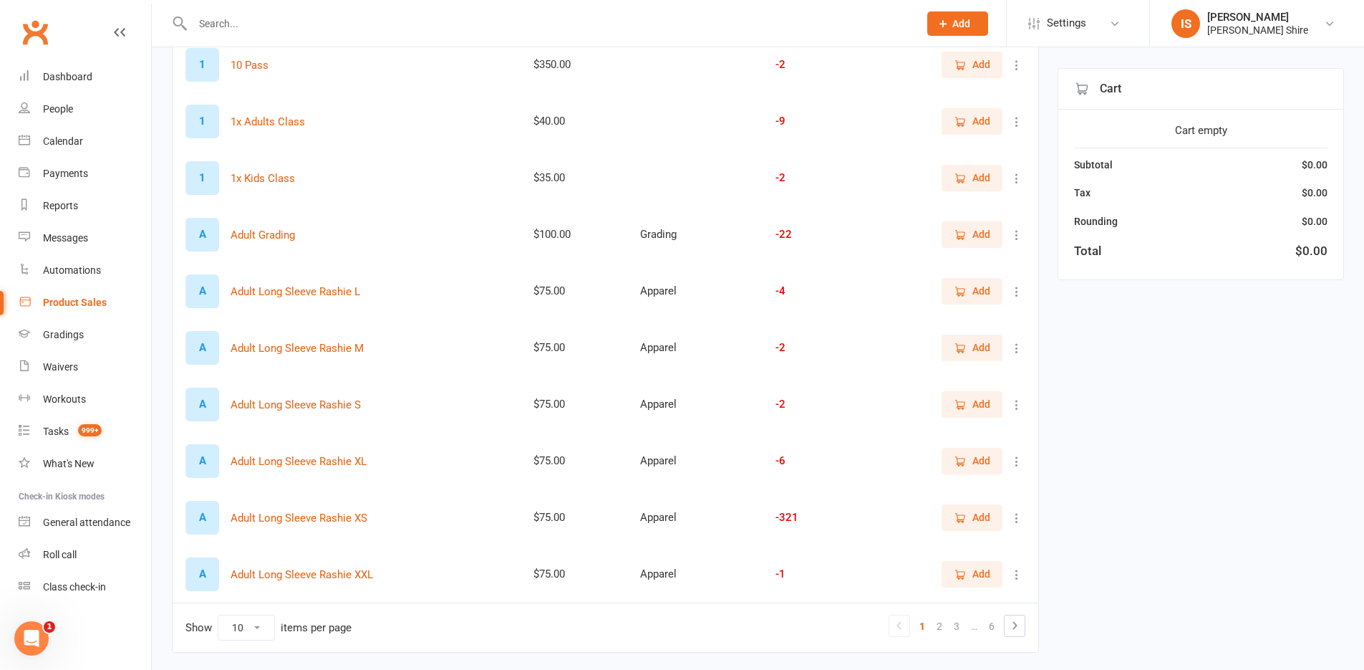
scroll to position [215, 0]
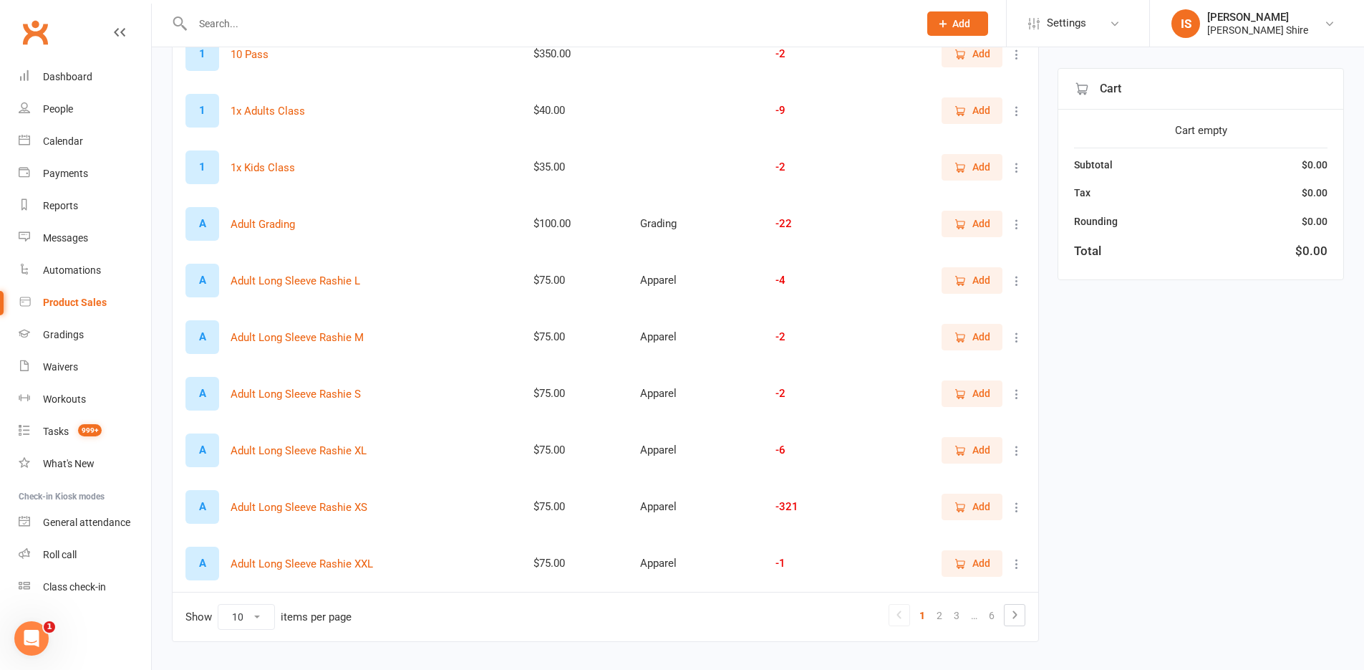
click at [284, 21] on input "text" at bounding box center [548, 24] width 720 height 20
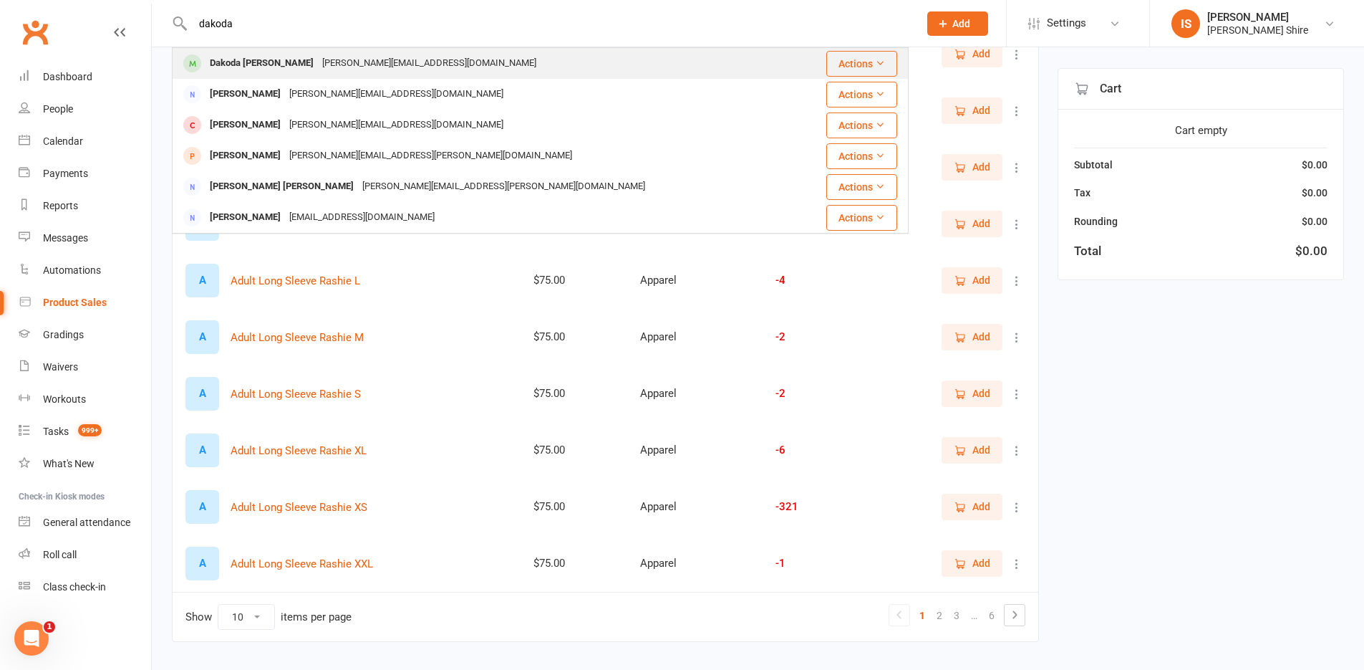
type input "dakoda"
click at [527, 52] on div "Dakoda Heffernan brad@heffernanpromotions.com.au" at bounding box center [486, 63] width 627 height 29
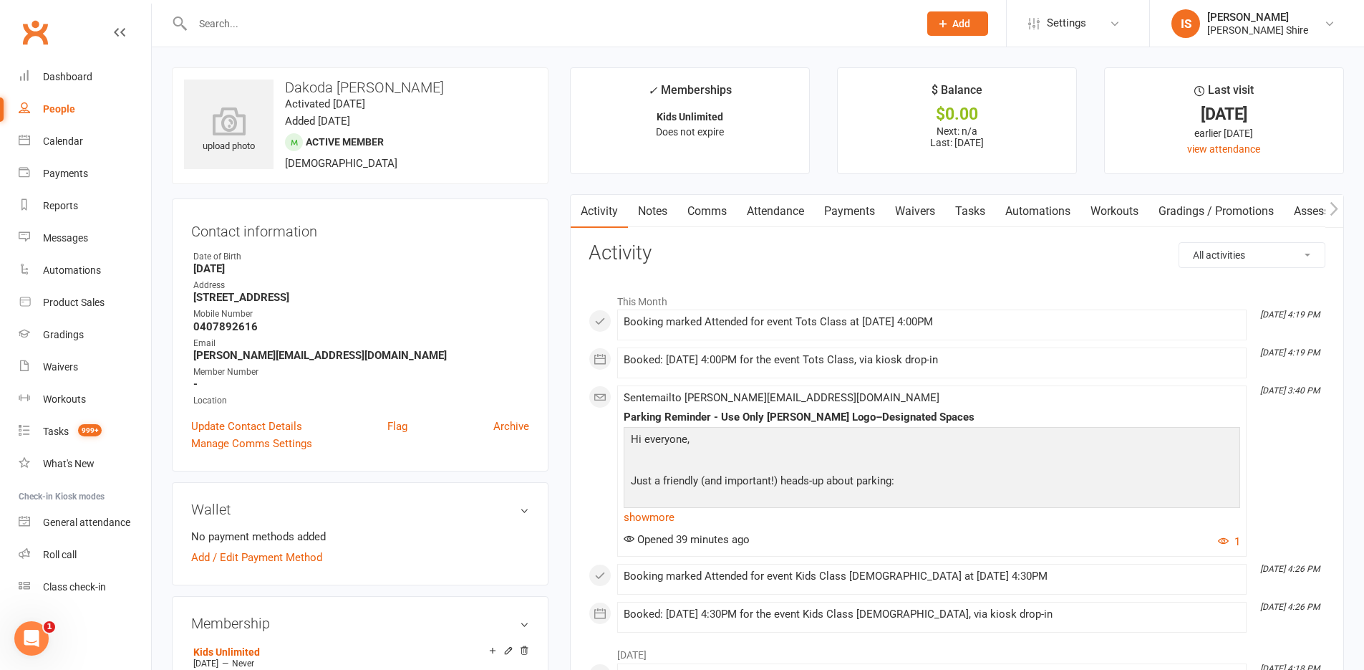
scroll to position [0, 1]
click at [670, 208] on link "Notes" at bounding box center [651, 211] width 49 height 33
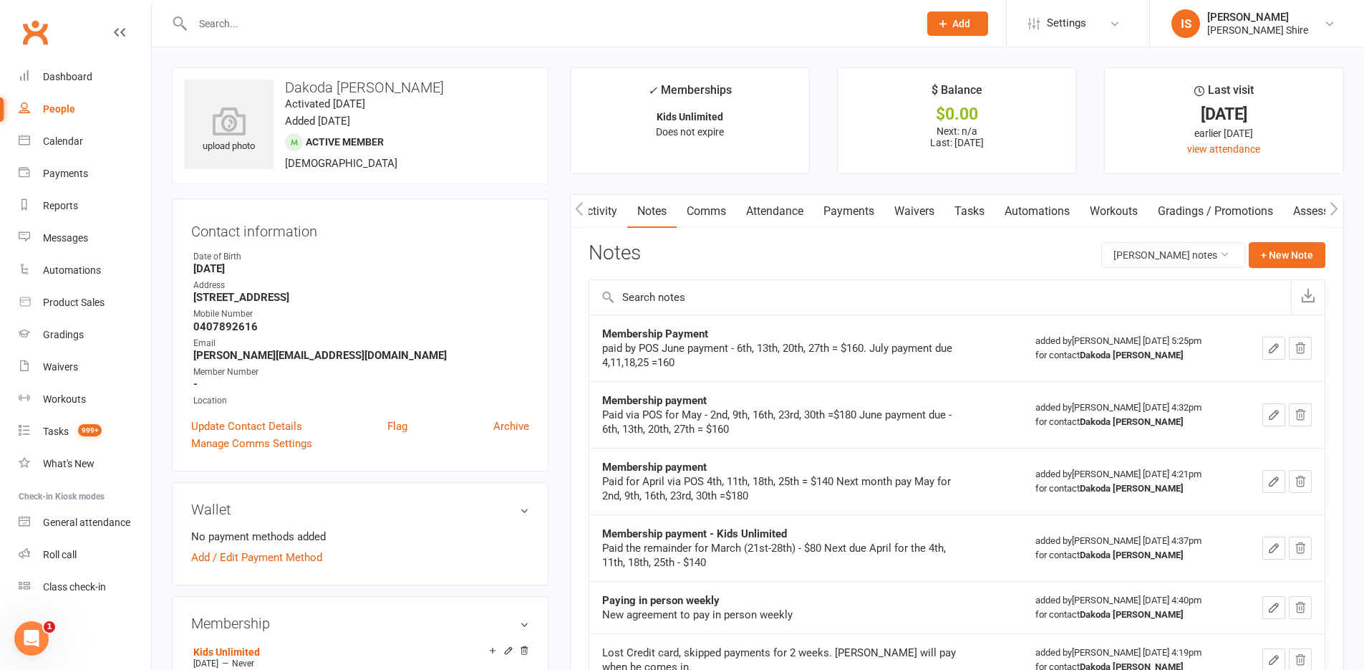
click at [570, 328] on div "Activity Notes Comms Attendance Payments Waivers Tasks Automations Workouts Gra…" at bounding box center [957, 461] width 774 height 534
click at [580, 374] on div "Activity Notes Comms Attendance Payments Waivers Tasks Automations Workouts Gra…" at bounding box center [957, 461] width 774 height 534
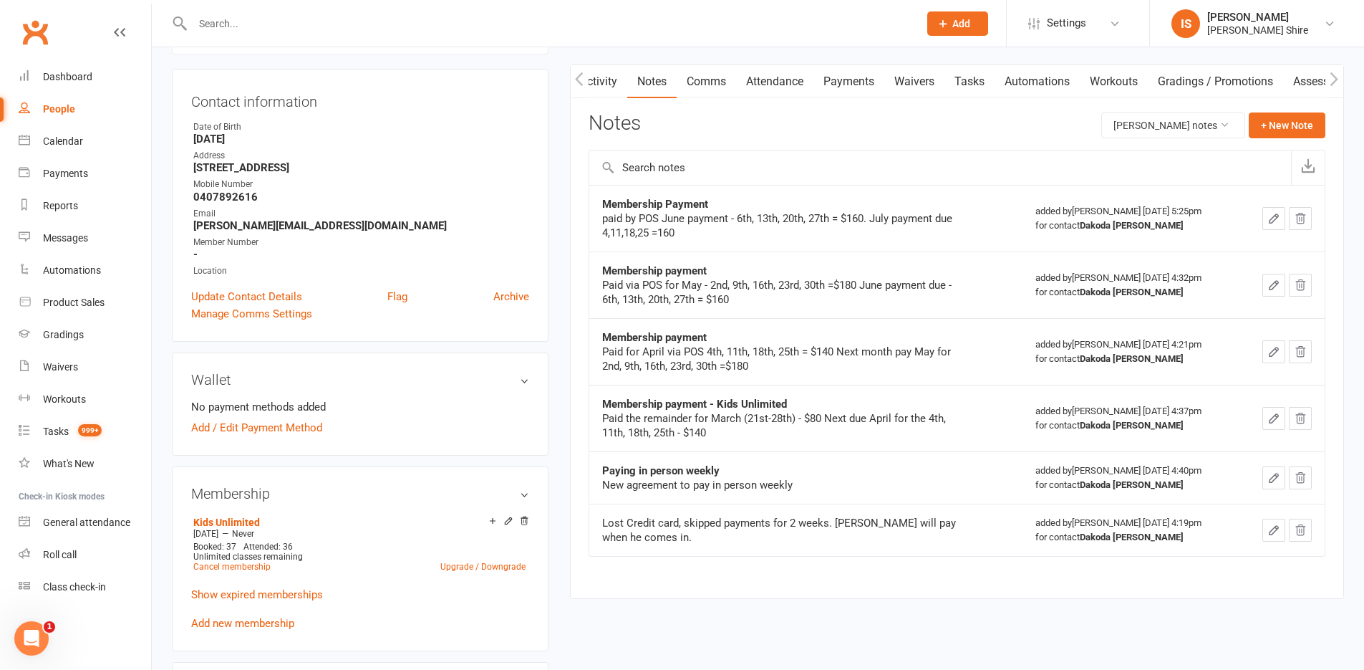
scroll to position [143, 0]
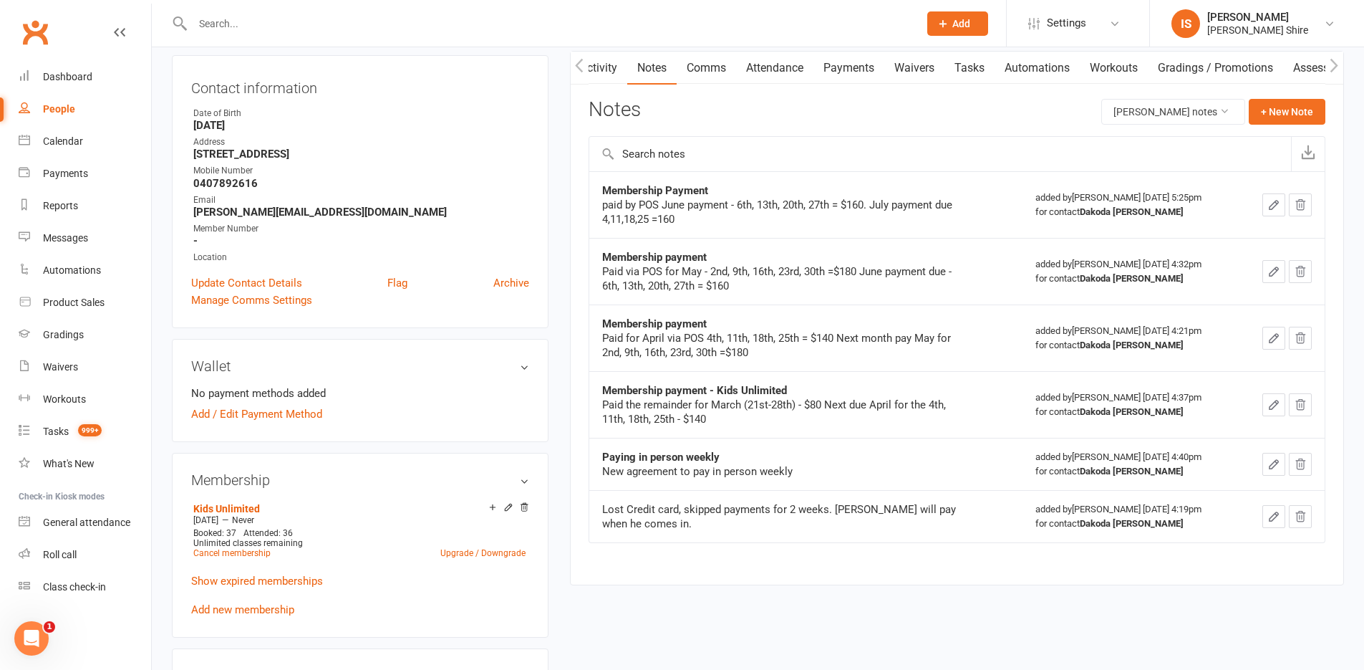
click at [844, 64] on link "Payments" at bounding box center [848, 68] width 71 height 33
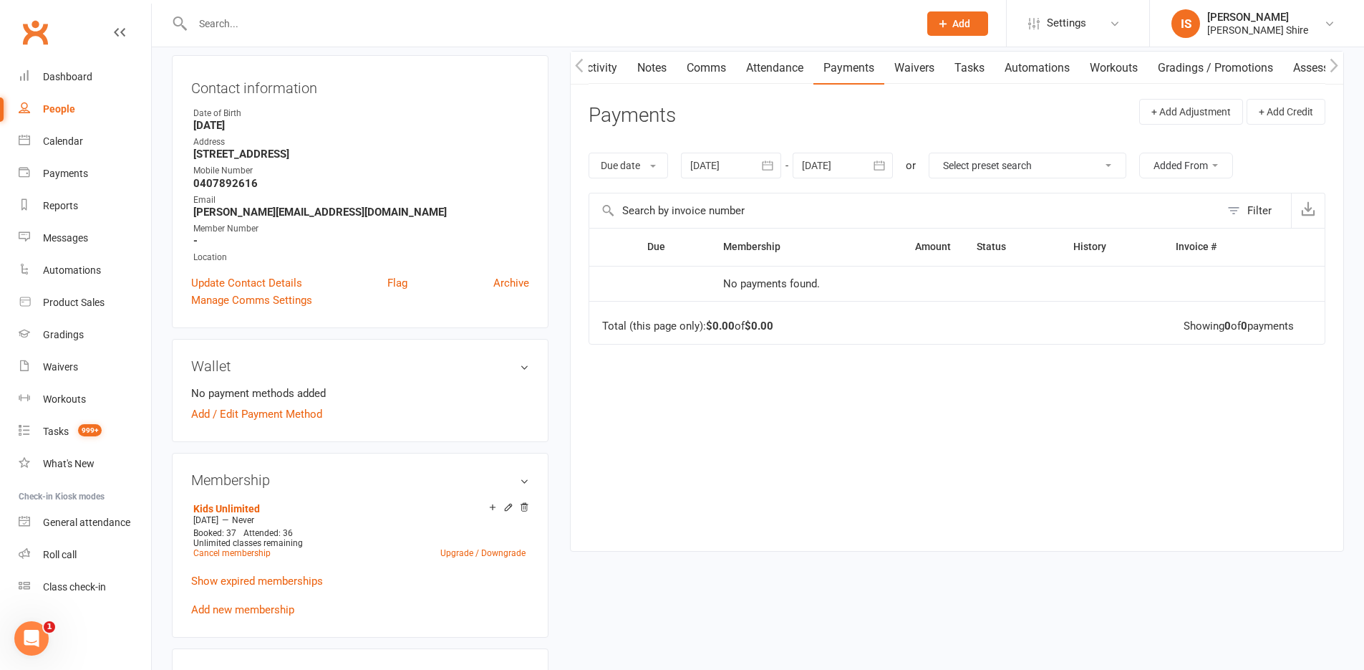
click at [600, 69] on link "Activity" at bounding box center [598, 68] width 57 height 33
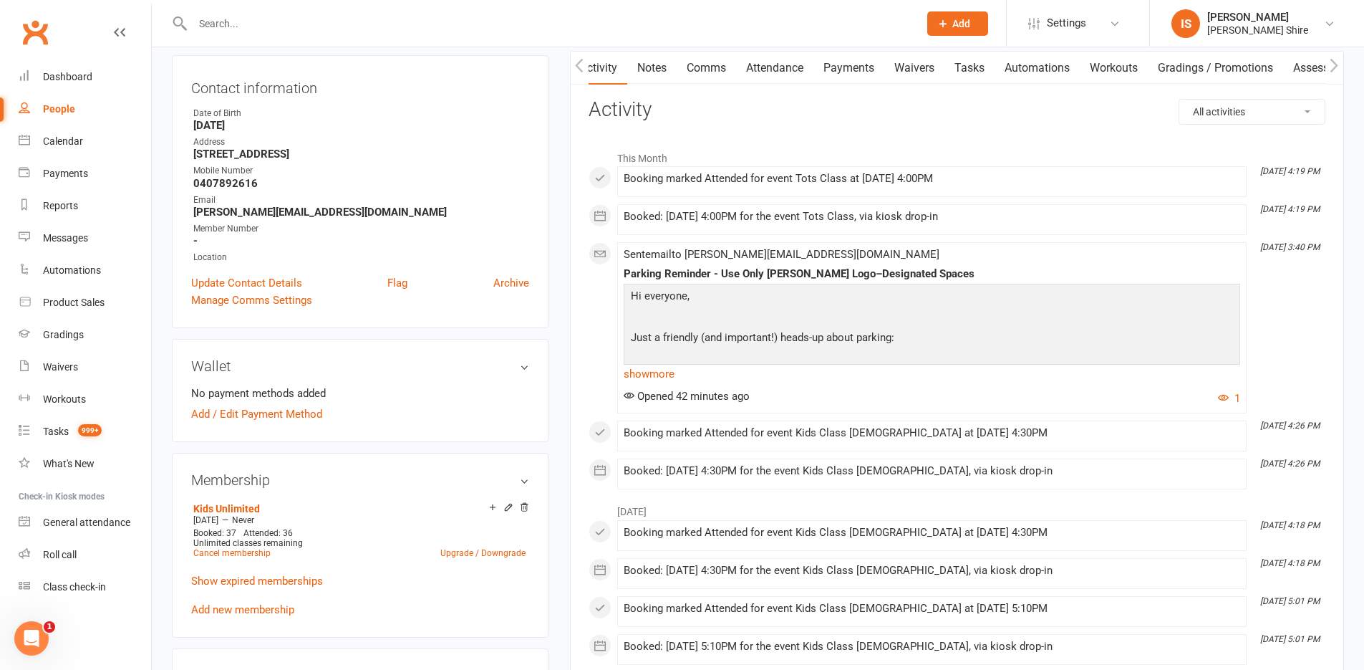
click at [657, 59] on link "Notes" at bounding box center [651, 68] width 49 height 33
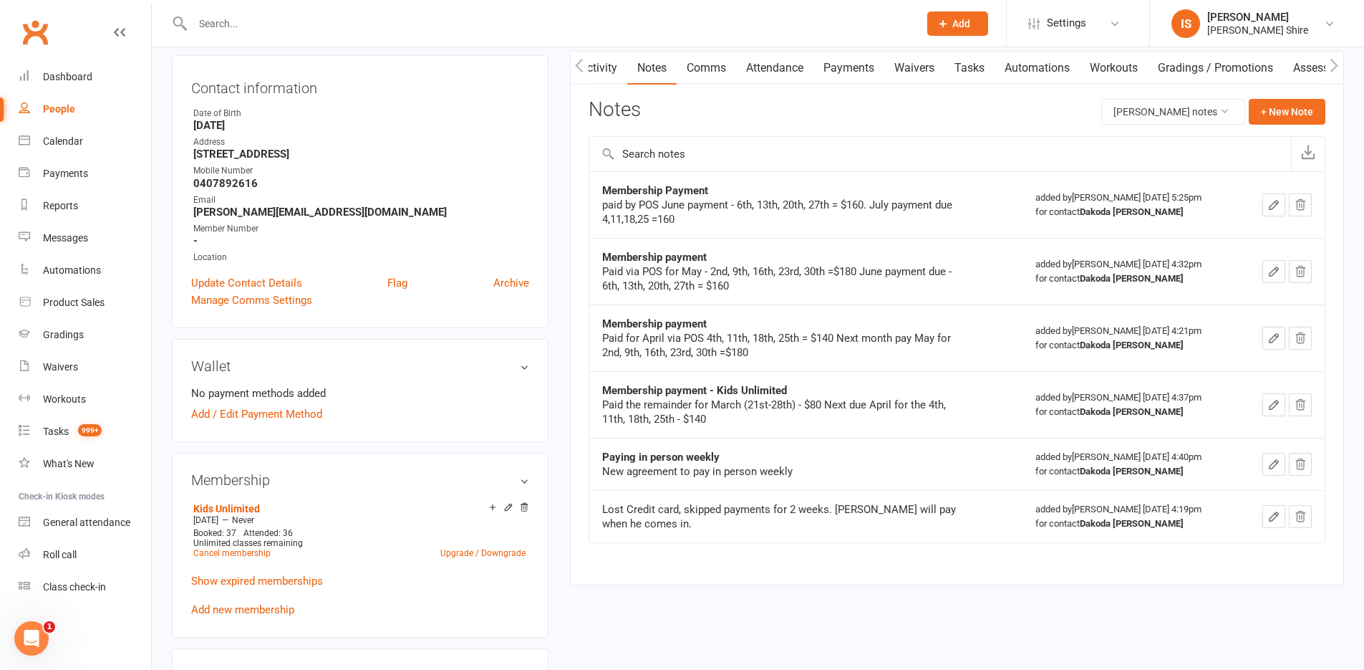
click at [723, 69] on link "Comms" at bounding box center [706, 68] width 59 height 33
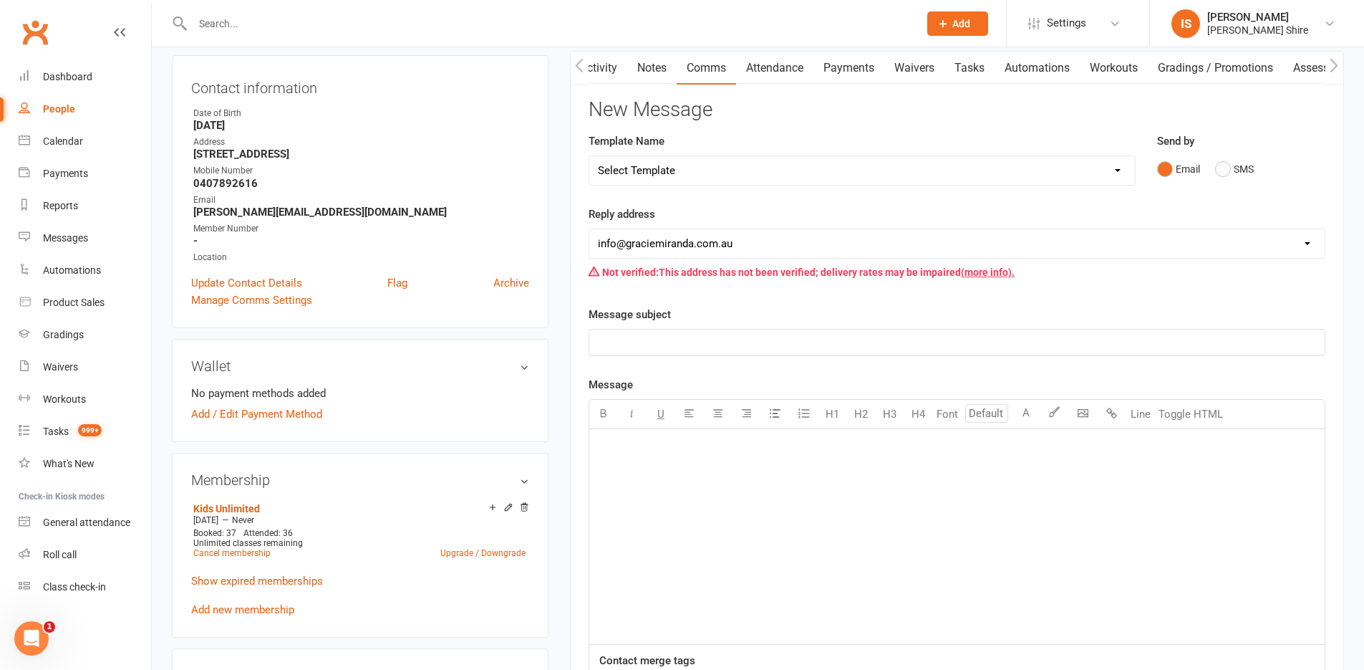
click at [754, 59] on link "Attendance" at bounding box center [774, 68] width 77 height 33
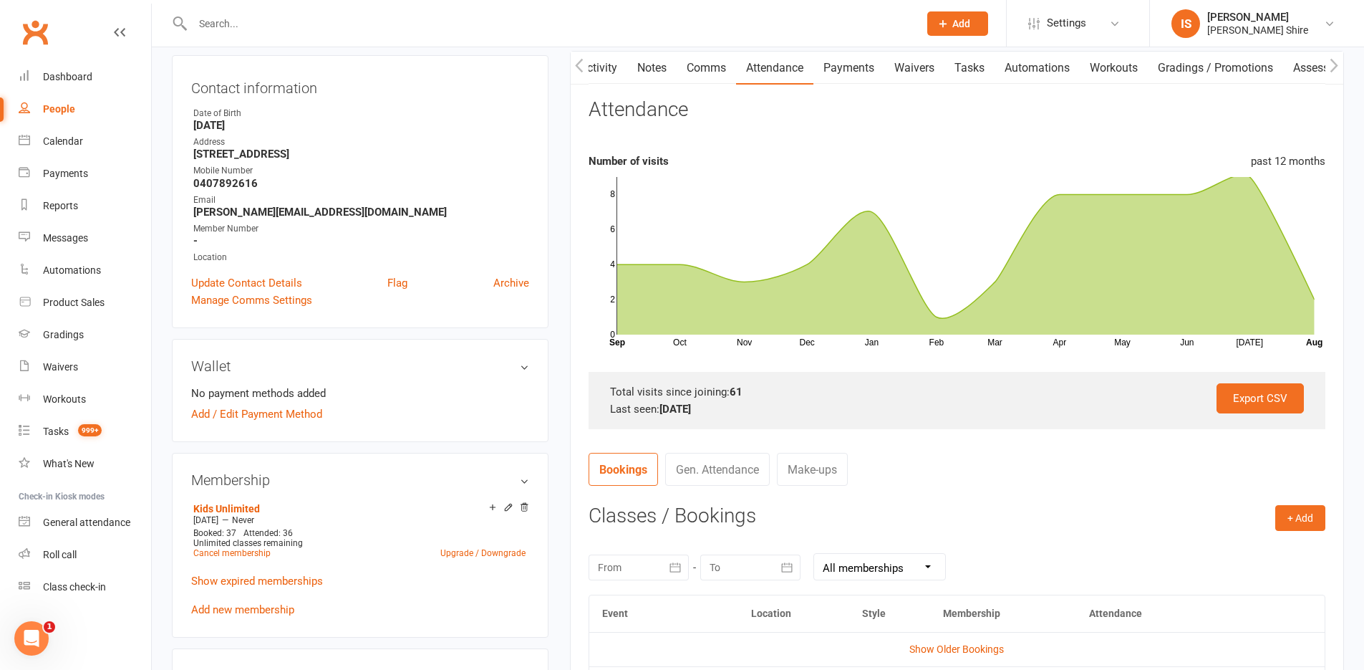
click at [832, 59] on link "Payments" at bounding box center [848, 68] width 71 height 33
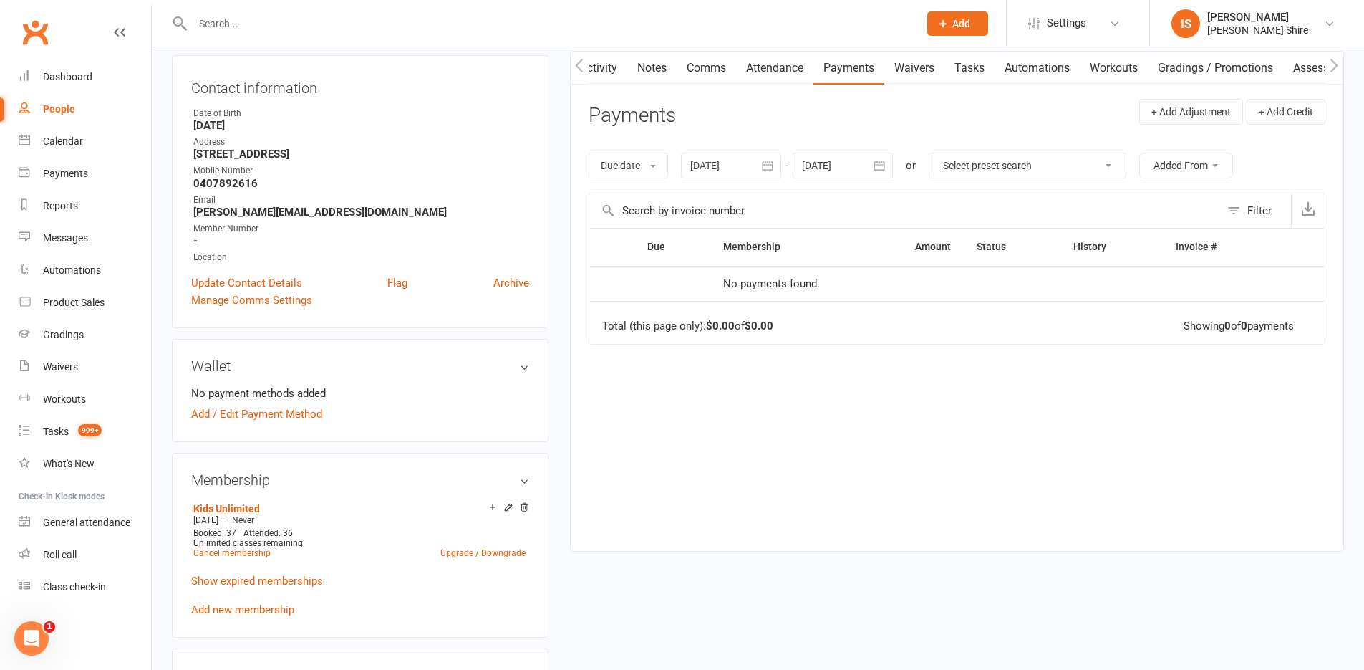
click at [645, 65] on link "Notes" at bounding box center [651, 68] width 49 height 33
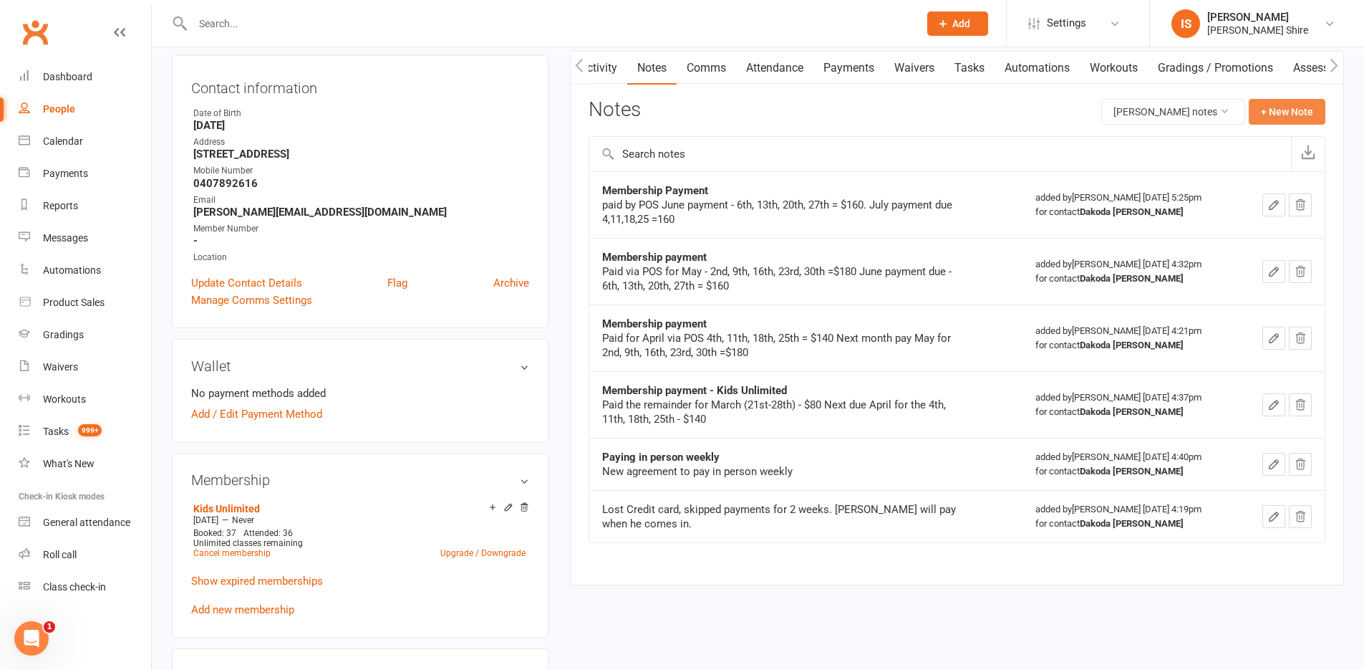
click at [1273, 106] on button "+ New Note" at bounding box center [1287, 112] width 77 height 26
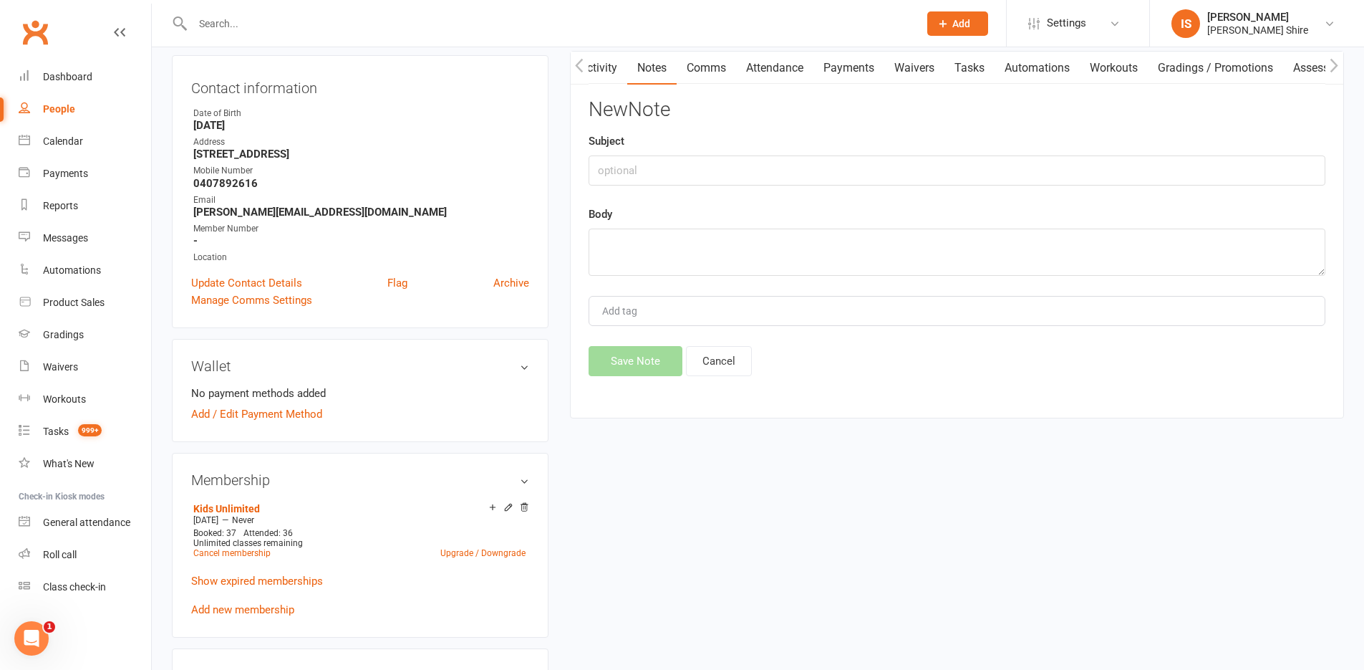
click at [582, 68] on icon "button" at bounding box center [579, 65] width 9 height 15
click at [718, 357] on button "Cancel" at bounding box center [719, 361] width 66 height 30
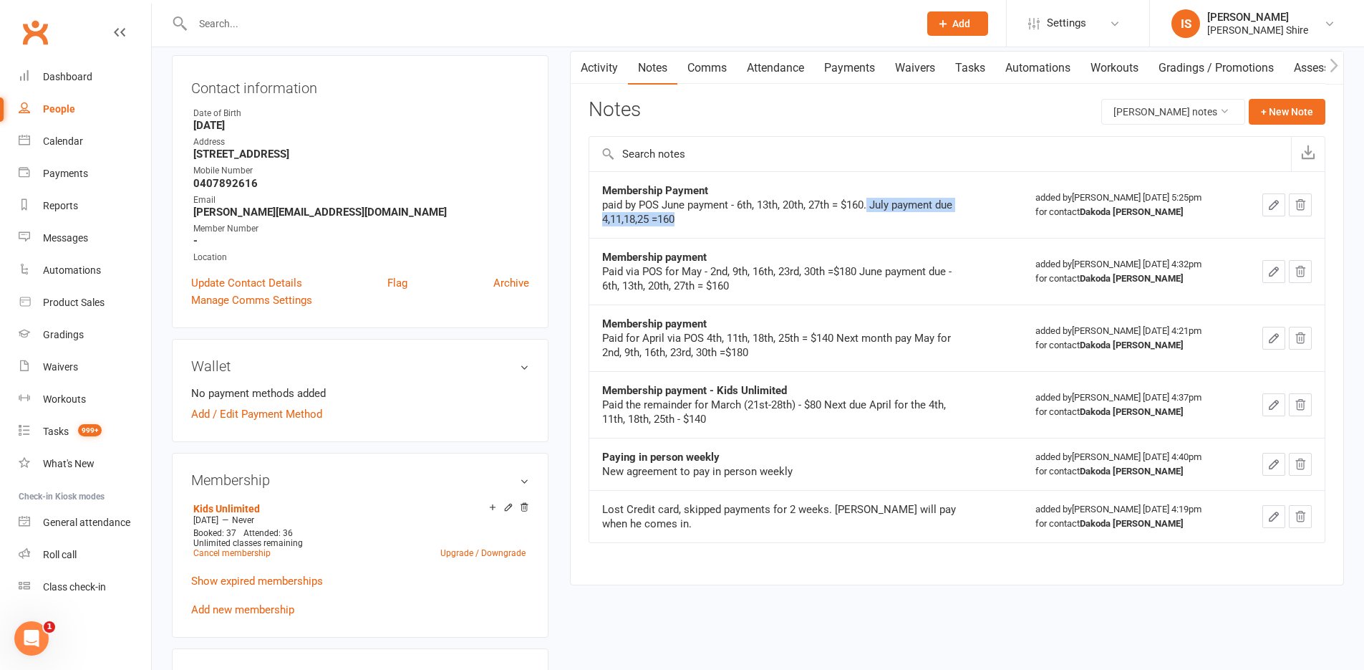
drag, startPoint x: 691, startPoint y: 223, endPoint x: 870, endPoint y: 199, distance: 180.7
click at [870, 199] on div "paid by POS June payment - 6th, 13th, 20th, 27th = $160. July payment due 4,11,…" at bounding box center [781, 212] width 358 height 29
copy div "July payment due 4,11,18,25 =160"
click at [898, 226] on div "paid by POS June payment - 6th, 13th, 20th, 27th = $160. July payment due 4,11,…" at bounding box center [781, 212] width 358 height 29
click at [1300, 117] on button "+ New Note" at bounding box center [1287, 112] width 77 height 26
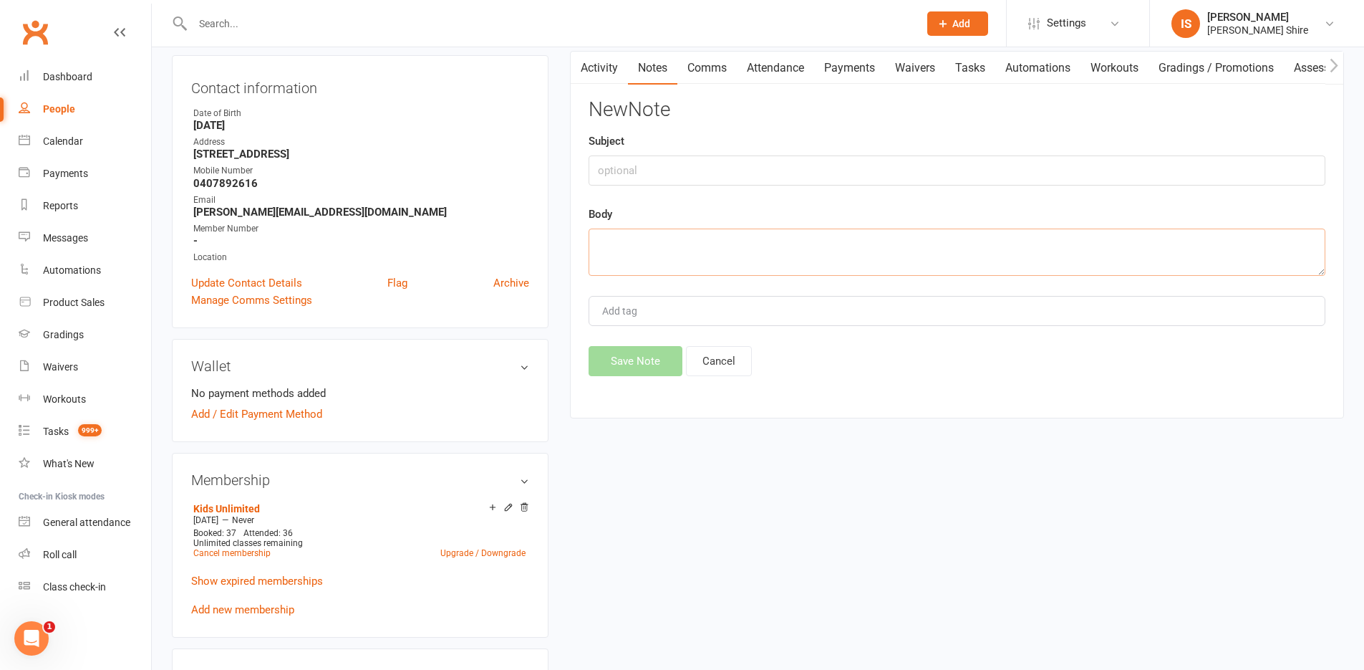
click at [623, 238] on textarea at bounding box center [957, 251] width 737 height 47
paste textarea "July payment due 4,11,18,25 =160"
drag, startPoint x: 802, startPoint y: 251, endPoint x: 529, endPoint y: 251, distance: 272.8
click at [529, 251] on div "upload photo Dakoda Heffernan Activated 22 August, 2024 Added 20 August, 2024 A…" at bounding box center [758, 607] width 1194 height 1367
type textarea "July payment due 4,11,18,25 =160."
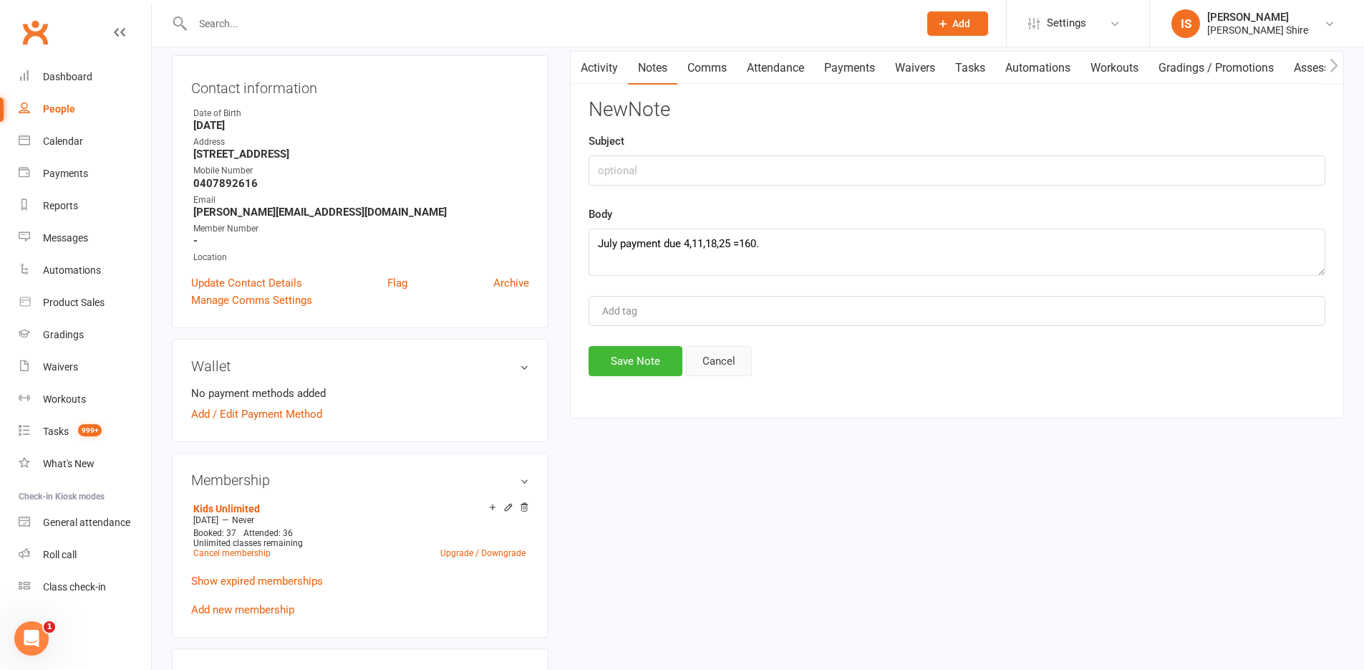
click at [728, 359] on button "Cancel" at bounding box center [719, 361] width 66 height 30
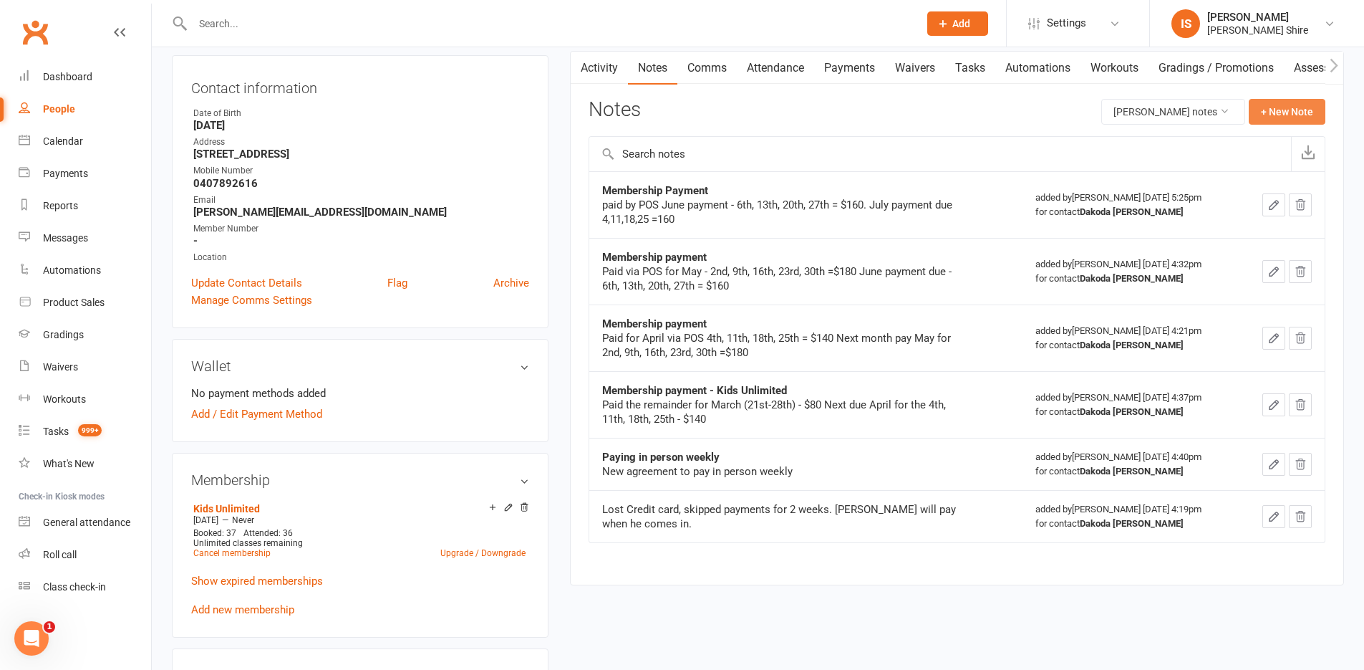
click at [1285, 102] on button "+ New Note" at bounding box center [1287, 112] width 77 height 26
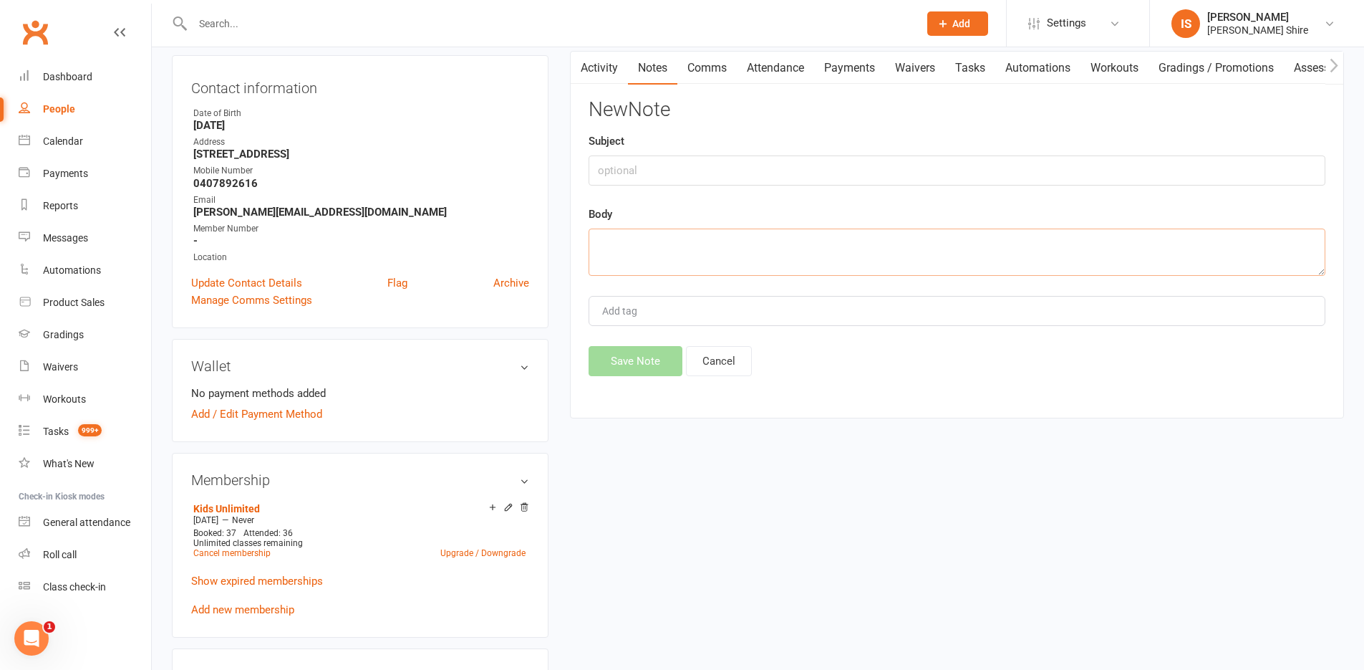
click at [605, 234] on textarea at bounding box center [957, 251] width 737 height 47
paste textarea "July payment due 4,11,18,25 =160."
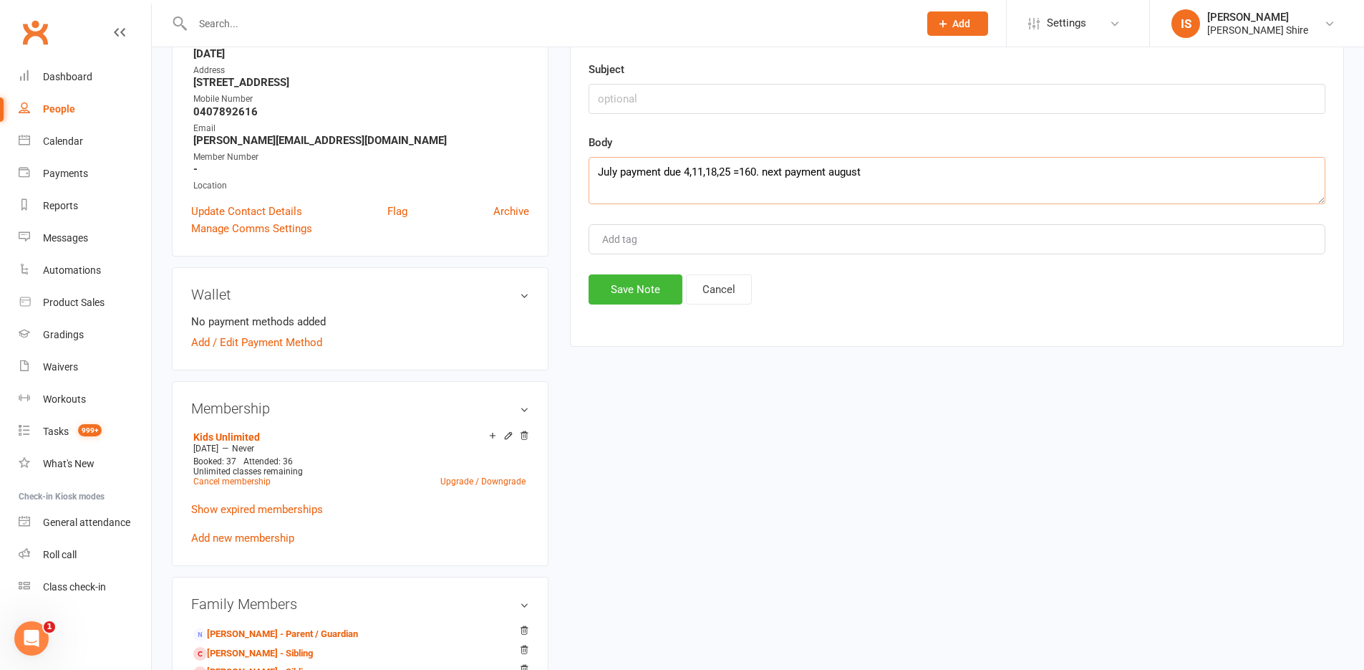
click at [898, 166] on textarea "July payment due 4,11,18,25 =160. next payment august" at bounding box center [957, 180] width 737 height 47
click at [911, 175] on textarea "July payment due 4,11,18,25 =160. next payment august 1, 8," at bounding box center [957, 180] width 737 height 47
click at [920, 176] on textarea "July payment due 4,11,18,25 =160. next payment august 1, 8, 15," at bounding box center [957, 180] width 737 height 47
click at [924, 170] on textarea "July payment due 4,11,18,25 =160. next payment august 1, 8, 15, 22,29" at bounding box center [957, 180] width 737 height 47
click at [947, 171] on textarea "July payment due 4,11,18,25 =160. next payment august 1, 8, 15, 22, 29" at bounding box center [957, 180] width 737 height 47
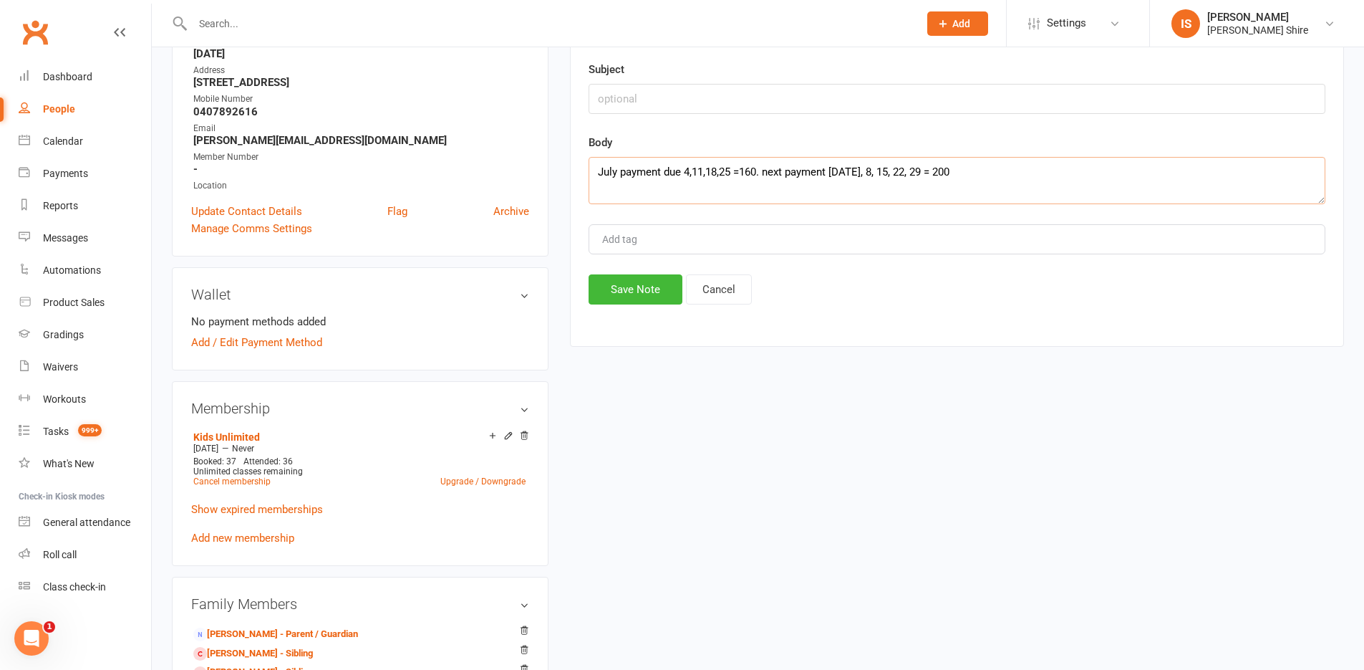
type textarea "July payment due 4,11,18,25 =160. next payment august 1, 8, 15, 22, 29 = 200"
click at [642, 98] on input "text" at bounding box center [957, 99] width 737 height 30
type input "payments"
drag, startPoint x: 599, startPoint y: 297, endPoint x: 609, endPoint y: 295, distance: 9.6
click at [605, 296] on button "Save Note" at bounding box center [636, 289] width 94 height 30
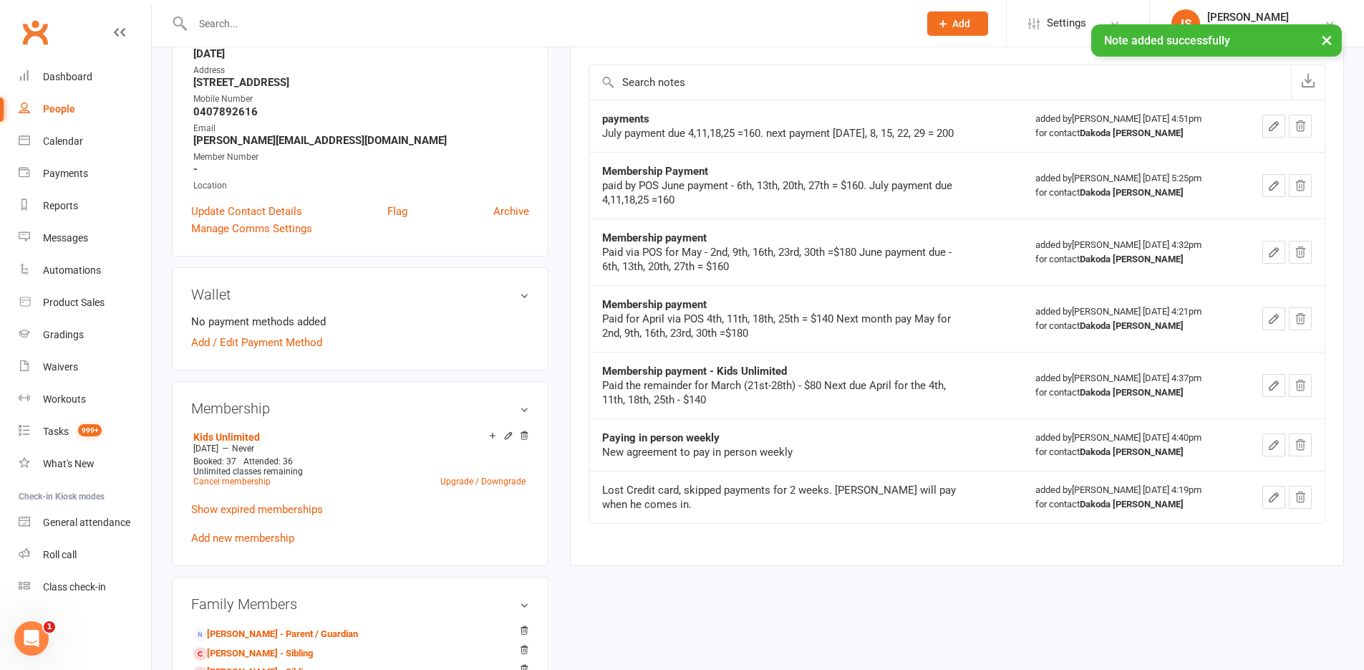
click at [657, 133] on div "July payment due 4,11,18,25 =160. next payment august 1, 8, 15, 22, 29 = 200" at bounding box center [781, 133] width 358 height 14
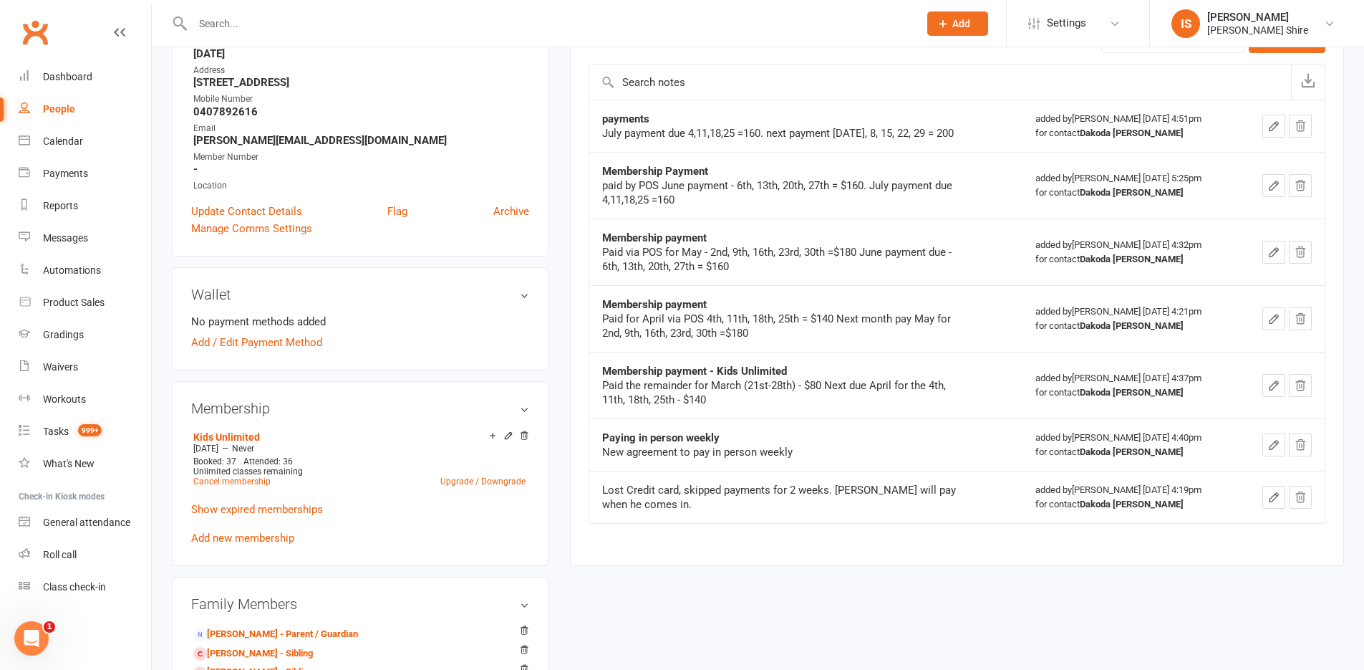
click at [1272, 131] on icon "button" at bounding box center [1273, 126] width 13 height 13
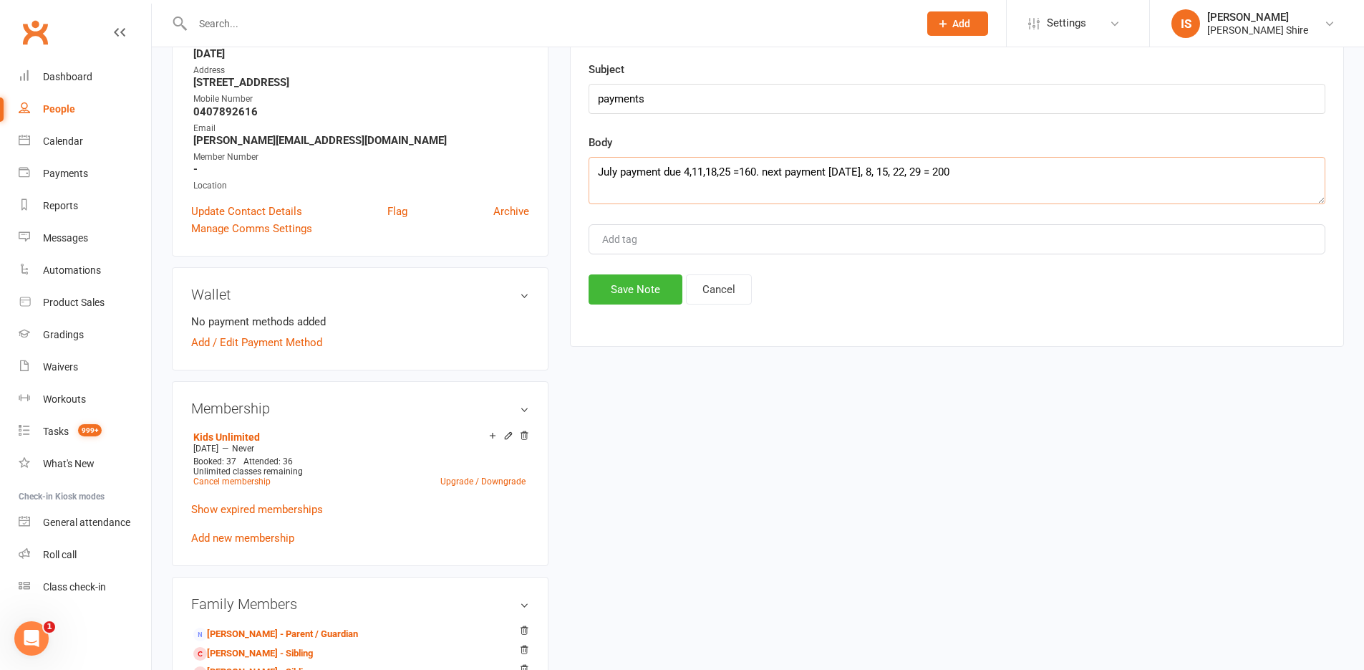
click at [604, 169] on textarea "July payment due 4,11,18,25 =160. next payment august 1, 8, 15, 22, 29 = 200" at bounding box center [957, 180] width 737 height 47
click at [602, 170] on textarea "July payment due 4,11,18,25 =160. next payment august 1, 8, 15, 22, 29 = 200" at bounding box center [957, 180] width 737 height 47
type textarea "paid by pos July payment due 4,11,18,25 =160. next payment august 1, 8, 15, 22,…"
click at [635, 290] on button "Save Note" at bounding box center [636, 289] width 94 height 30
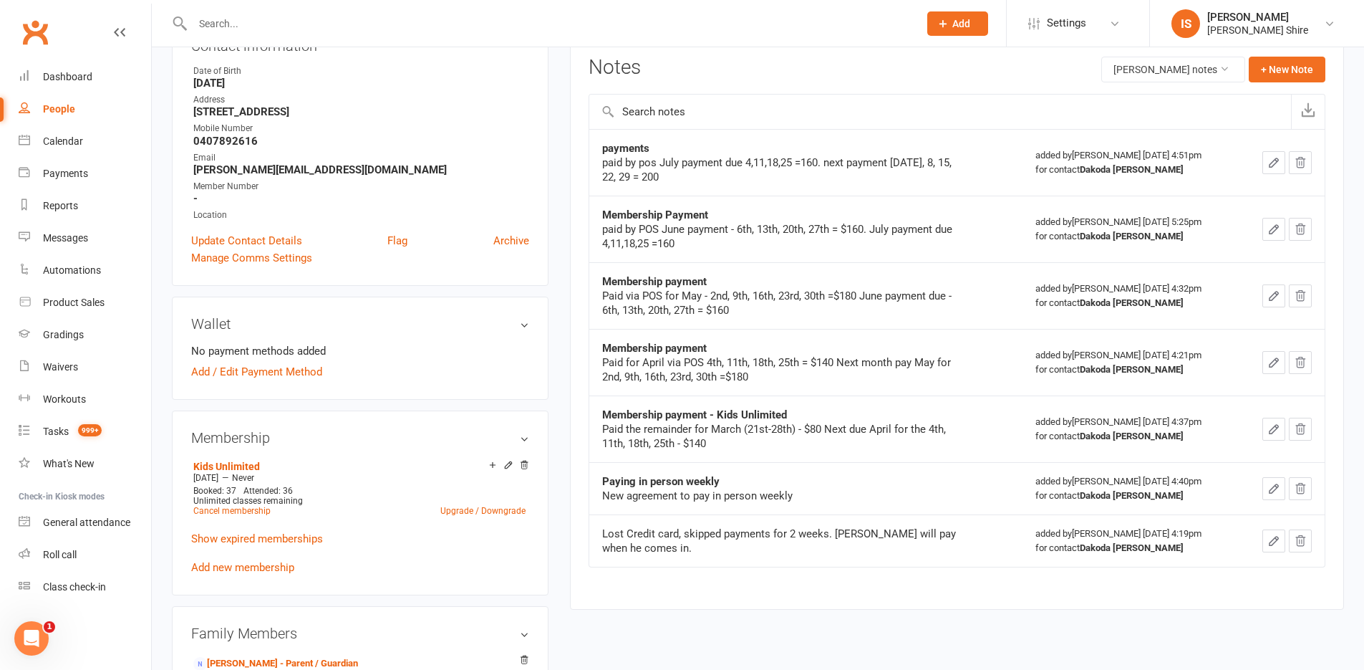
scroll to position [0, 0]
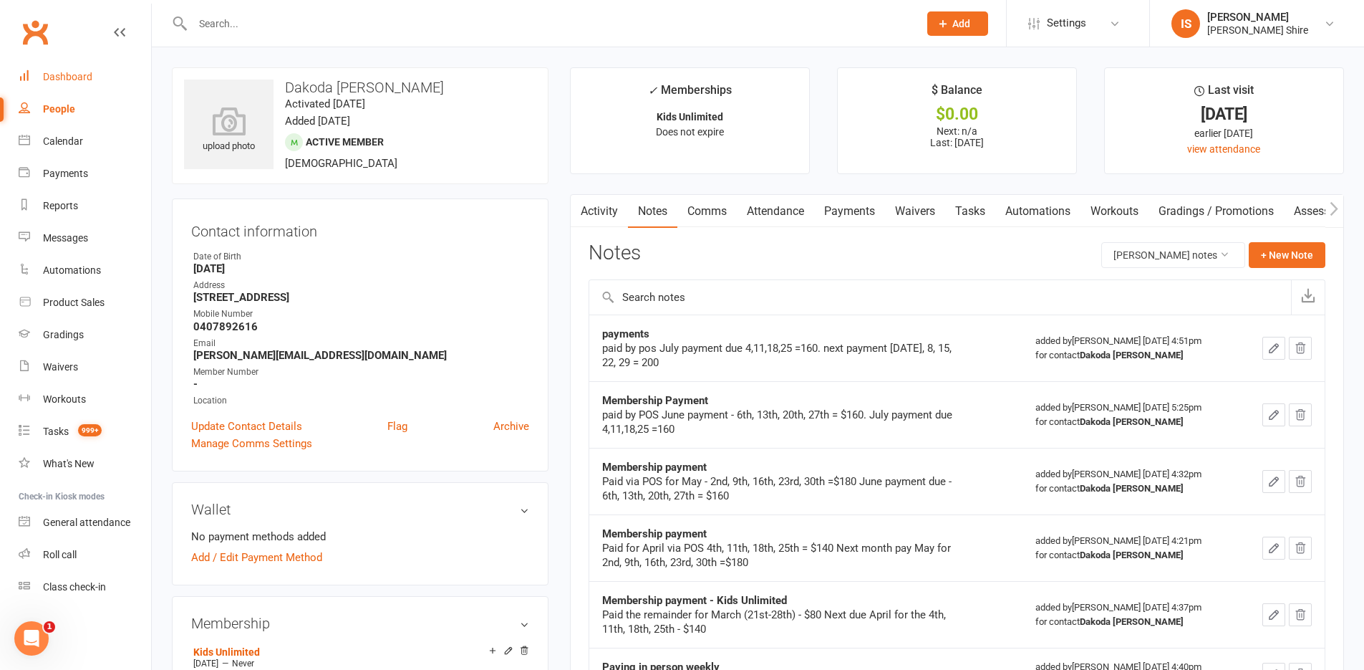
click at [83, 77] on div "Dashboard" at bounding box center [67, 76] width 49 height 11
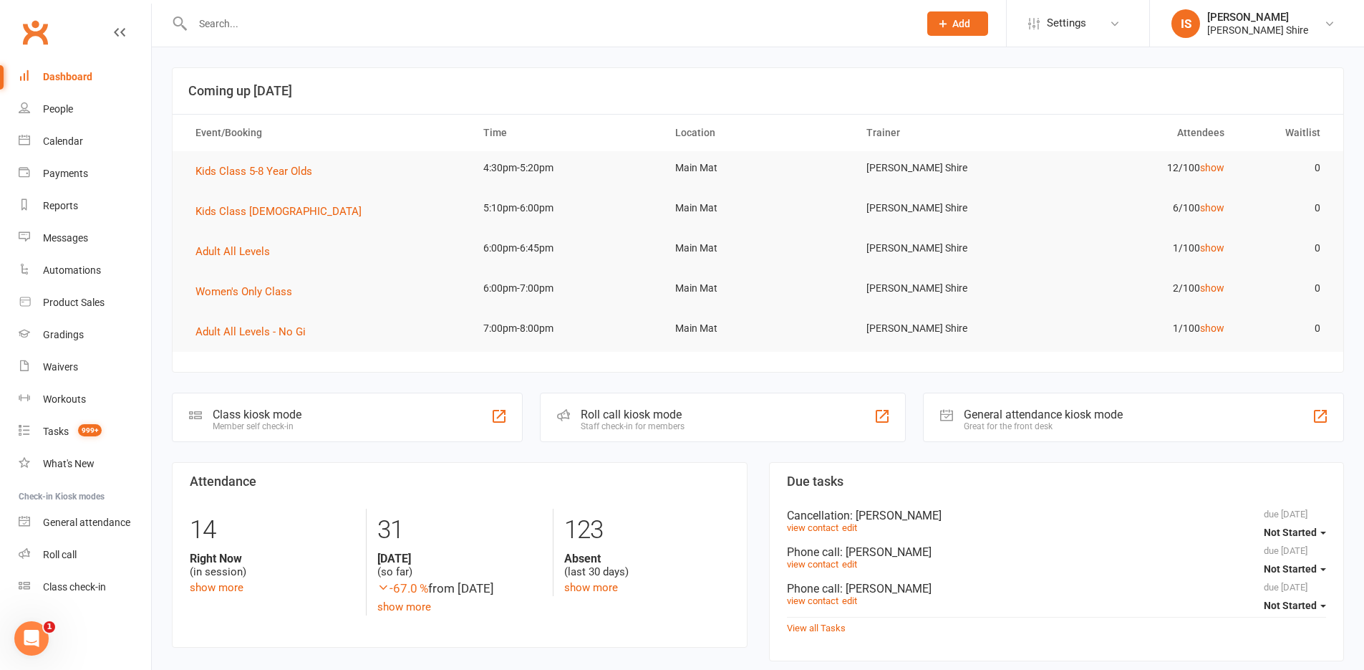
click at [62, 74] on div "Dashboard" at bounding box center [67, 76] width 49 height 11
click at [77, 77] on div "Dashboard" at bounding box center [67, 76] width 49 height 11
click at [56, 80] on div "Dashboard" at bounding box center [67, 76] width 49 height 11
click at [420, 31] on input "text" at bounding box center [548, 24] width 720 height 20
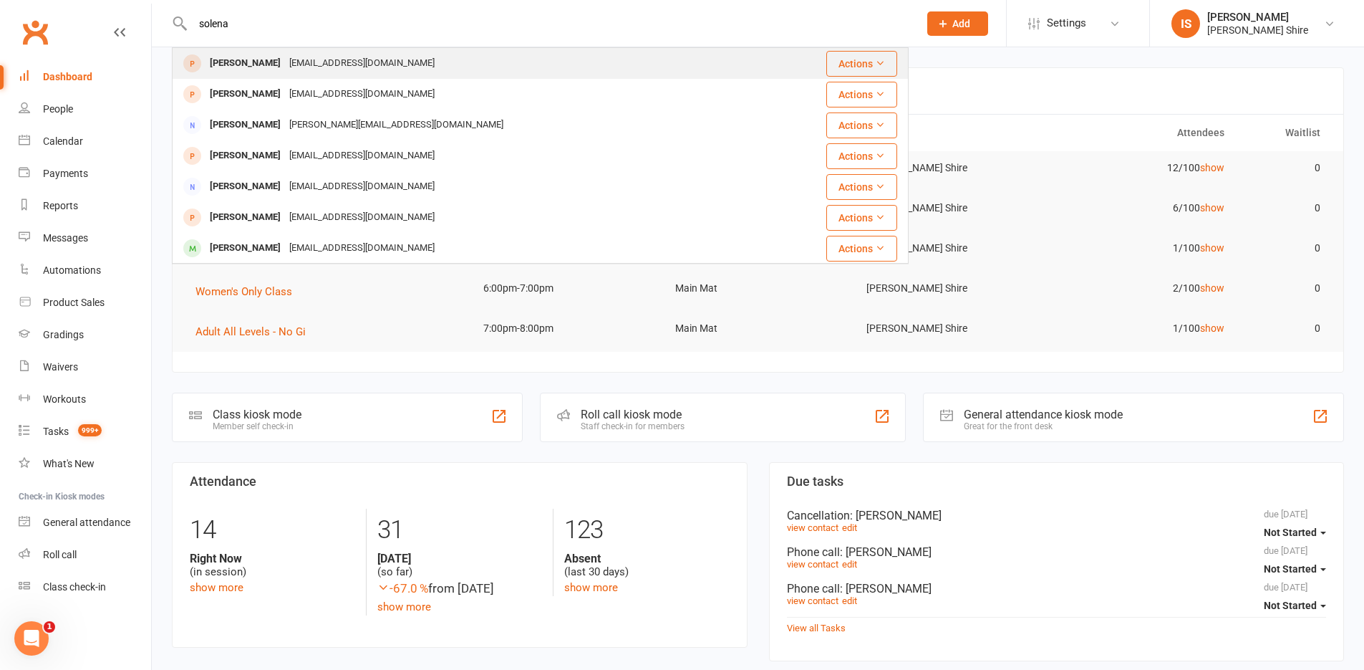
type input "solena"
click at [429, 59] on div "Solena Spatt nspatt@gmail.com" at bounding box center [468, 63] width 591 height 29
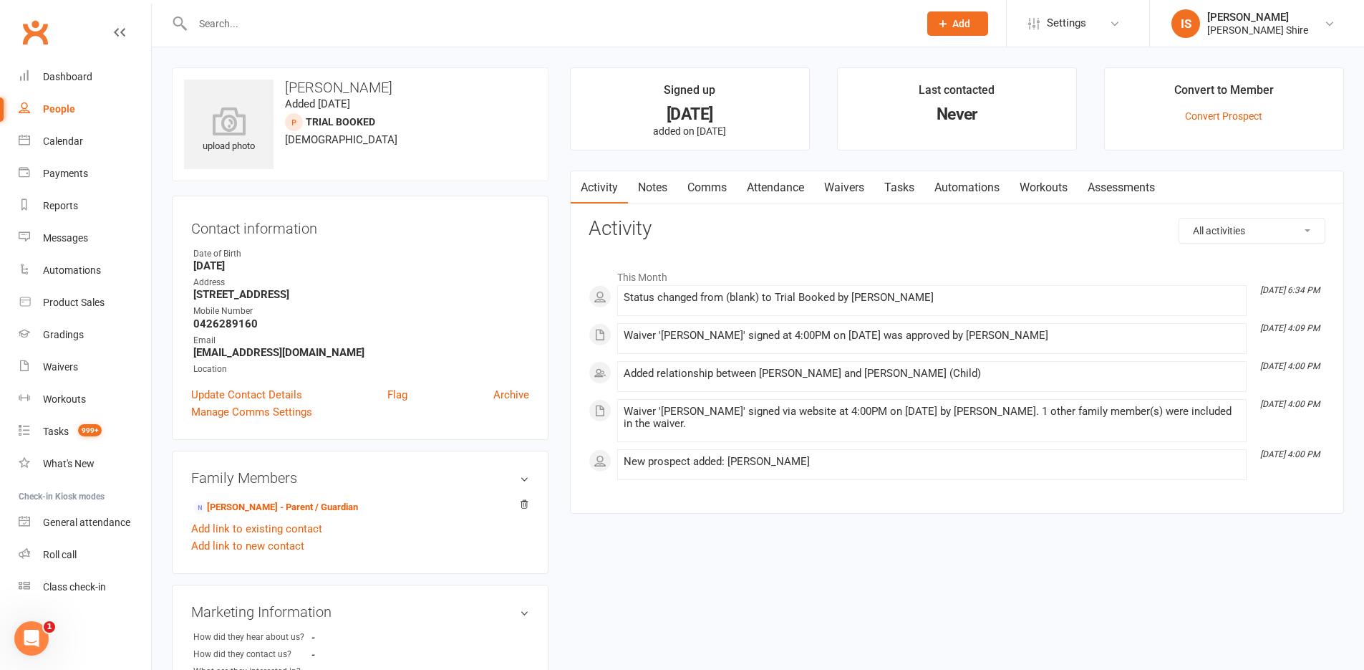
drag, startPoint x: 291, startPoint y: 344, endPoint x: 299, endPoint y: 350, distance: 9.7
click at [299, 350] on li "Email nspatt@gmail.com" at bounding box center [360, 346] width 338 height 25
copy li "nspatt@gmail.com"
click at [266, 34] on div at bounding box center [540, 23] width 737 height 47
click at [265, 28] on input "text" at bounding box center [548, 24] width 720 height 20
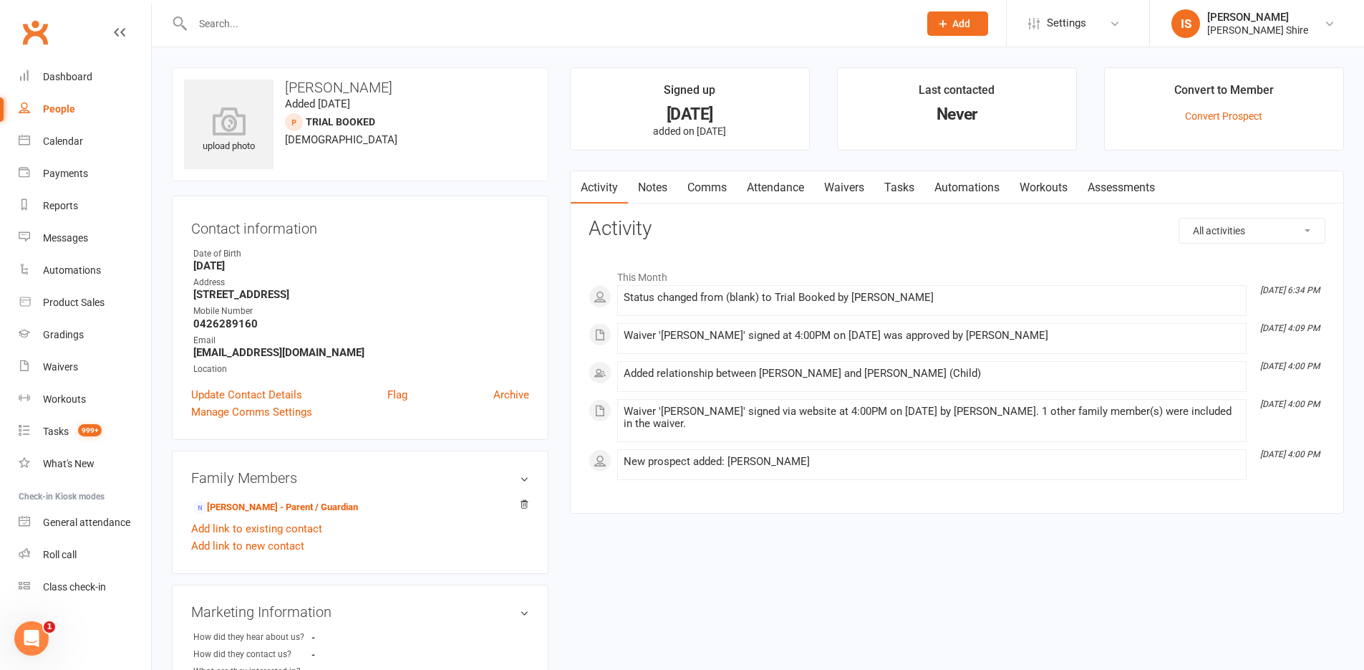
click at [450, 31] on input "text" at bounding box center [548, 24] width 720 height 20
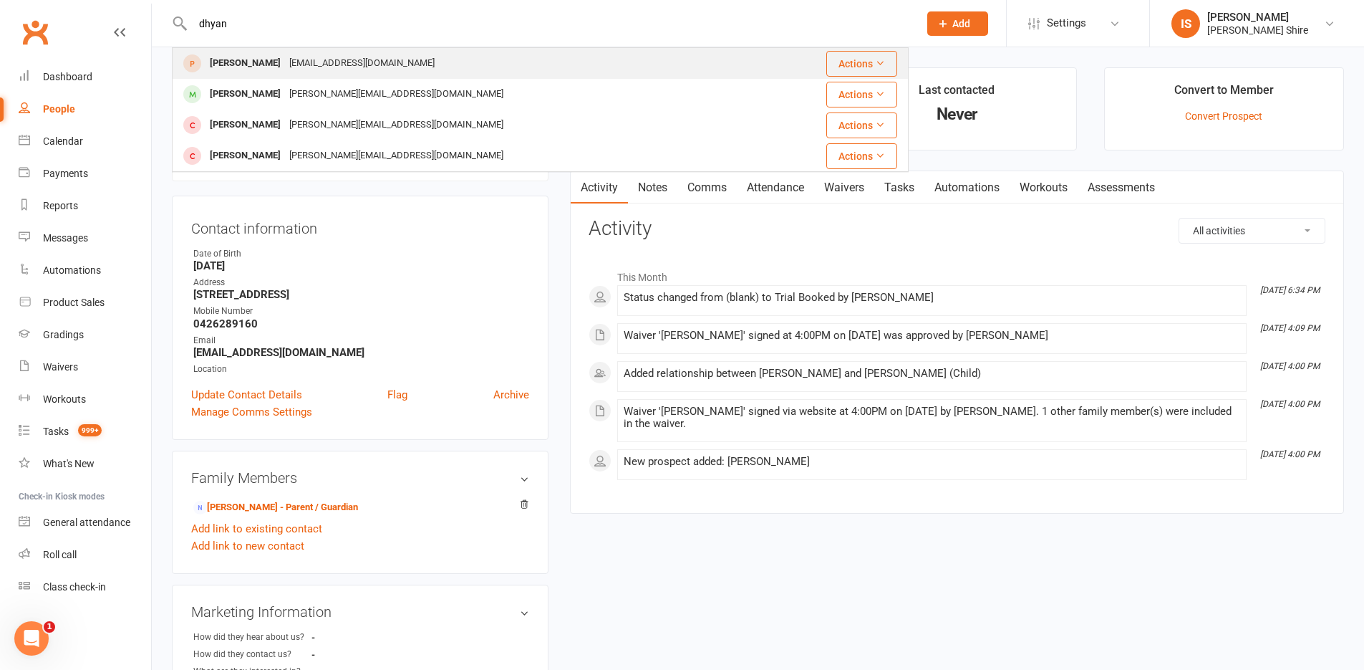
type input "dhyan"
click at [364, 52] on div "Dhyan Shenoy ds.scl@outlook.com" at bounding box center [468, 63] width 591 height 29
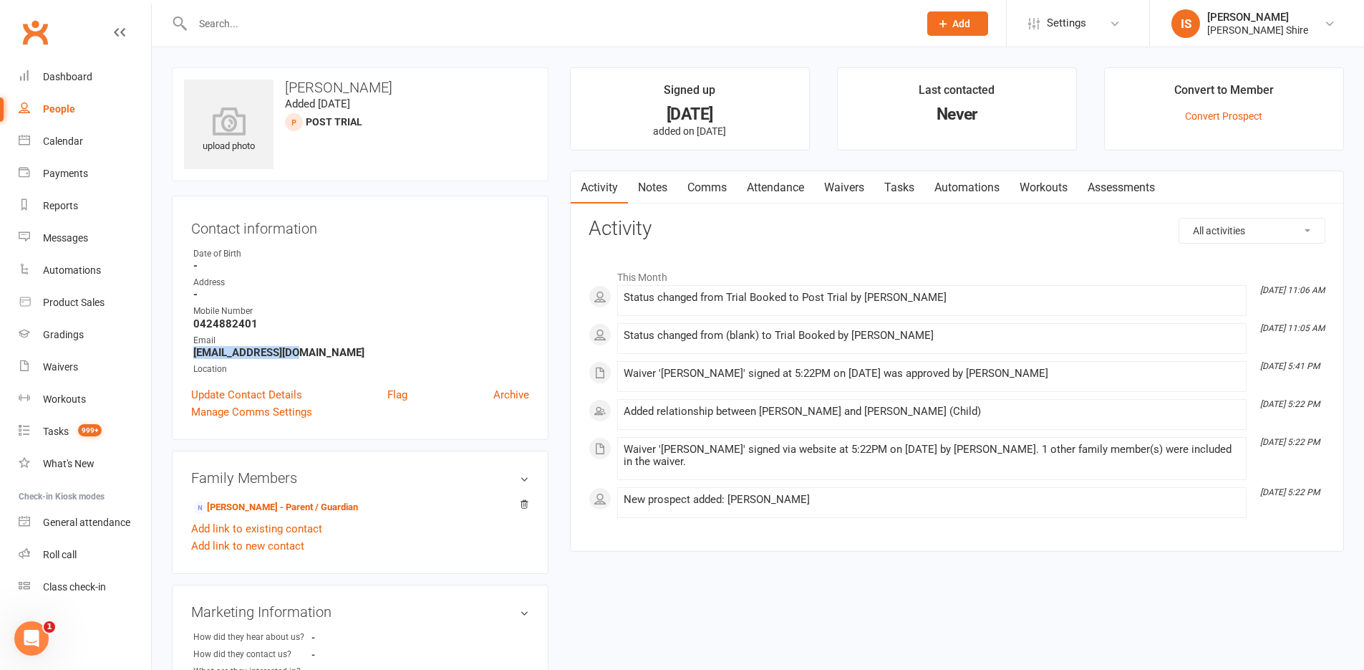
drag, startPoint x: 299, startPoint y: 349, endPoint x: 190, endPoint y: 349, distance: 109.6
click at [190, 349] on div "Contact information Owner Date of Birth - Address - Mobile Number 0424882401 Em…" at bounding box center [360, 317] width 377 height 244
copy strong "ds.scl@outlook.com"
click at [156, 113] on div "upload photo Dhyan Shenoy Added 7 August, 2025 Post Trial prospect Contact info…" at bounding box center [758, 577] width 1212 height 1061
click at [83, 68] on link "Dashboard" at bounding box center [85, 77] width 132 height 32
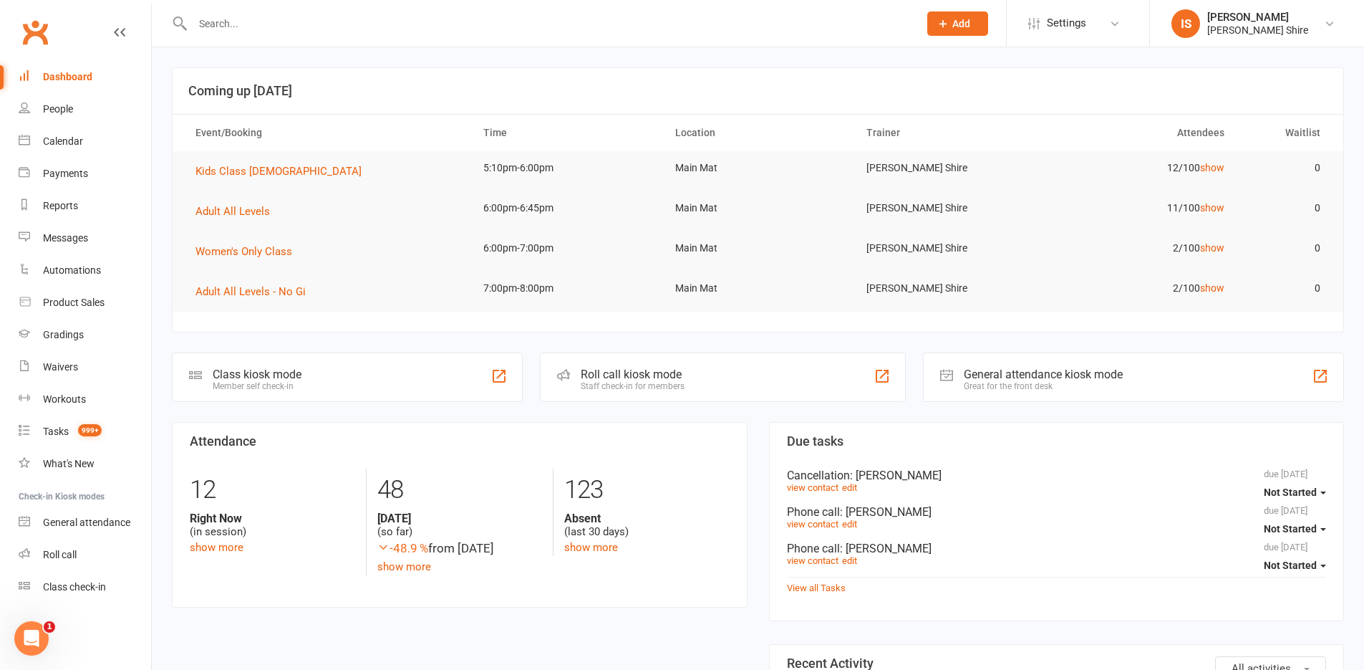
click at [50, 75] on div "Dashboard" at bounding box center [67, 76] width 49 height 11
click at [229, 251] on span "Women's Only Class" at bounding box center [243, 251] width 97 height 13
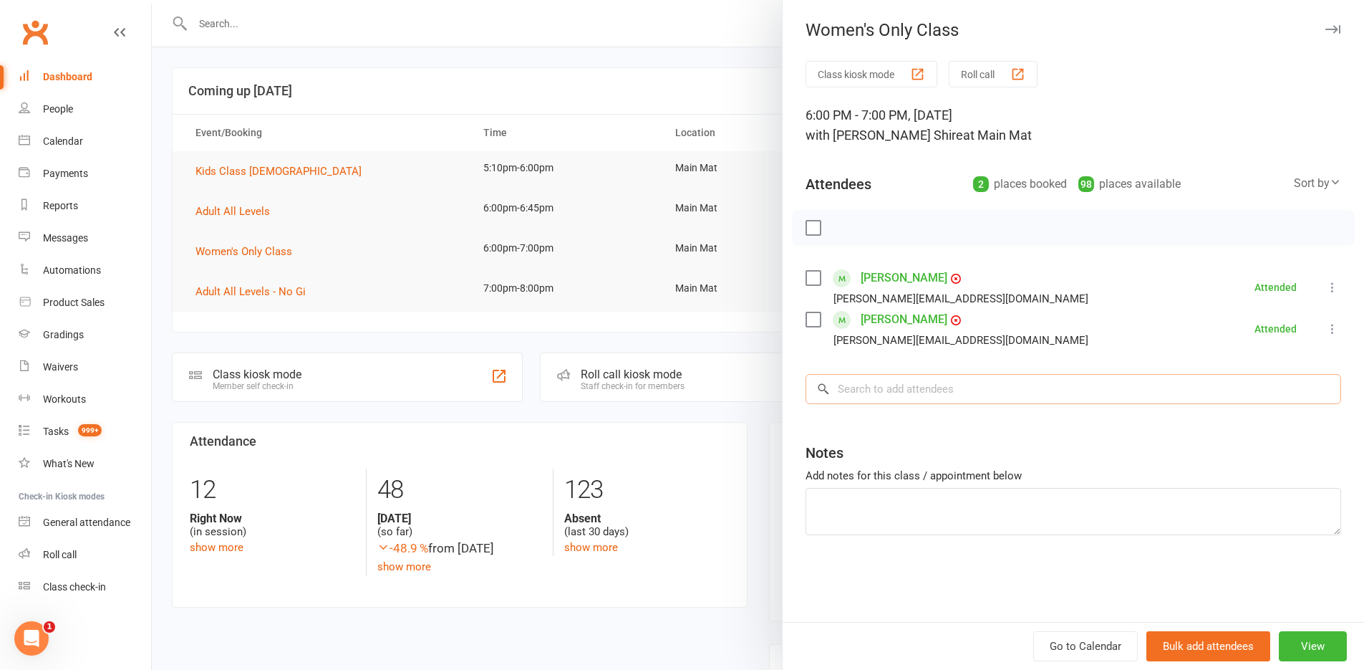
click at [927, 390] on input "search" at bounding box center [1074, 389] width 536 height 30
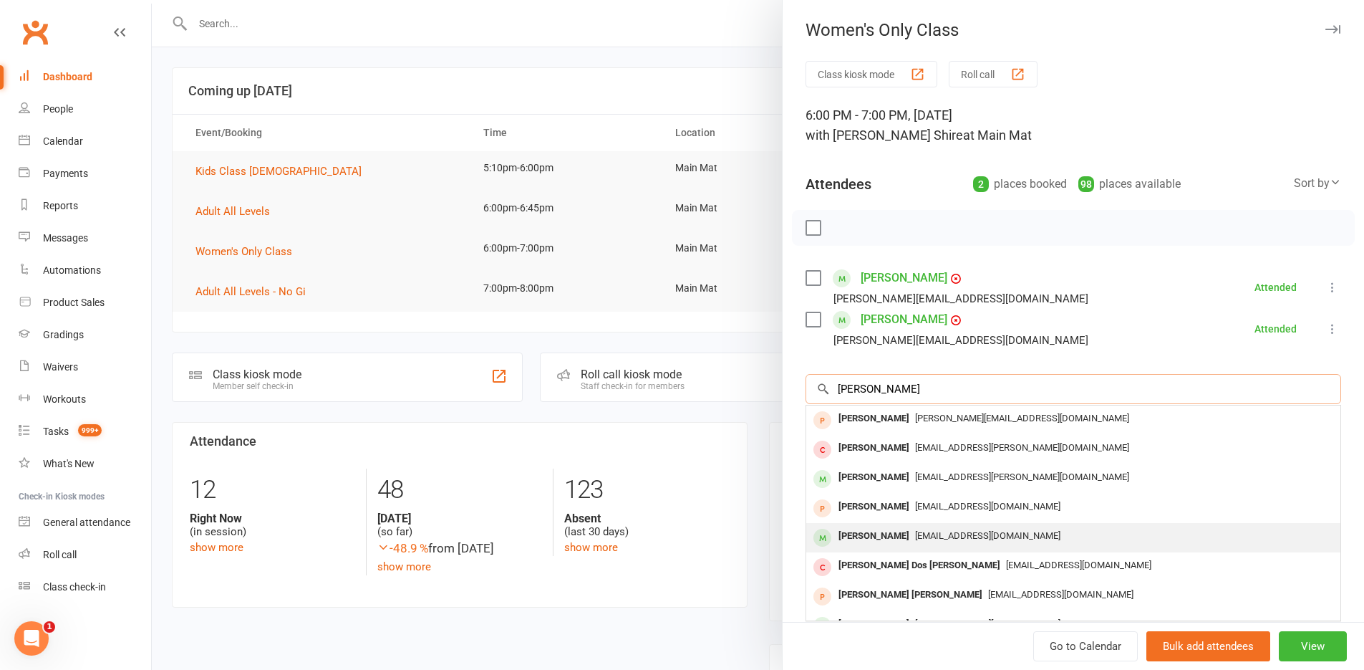
type input "isabel"
click at [917, 533] on span "Isabellaskylas123@gmail.com" at bounding box center [987, 535] width 145 height 11
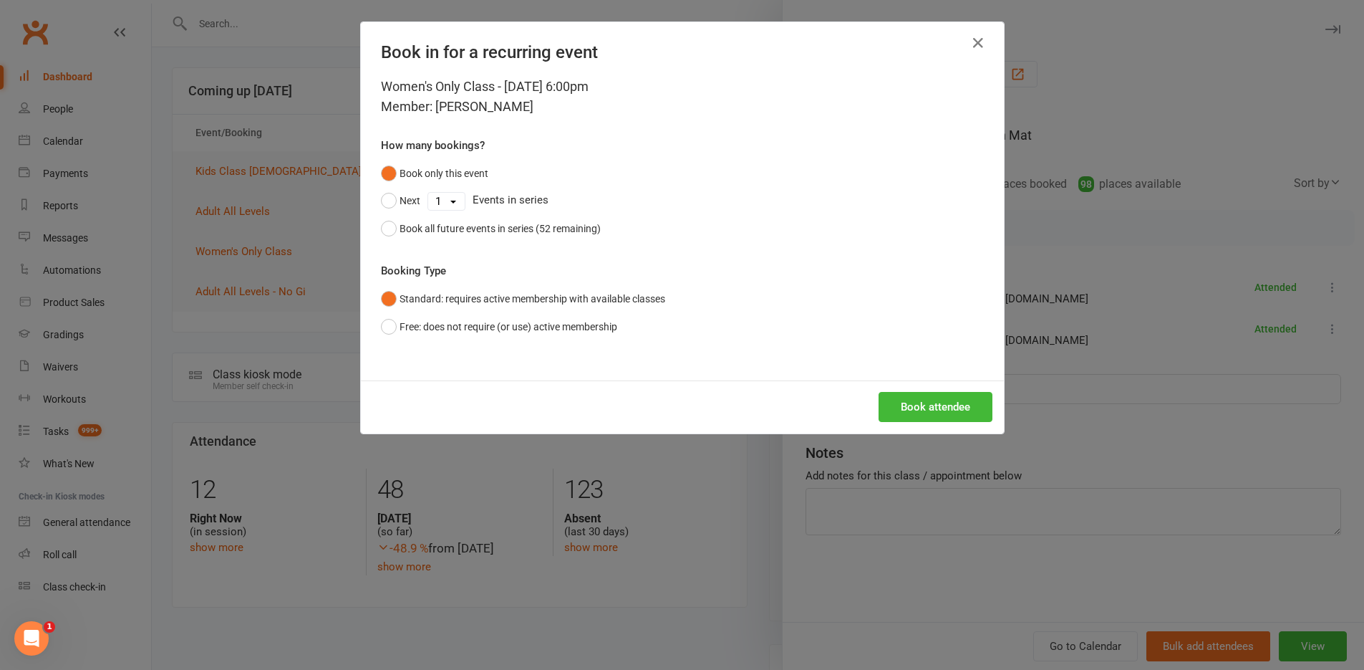
click at [960, 39] on div "Book in for a recurring event" at bounding box center [682, 49] width 643 height 54
click at [975, 42] on icon "button" at bounding box center [978, 42] width 17 height 17
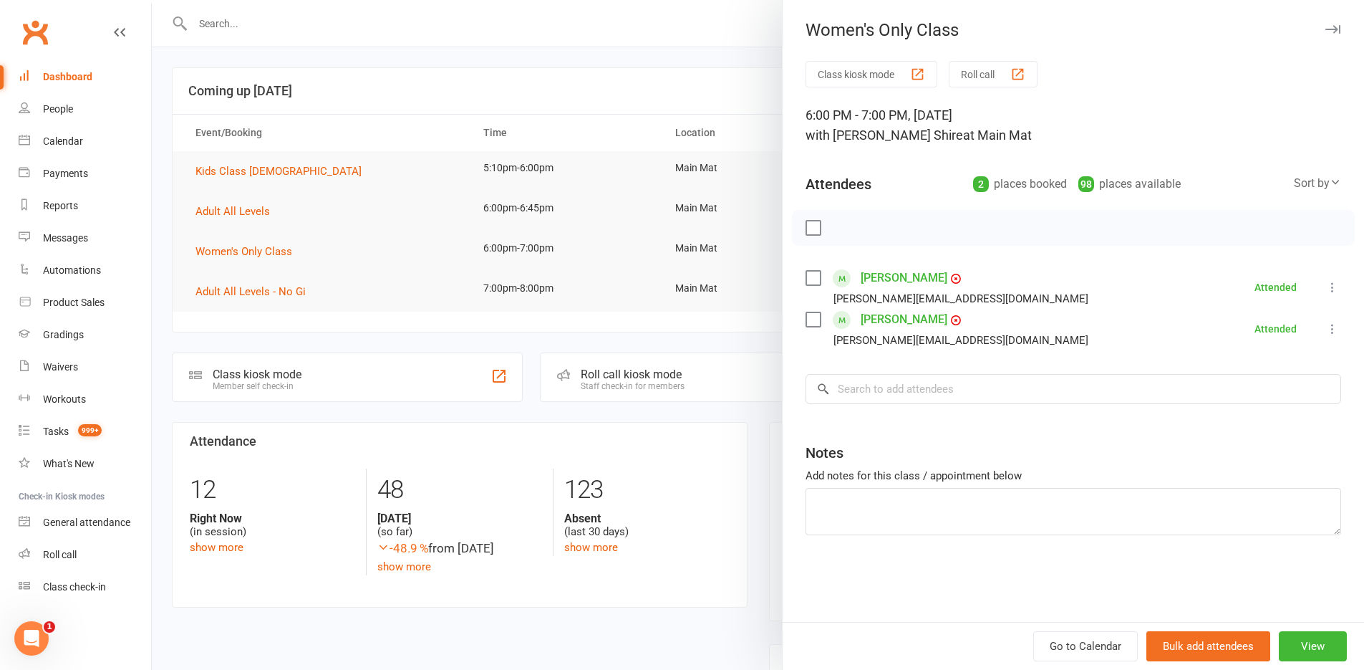
click at [679, 18] on div at bounding box center [758, 335] width 1212 height 670
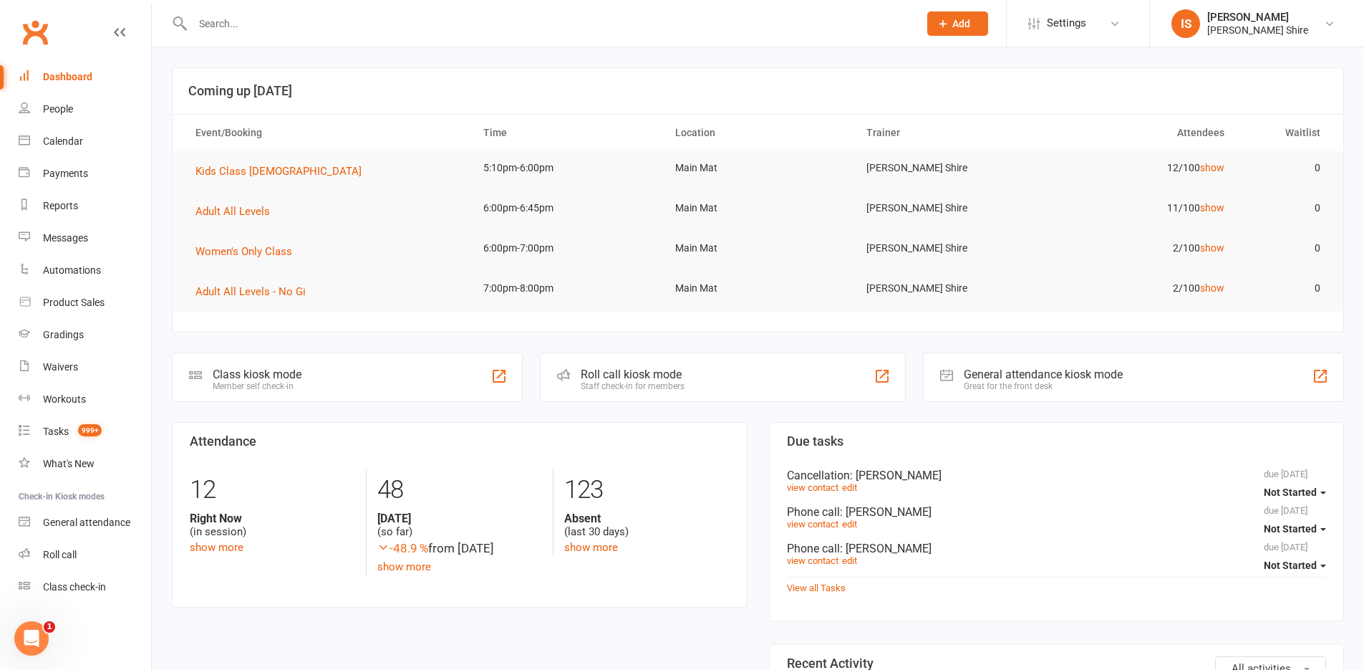
click at [97, 69] on link "Dashboard" at bounding box center [85, 77] width 132 height 32
click at [71, 71] on div "Dashboard" at bounding box center [67, 76] width 49 height 11
click at [69, 74] on div "Dashboard" at bounding box center [67, 76] width 49 height 11
click at [73, 76] on div "Dashboard" at bounding box center [67, 76] width 49 height 11
click at [81, 77] on div "Dashboard" at bounding box center [67, 76] width 49 height 11
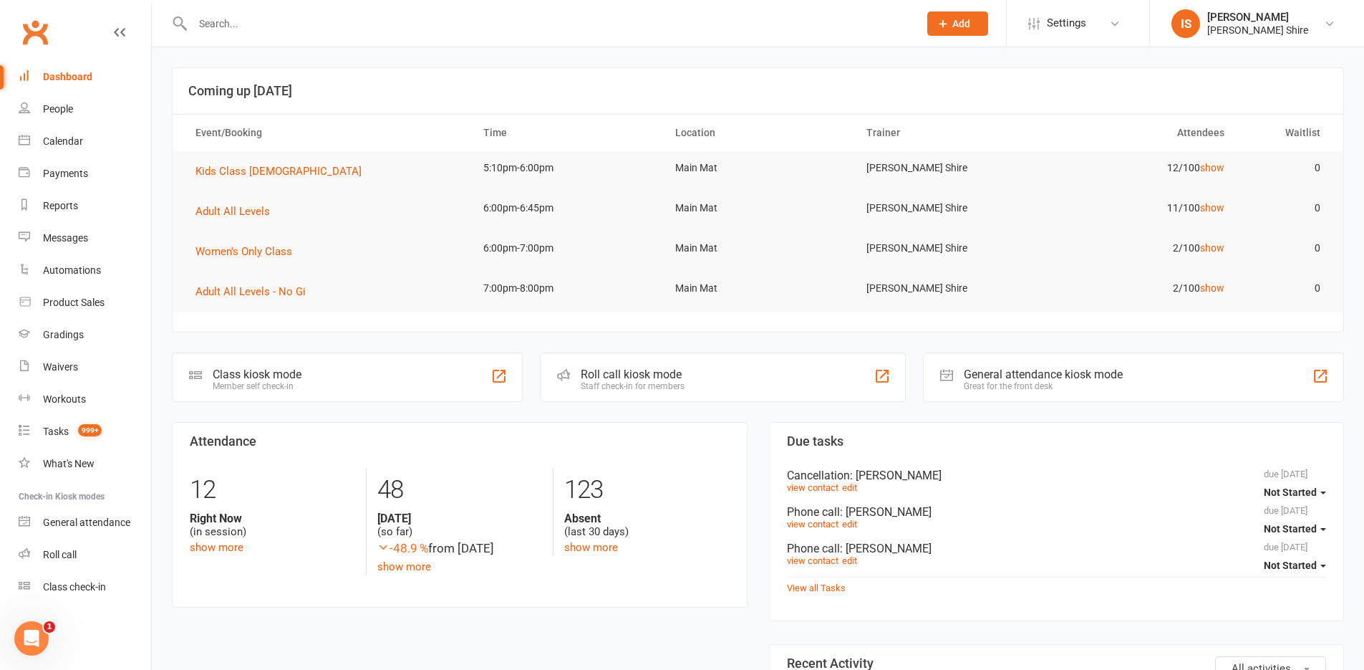
click at [76, 75] on div "Dashboard" at bounding box center [67, 76] width 49 height 11
click at [95, 76] on link "Dashboard" at bounding box center [85, 77] width 132 height 32
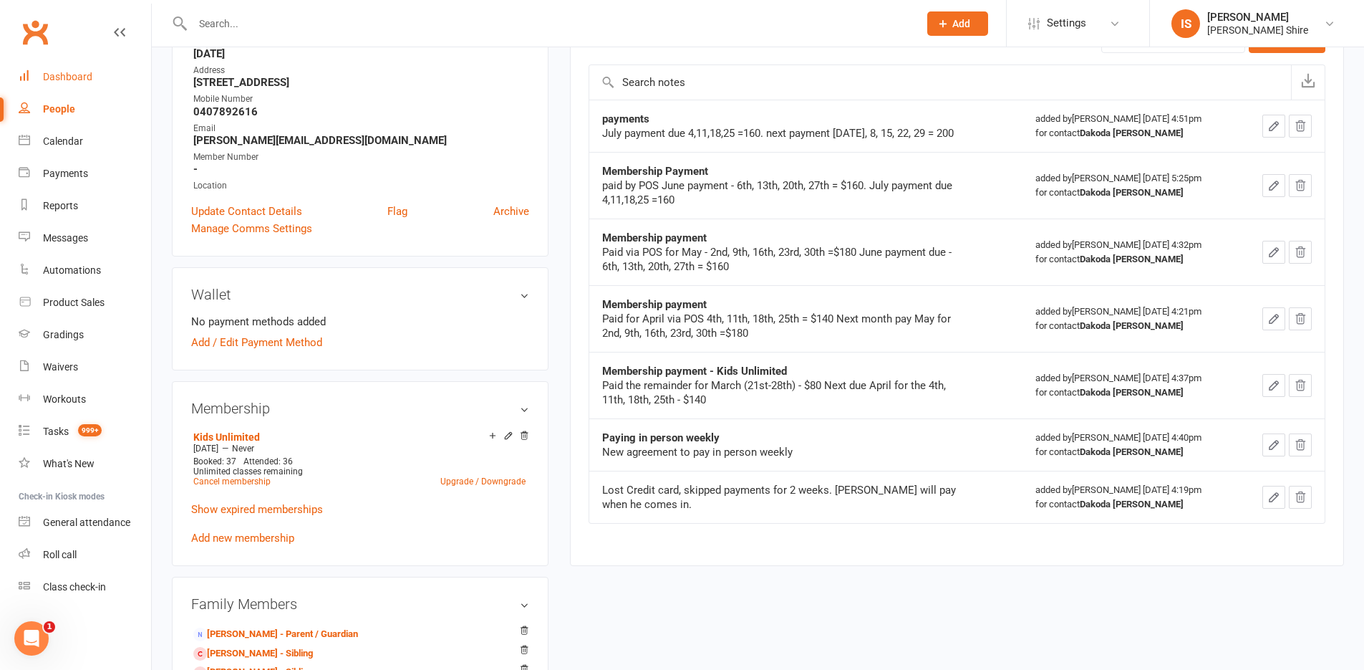
click at [52, 70] on link "Dashboard" at bounding box center [85, 77] width 132 height 32
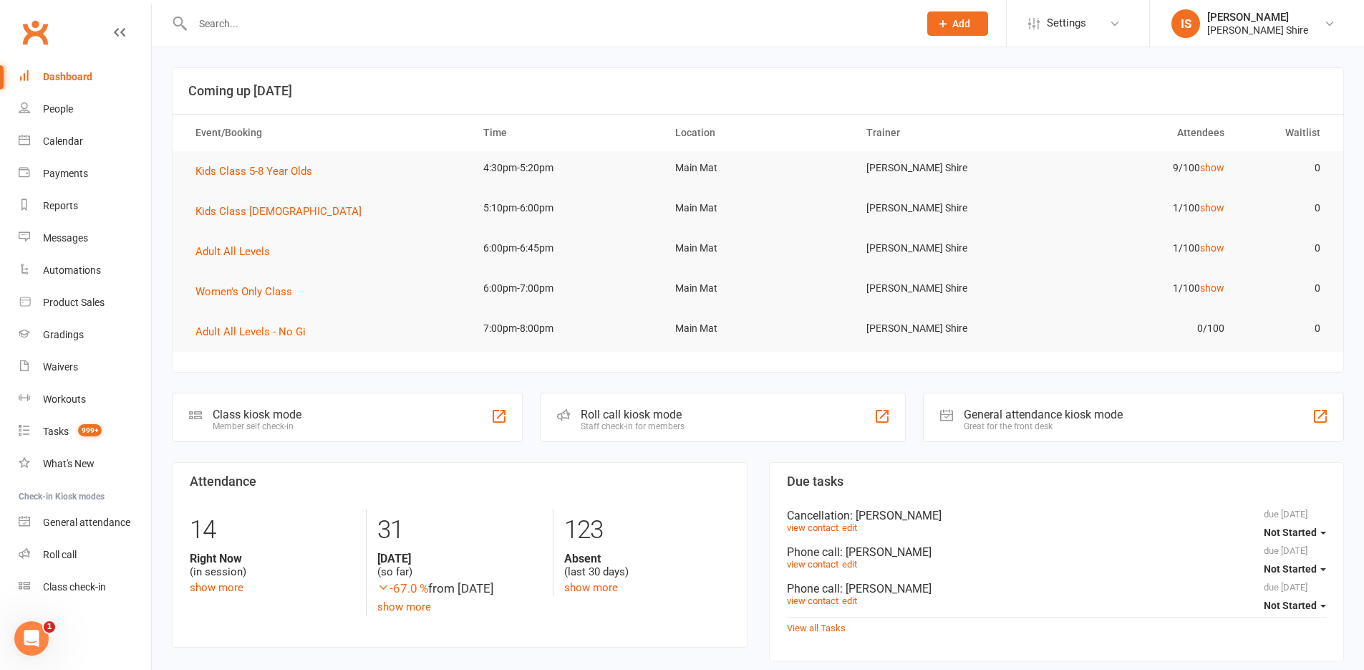
click at [226, 27] on input "text" at bounding box center [548, 24] width 720 height 20
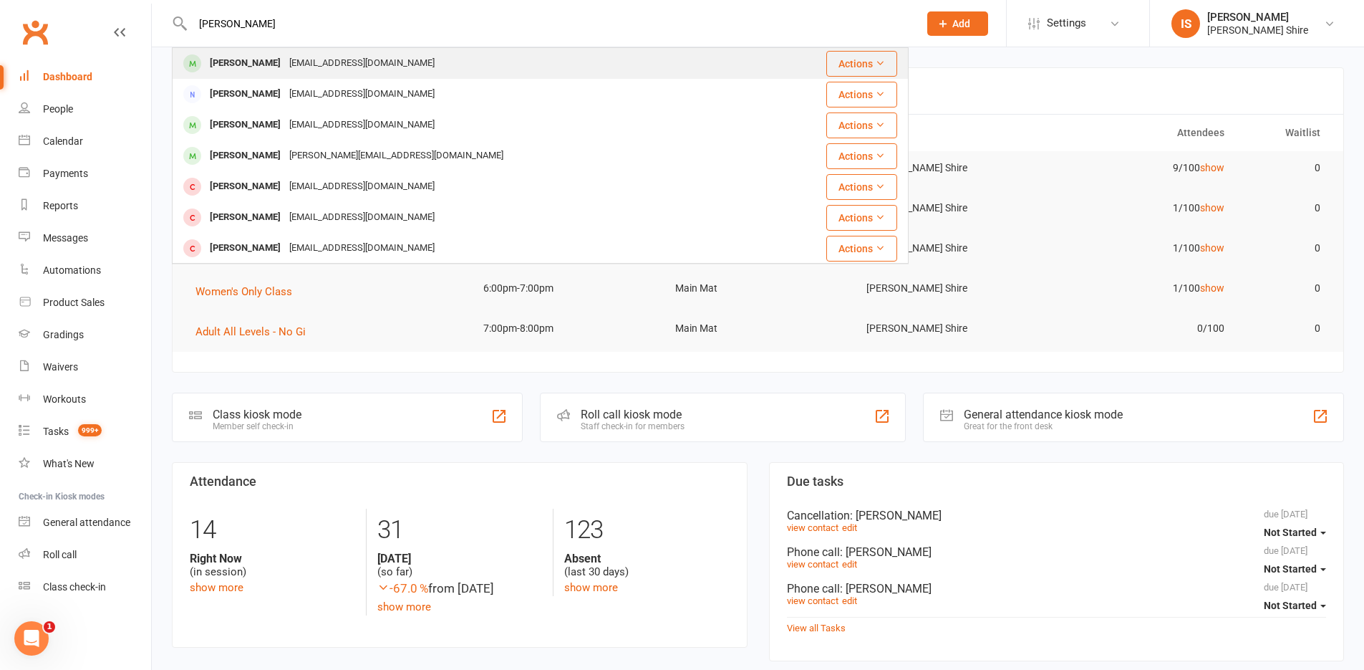
type input "luka padovan"
click at [237, 63] on div "[PERSON_NAME]" at bounding box center [245, 63] width 79 height 21
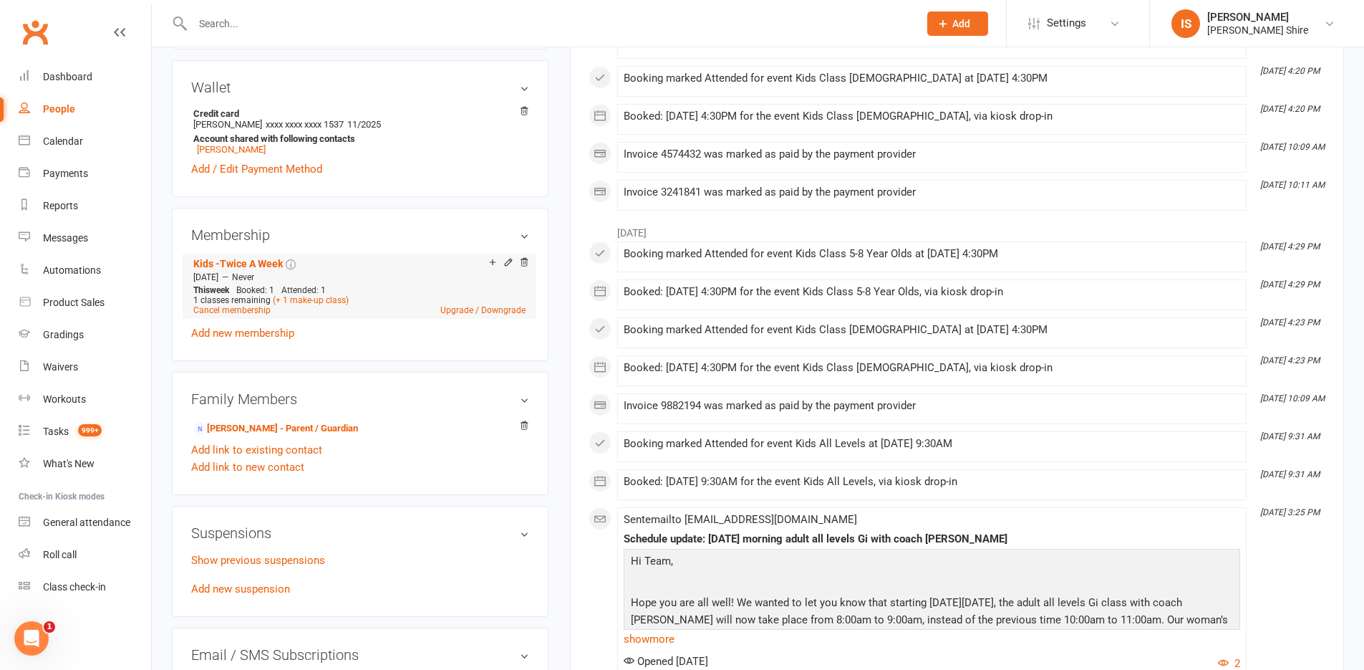
scroll to position [430, 0]
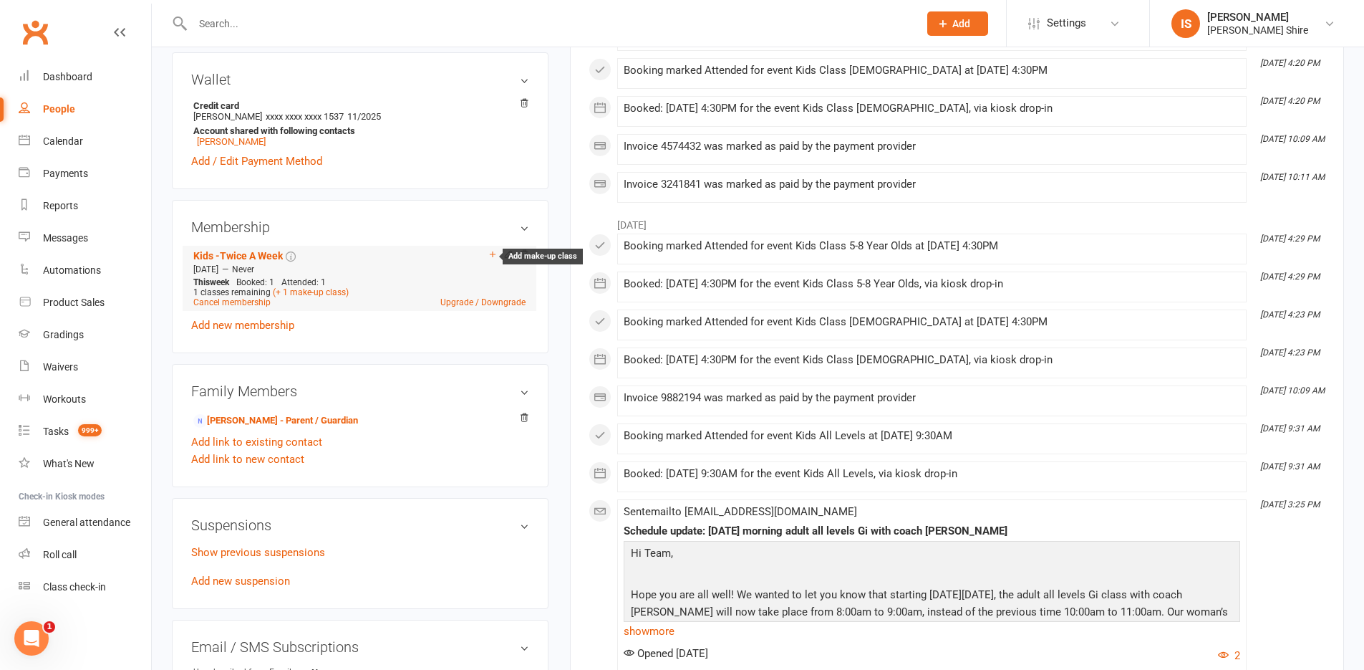
click at [488, 249] on icon at bounding box center [493, 254] width 10 height 10
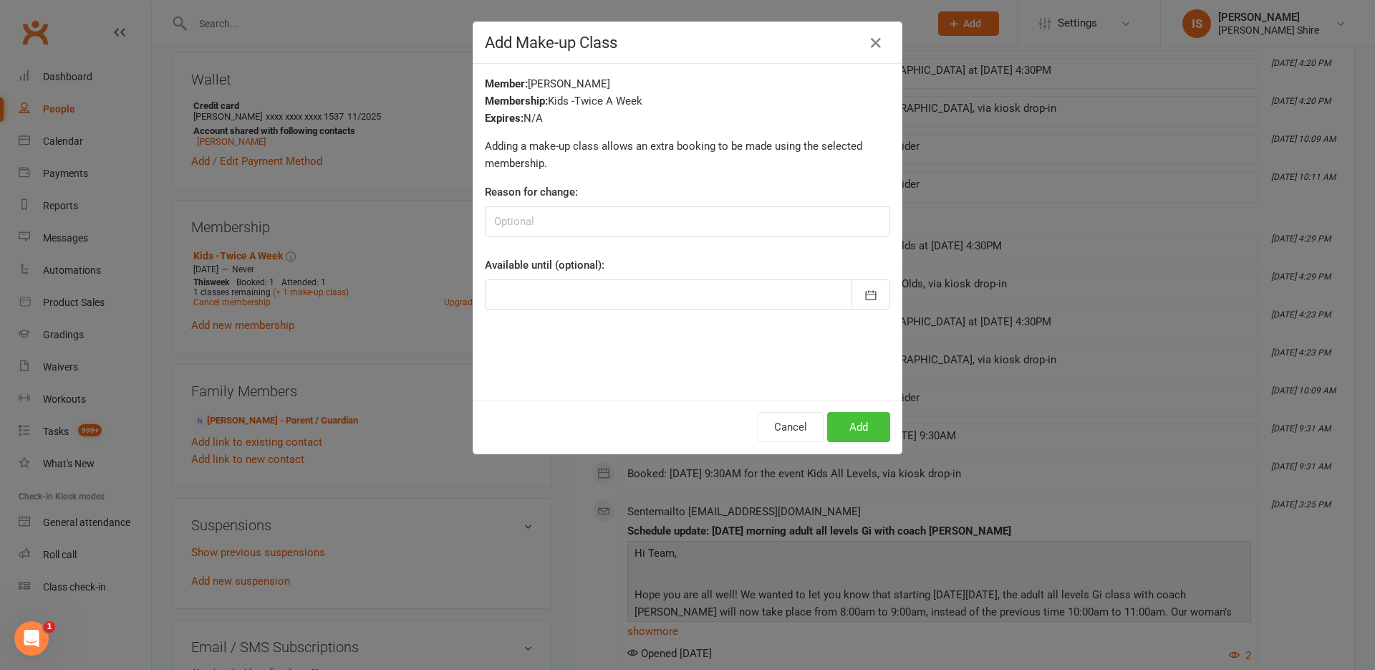
click at [858, 425] on button "Add" at bounding box center [858, 427] width 63 height 30
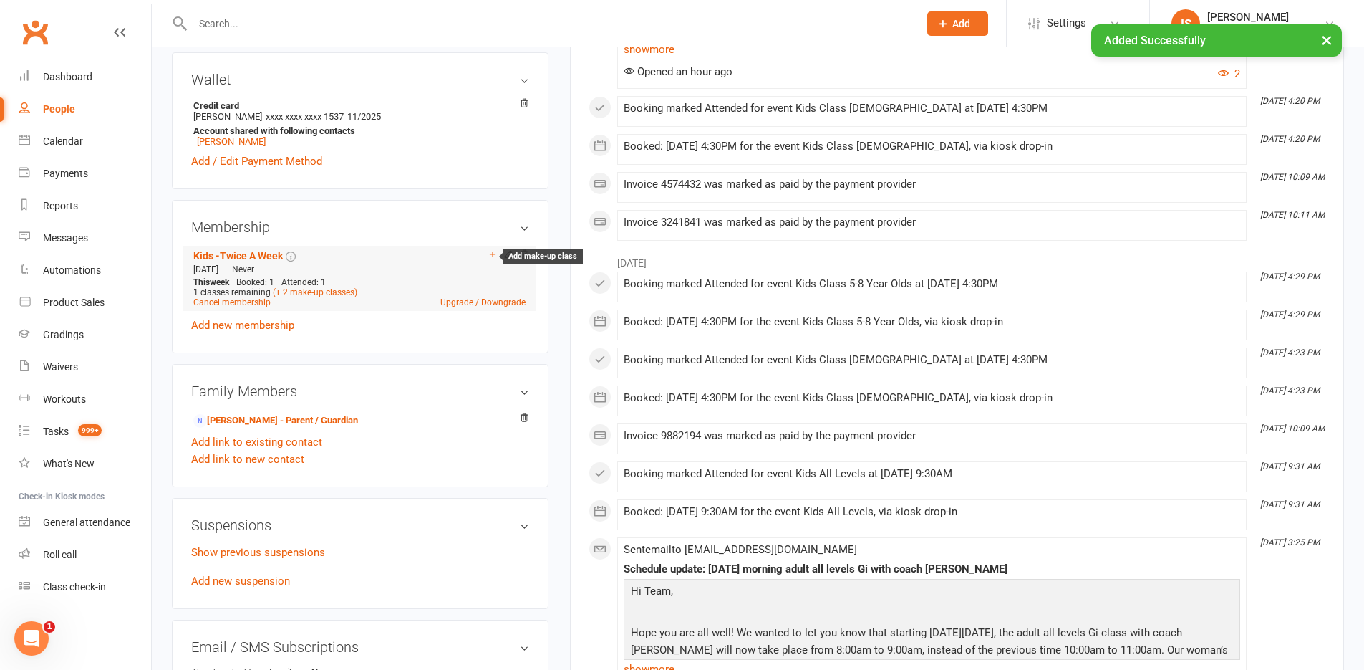
click at [493, 251] on icon at bounding box center [493, 254] width 10 height 10
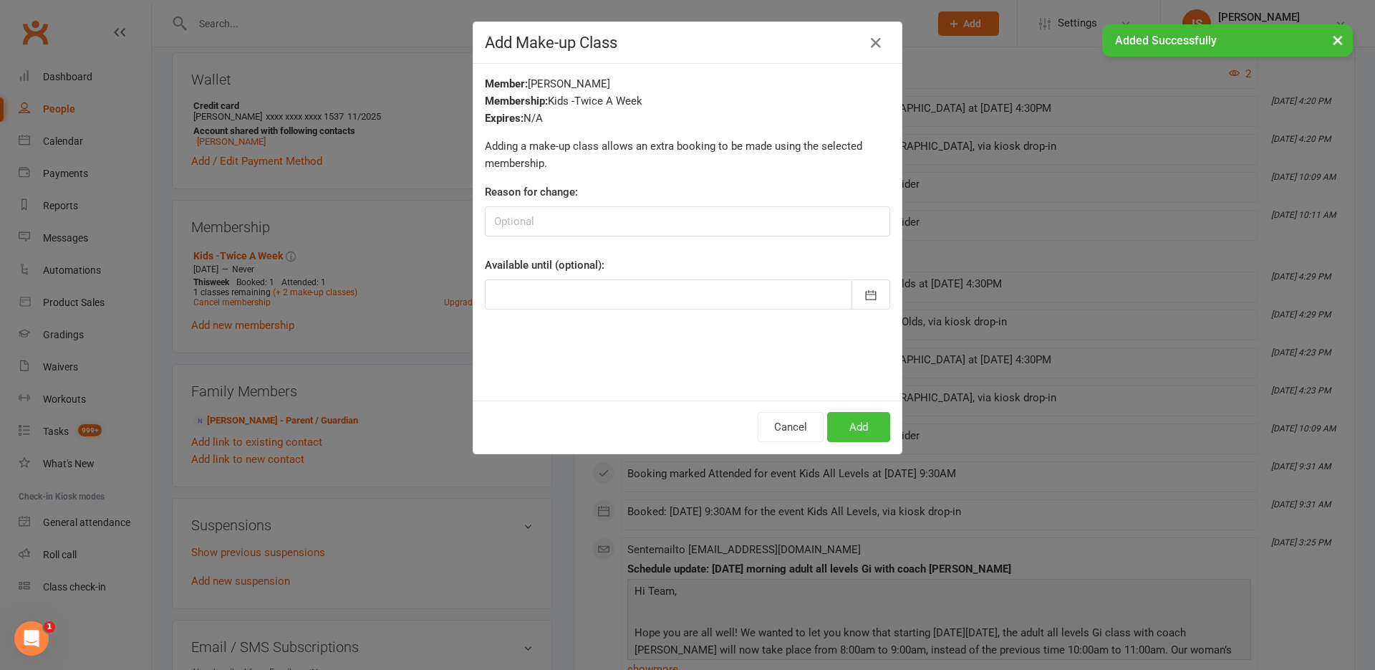
click at [863, 434] on button "Add" at bounding box center [858, 427] width 63 height 30
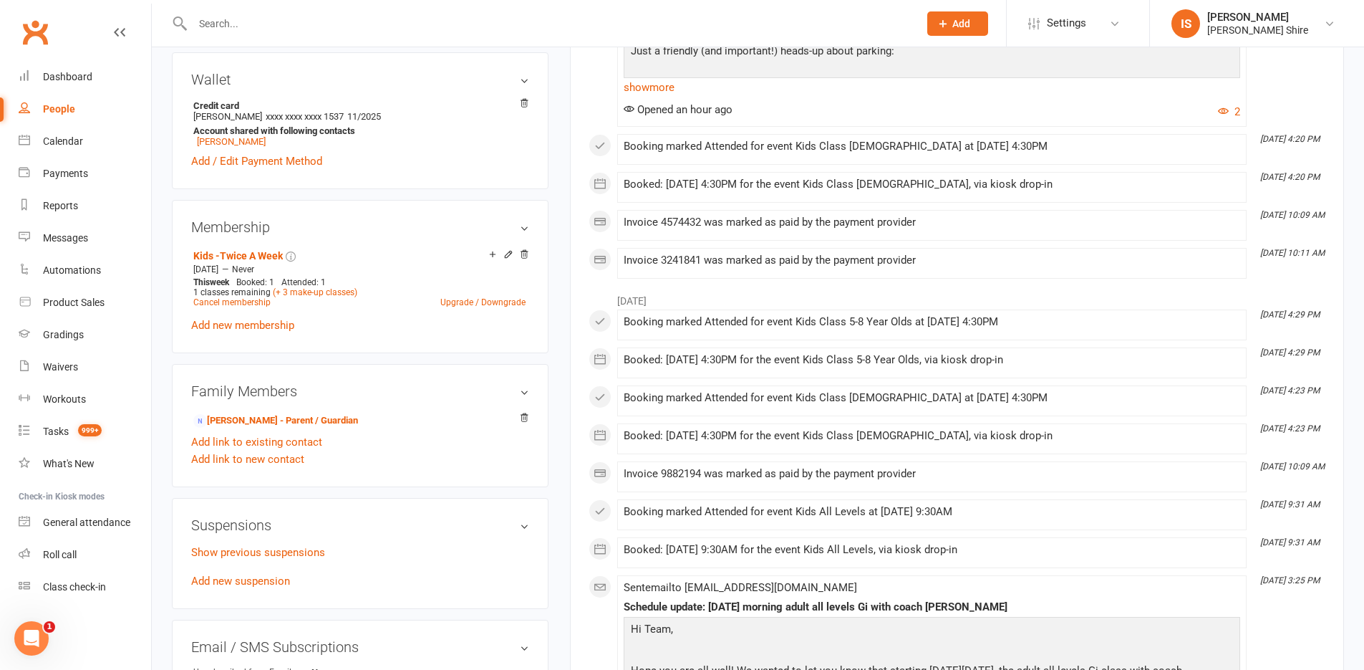
click at [381, 16] on input "text" at bounding box center [548, 24] width 720 height 20
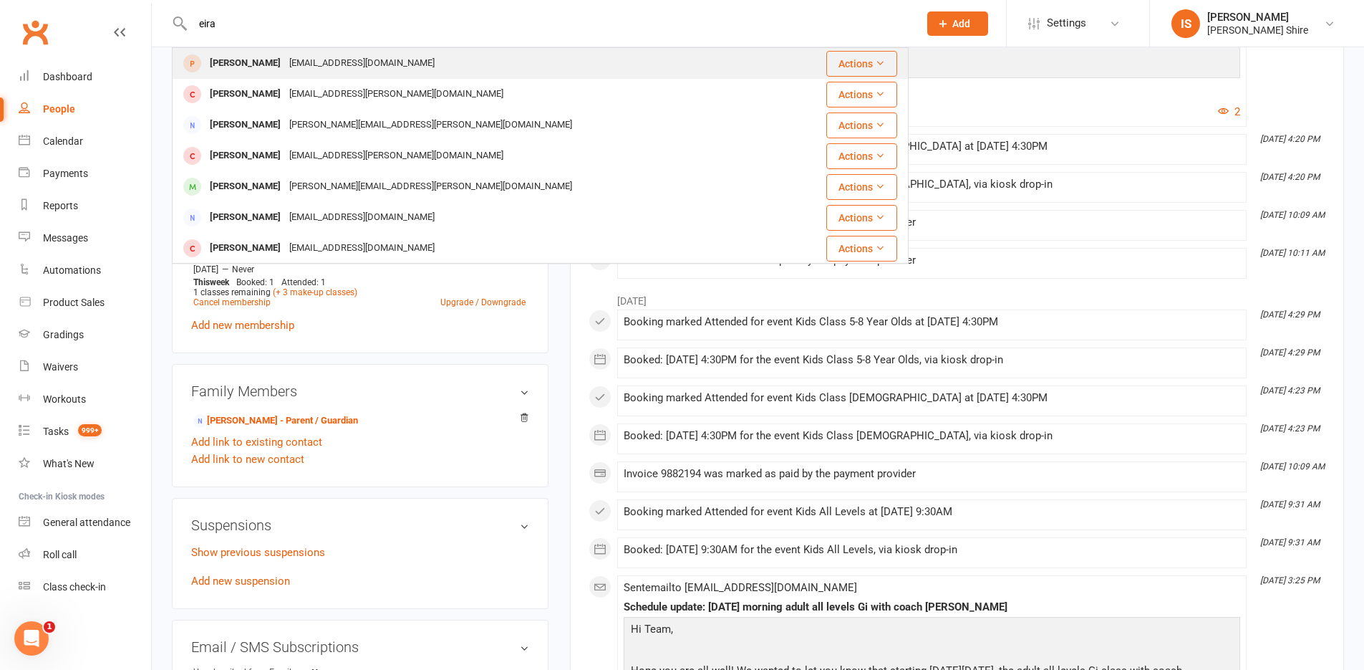
type input "eira"
click at [370, 57] on div "[EMAIL_ADDRESS][DOMAIN_NAME]" at bounding box center [362, 63] width 154 height 21
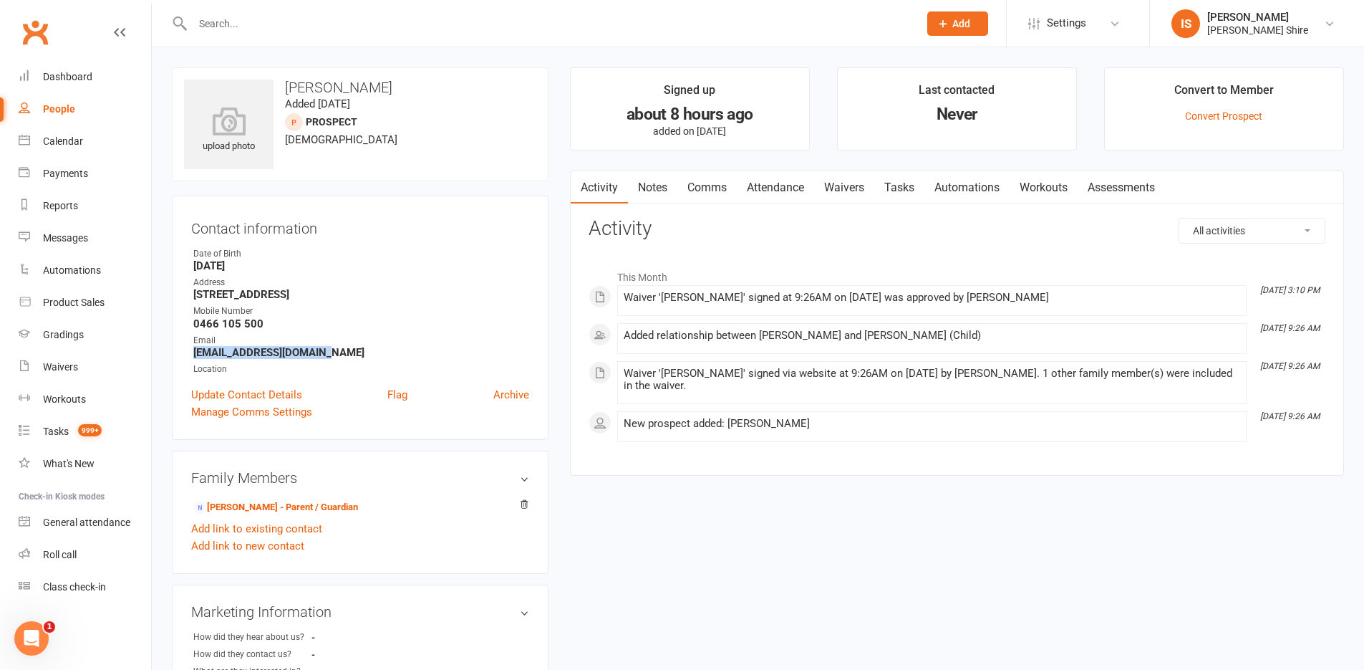
drag, startPoint x: 337, startPoint y: 347, endPoint x: 181, endPoint y: 348, distance: 156.1
click at [181, 348] on div "Contact information Owner Date of Birth January 5, 2022 Address Unit 106 / 3 Pi…" at bounding box center [360, 317] width 377 height 244
copy strong "emmaj.brown31@gmail.com"
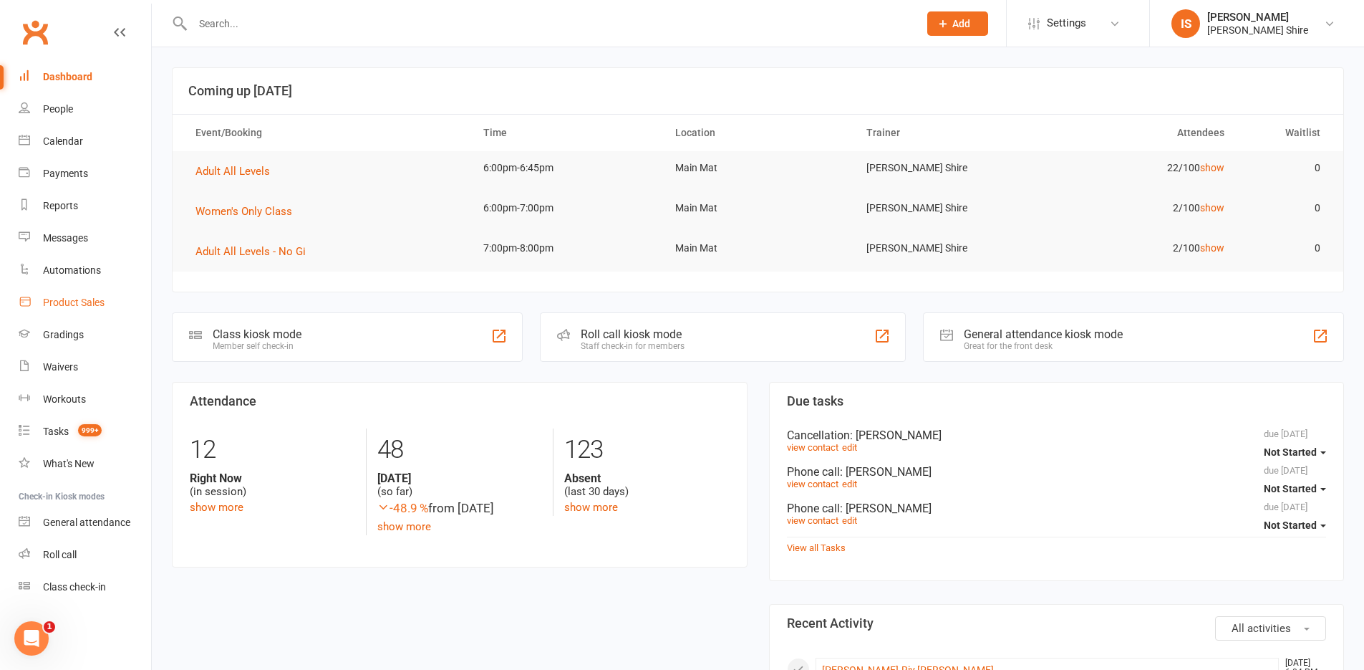
click at [90, 298] on div "Product Sales" at bounding box center [74, 301] width 62 height 11
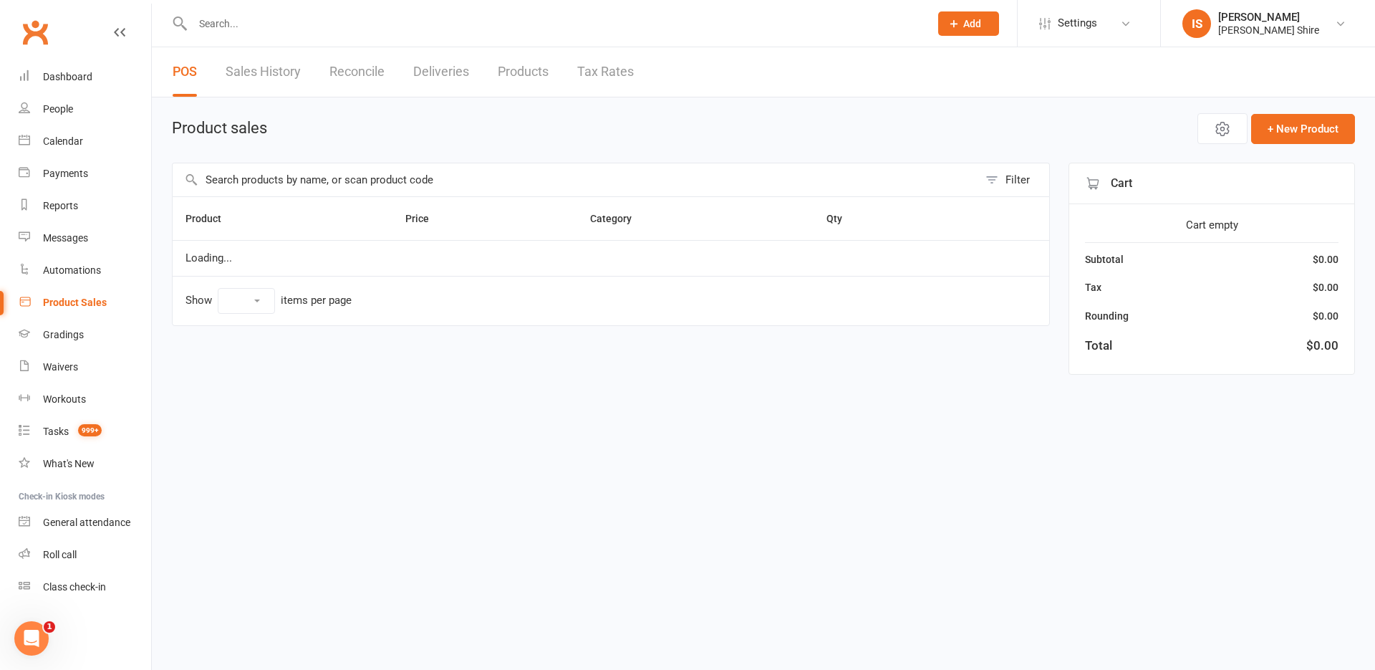
select select "10"
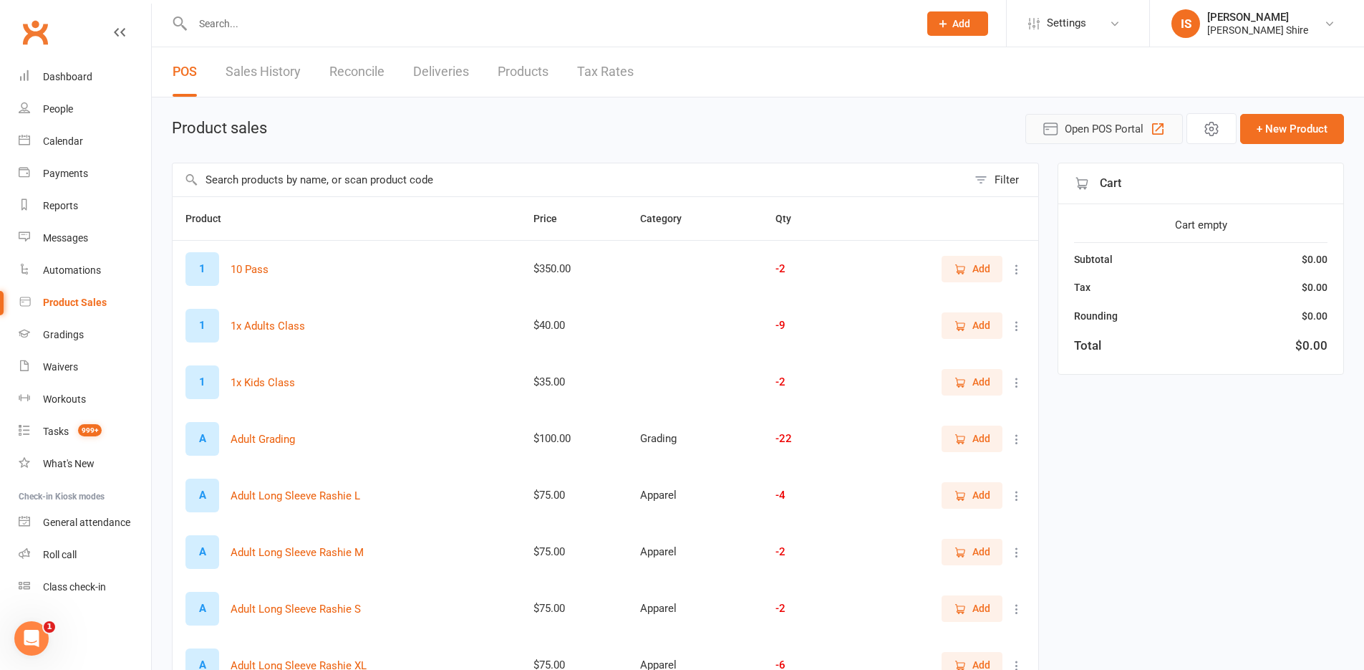
click at [1068, 126] on span "Open POS Portal" at bounding box center [1104, 128] width 79 height 17
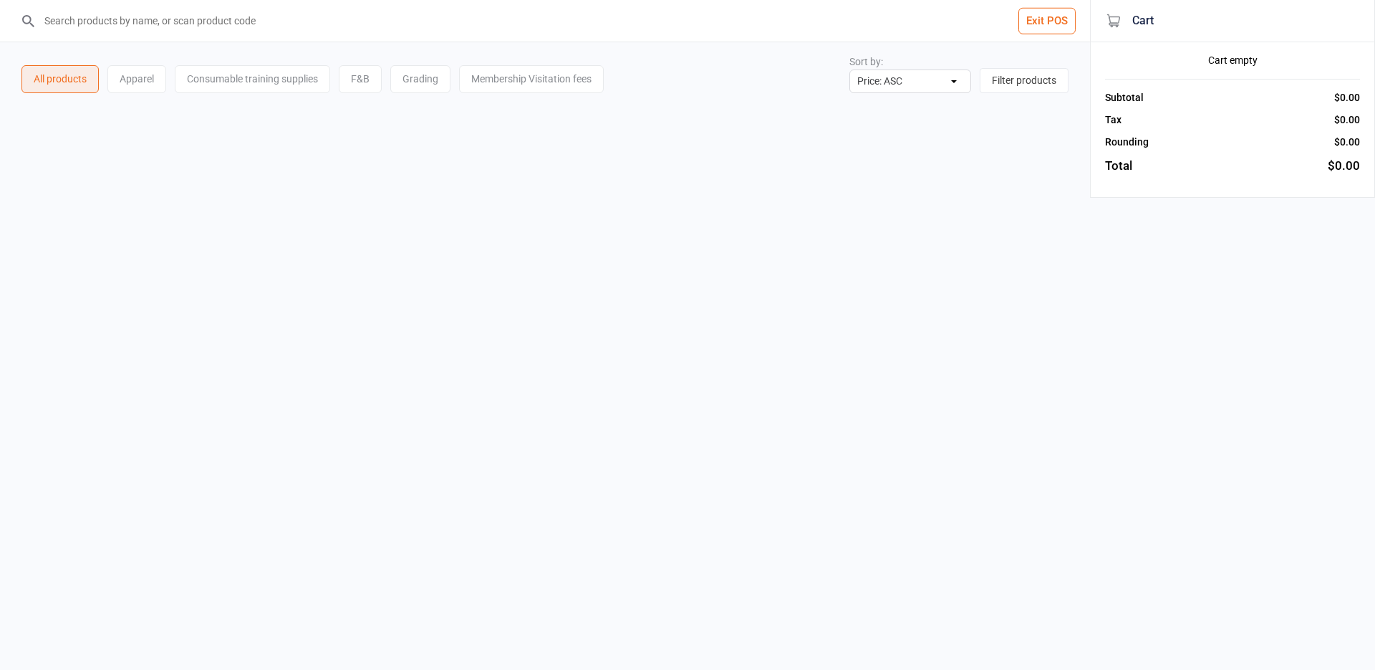
select select "price-asc"
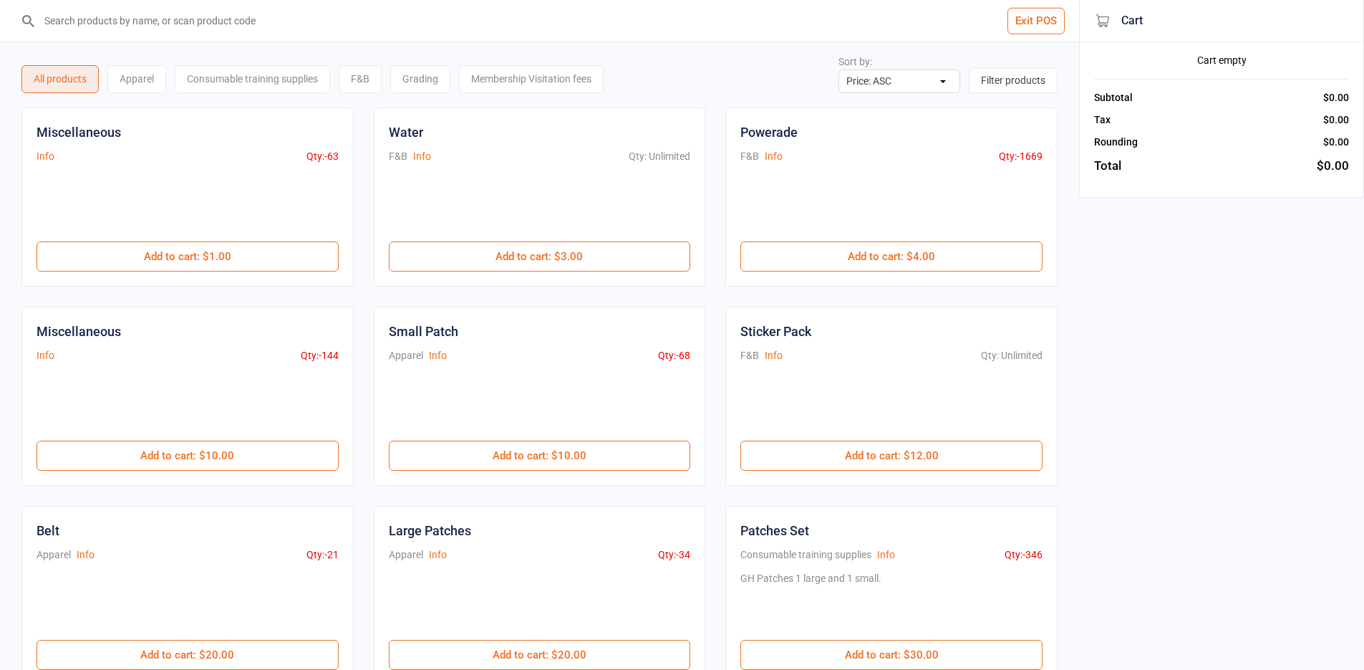
click at [378, 32] on input "search" at bounding box center [548, 21] width 1022 height 42
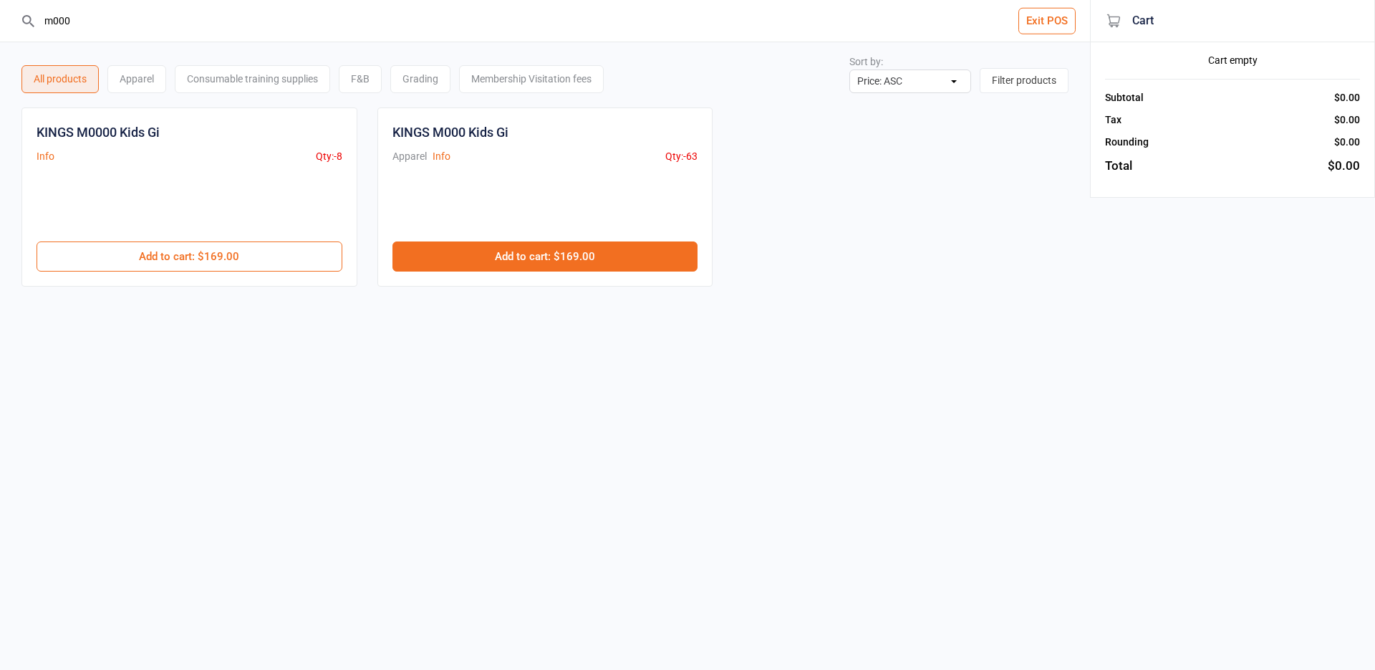
click at [488, 246] on button "Add to cart : $169.00" at bounding box center [545, 256] width 306 height 30
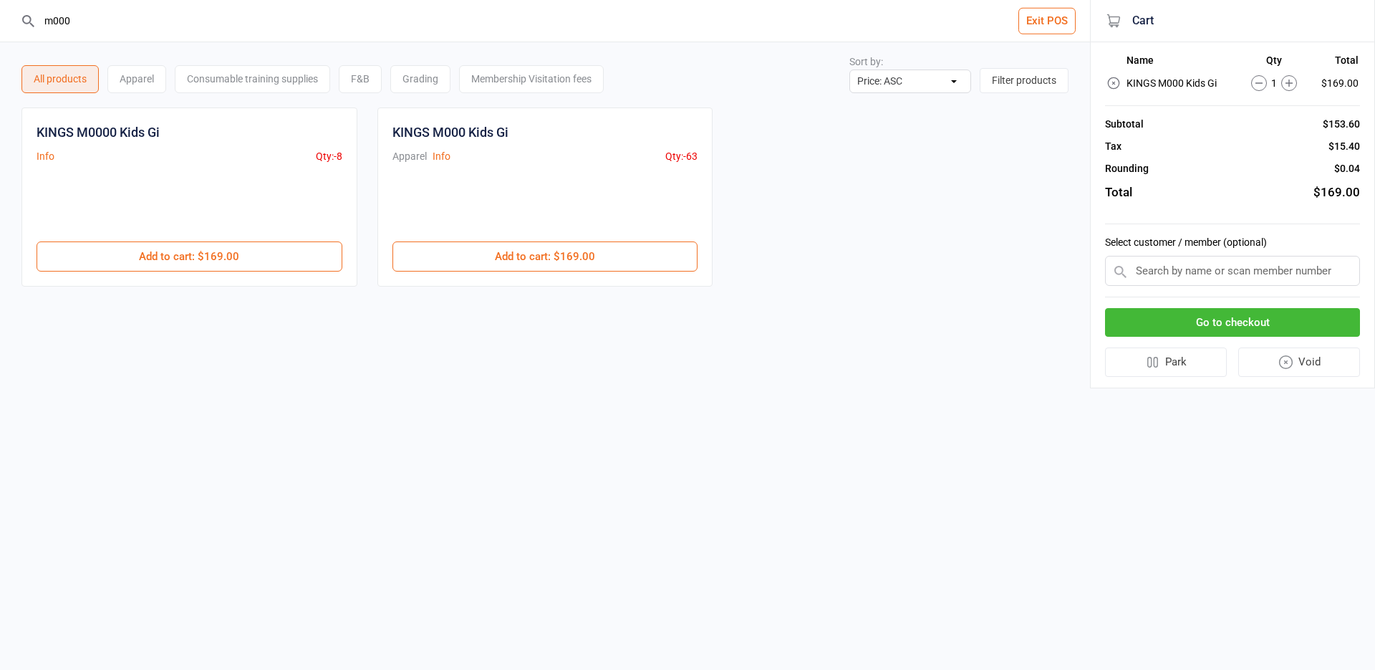
click at [380, 35] on input "m000" at bounding box center [553, 21] width 1033 height 42
type input "m"
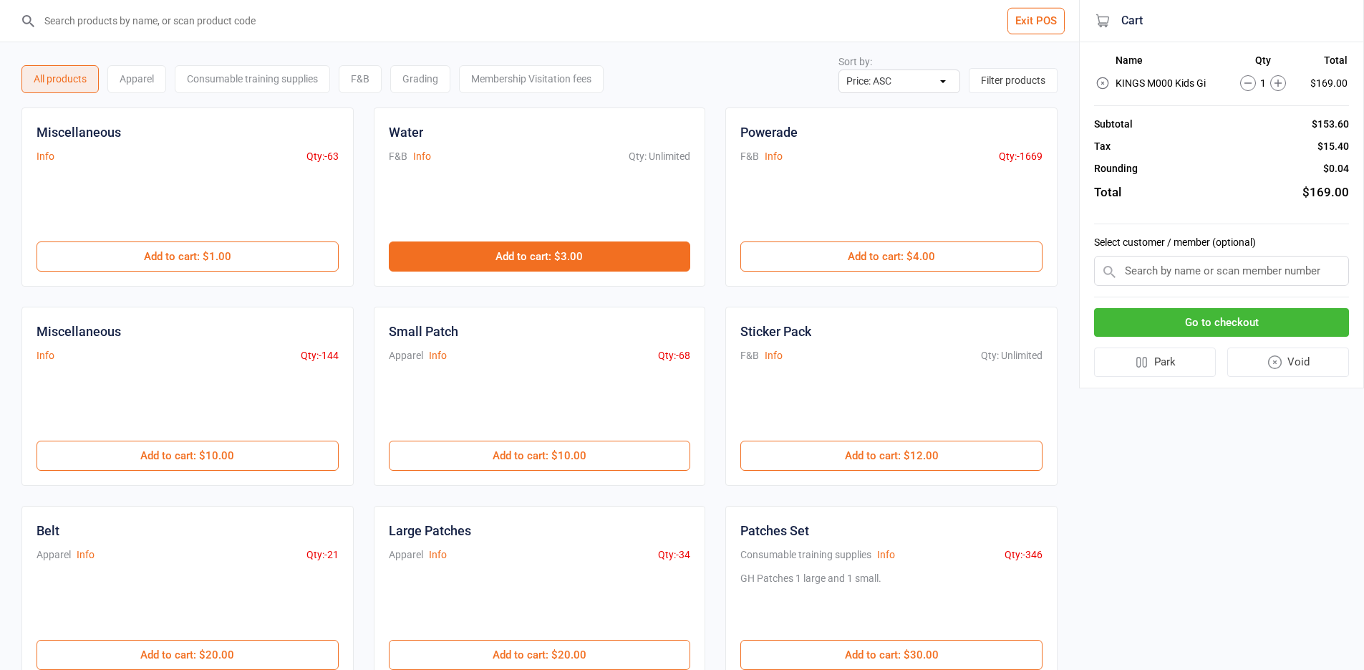
click at [545, 251] on button "Add to cart : $3.00" at bounding box center [540, 256] width 302 height 30
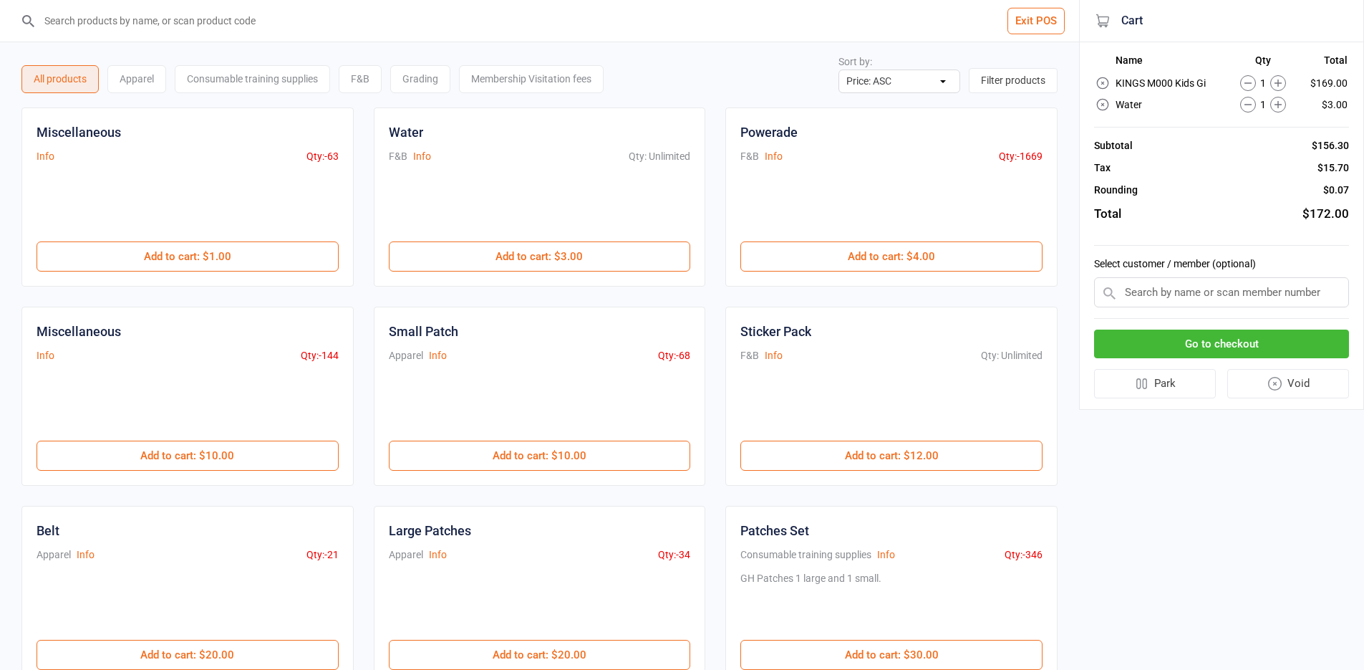
click at [1200, 337] on button "Go to checkout" at bounding box center [1221, 343] width 255 height 29
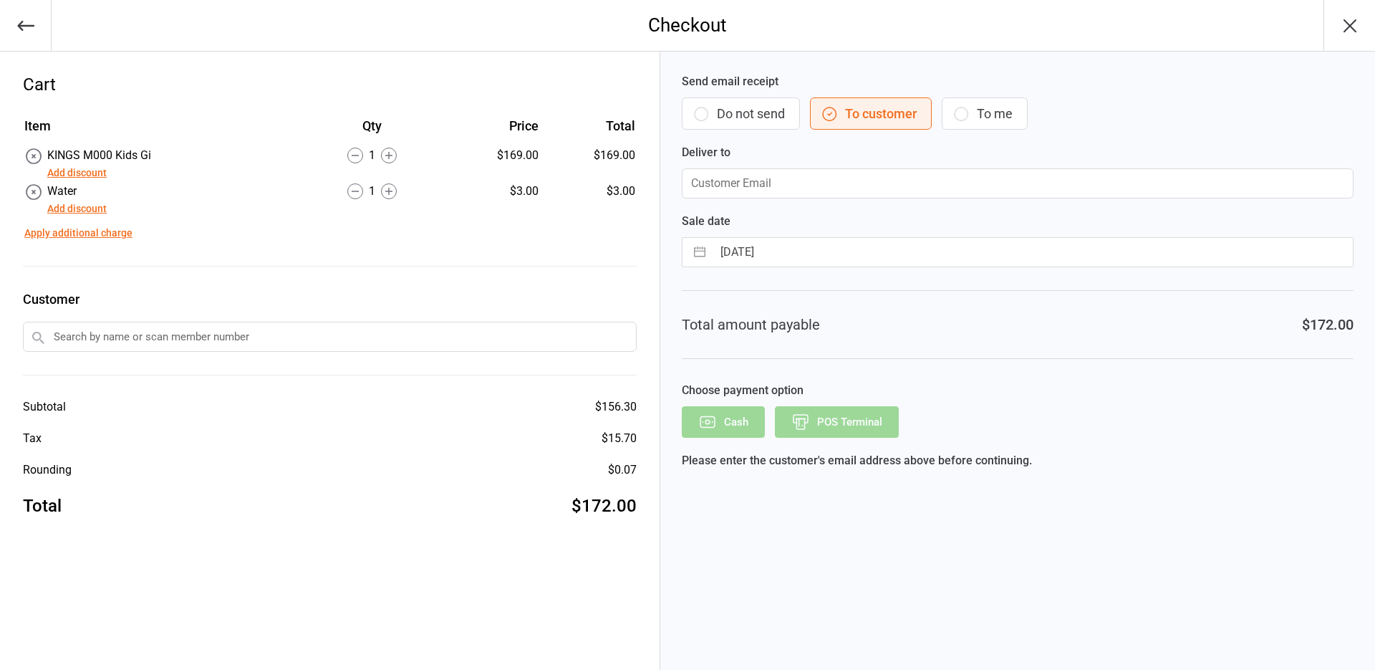
click at [987, 109] on button "To me" at bounding box center [985, 113] width 86 height 32
type input "[EMAIL_ADDRESS][DOMAIN_NAME]"
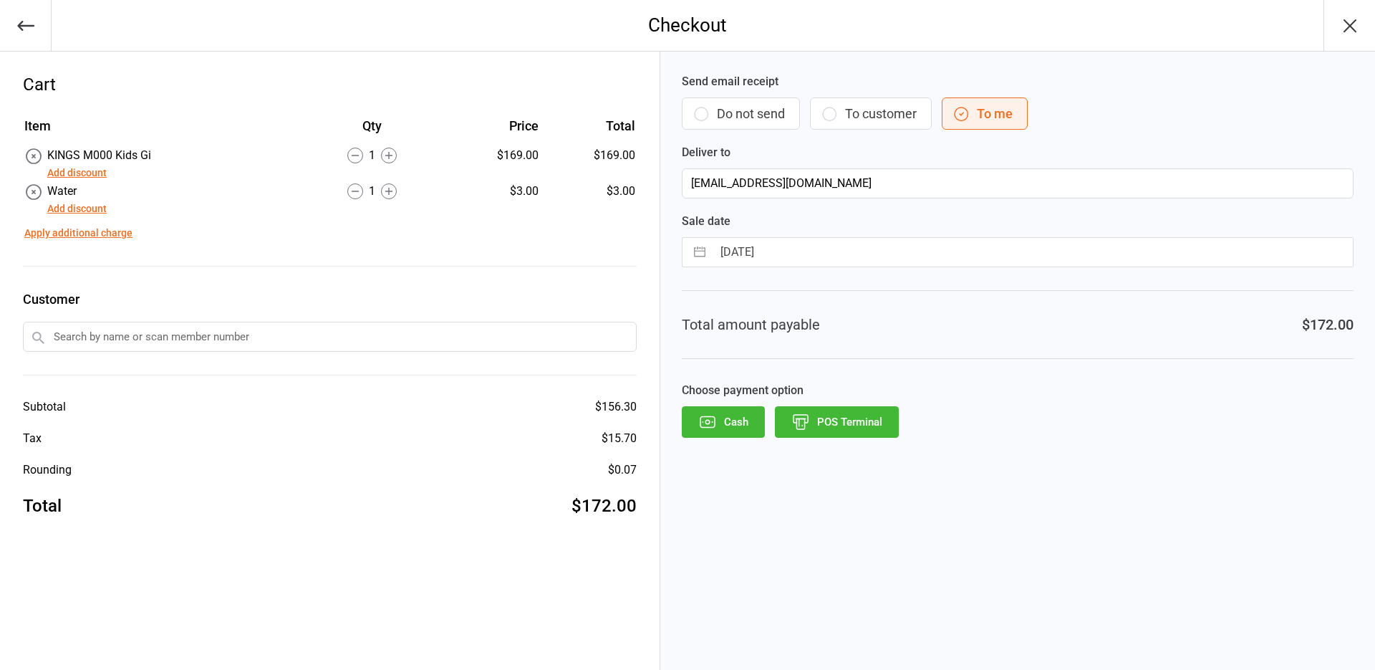
click at [852, 409] on button "POS Terminal" at bounding box center [837, 422] width 124 height 32
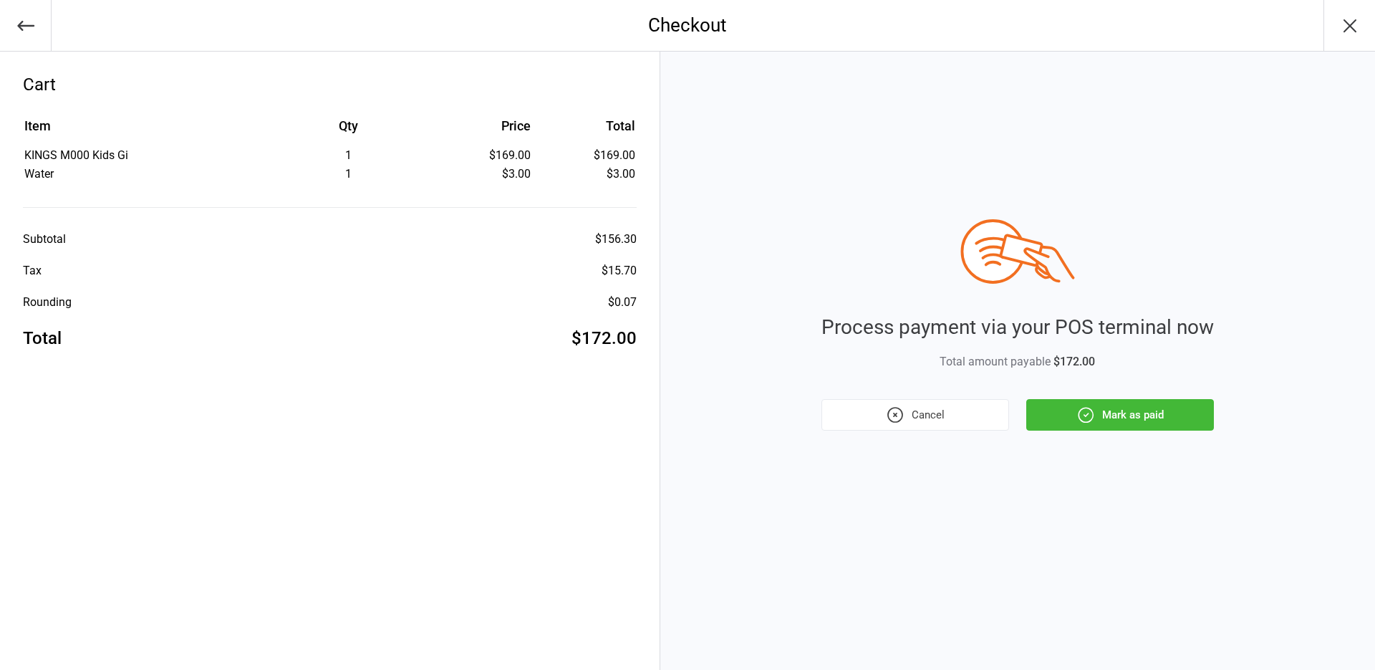
click at [1177, 405] on button "Mark as paid" at bounding box center [1120, 415] width 188 height 32
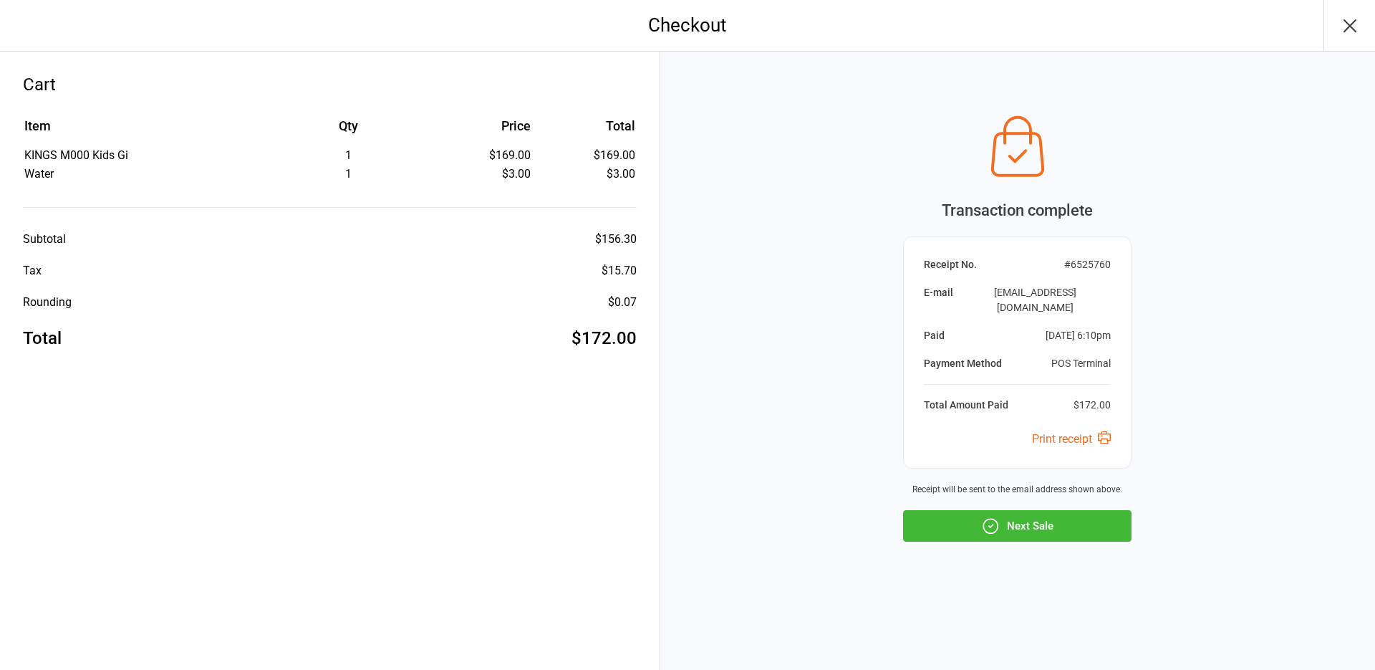
click at [1042, 512] on button "Next Sale" at bounding box center [1017, 526] width 228 height 32
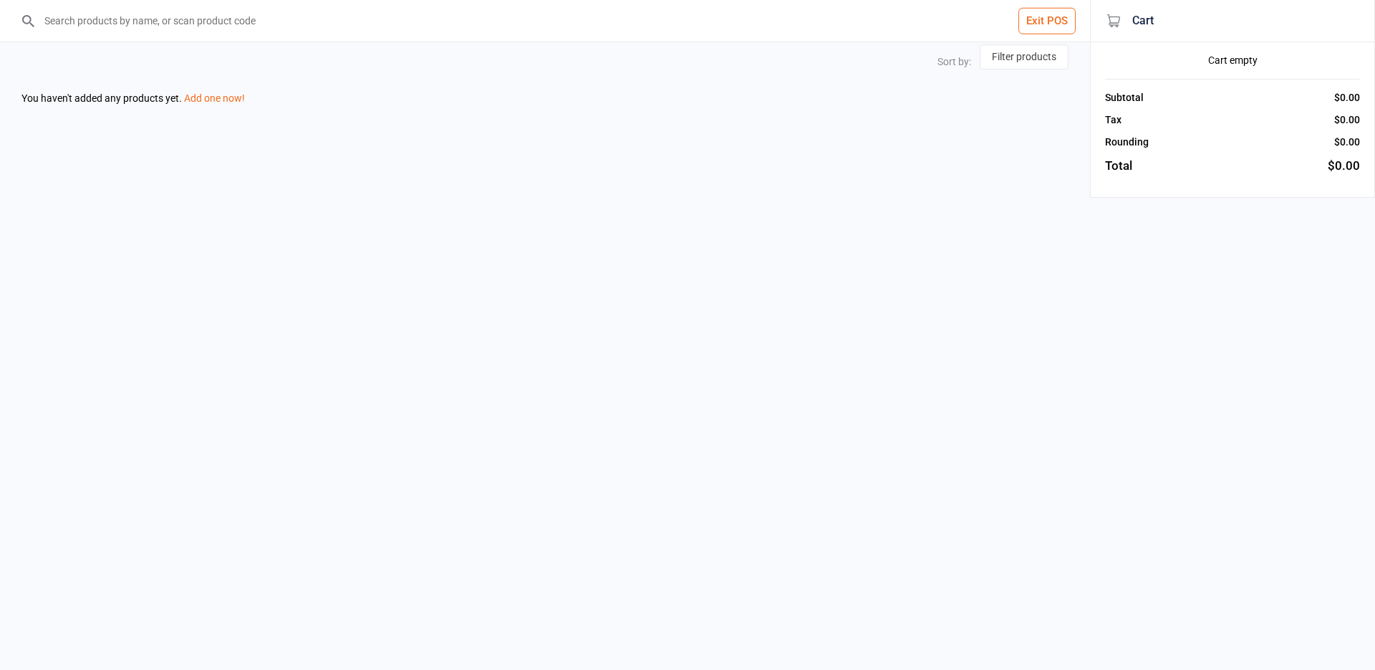
select select "price-asc"
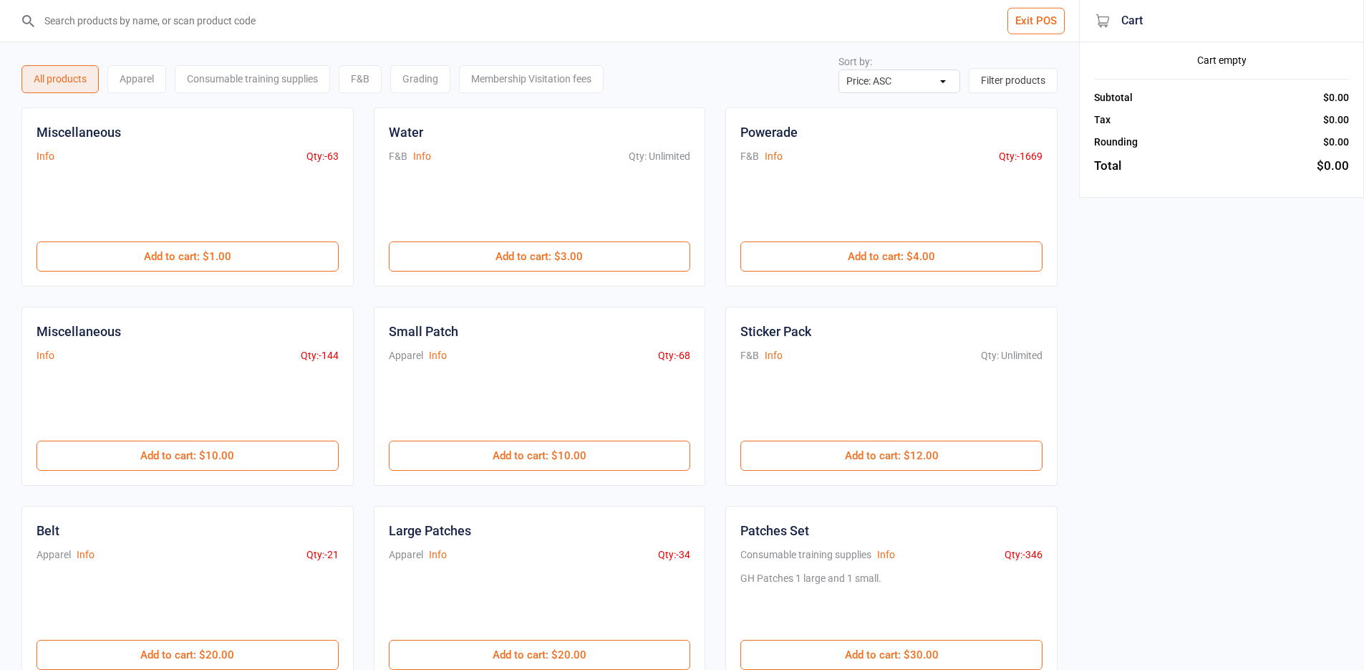
click at [1022, 9] on button "Exit POS" at bounding box center [1036, 21] width 57 height 26
